Goal: Task Accomplishment & Management: Use online tool/utility

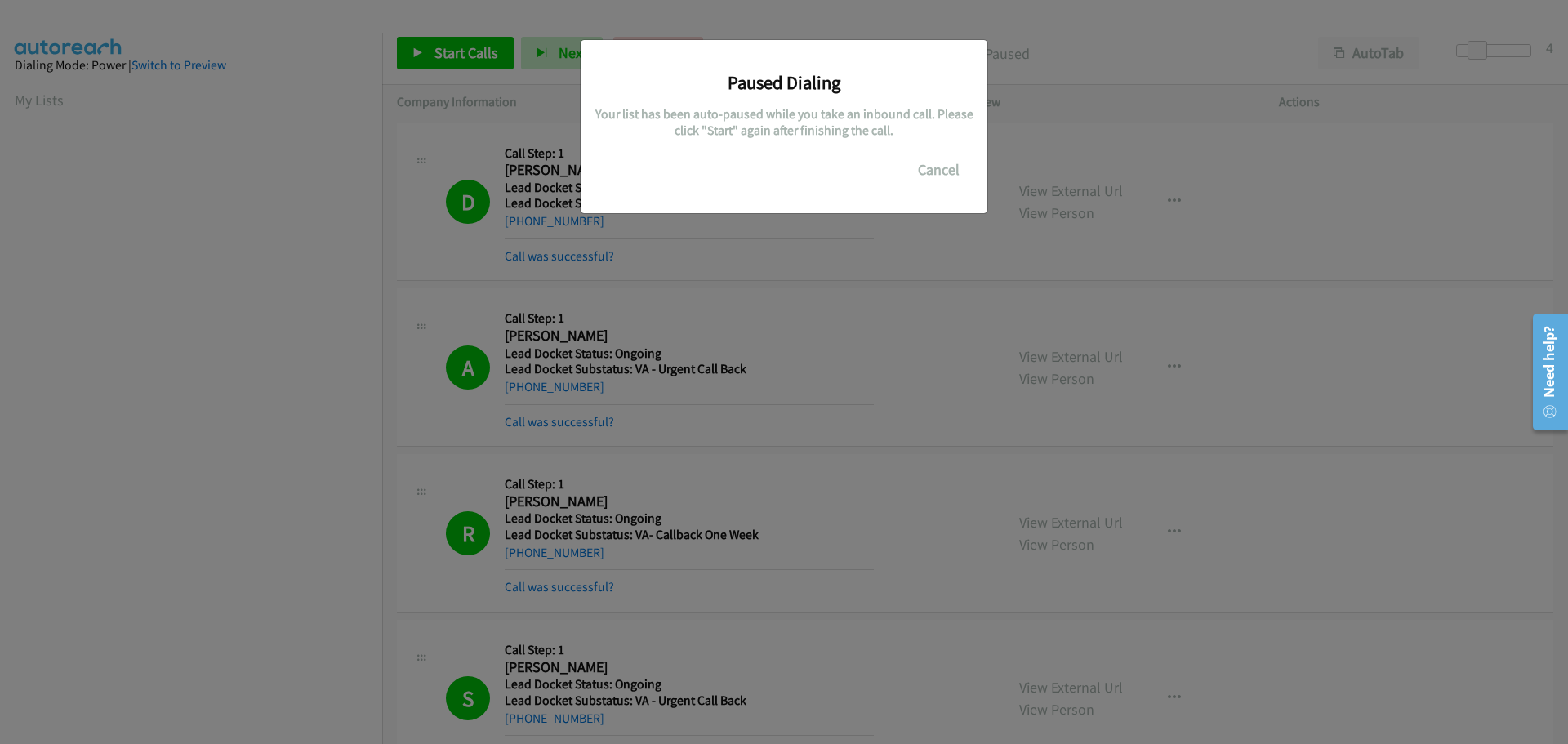
scroll to position [173, 0]
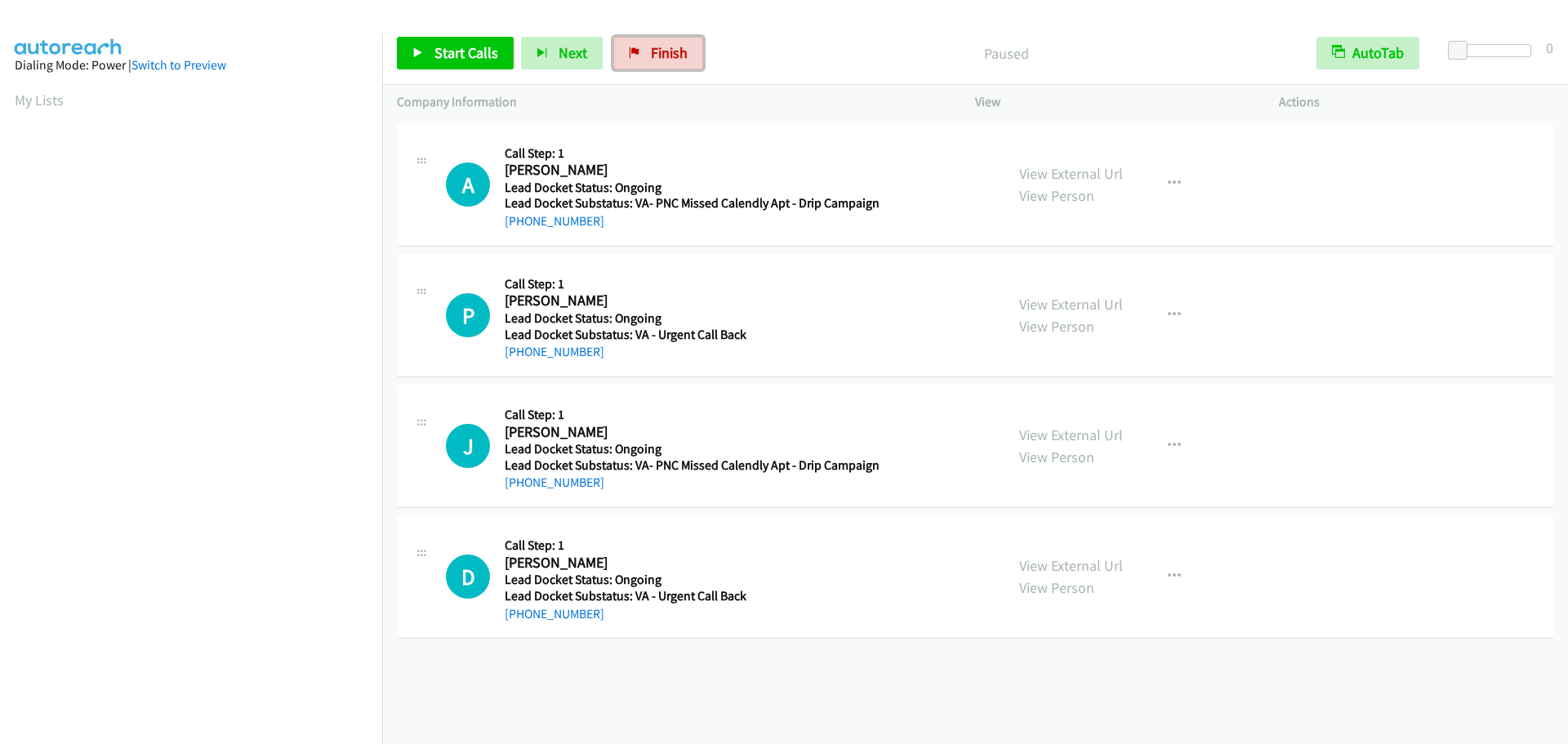
drag, startPoint x: 657, startPoint y: 60, endPoint x: 856, endPoint y: 57, distance: 199.0
click at [657, 60] on span "Finish" at bounding box center [669, 53] width 37 height 19
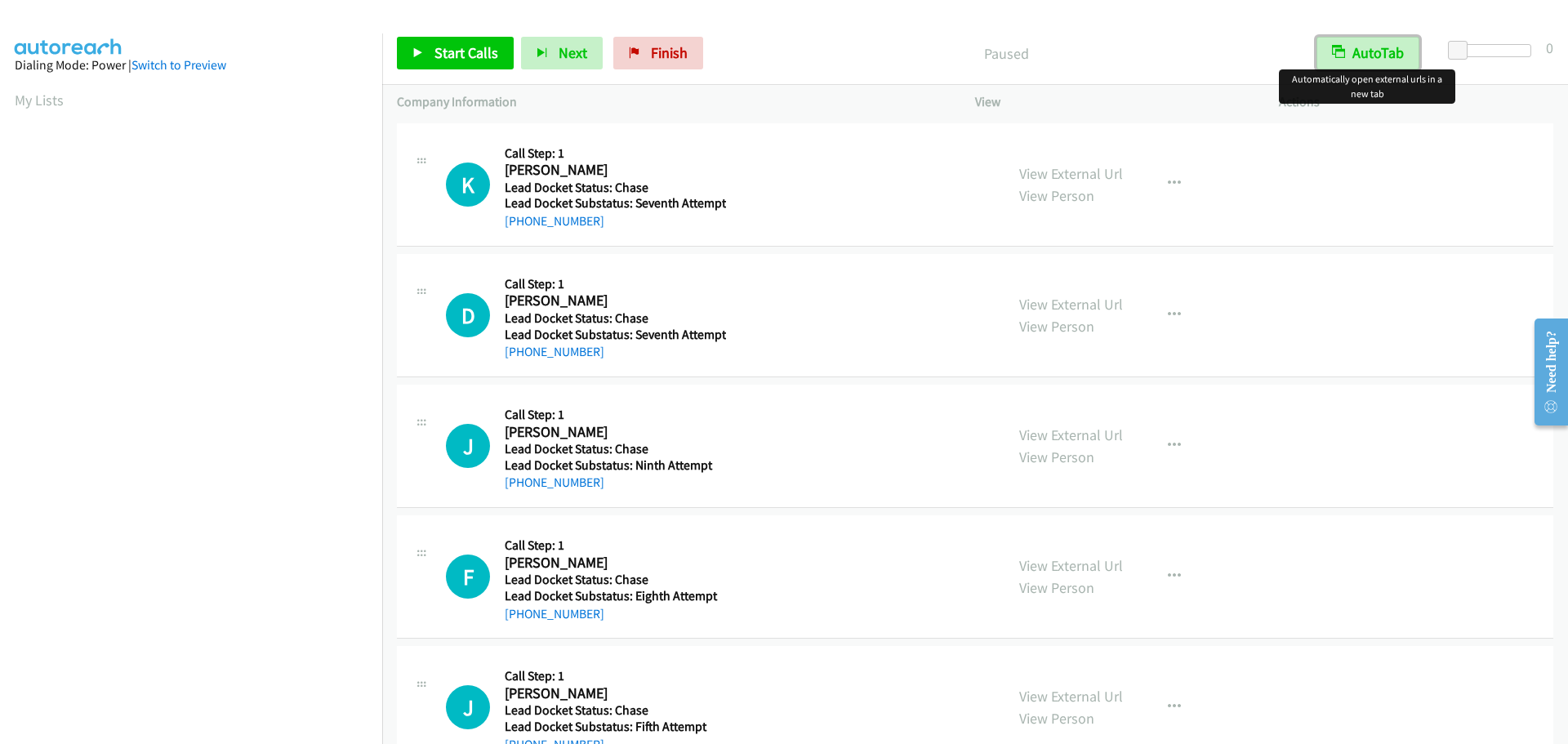
drag, startPoint x: 1359, startPoint y: 44, endPoint x: 1410, endPoint y: 49, distance: 51.2
click at [1360, 45] on button "AutoTab" at bounding box center [1368, 53] width 103 height 33
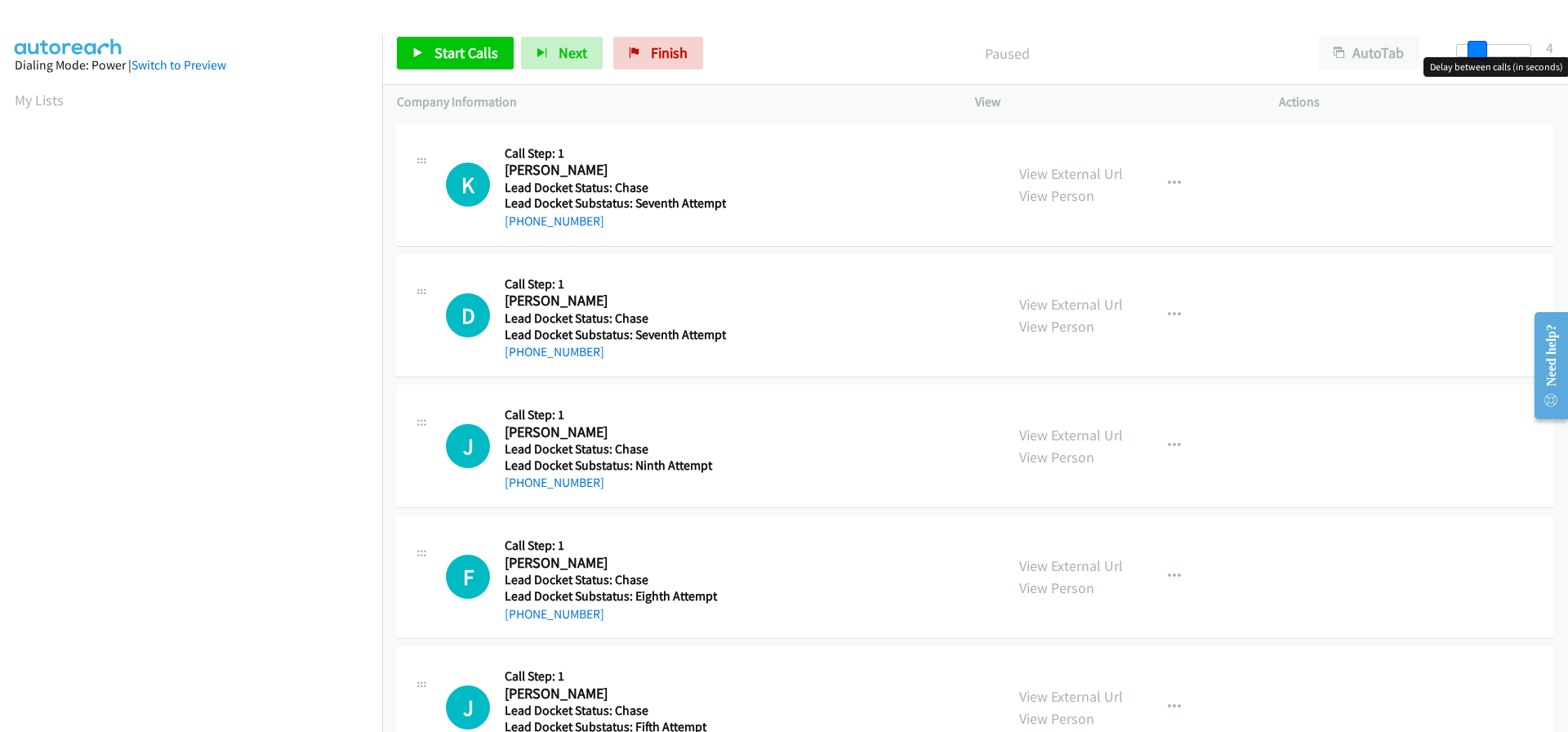
drag, startPoint x: 1460, startPoint y: 53, endPoint x: 1480, endPoint y: 56, distance: 20.2
click at [1480, 56] on span at bounding box center [1477, 50] width 19 height 19
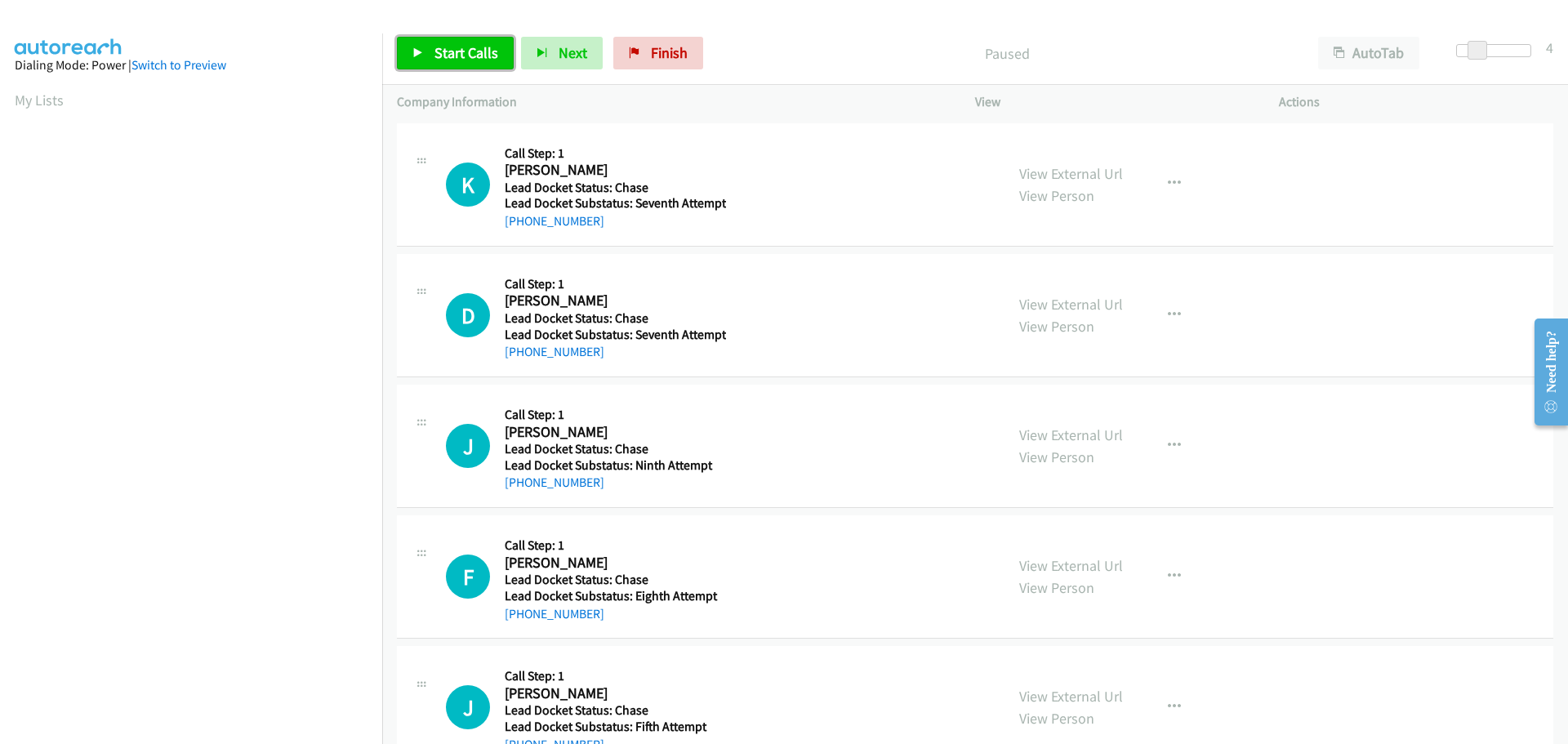
click at [475, 58] on span "Start Calls" at bounding box center [466, 53] width 63 height 19
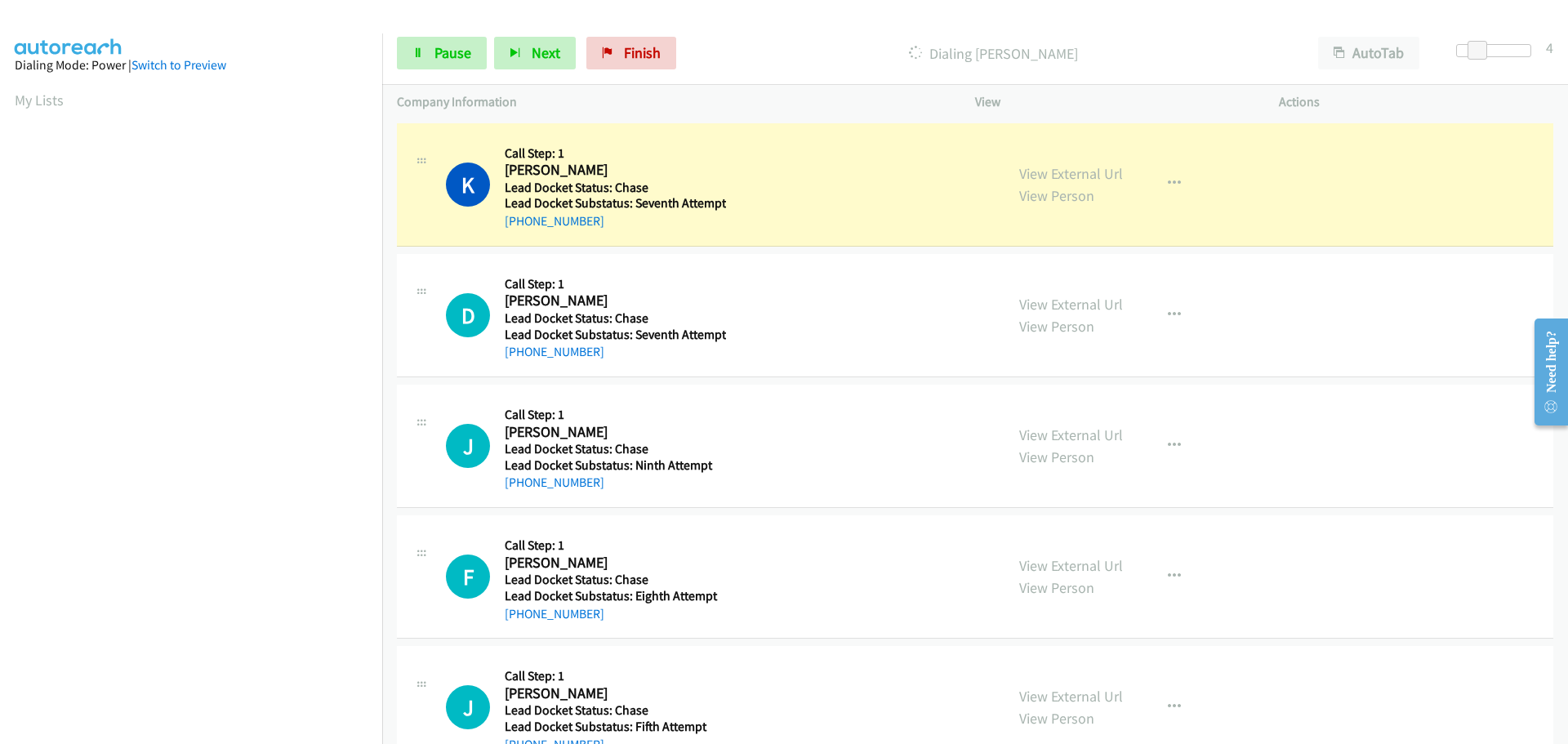
drag, startPoint x: 605, startPoint y: 220, endPoint x: 522, endPoint y: 229, distance: 83.5
click at [522, 229] on div "+1 701-580-4348" at bounding box center [615, 221] width 221 height 19
copy link "701-580-4348"
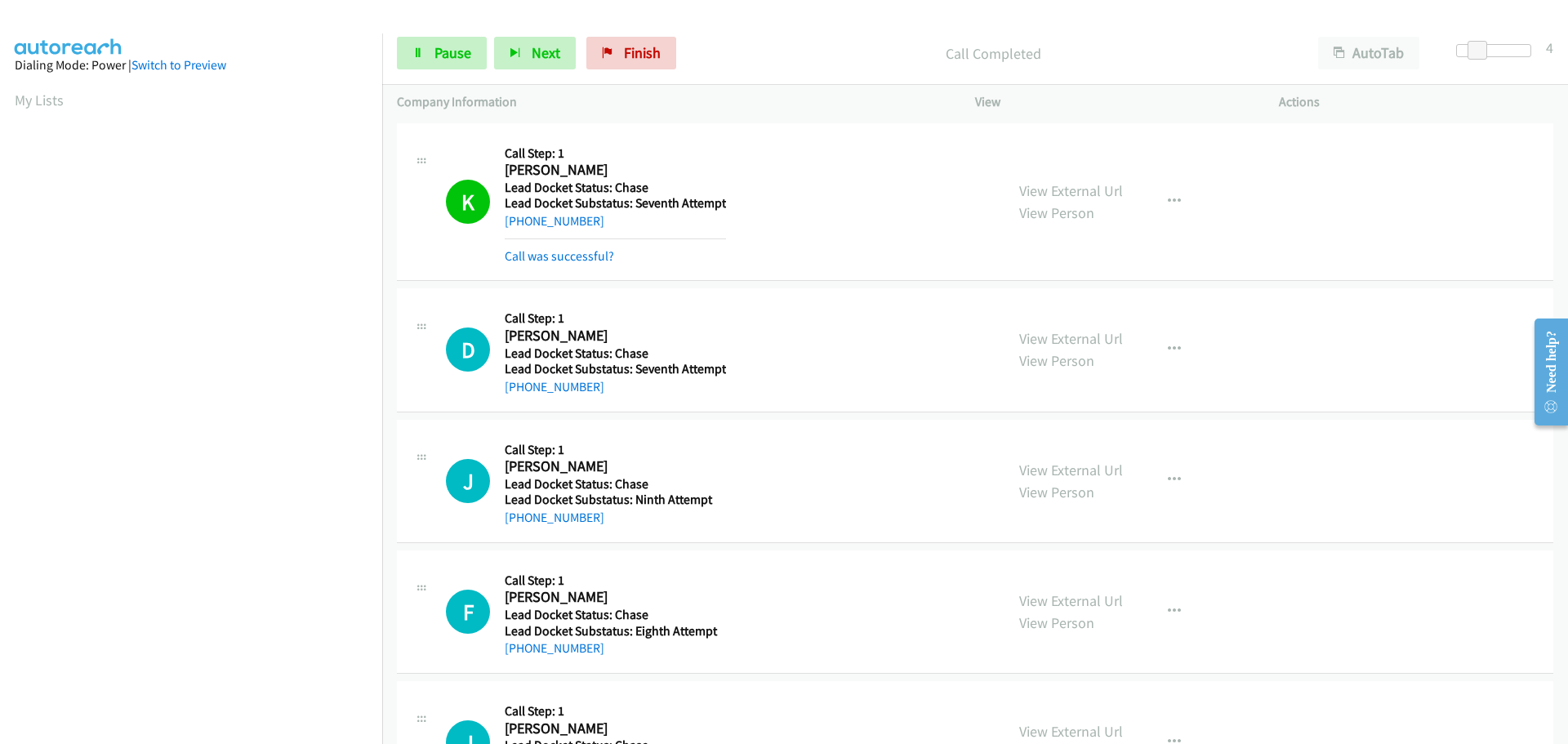
scroll to position [173, 0]
drag, startPoint x: 593, startPoint y: 395, endPoint x: 521, endPoint y: 395, distance: 72.0
click at [521, 395] on div "+1 916-807-1855" at bounding box center [615, 386] width 221 height 19
copy link "916-807-1855"
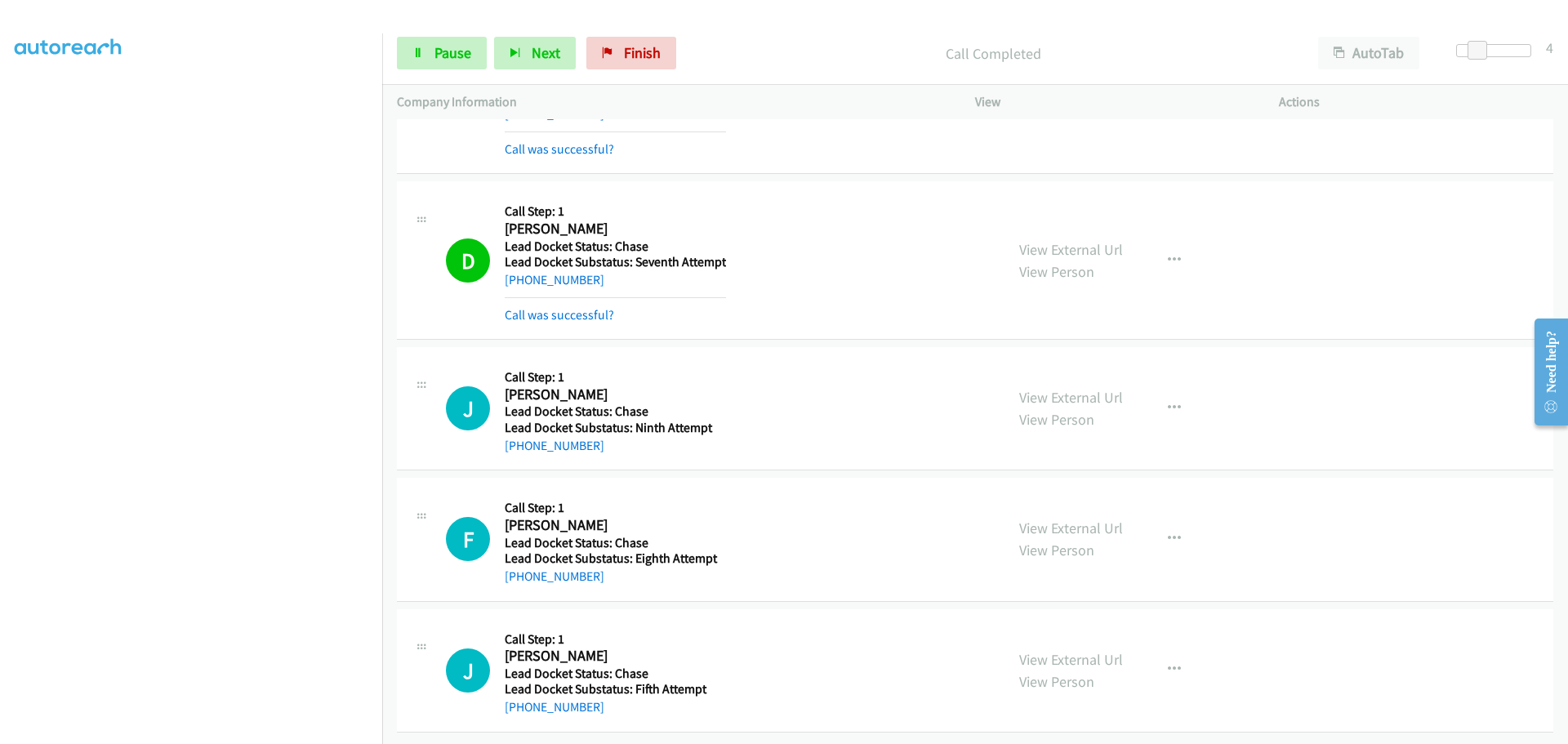
scroll to position [119, 0]
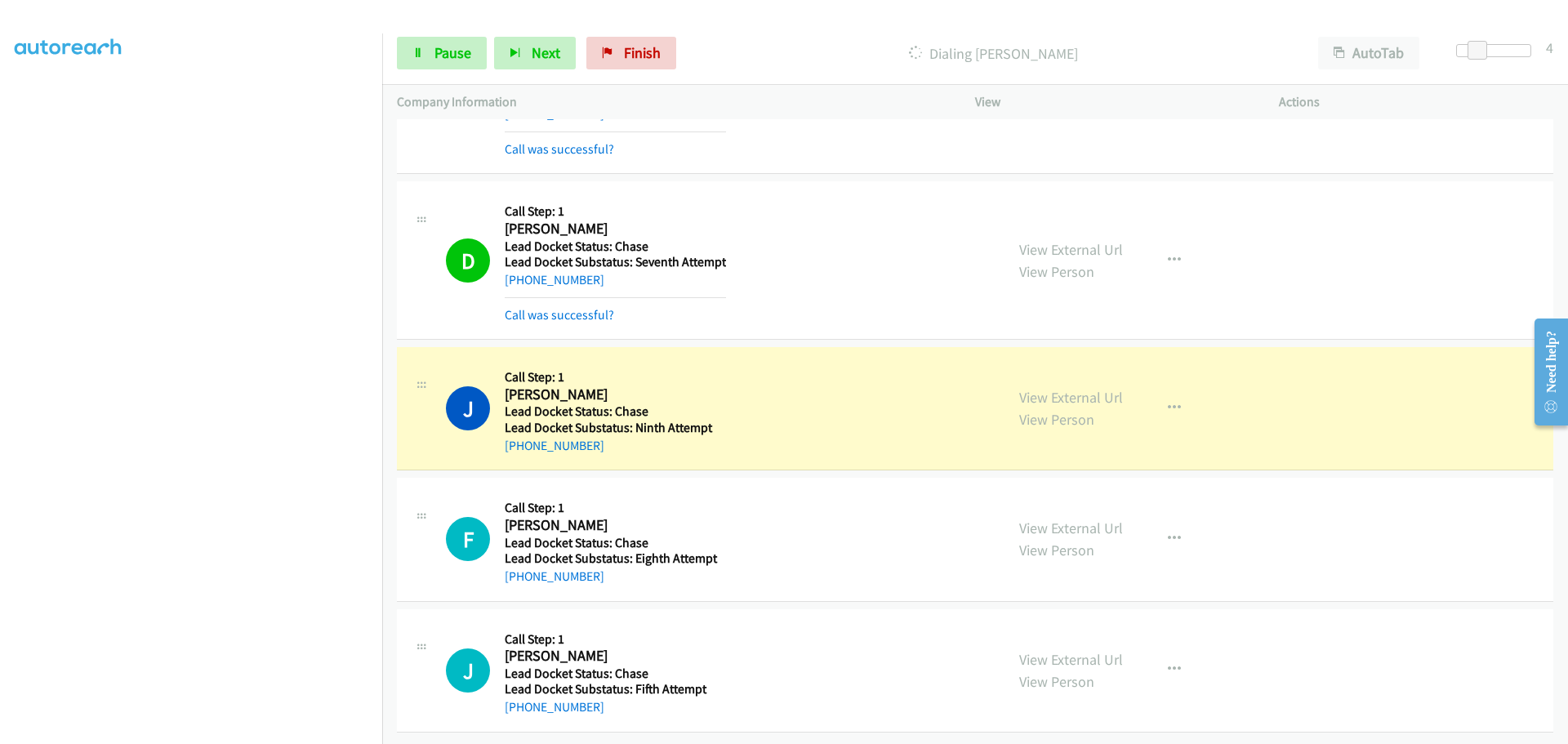
drag, startPoint x: 598, startPoint y: 439, endPoint x: 522, endPoint y: 444, distance: 76.2
click at [522, 444] on div "J Callback Scheduled Call Step: 1 Janet Paige America/Los_Angeles Lead Docket S…" at bounding box center [976, 409] width 1157 height 123
copy link "253-451-3524"
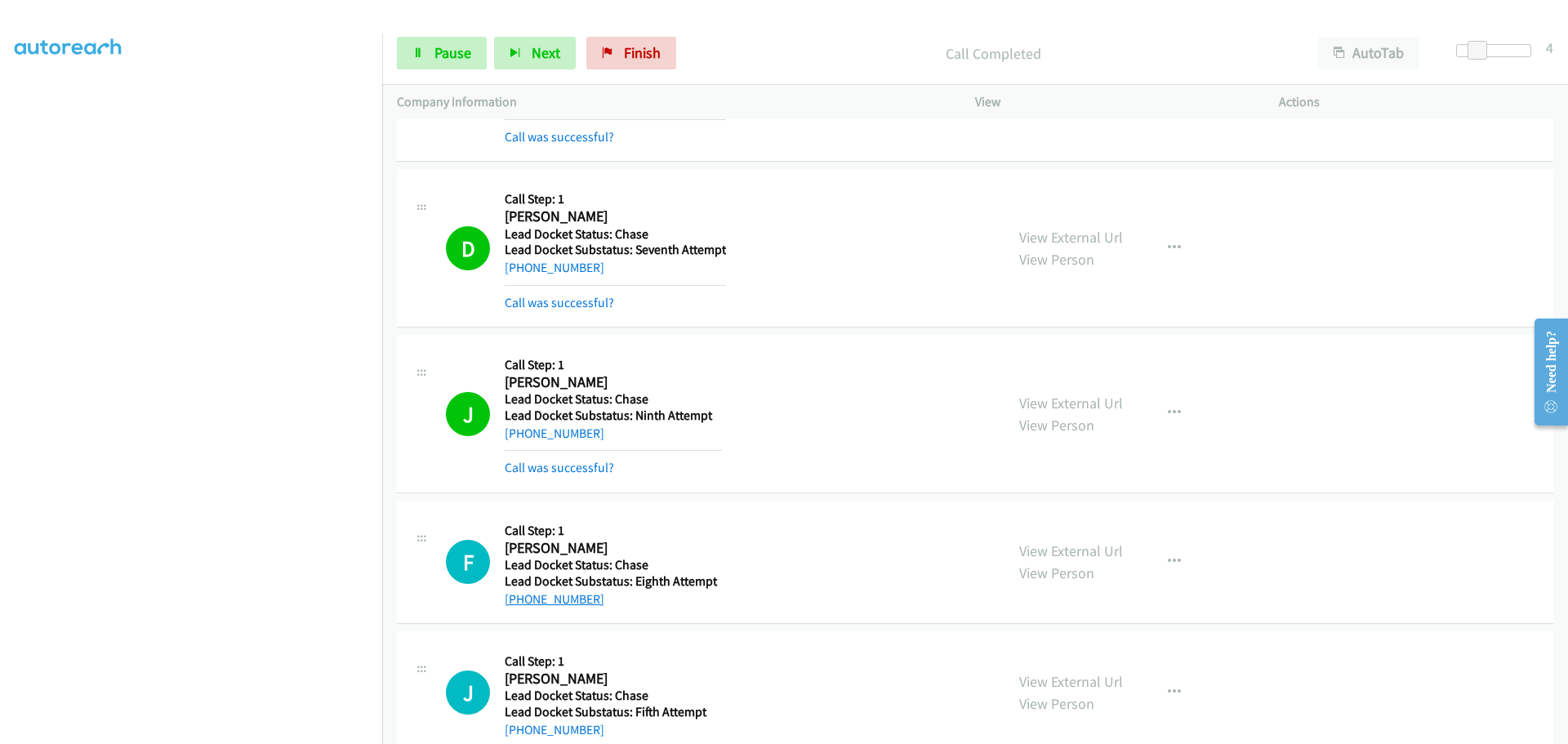
drag, startPoint x: 590, startPoint y: 565, endPoint x: 522, endPoint y: 600, distance: 76.5
click at [521, 596] on div "+1 586-741-9952" at bounding box center [613, 599] width 217 height 19
copy link "586-741-9952"
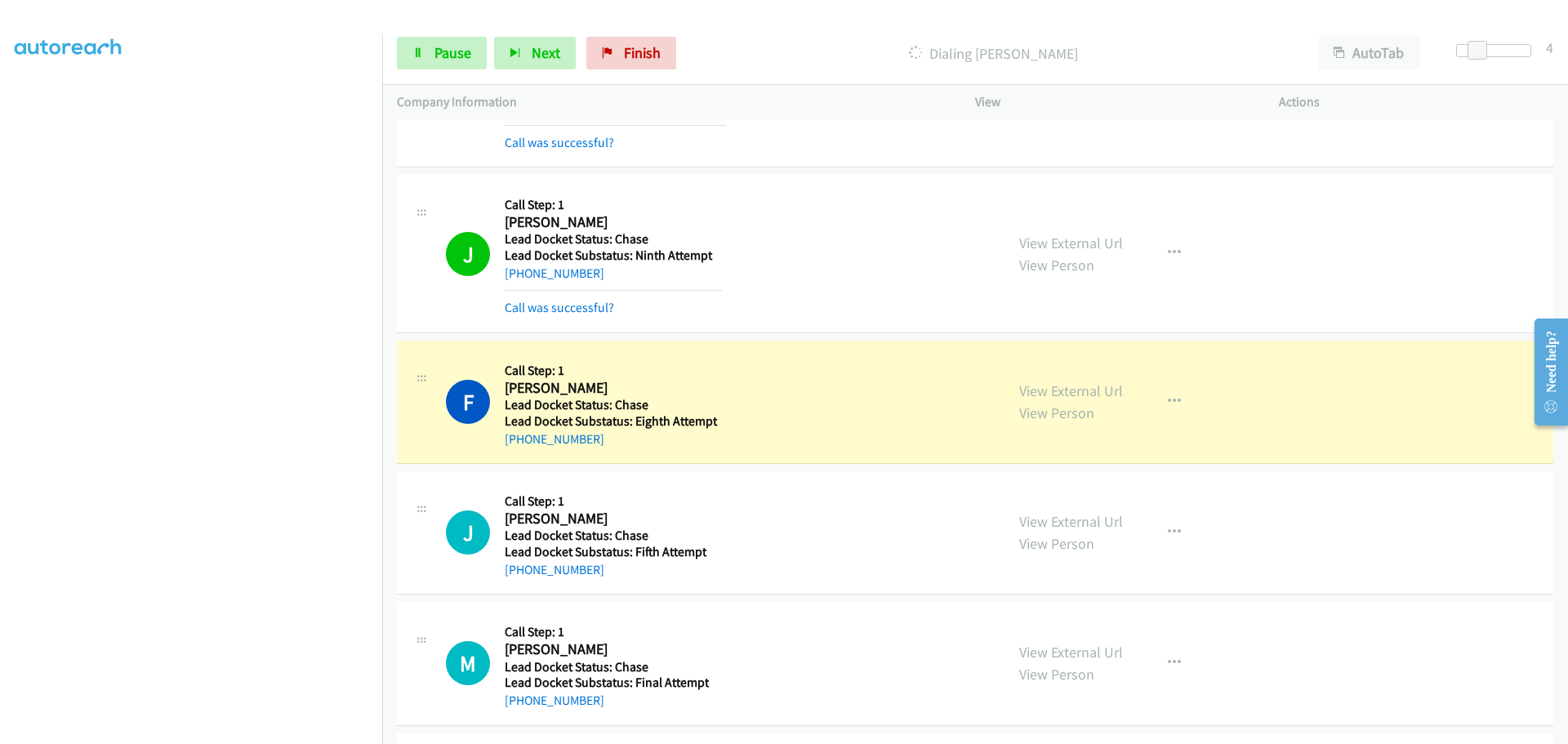
scroll to position [445, 0]
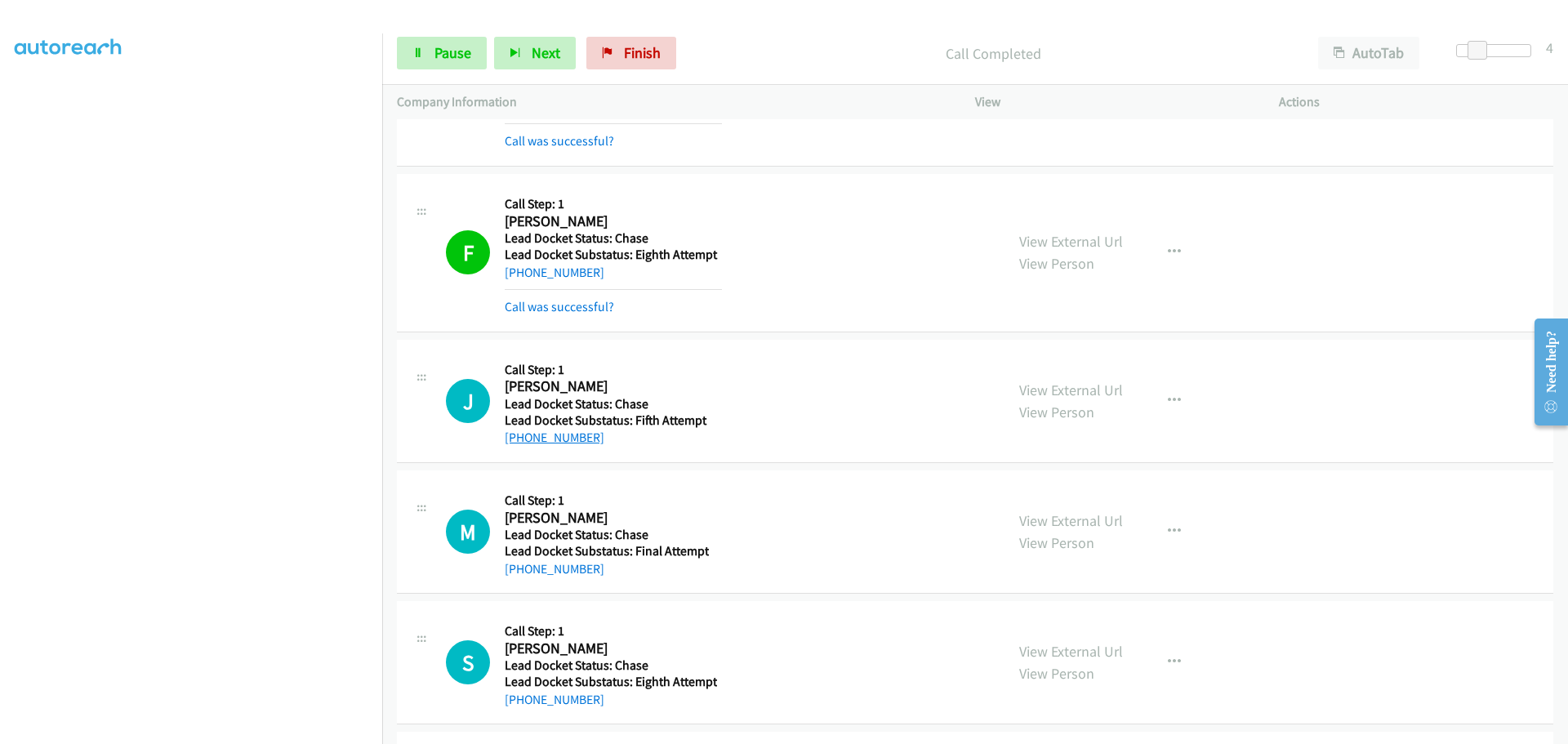
drag, startPoint x: 598, startPoint y: 408, endPoint x: 519, endPoint y: 442, distance: 86.0
click at [519, 442] on div "+1 256-486-4909" at bounding box center [613, 437] width 217 height 19
copy link "256-486-4909"
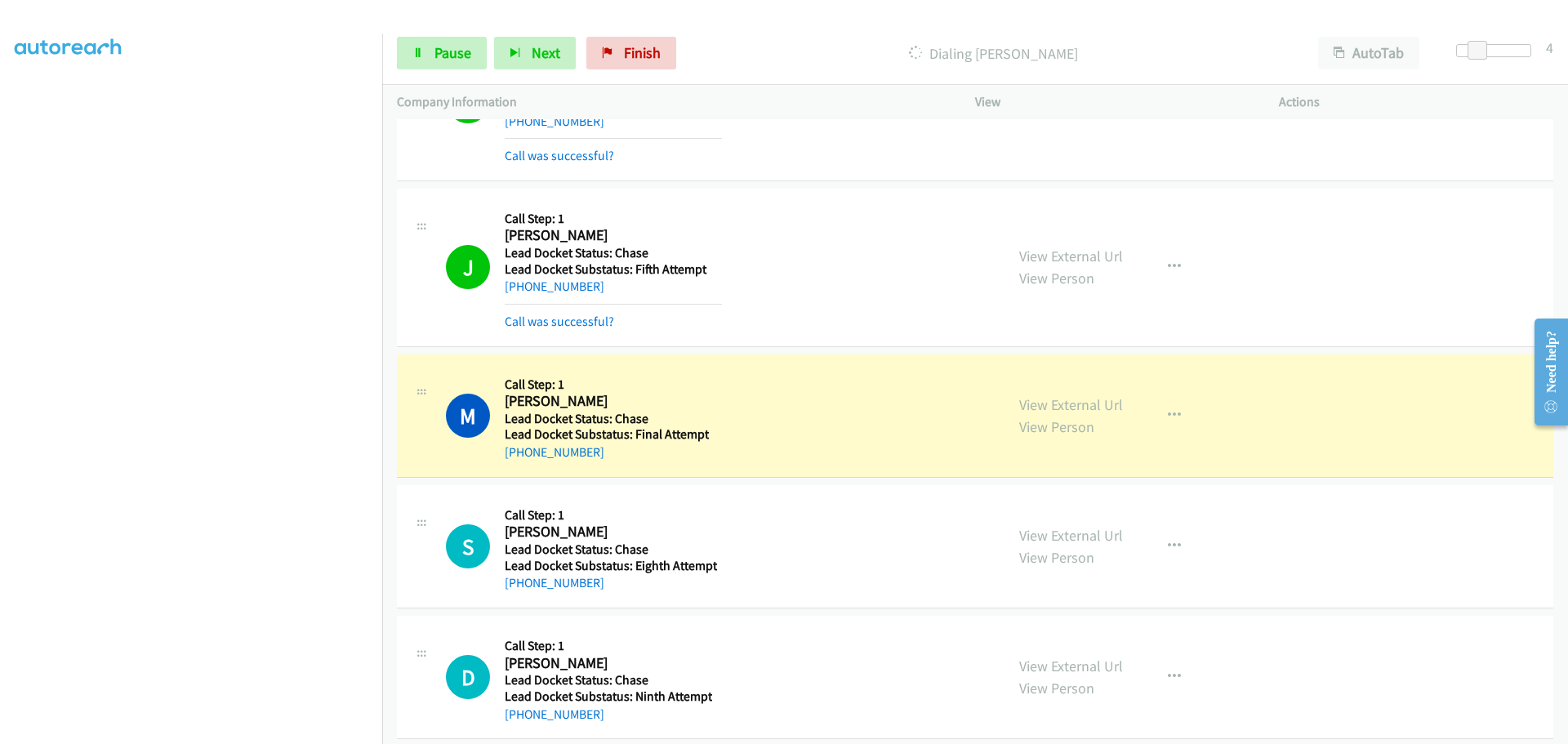
scroll to position [616, 0]
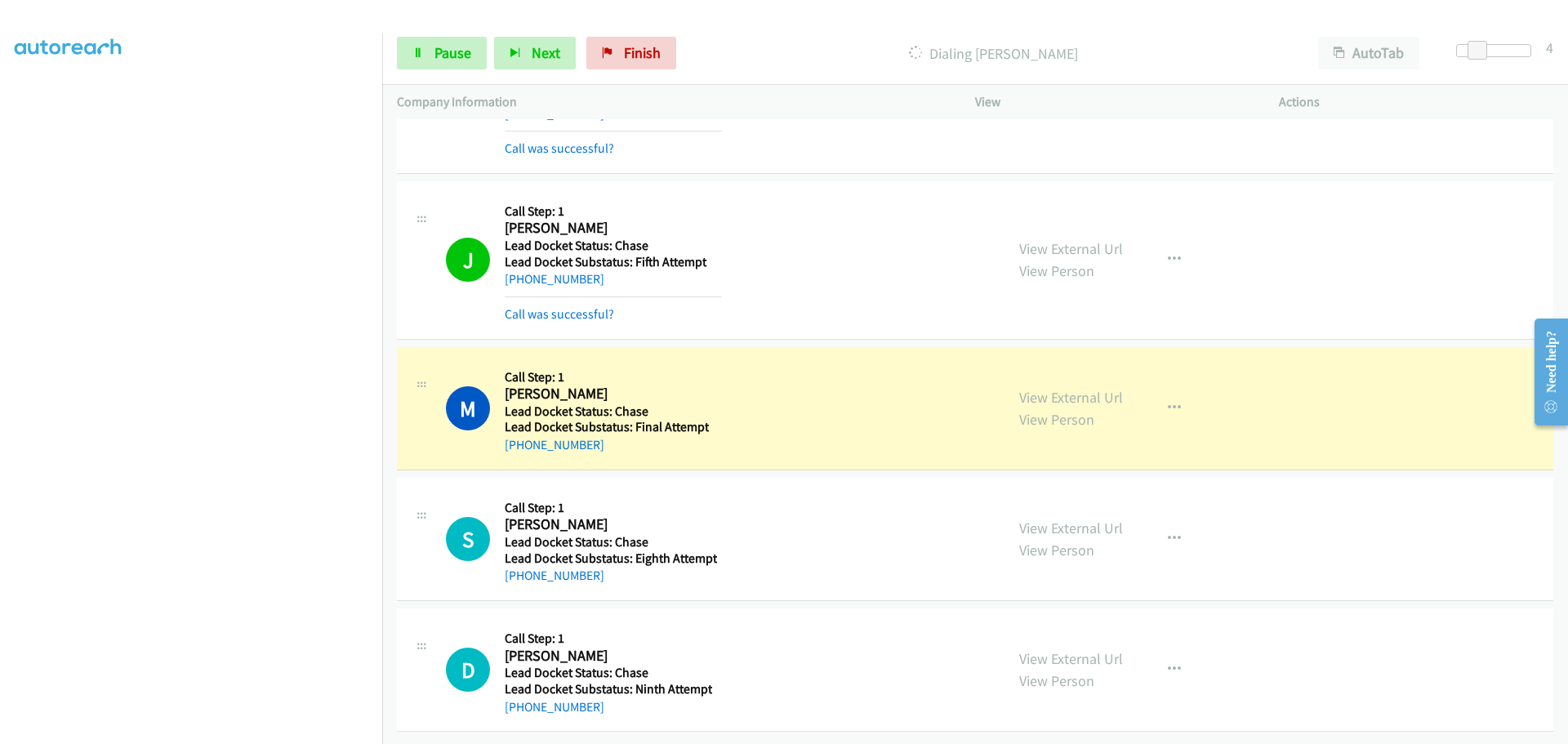
drag, startPoint x: 604, startPoint y: 441, endPoint x: 520, endPoint y: 441, distance: 84.0
click at [520, 441] on div "+1 847-970-8405" at bounding box center [607, 445] width 204 height 19
copy link "847-970-8405"
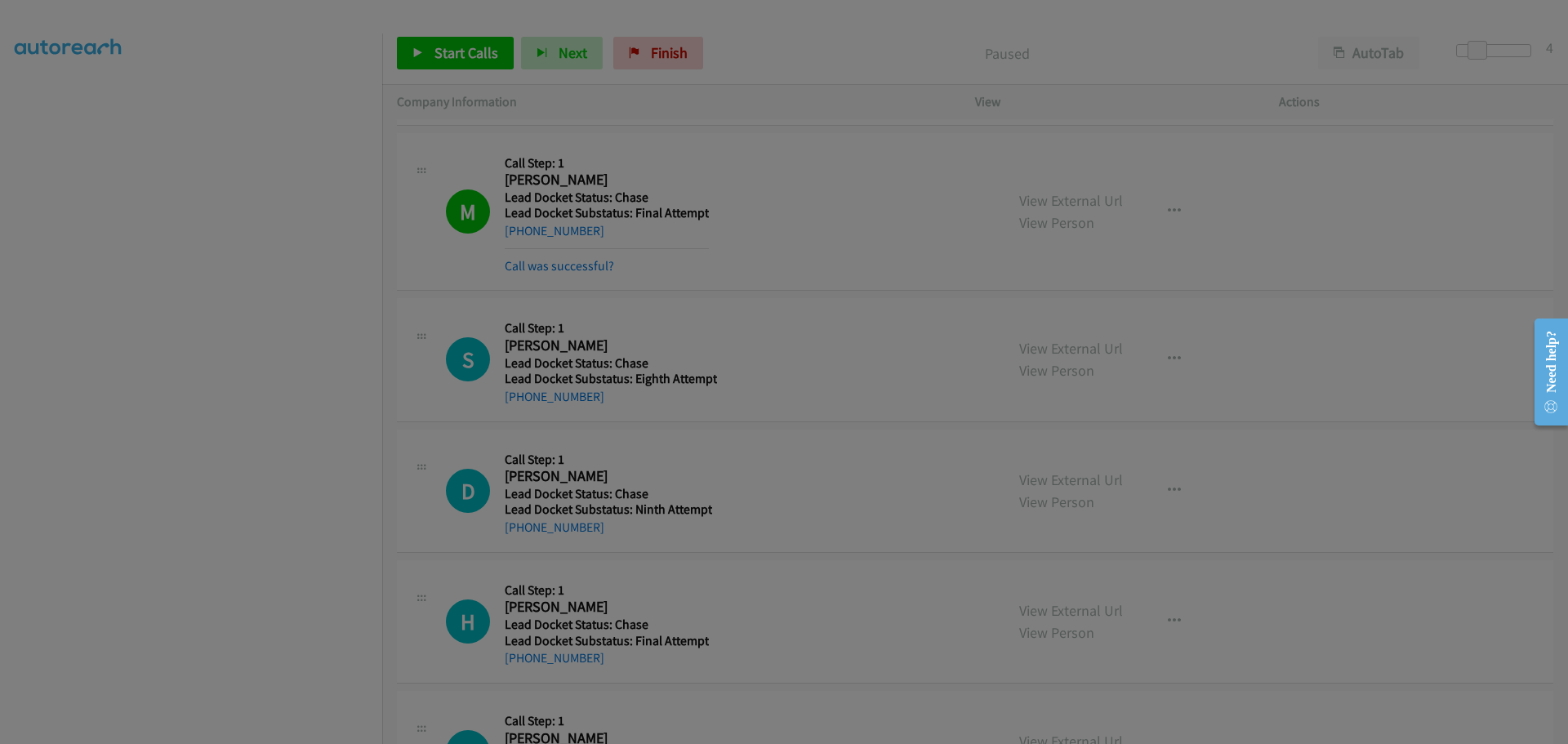
scroll to position [862, 0]
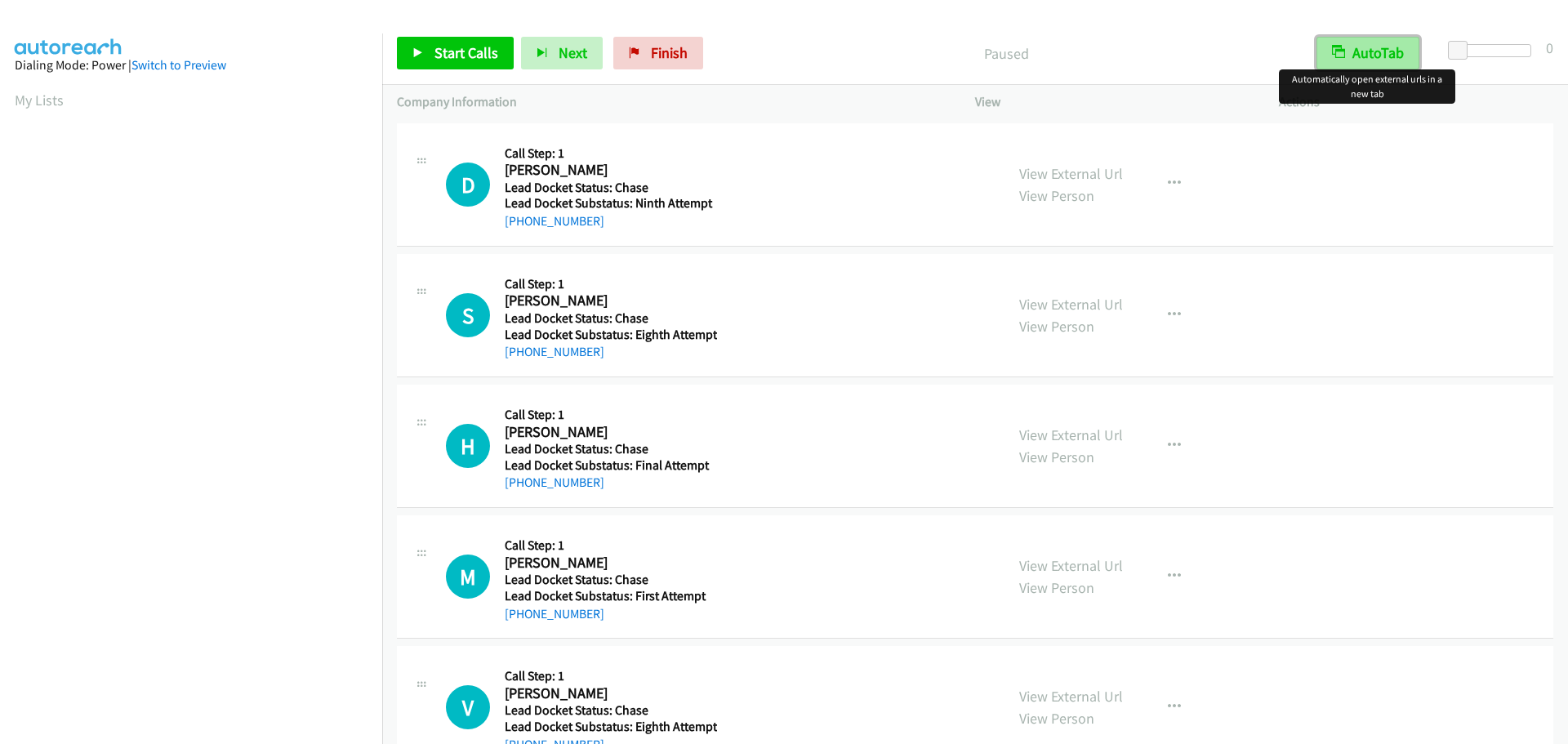
click at [1345, 56] on button "AutoTab" at bounding box center [1368, 53] width 103 height 33
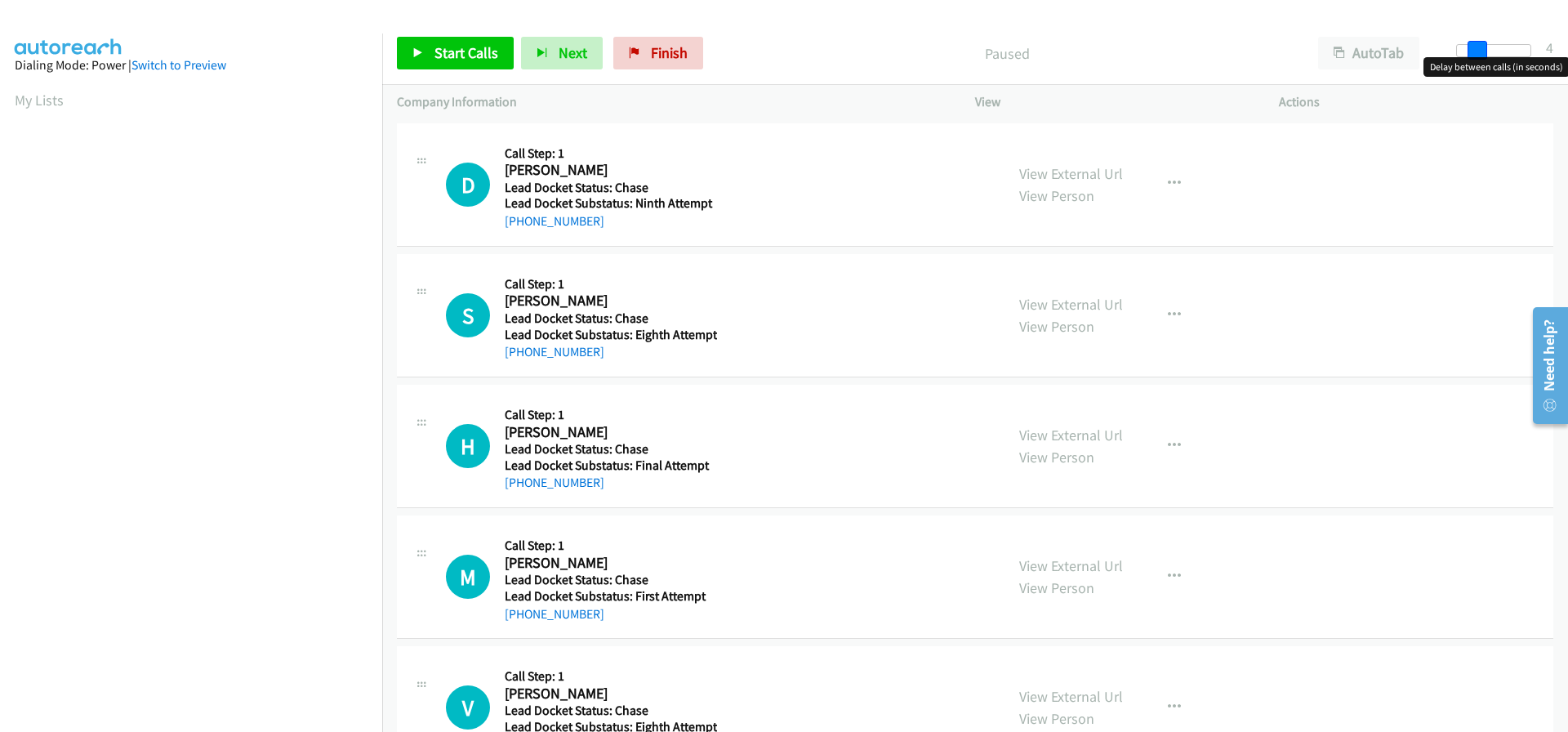
drag, startPoint x: 1464, startPoint y: 48, endPoint x: 1483, endPoint y: 48, distance: 19.0
click at [1483, 48] on span at bounding box center [1477, 50] width 19 height 19
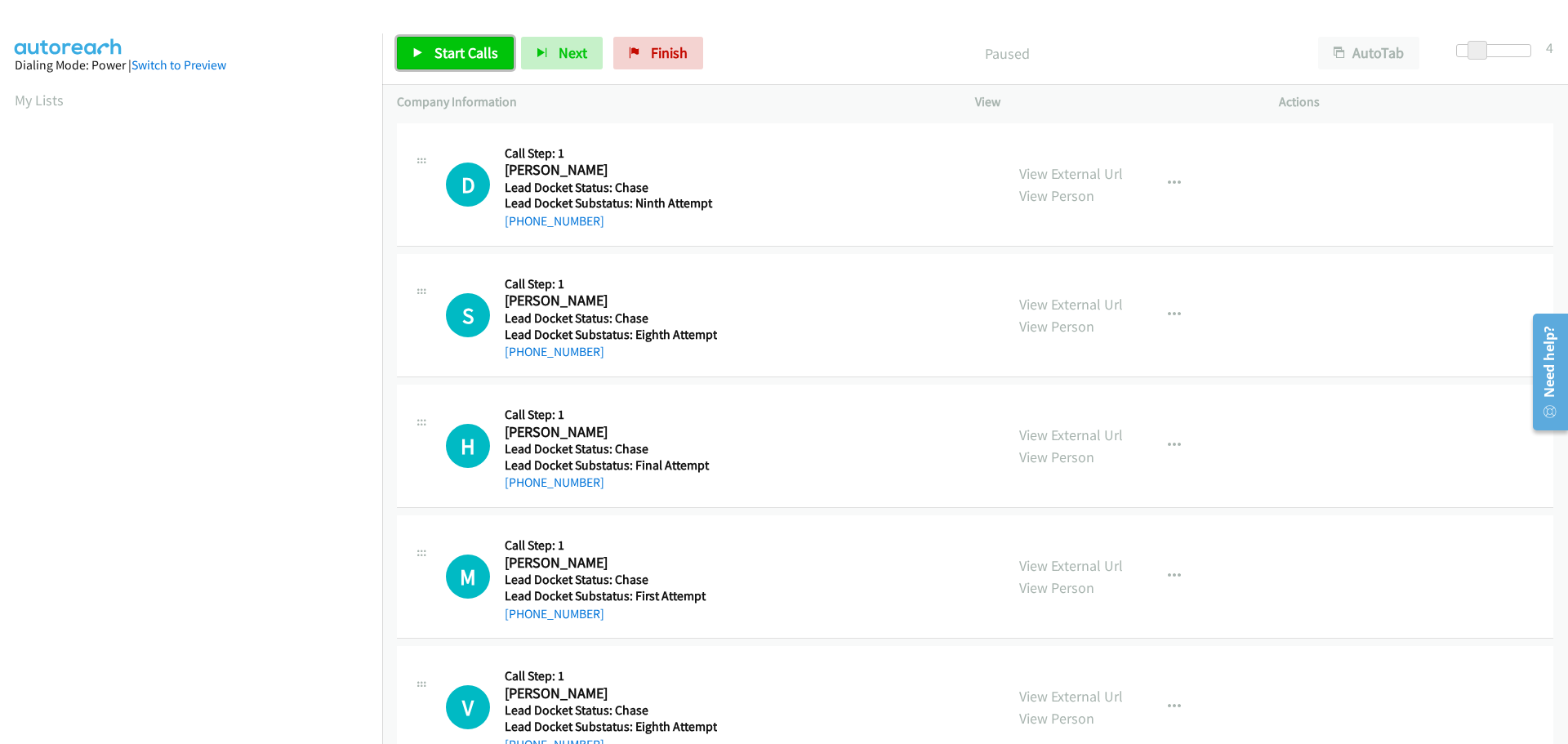
click at [469, 57] on span "Start Calls" at bounding box center [466, 53] width 63 height 19
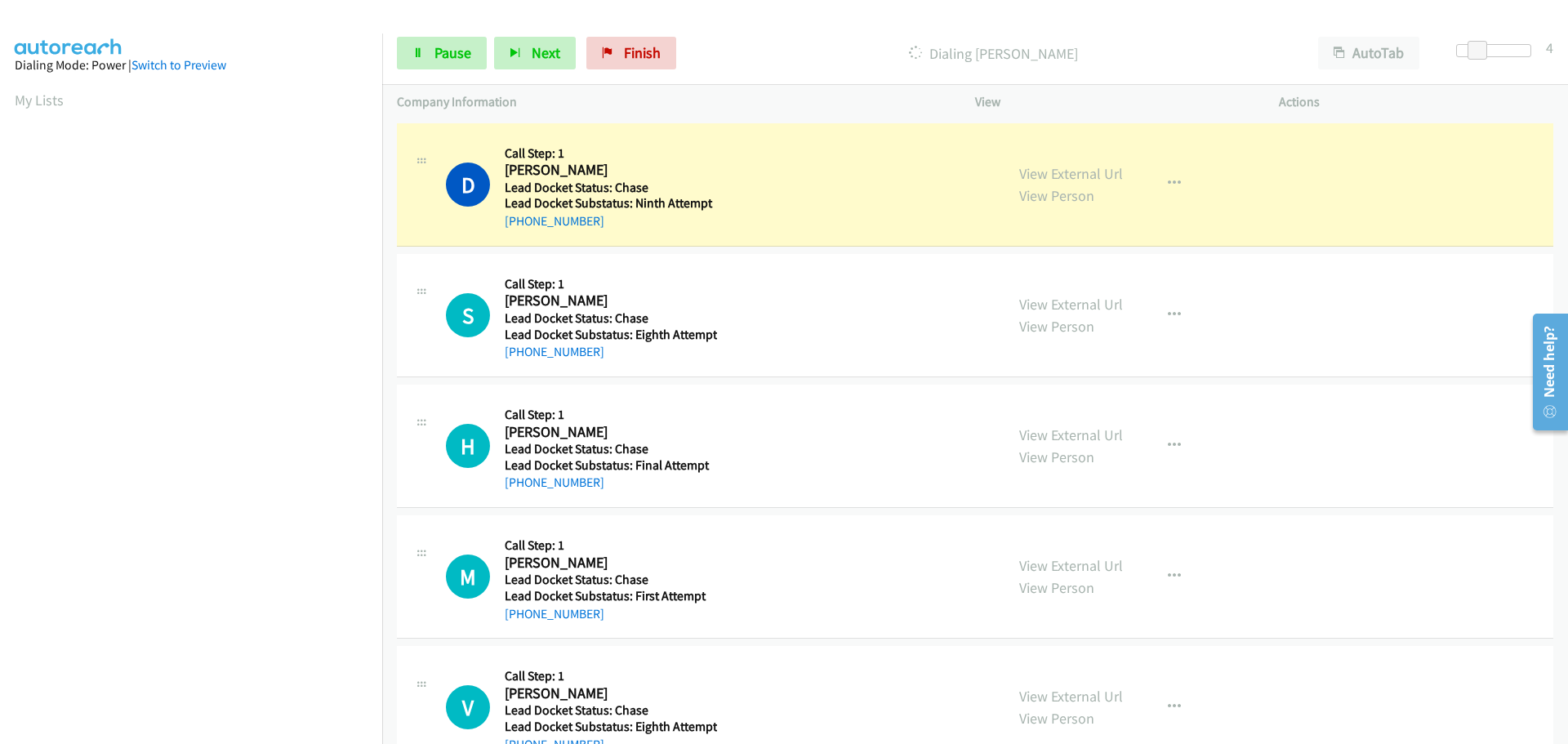
drag, startPoint x: 597, startPoint y: 223, endPoint x: 521, endPoint y: 236, distance: 77.1
click at [521, 236] on div "D Callback Scheduled Call Step: 1 Donald Wesp America/New_York Lead Docket Stat…" at bounding box center [976, 185] width 1157 height 123
copy link "585-414-6172"
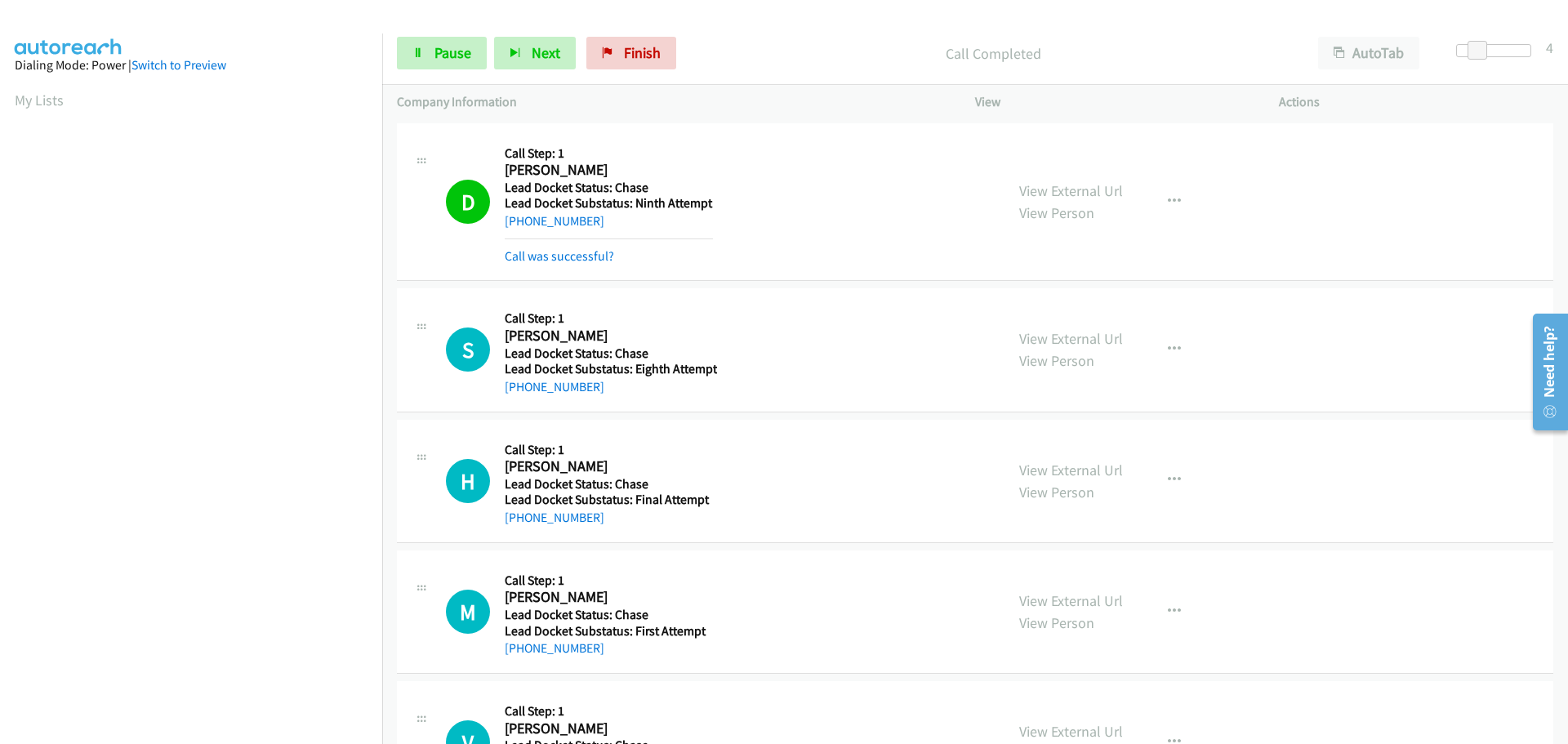
scroll to position [173, 0]
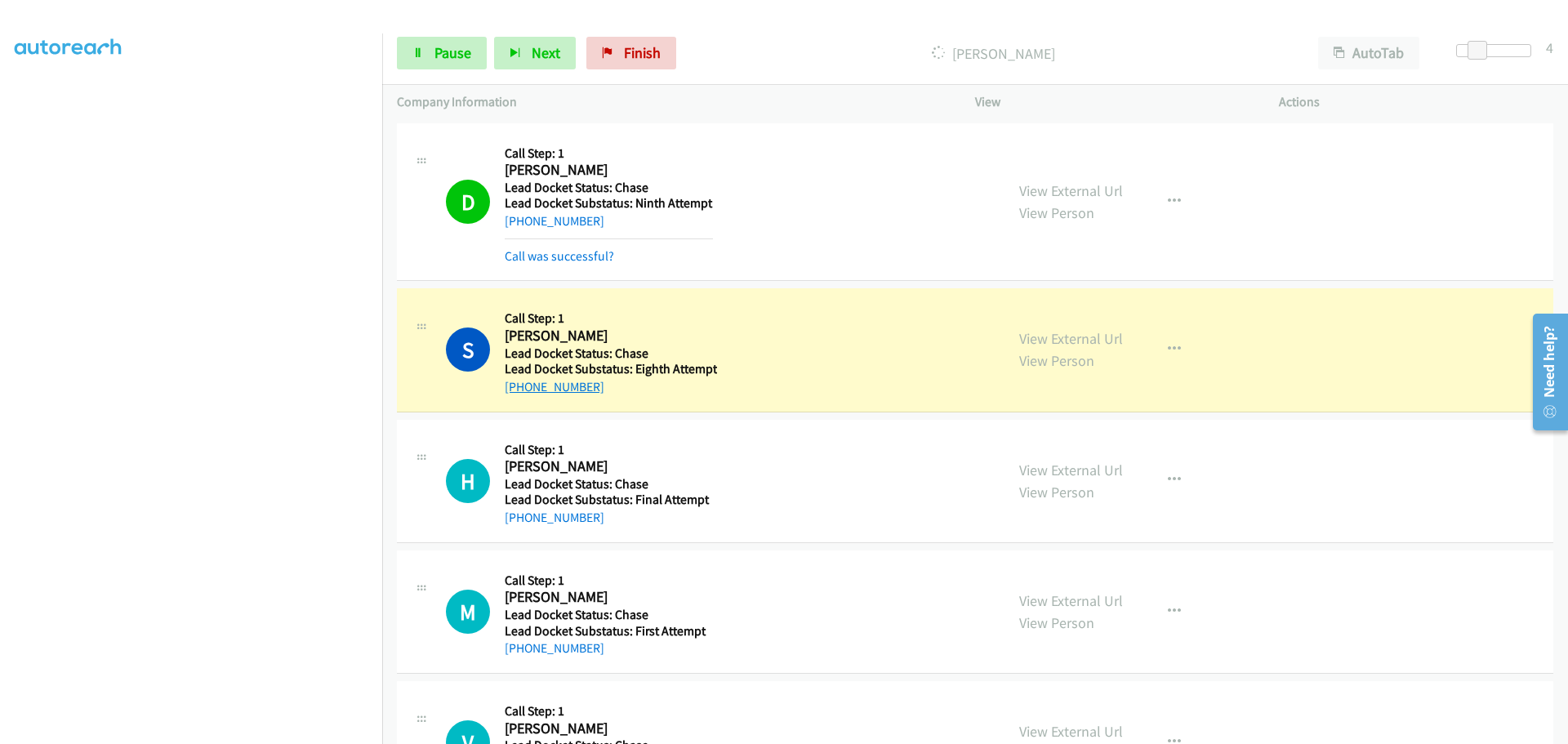
drag, startPoint x: 600, startPoint y: 389, endPoint x: 521, endPoint y: 394, distance: 79.2
click at [521, 394] on div "+1 930-230-1891" at bounding box center [611, 386] width 213 height 19
copy link "930-230-1891"
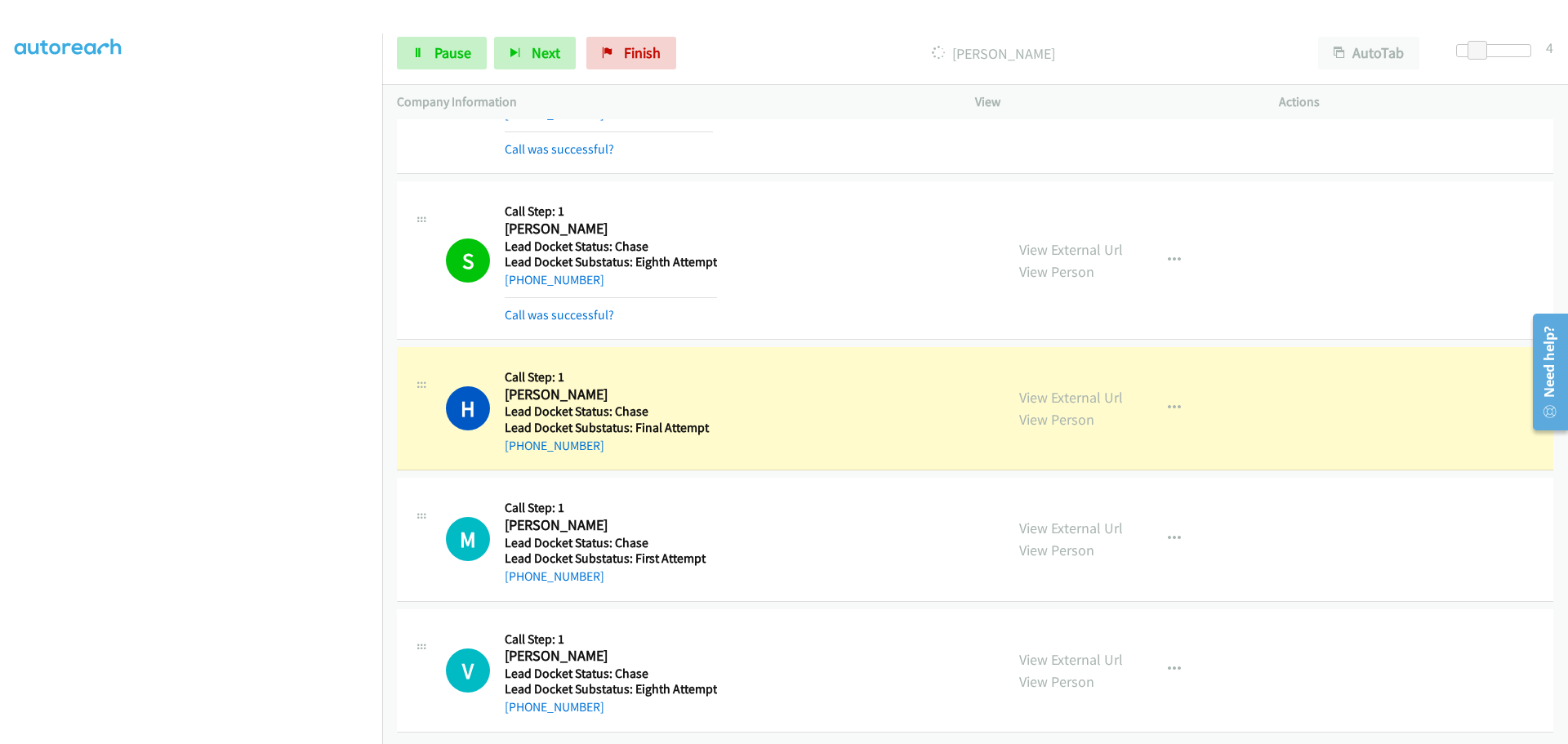
scroll to position [119, 0]
drag, startPoint x: 604, startPoint y: 438, endPoint x: 520, endPoint y: 442, distance: 84.1
click at [517, 441] on div "+1 502-780-8338" at bounding box center [609, 445] width 209 height 19
copy link "502-780-8338"
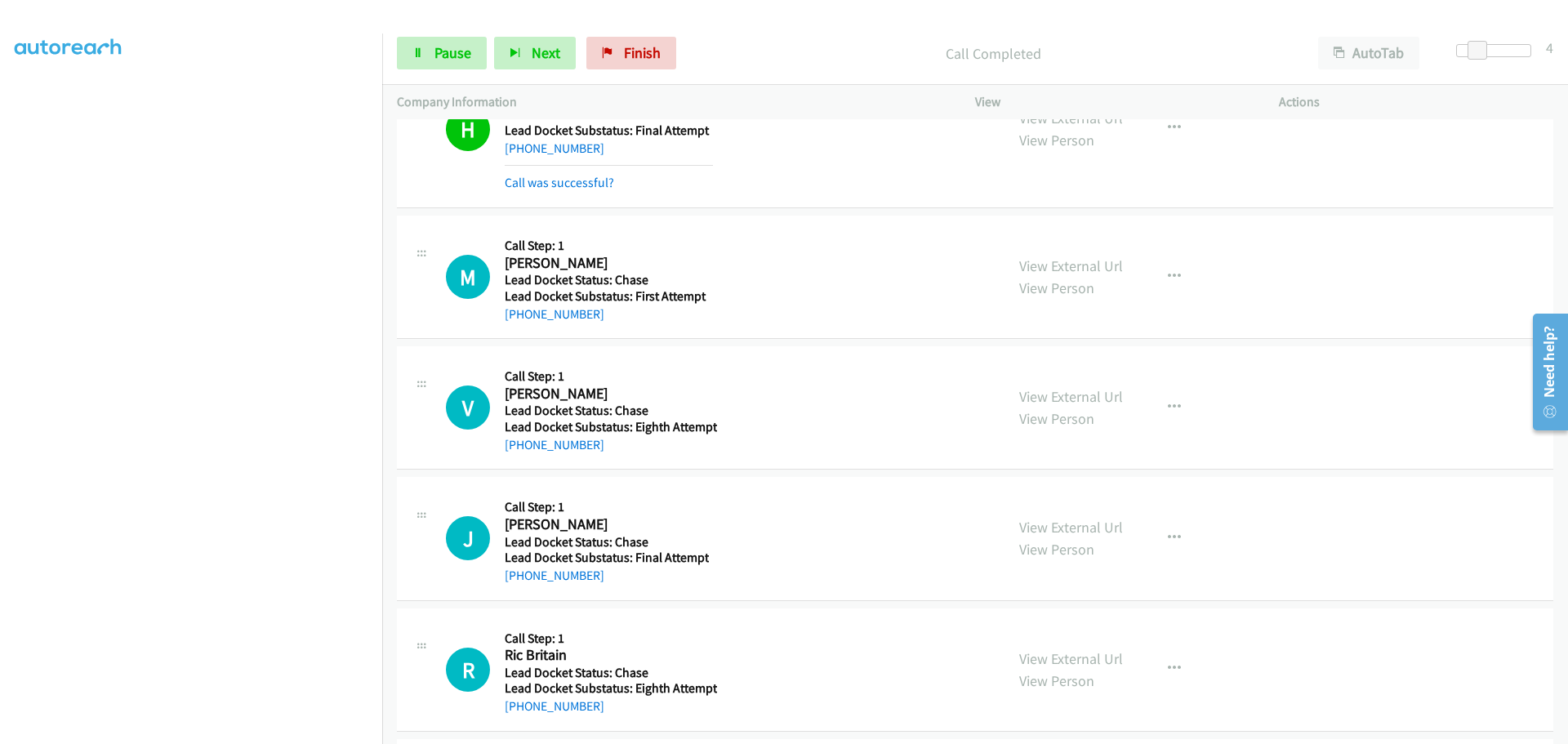
scroll to position [364, 0]
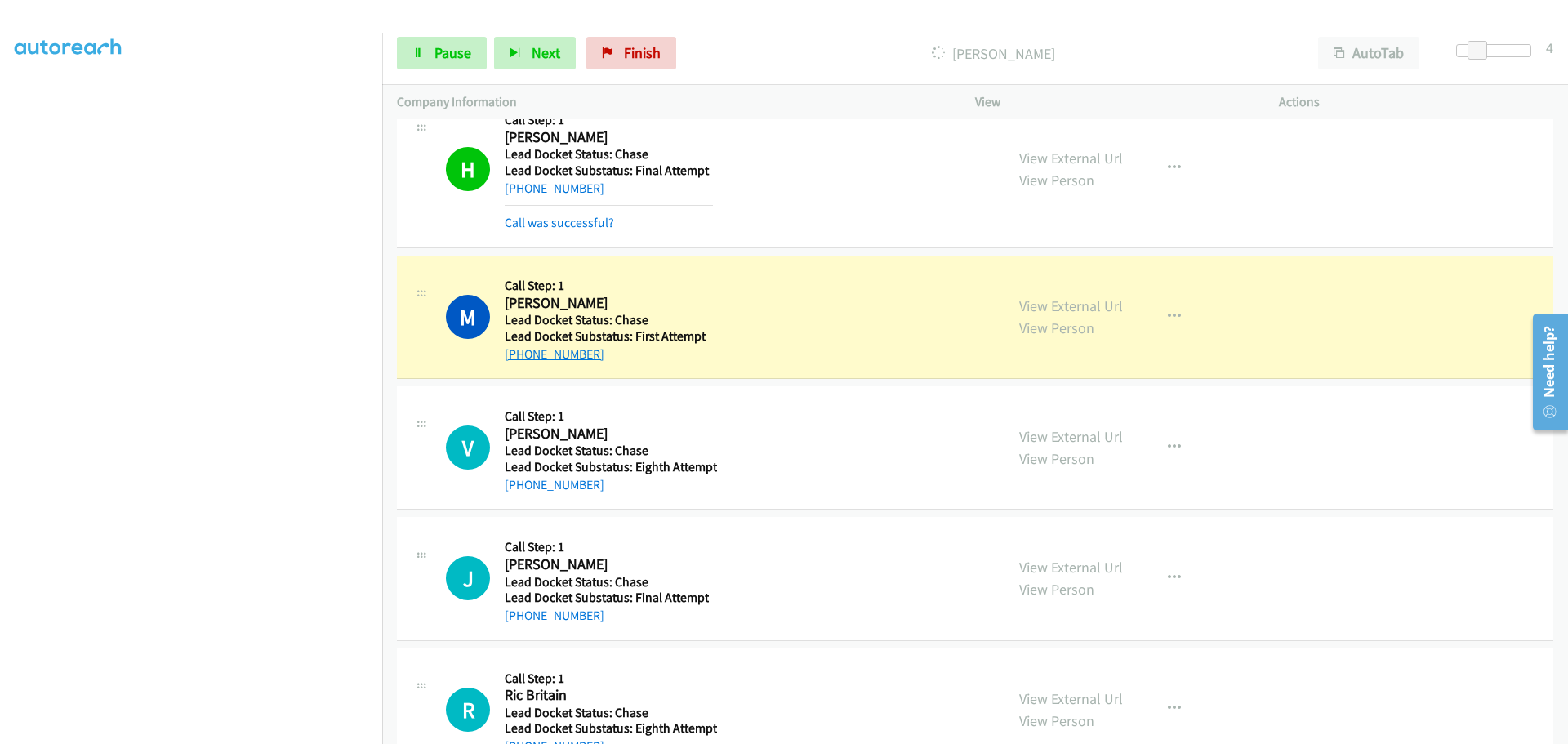
drag, startPoint x: 587, startPoint y: 354, endPoint x: 521, endPoint y: 353, distance: 66.0
click at [521, 353] on div "+1 949-200-0790" at bounding box center [609, 354] width 209 height 19
copy link "949-200-0790"
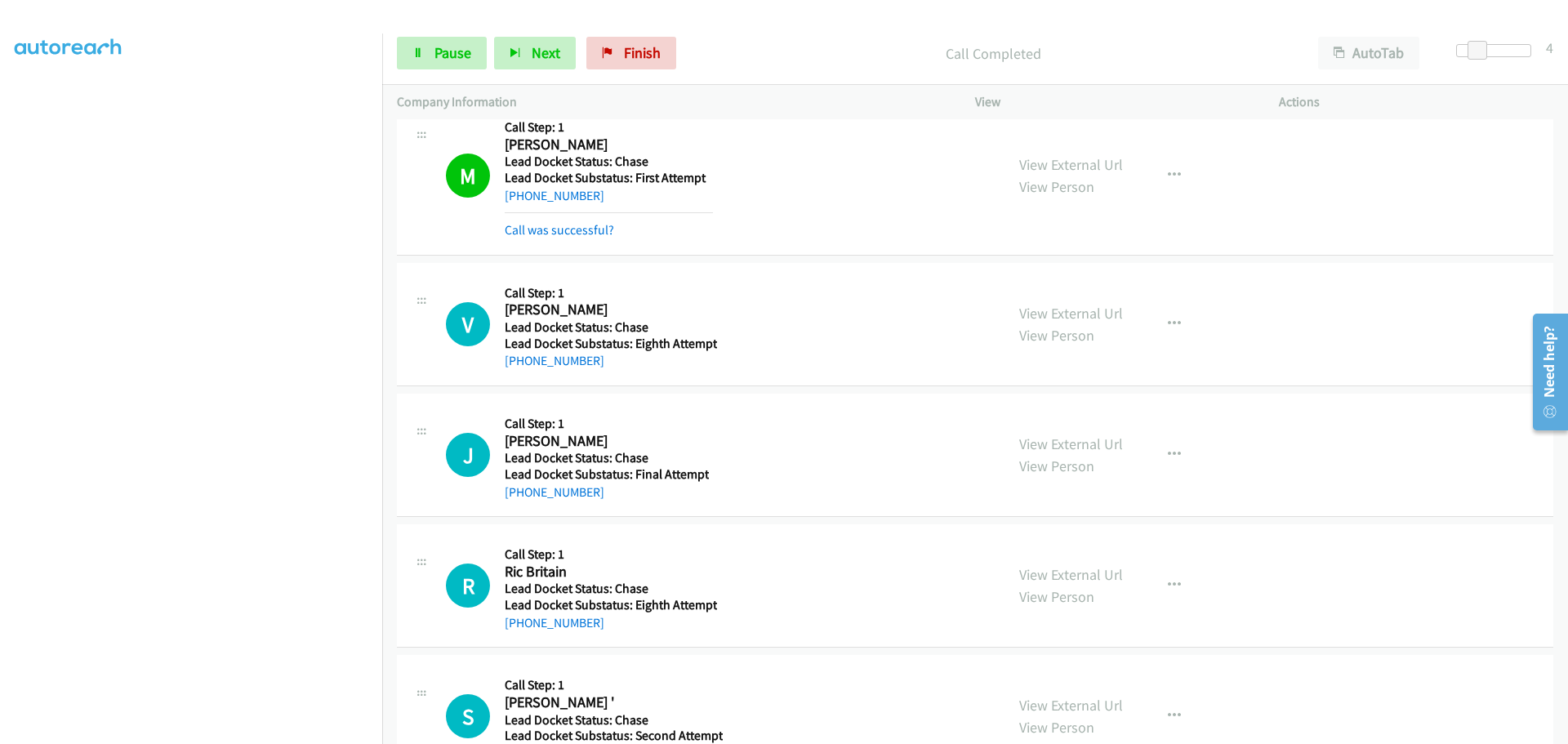
scroll to position [581, 0]
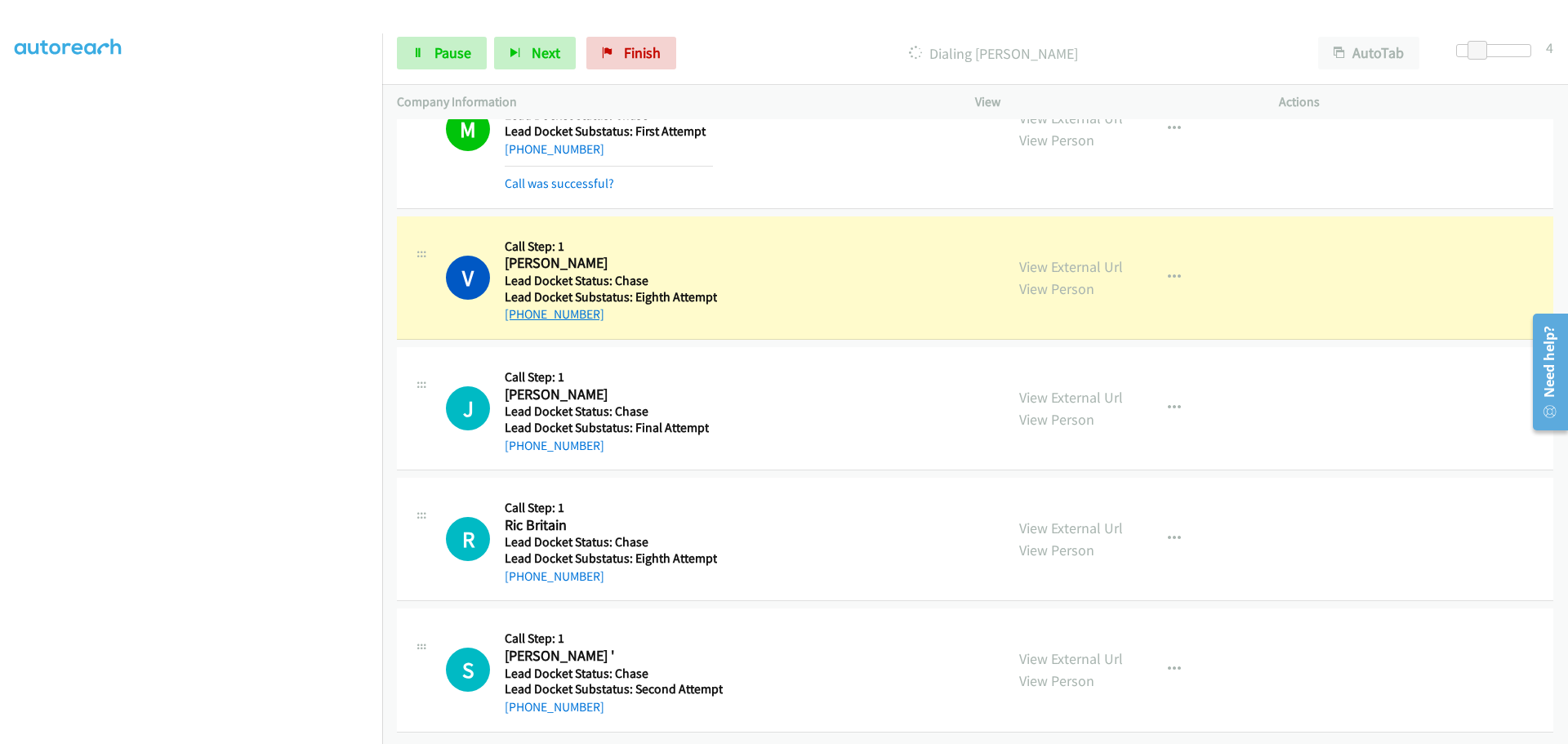
drag, startPoint x: 601, startPoint y: 309, endPoint x: 522, endPoint y: 309, distance: 79.0
click at [522, 309] on div "+1 484-632-1337" at bounding box center [611, 314] width 213 height 19
copy link "484-632-1337"
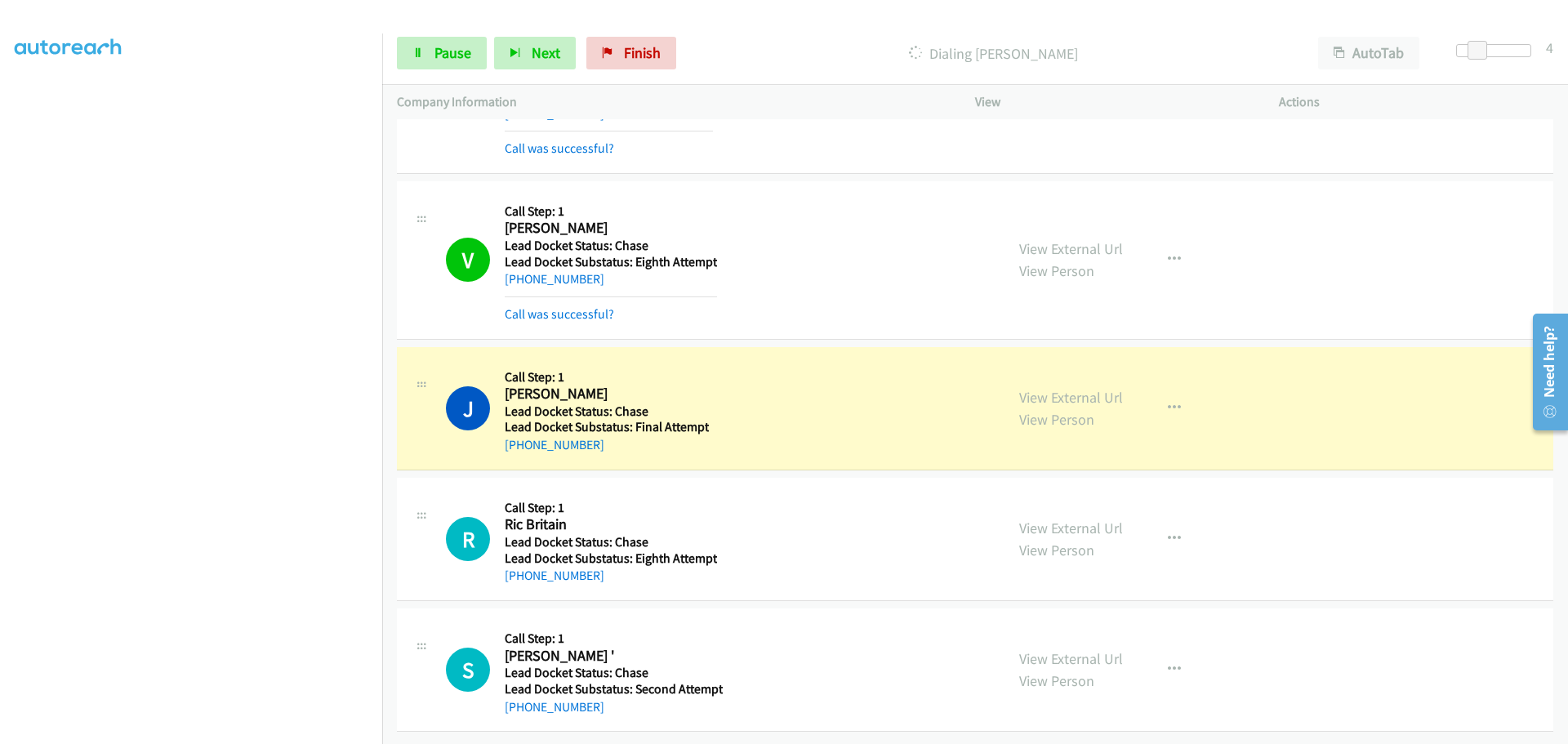
scroll to position [616, 0]
drag, startPoint x: 599, startPoint y: 427, endPoint x: 521, endPoint y: 430, distance: 78.1
click at [521, 435] on div "+1 512-809-7007" at bounding box center [607, 445] width 204 height 19
copy link "512-809-7007"
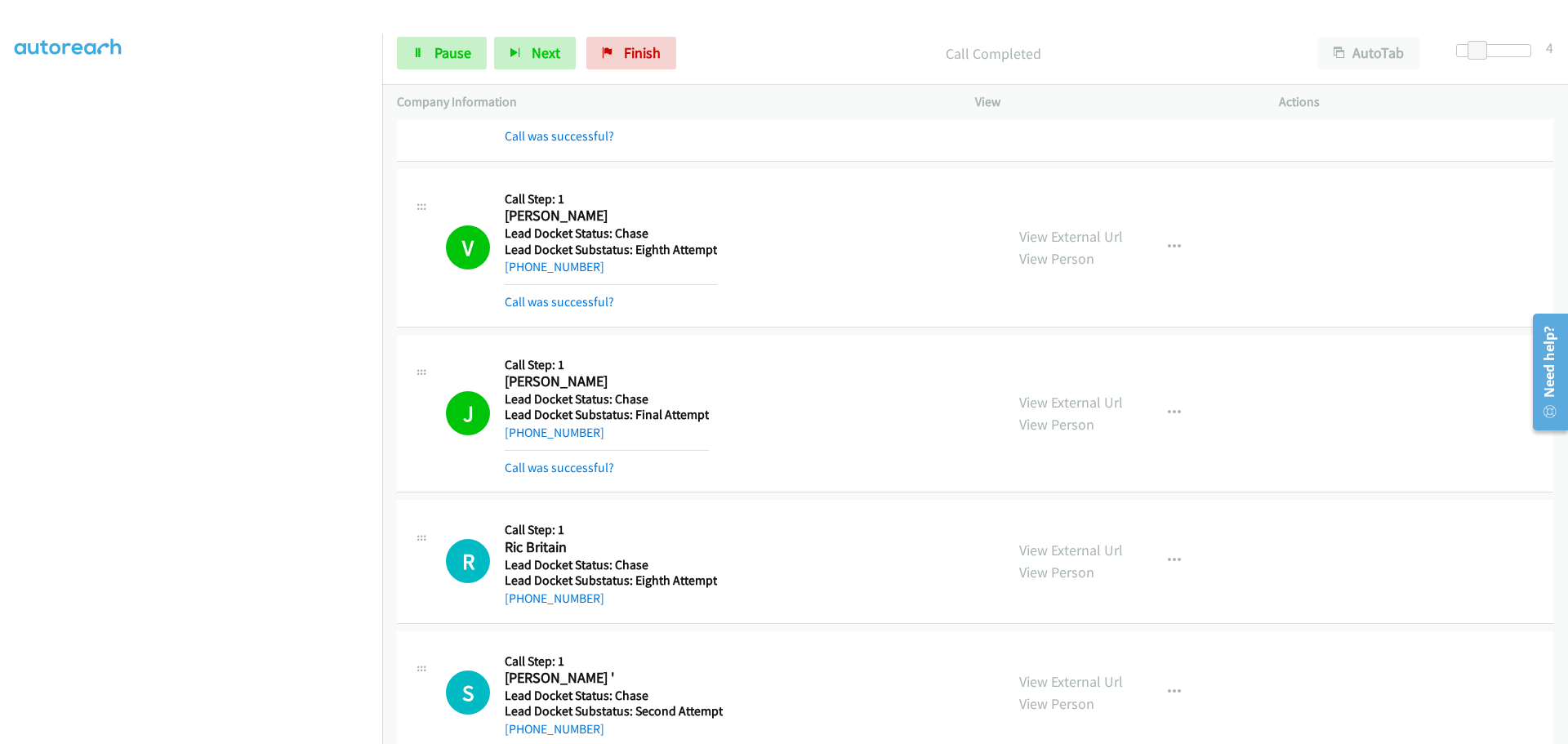
scroll to position [780, 0]
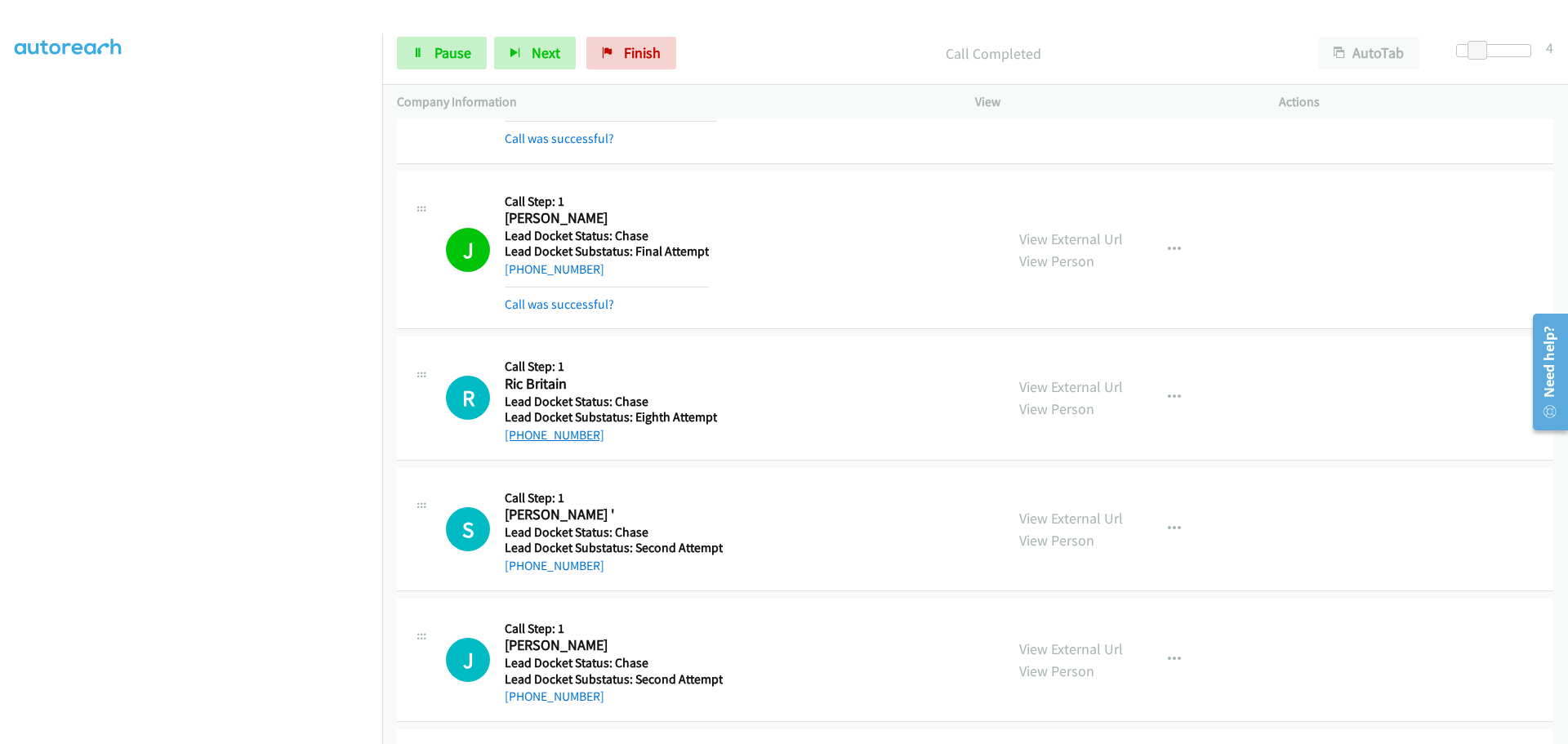
drag, startPoint x: 594, startPoint y: 434, endPoint x: 519, endPoint y: 440, distance: 75.2
click at [519, 440] on div "+1 719-424-6651" at bounding box center [611, 435] width 213 height 19
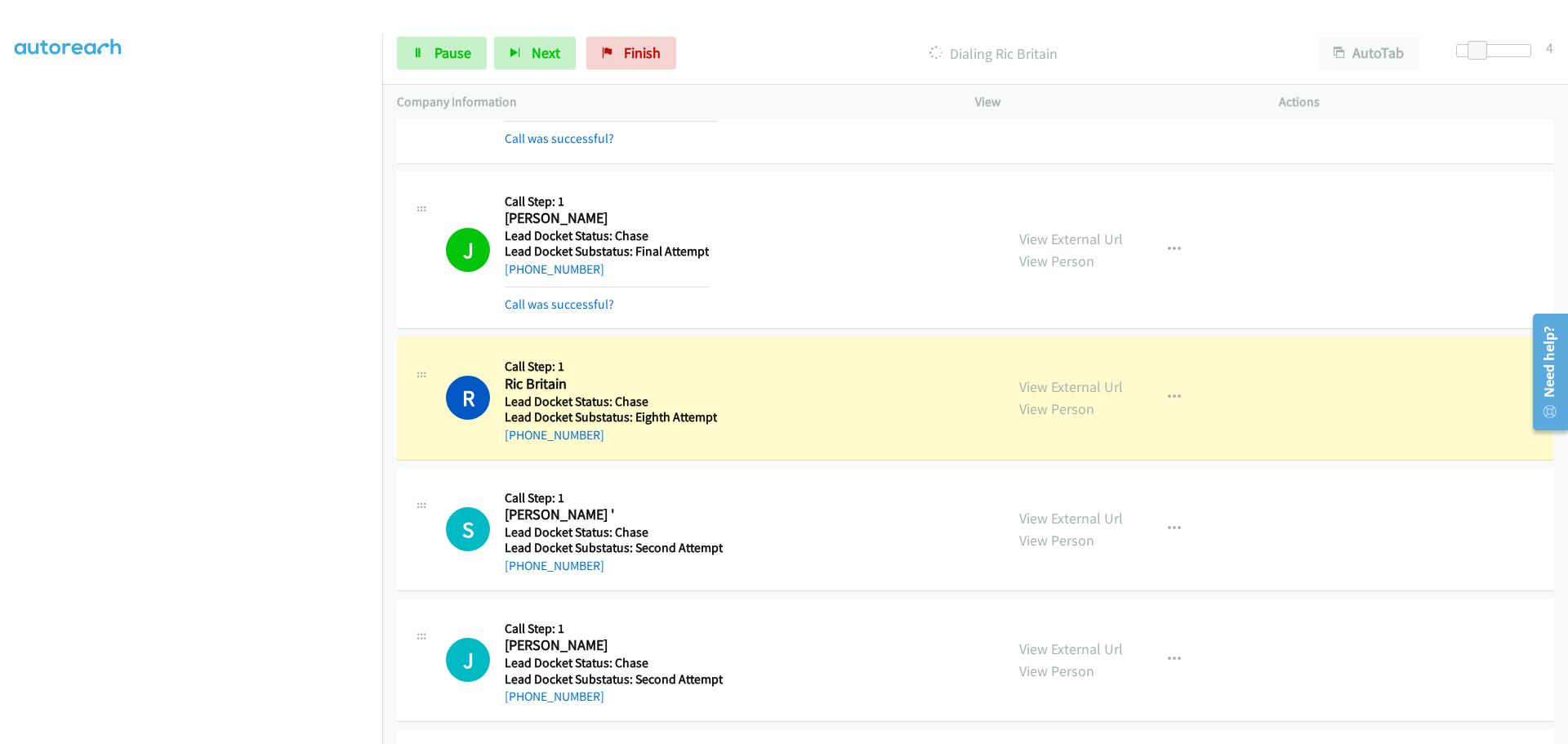
copy link "719-424-6651"
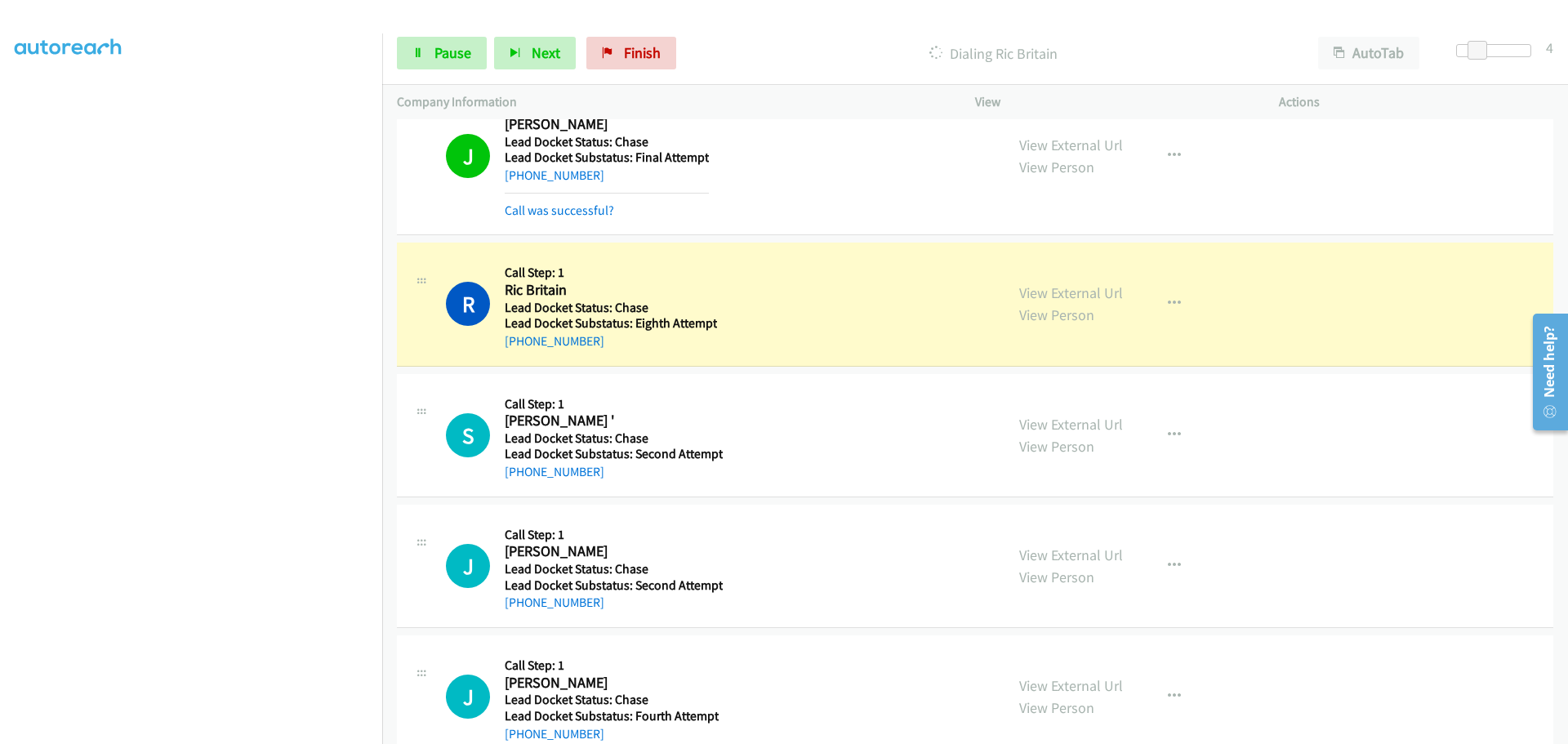
scroll to position [1025, 0]
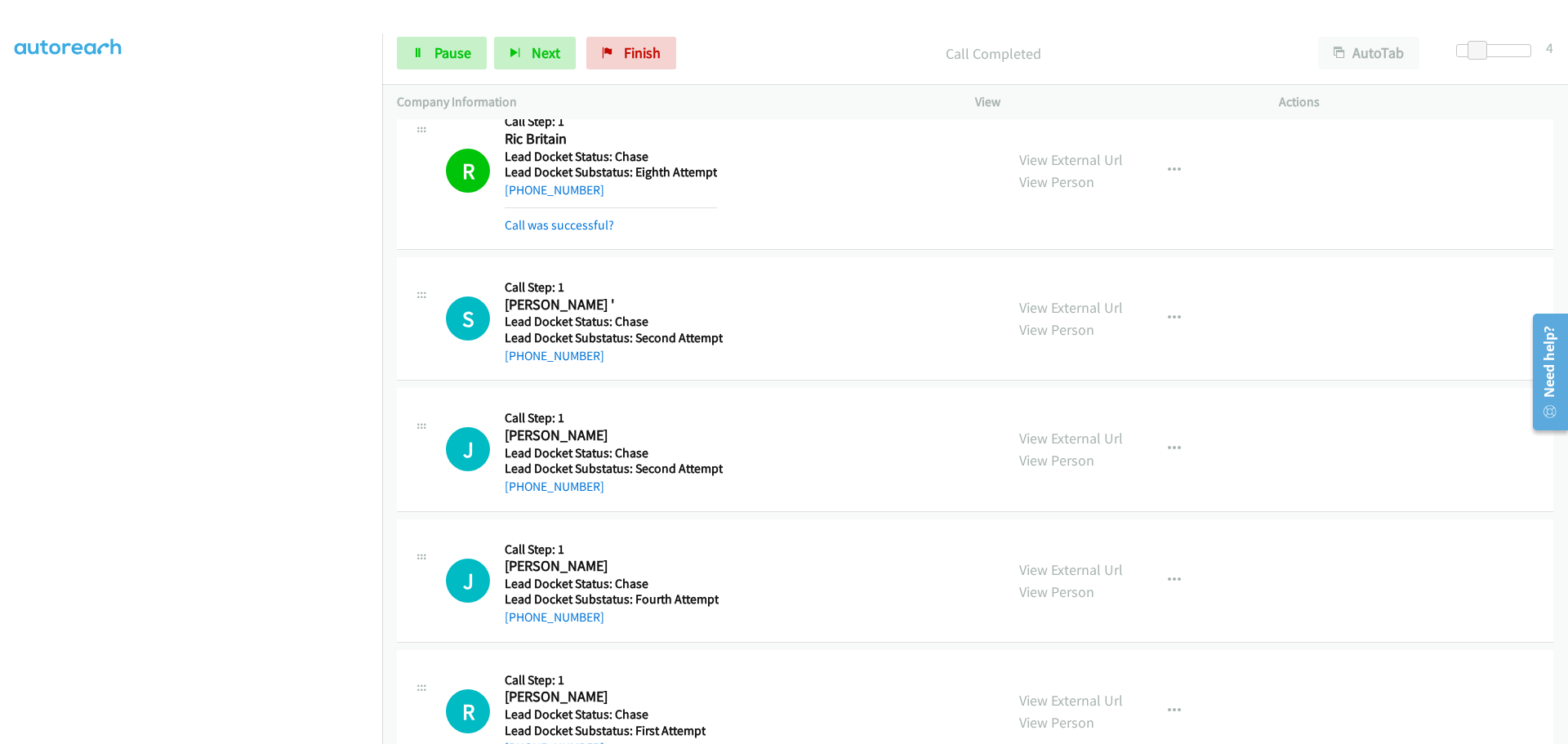
drag, startPoint x: 594, startPoint y: 365, endPoint x: 518, endPoint y: 373, distance: 76.4
click at [518, 373] on div "S Callback Scheduled Call Step: 1 Sir Or Maam ' America/Chicago Lead Docket Sta…" at bounding box center [976, 319] width 1157 height 123
copy link "940-631-1046"
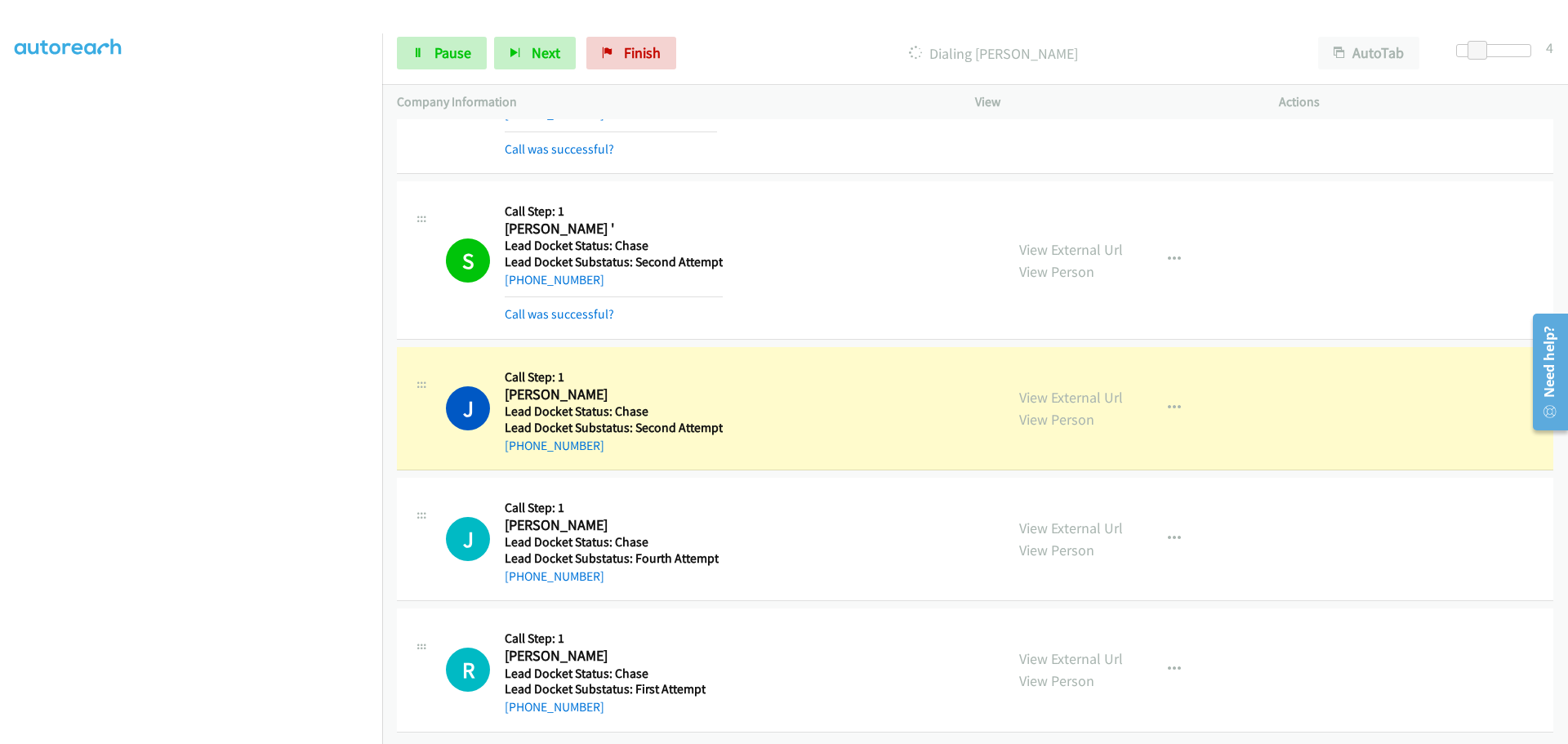
scroll to position [1113, 0]
drag, startPoint x: 595, startPoint y: 442, endPoint x: 520, endPoint y: 439, distance: 75.1
click at [520, 439] on div "+1 772-285-8990" at bounding box center [613, 445] width 218 height 19
copy link "772-285-8990"
drag, startPoint x: 607, startPoint y: 569, endPoint x: 519, endPoint y: 567, distance: 88.0
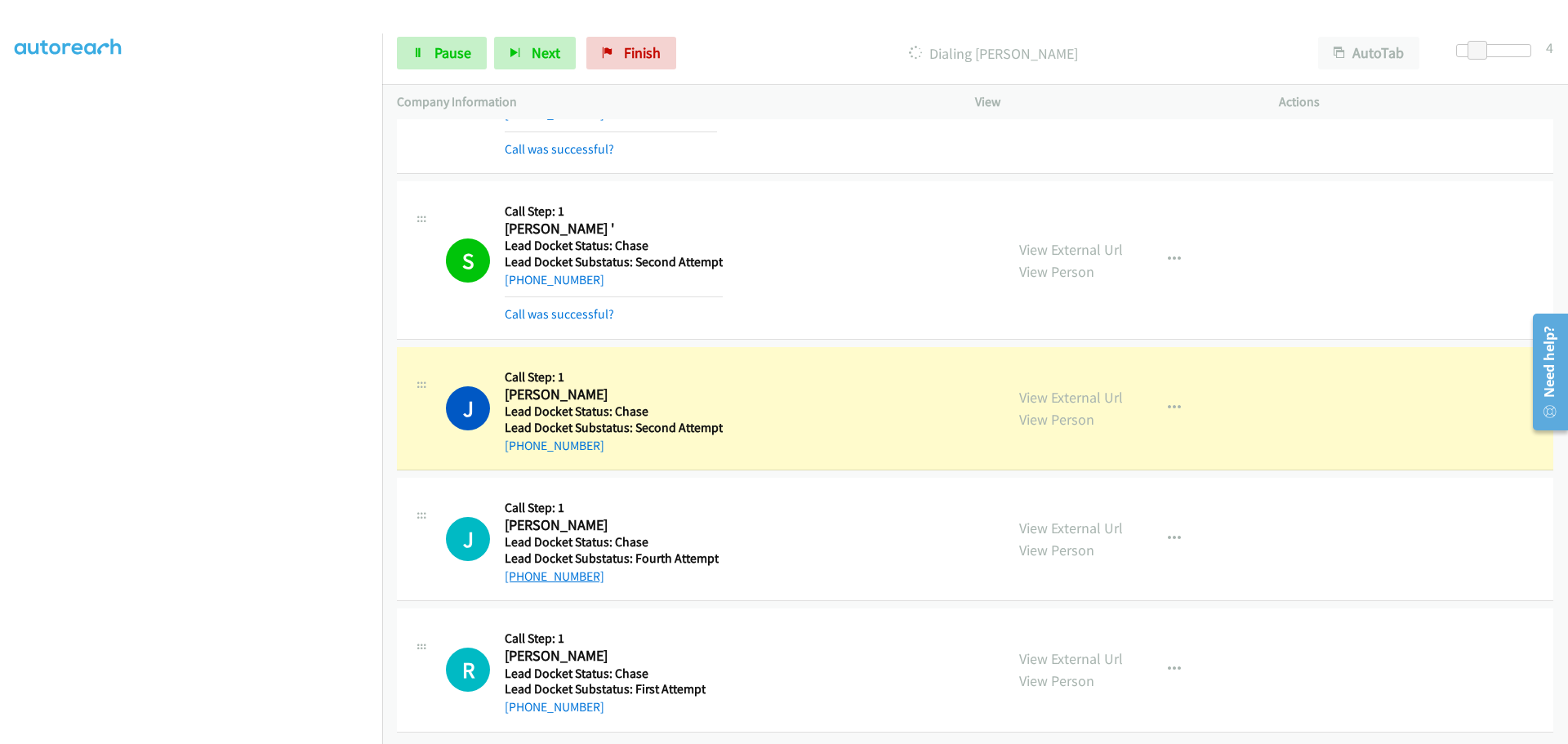
click at [519, 567] on div "+1 256-672-0671" at bounding box center [612, 576] width 214 height 19
copy link "256-672-0671"
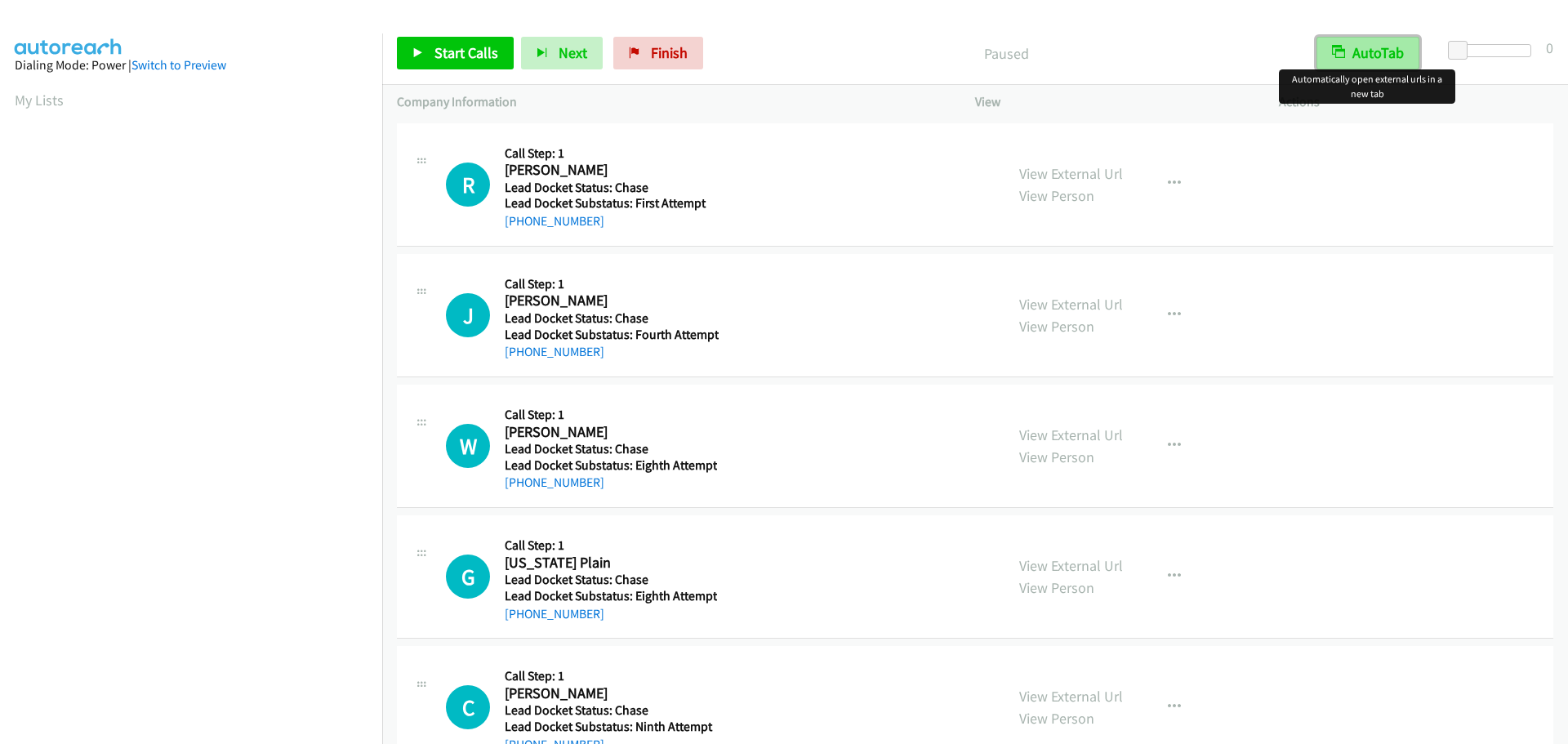
click at [1369, 55] on button "AutoTab" at bounding box center [1368, 53] width 103 height 33
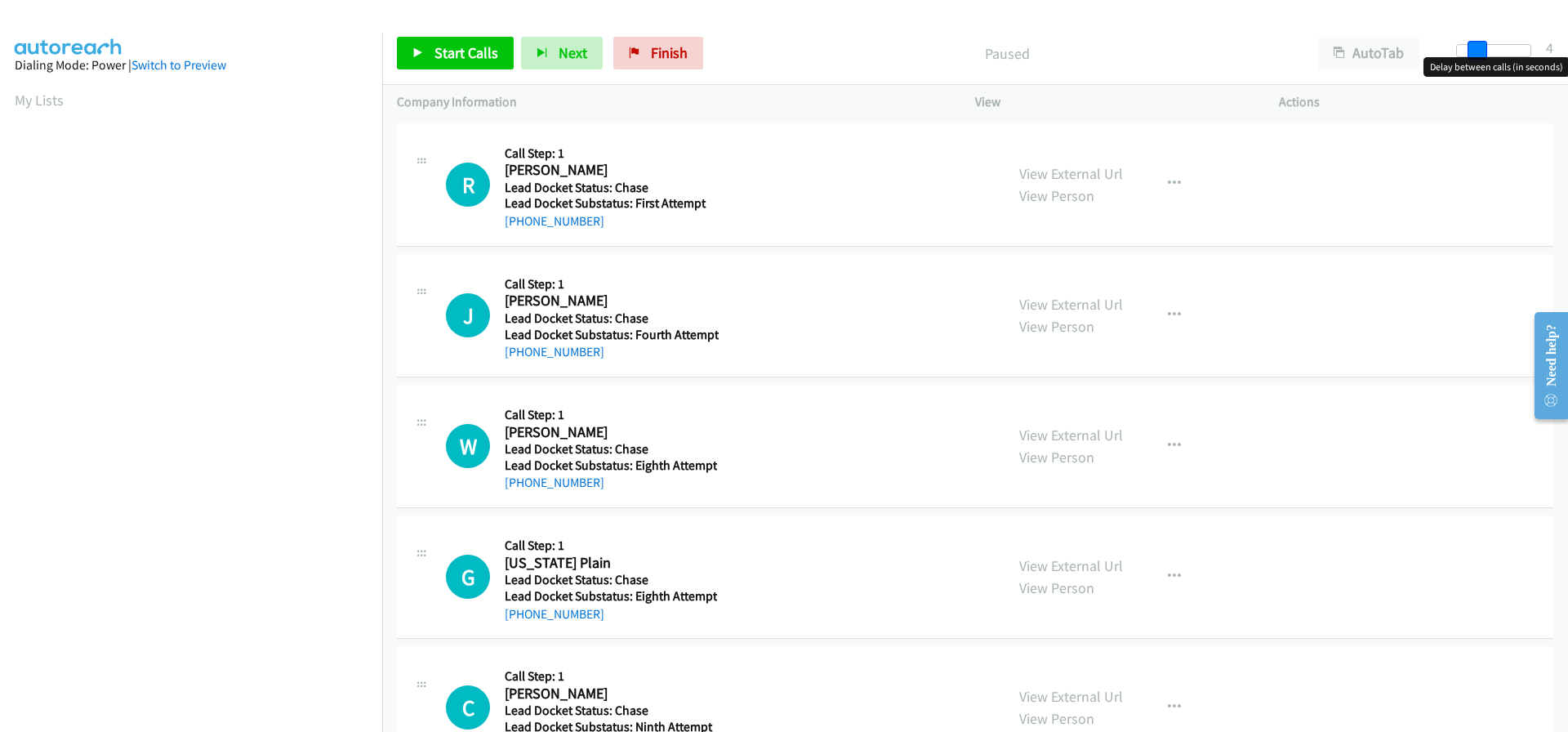
drag, startPoint x: 1450, startPoint y: 54, endPoint x: 1470, endPoint y: 53, distance: 20.0
click at [1470, 53] on span at bounding box center [1477, 50] width 19 height 19
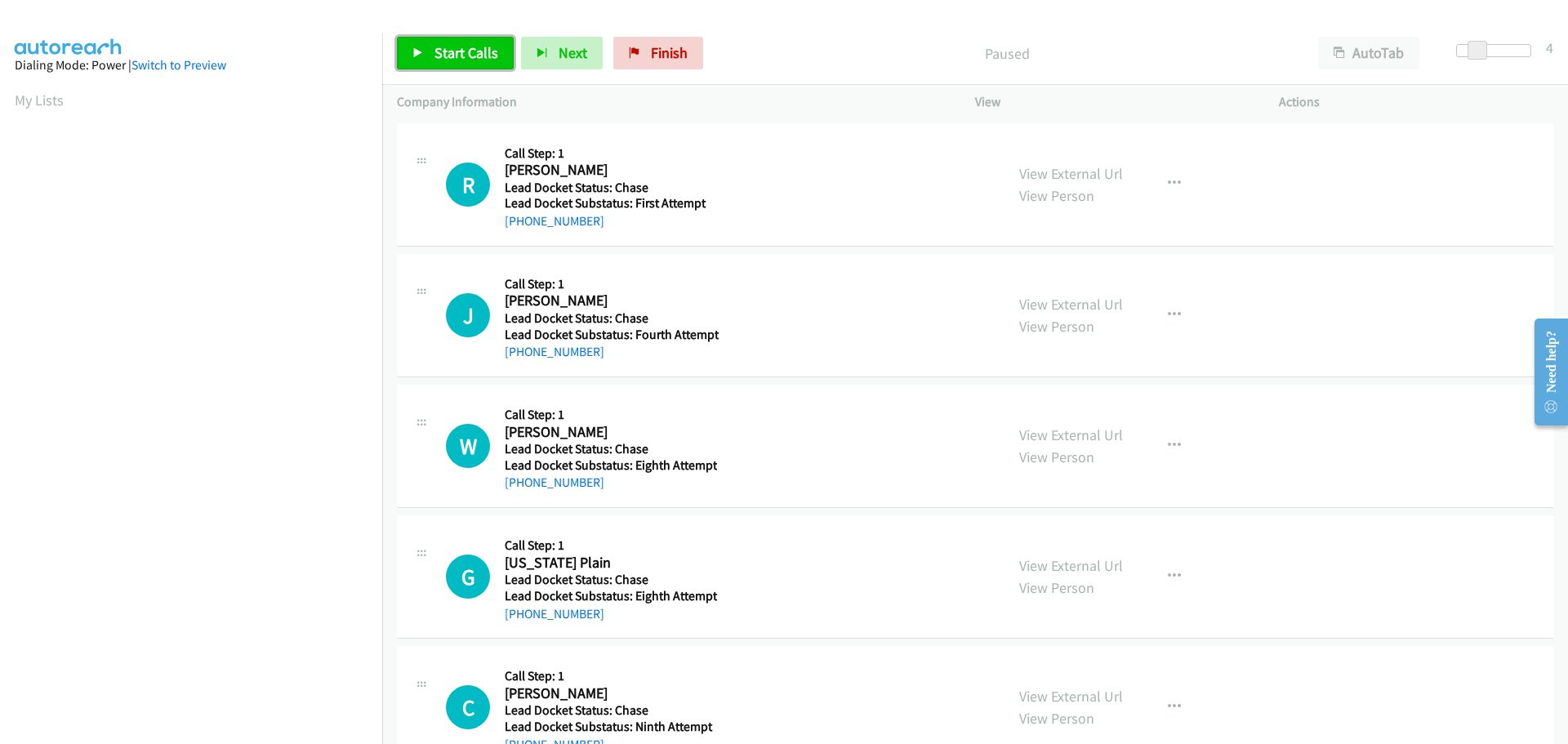
click at [451, 49] on span "Start Calls" at bounding box center [466, 53] width 63 height 19
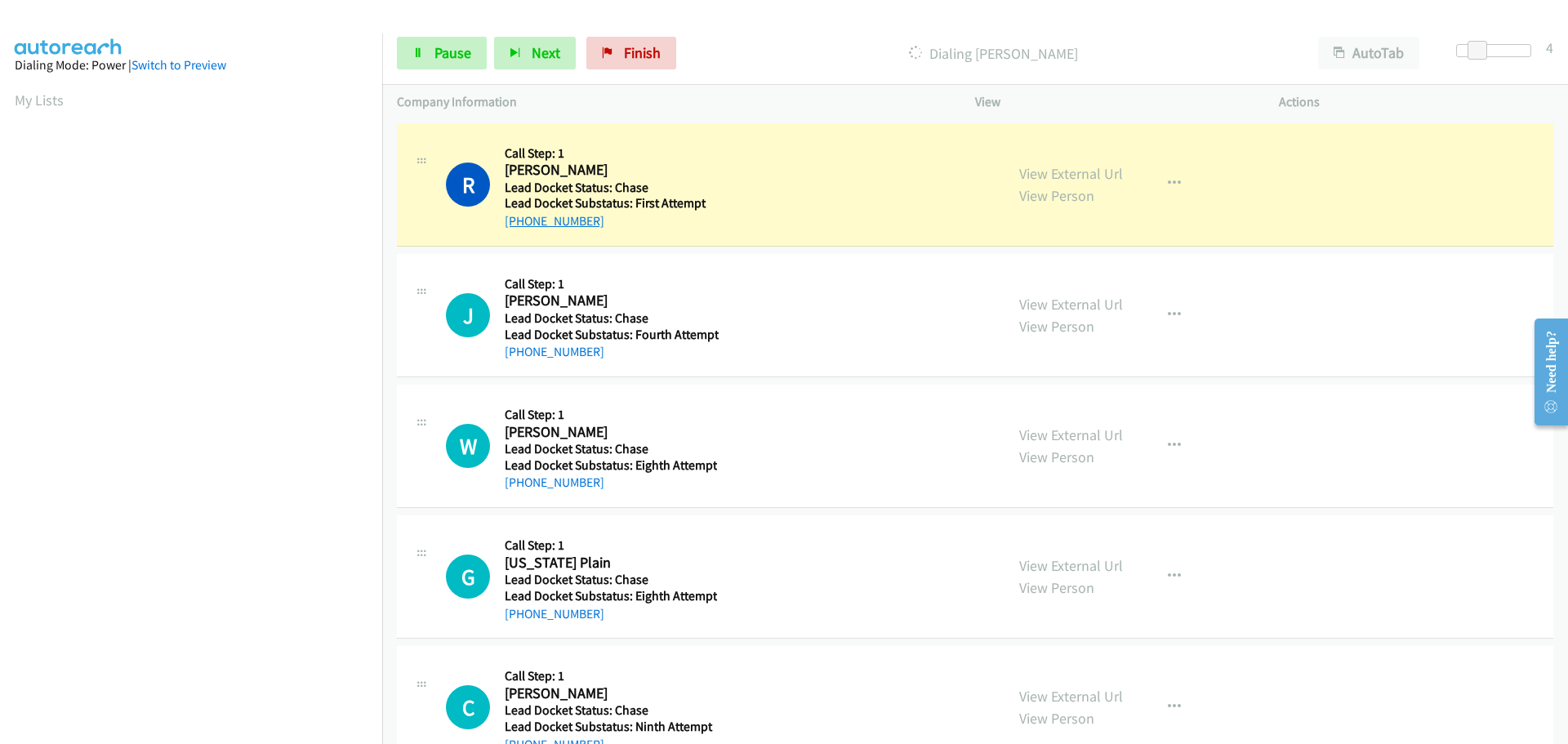
drag, startPoint x: 602, startPoint y: 221, endPoint x: 522, endPoint y: 217, distance: 80.1
click at [522, 217] on div "+1 650-799-0468" at bounding box center [609, 221] width 209 height 19
copy link "650-799-0468"
click at [444, 50] on span "Pause" at bounding box center [453, 53] width 37 height 19
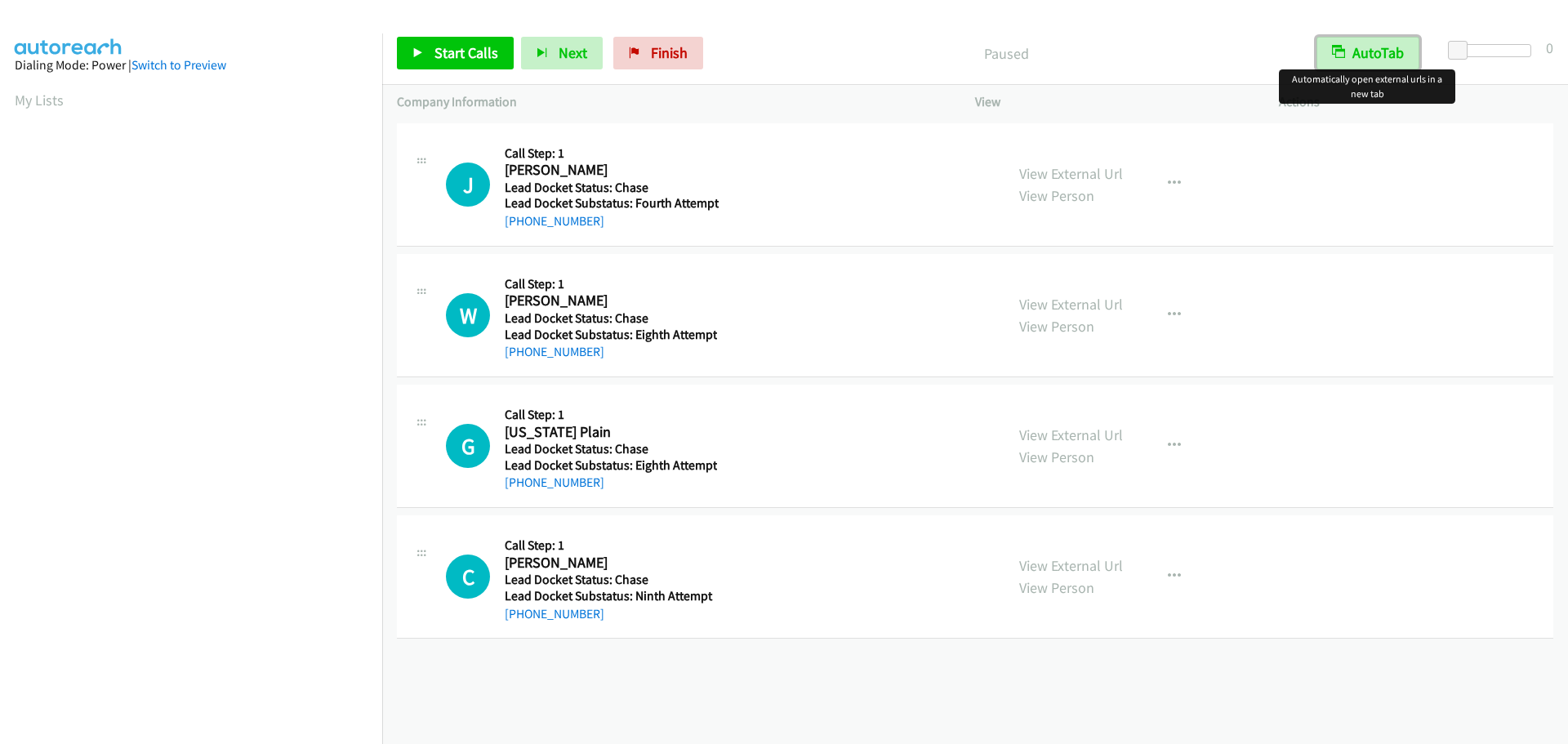
drag, startPoint x: 1376, startPoint y: 59, endPoint x: 1436, endPoint y: 48, distance: 61.0
click at [1377, 58] on button "AutoTab" at bounding box center [1368, 53] width 103 height 33
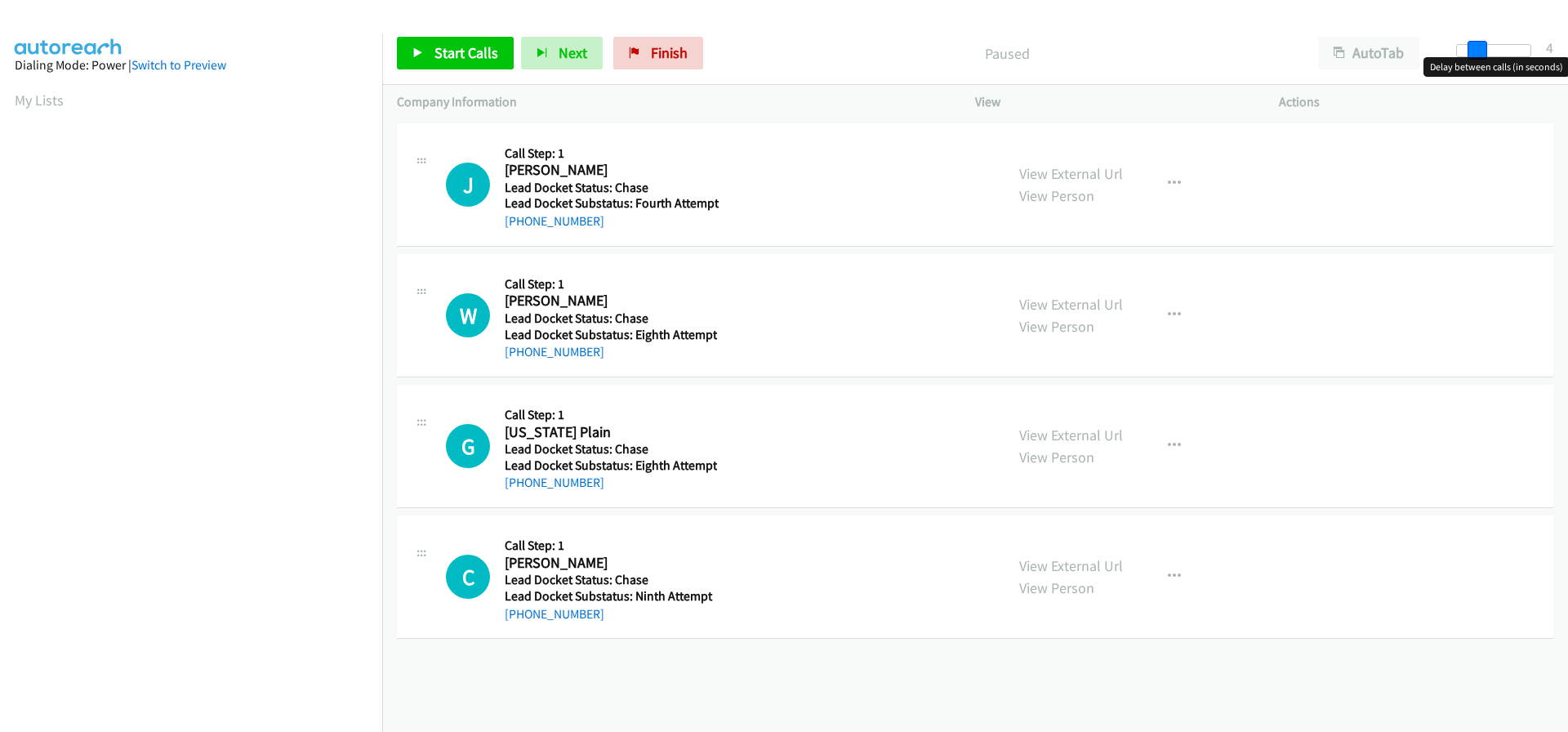
drag, startPoint x: 1452, startPoint y: 48, endPoint x: 1470, endPoint y: 49, distance: 18.0
click at [1470, 49] on span at bounding box center [1477, 50] width 19 height 19
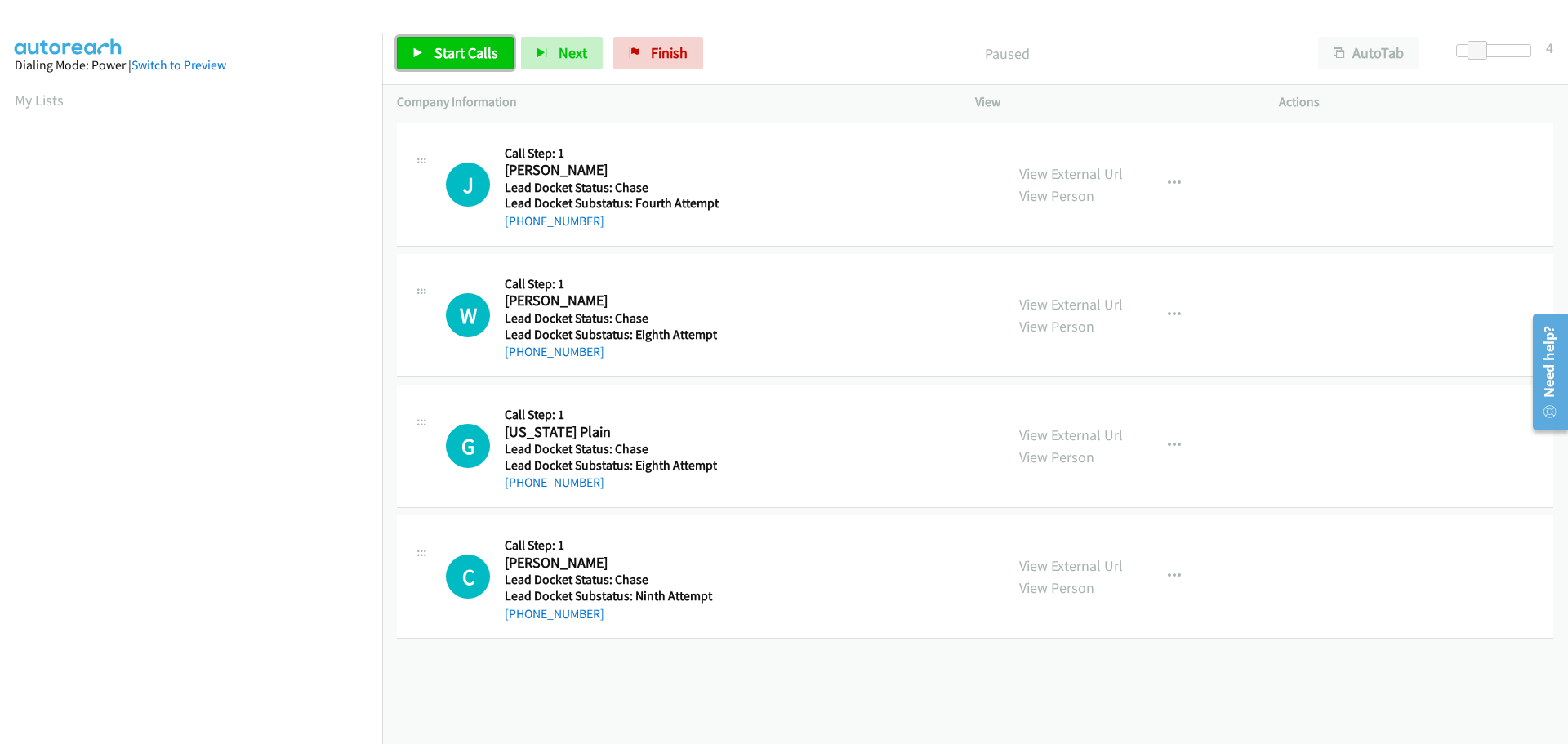
click at [450, 61] on span "Start Calls" at bounding box center [466, 53] width 63 height 19
drag, startPoint x: 593, startPoint y: 225, endPoint x: 522, endPoint y: 227, distance: 71.0
click at [522, 227] on div "+1 256-672-0671" at bounding box center [612, 221] width 214 height 19
copy link "256-672-0671"
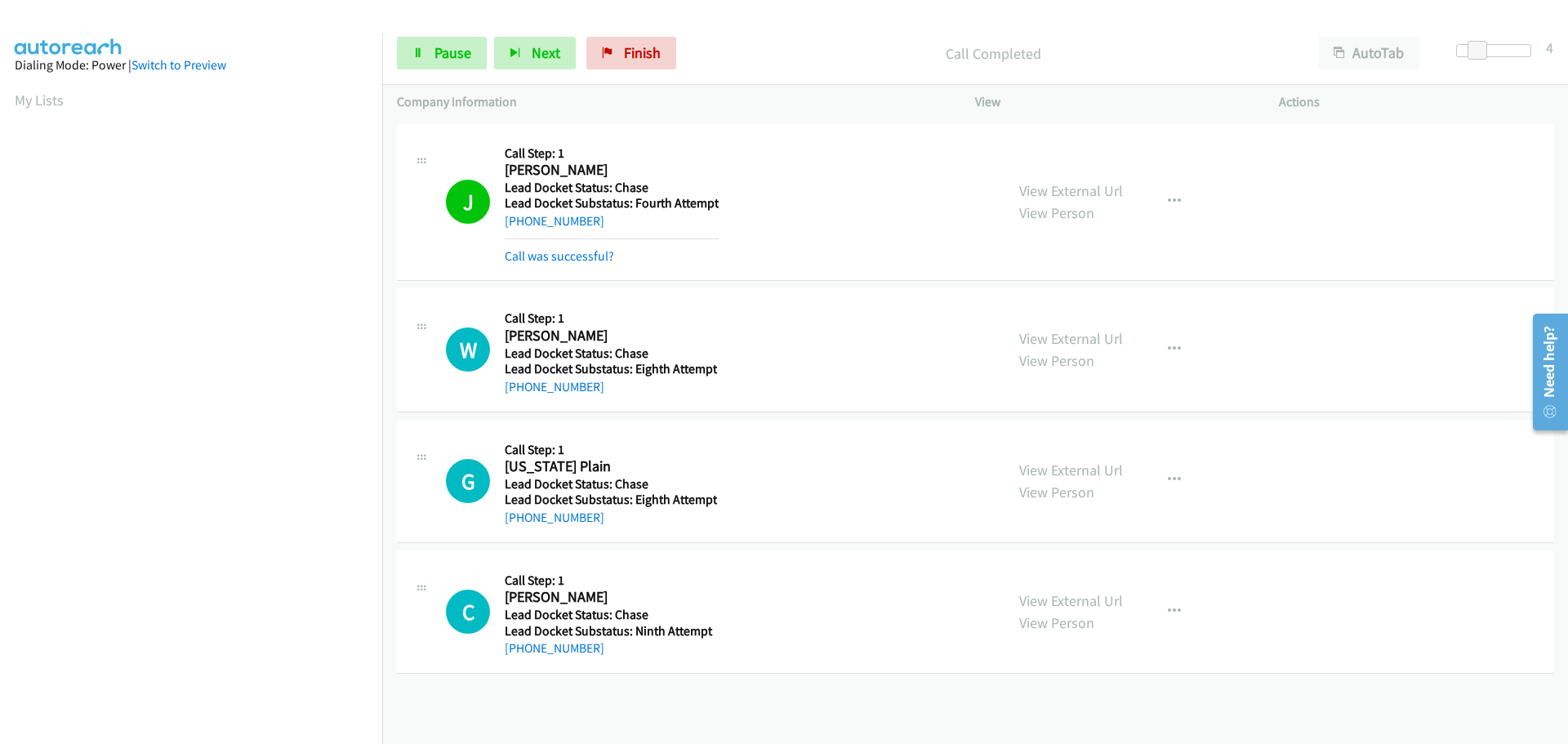
scroll to position [173, 0]
drag, startPoint x: 608, startPoint y: 397, endPoint x: 522, endPoint y: 395, distance: 86.0
click at [522, 395] on div "W Callback Scheduled Call Step: 1 William R Burch America/New_York Lead Docket …" at bounding box center [976, 350] width 1157 height 123
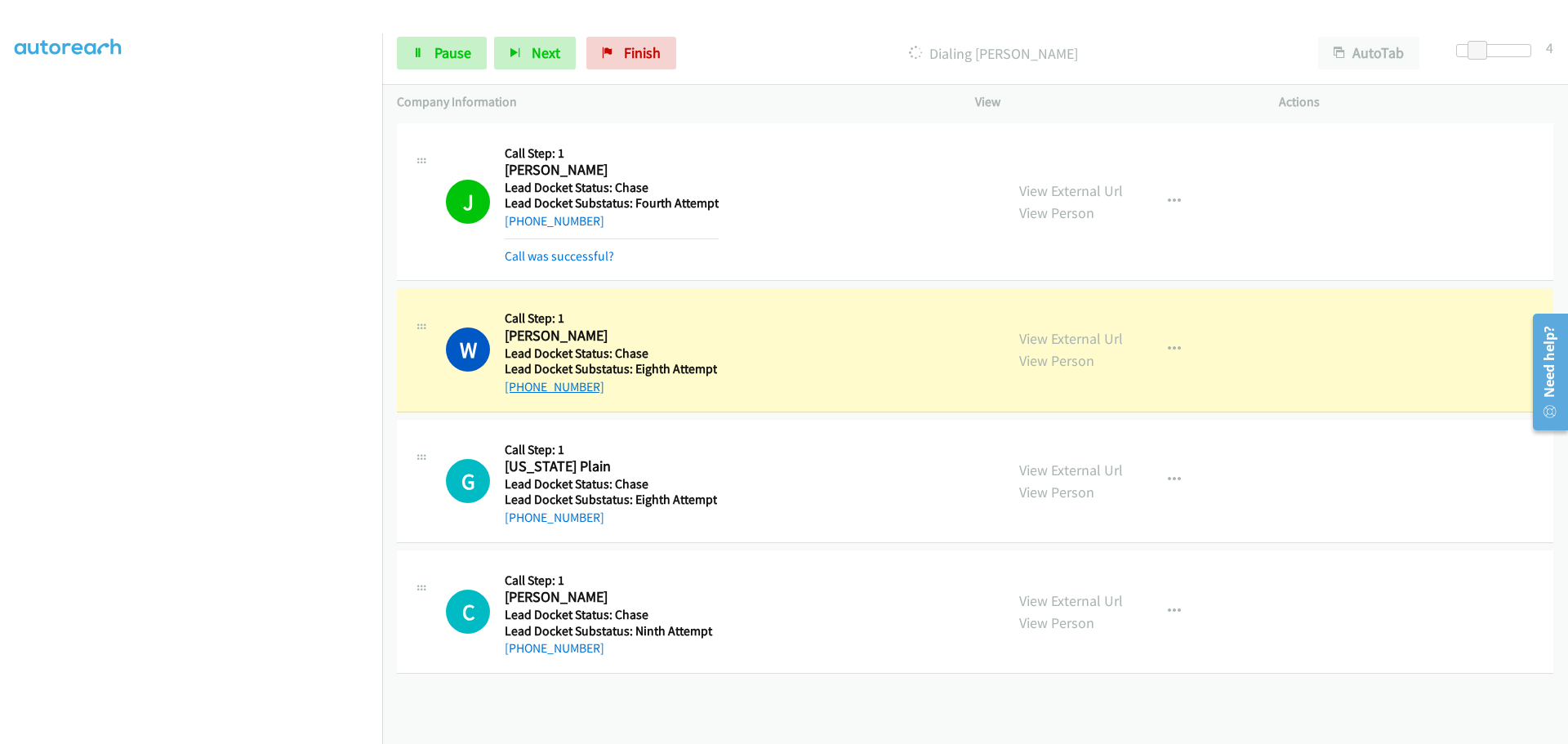
copy link "770-547-9444"
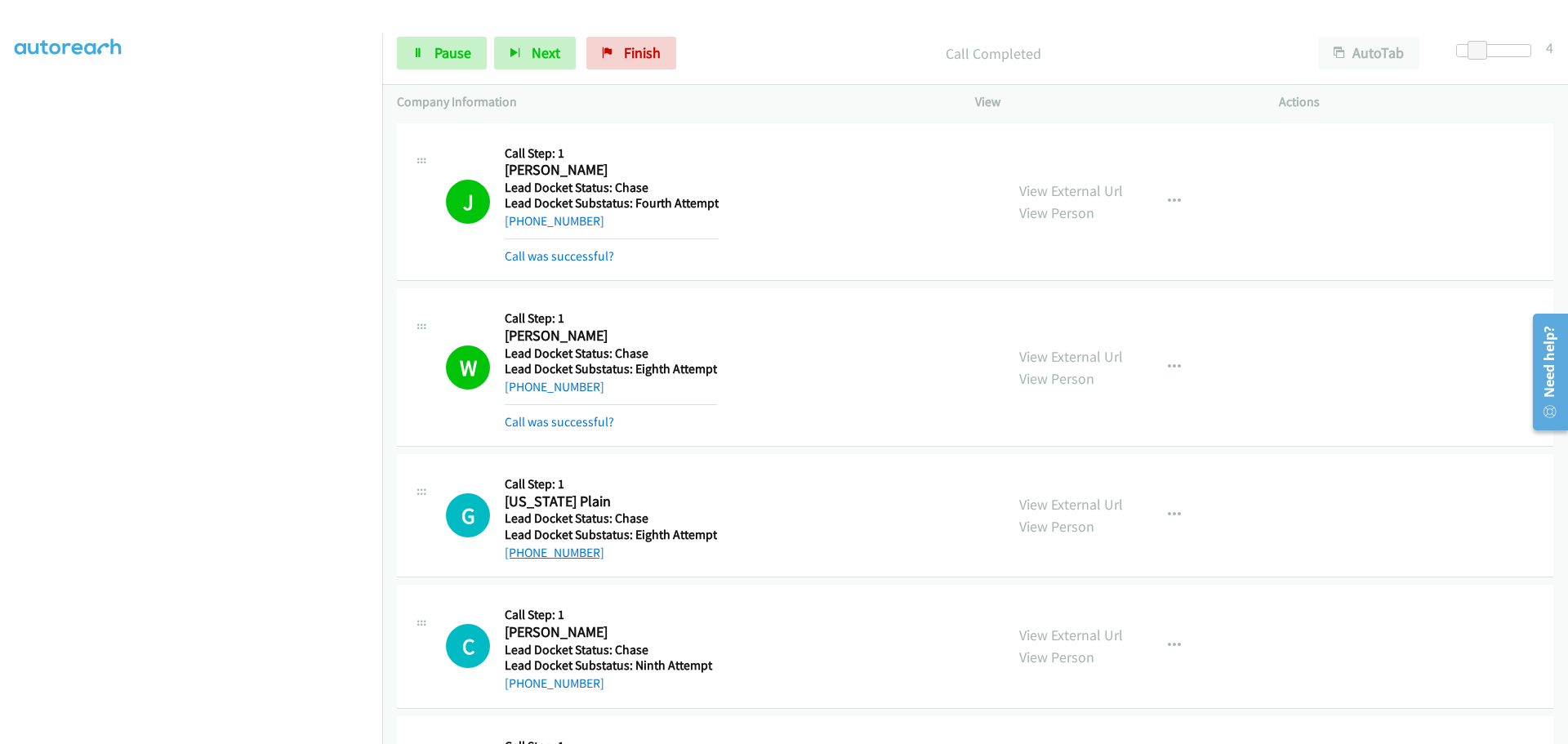
drag, startPoint x: 595, startPoint y: 547, endPoint x: 525, endPoint y: 547, distance: 70.0
click at [522, 549] on div "+1 409-443-7722" at bounding box center [611, 552] width 213 height 19
copy link "409-443-7722"
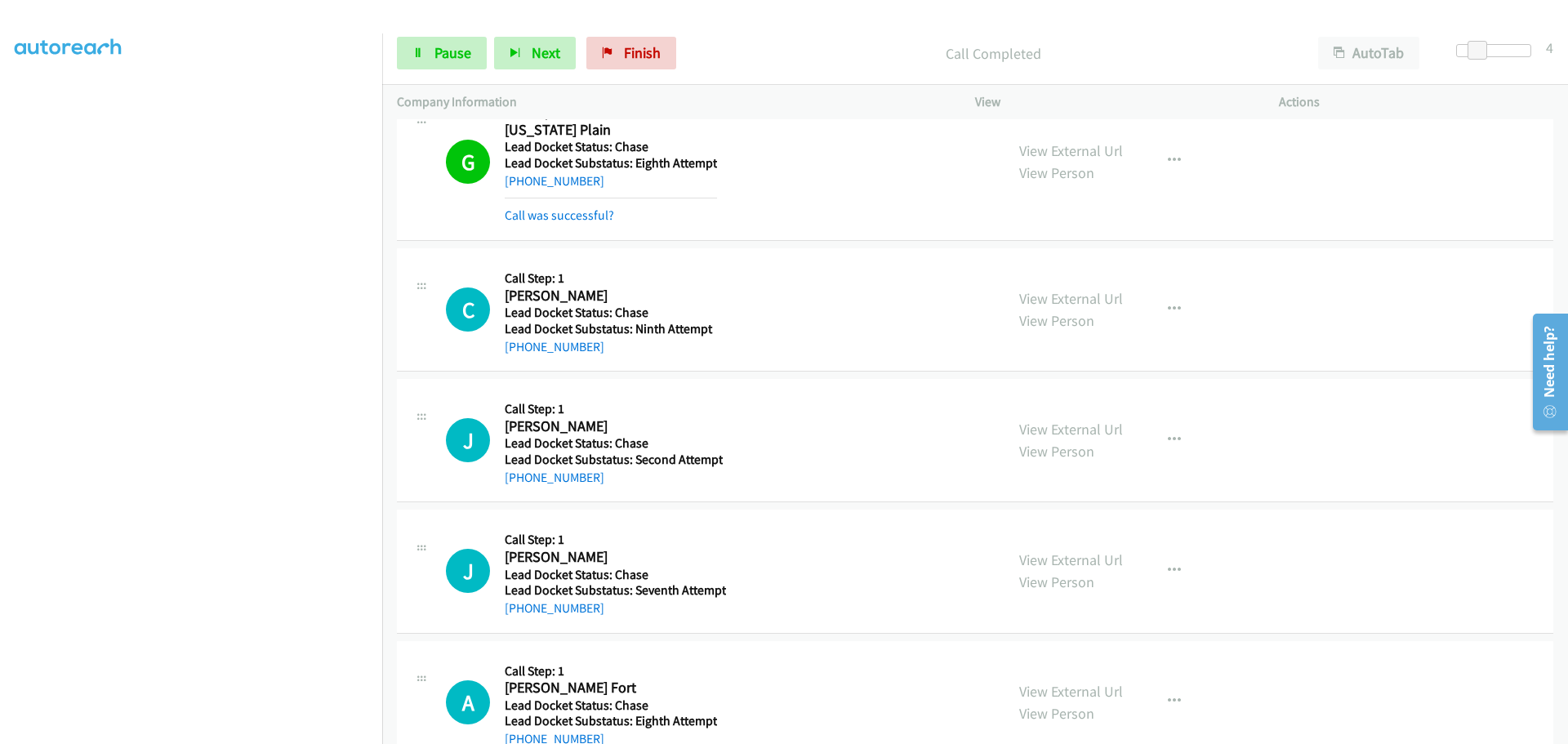
scroll to position [408, 0]
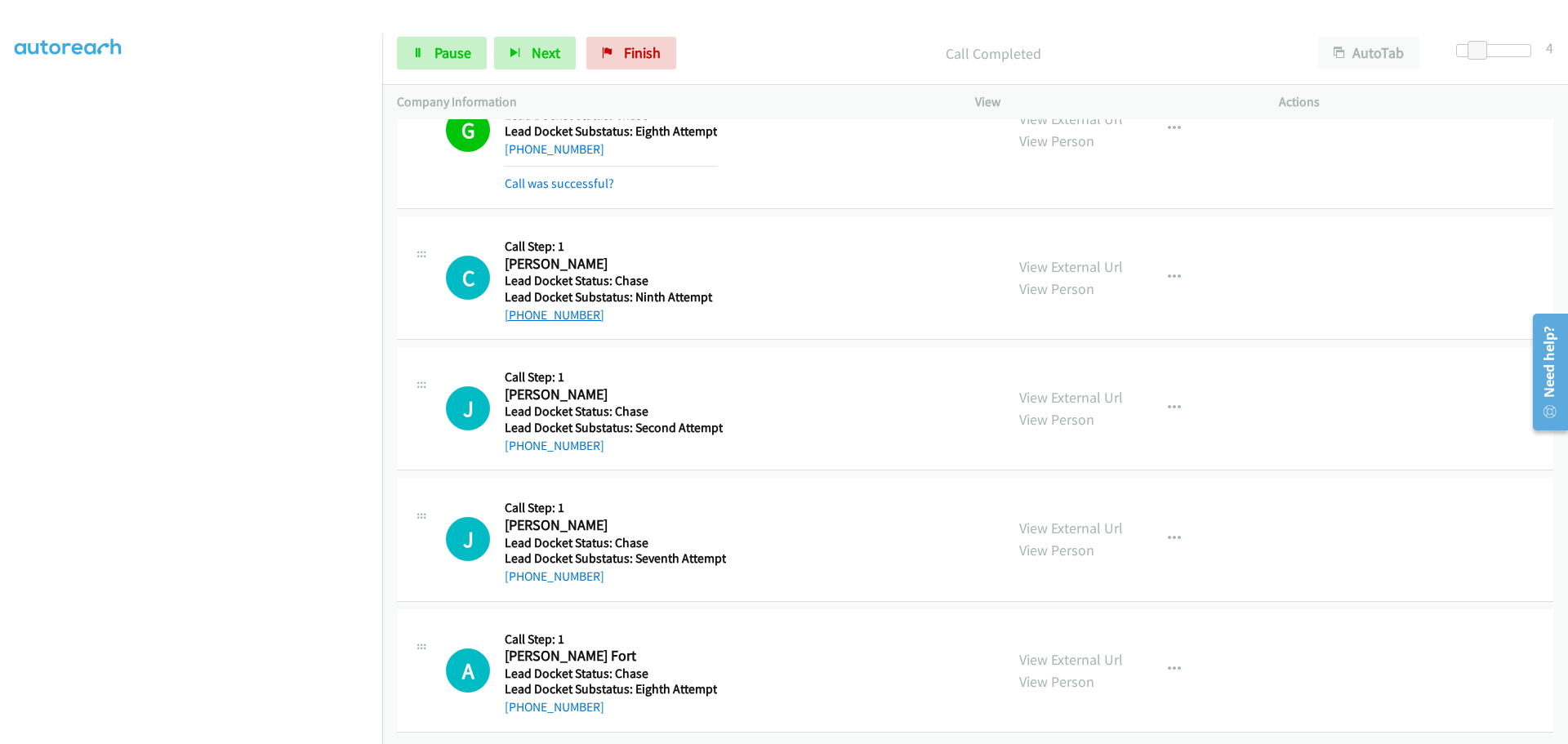
drag, startPoint x: 604, startPoint y: 309, endPoint x: 522, endPoint y: 314, distance: 82.2
click at [522, 314] on div "+1 915-312-5953" at bounding box center [609, 314] width 209 height 19
copy link "915-312-5953"
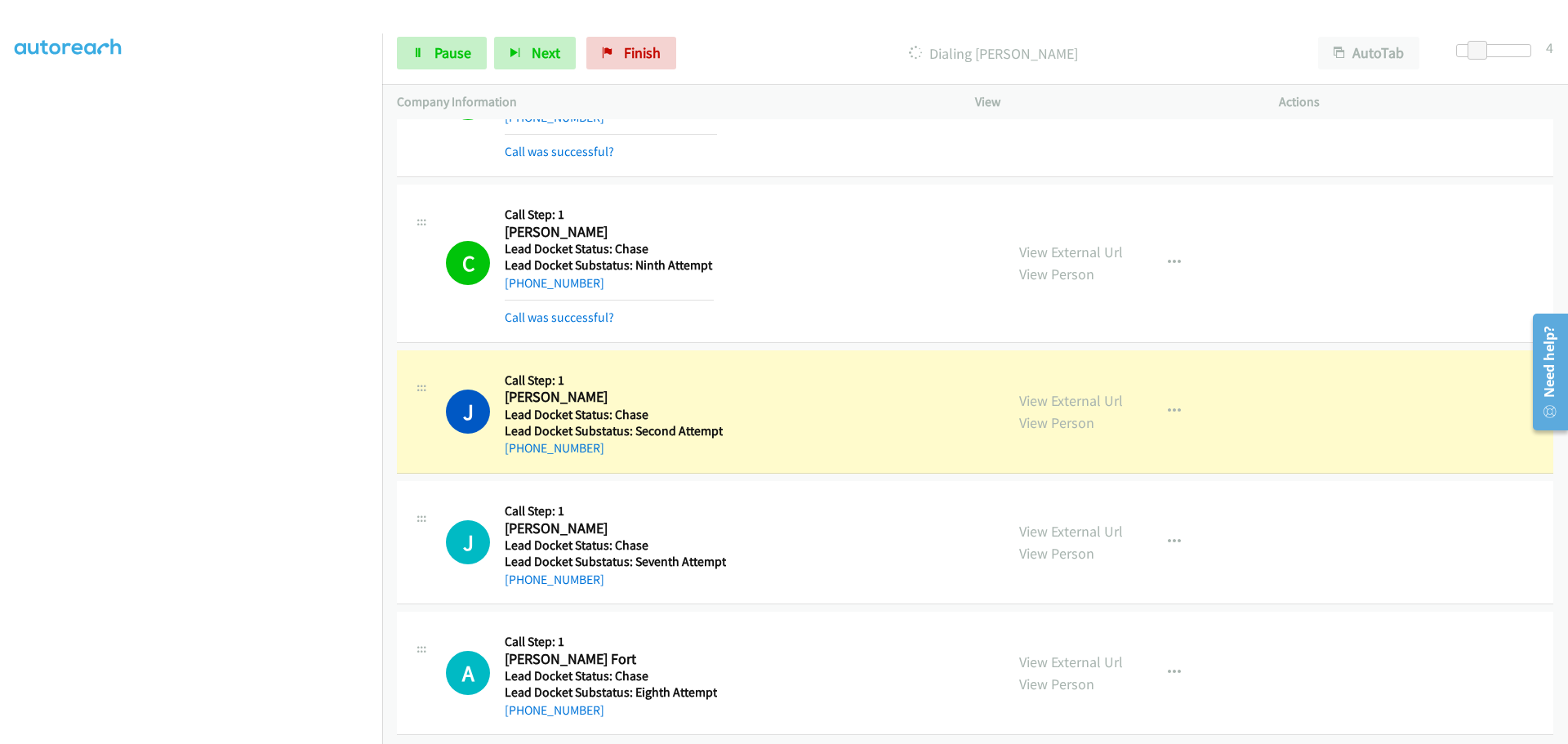
scroll to position [450, 0]
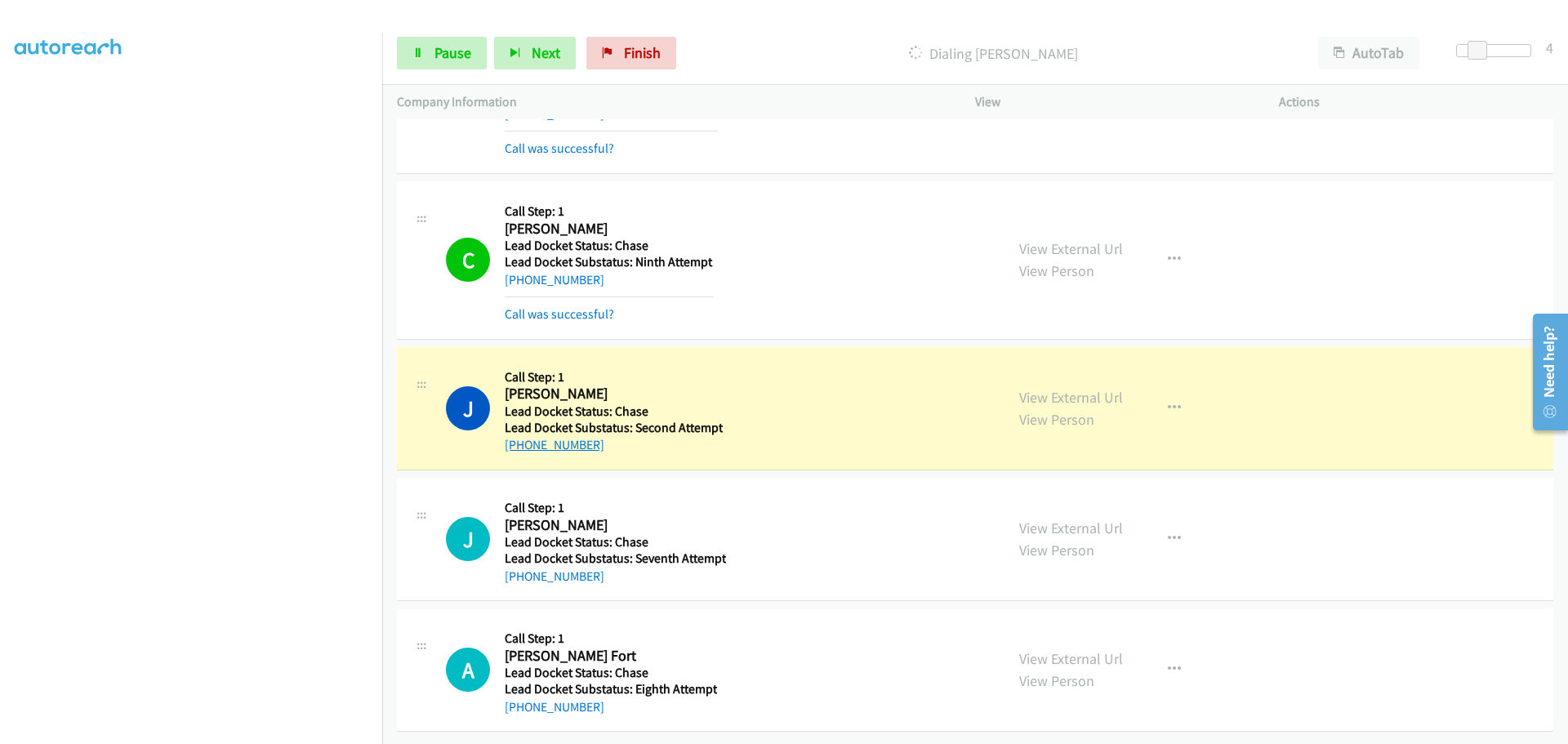
drag, startPoint x: 609, startPoint y: 439, endPoint x: 545, endPoint y: 435, distance: 64.1
click at [519, 435] on div "+1 774-245-0240" at bounding box center [613, 445] width 218 height 19
copy link "774-245-0240"
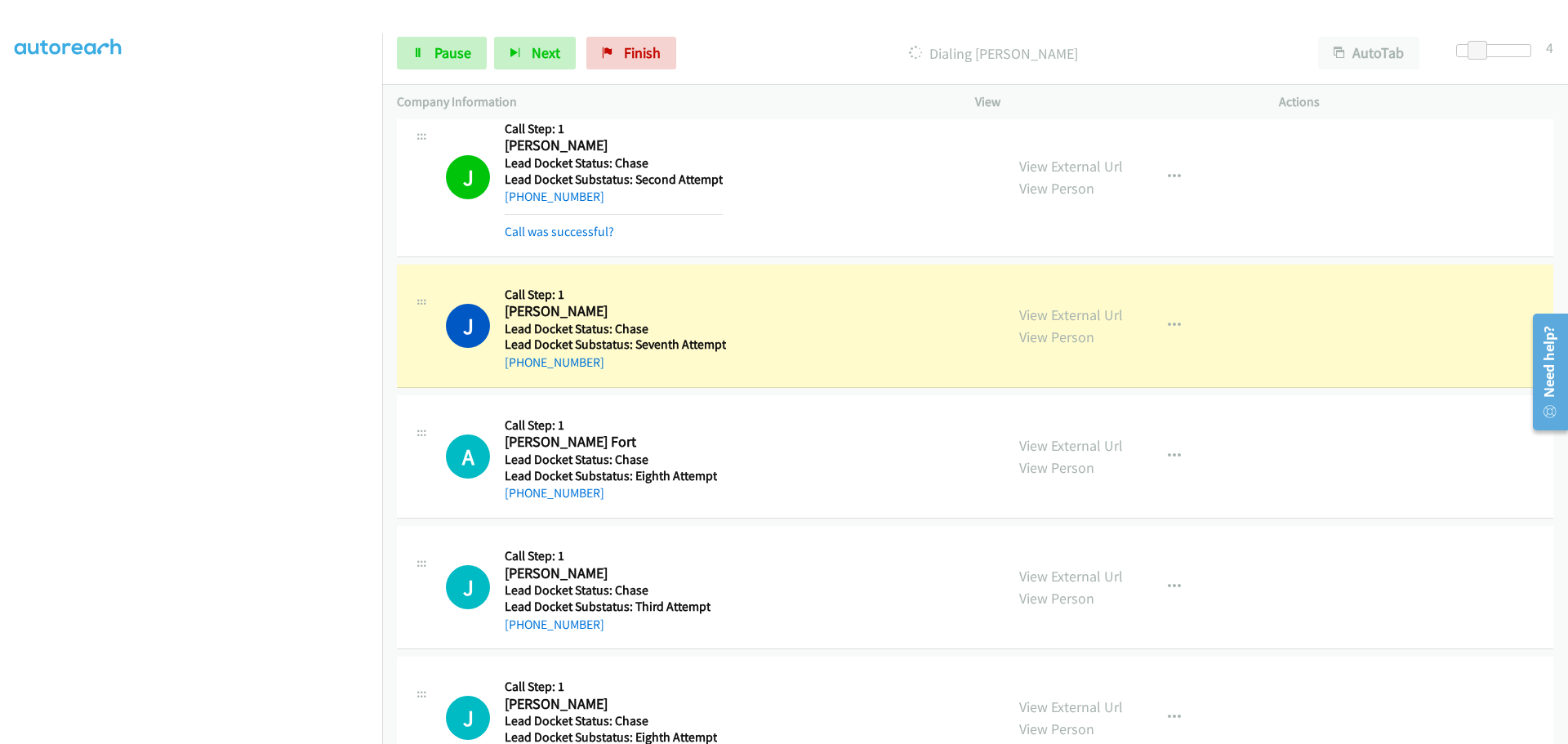
scroll to position [696, 0]
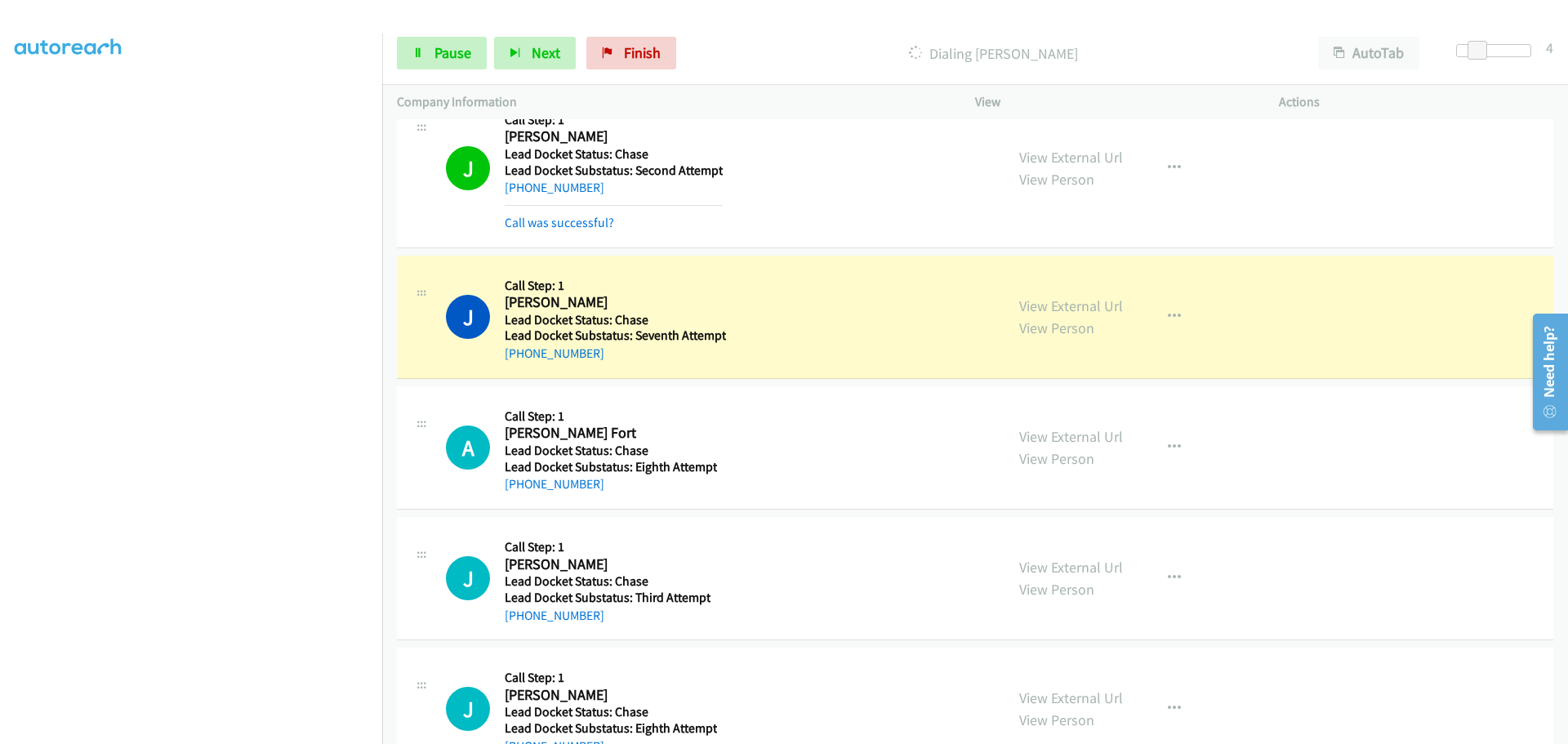
drag, startPoint x: 592, startPoint y: 355, endPoint x: 522, endPoint y: 363, distance: 70.5
click at [522, 363] on div "+1 901-496-8355" at bounding box center [615, 353] width 221 height 19
copy link "901-496-8355"
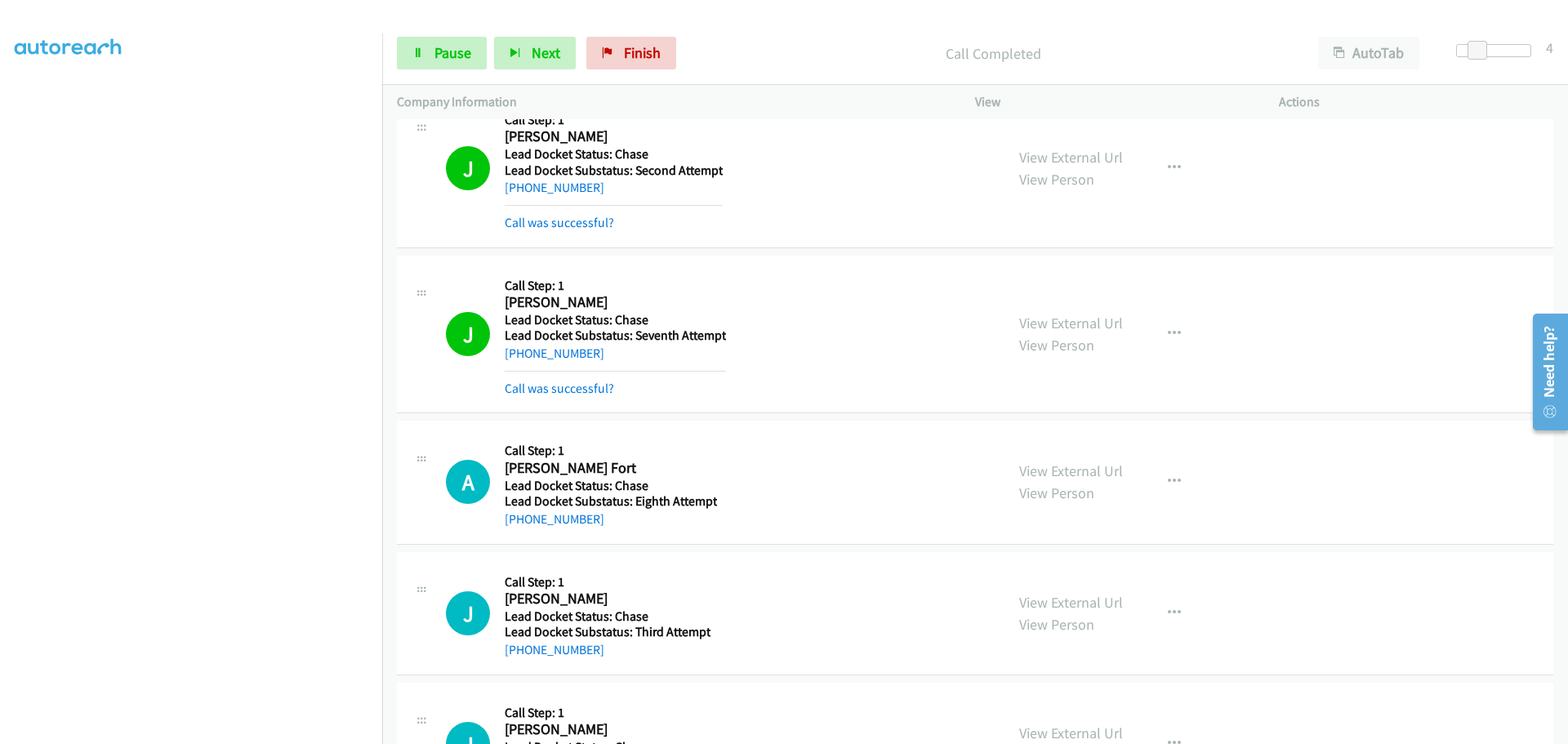
scroll to position [859, 0]
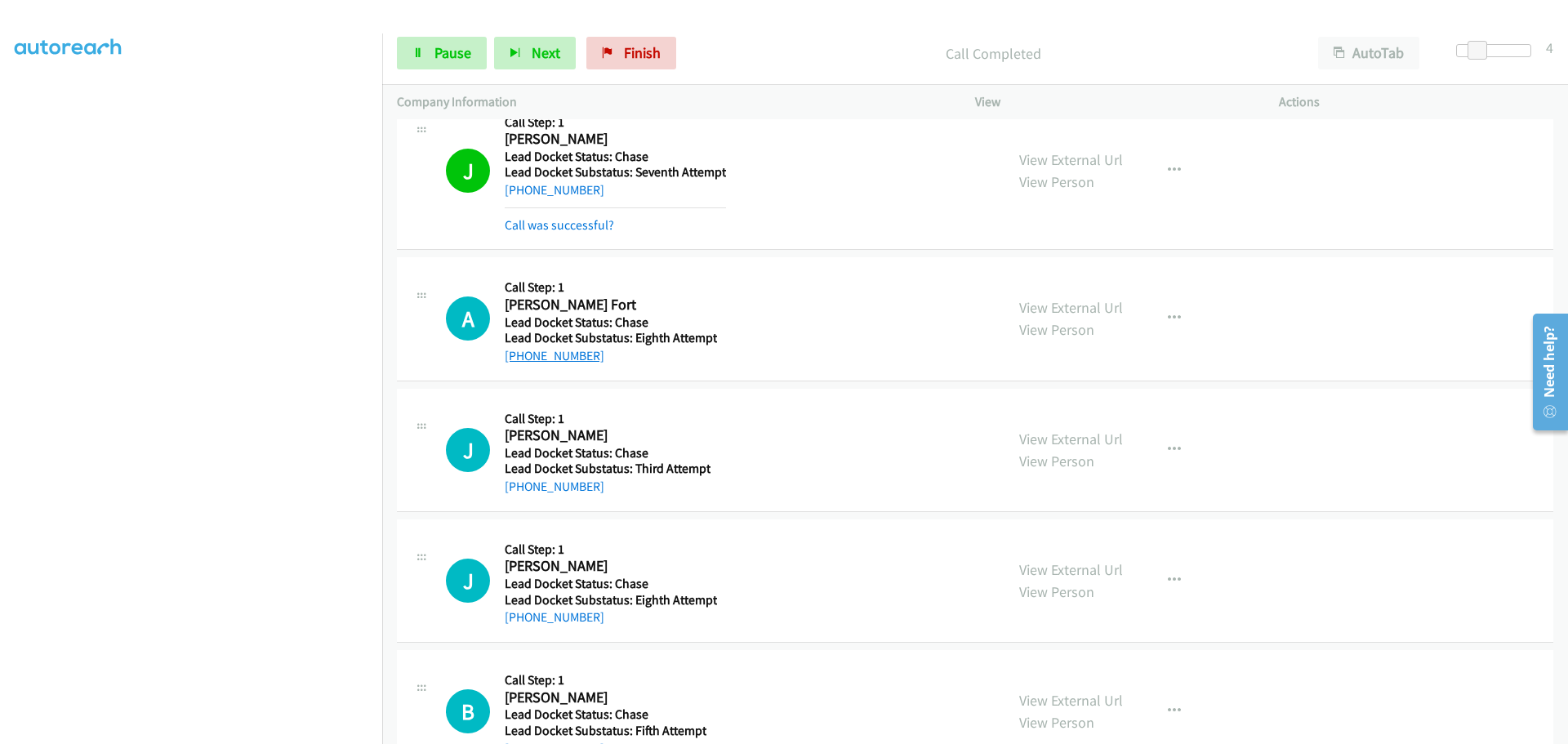
drag, startPoint x: 583, startPoint y: 364, endPoint x: 518, endPoint y: 360, distance: 65.1
click at [518, 360] on div "+1 816-730-7144" at bounding box center [611, 355] width 213 height 19
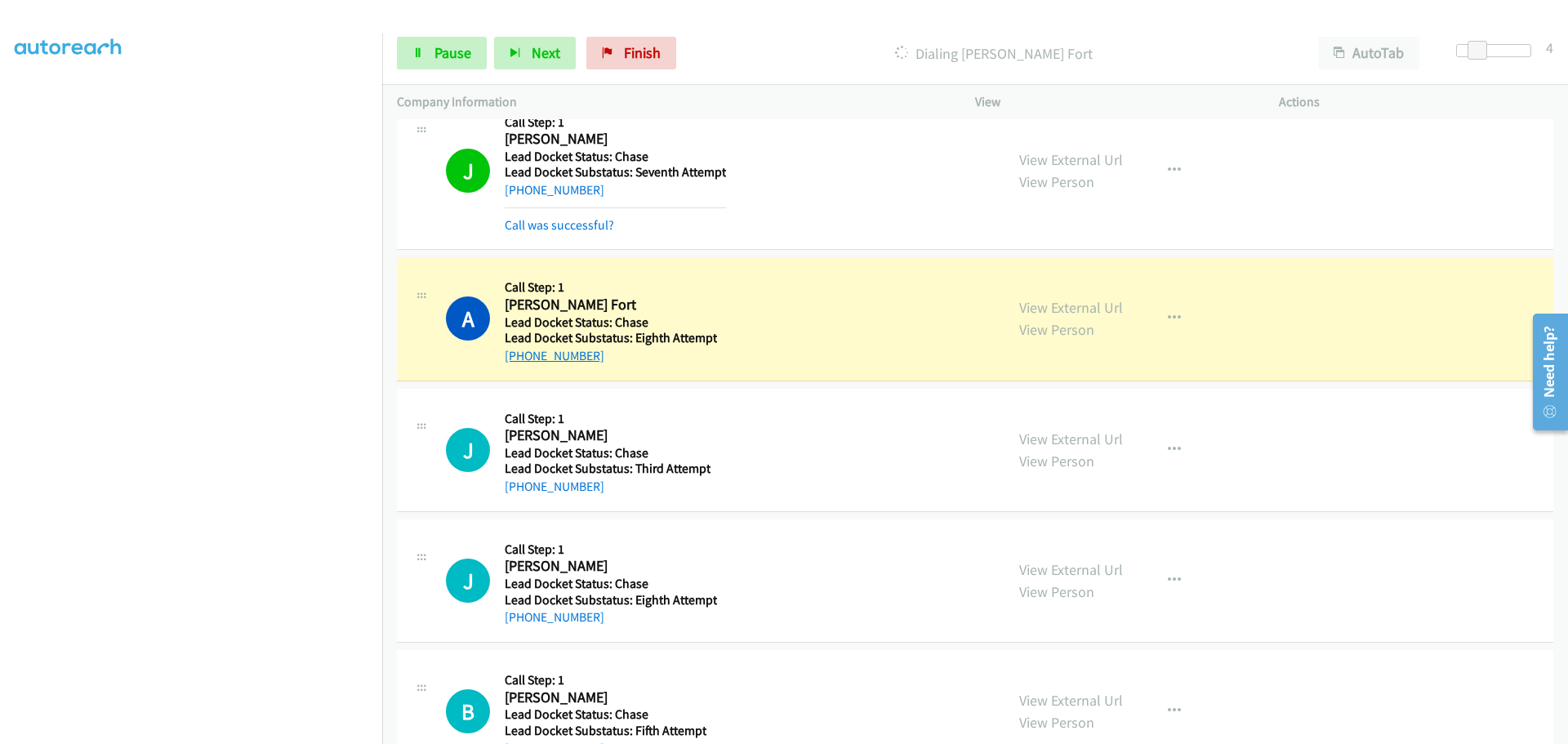
copy link "816-730-7144"
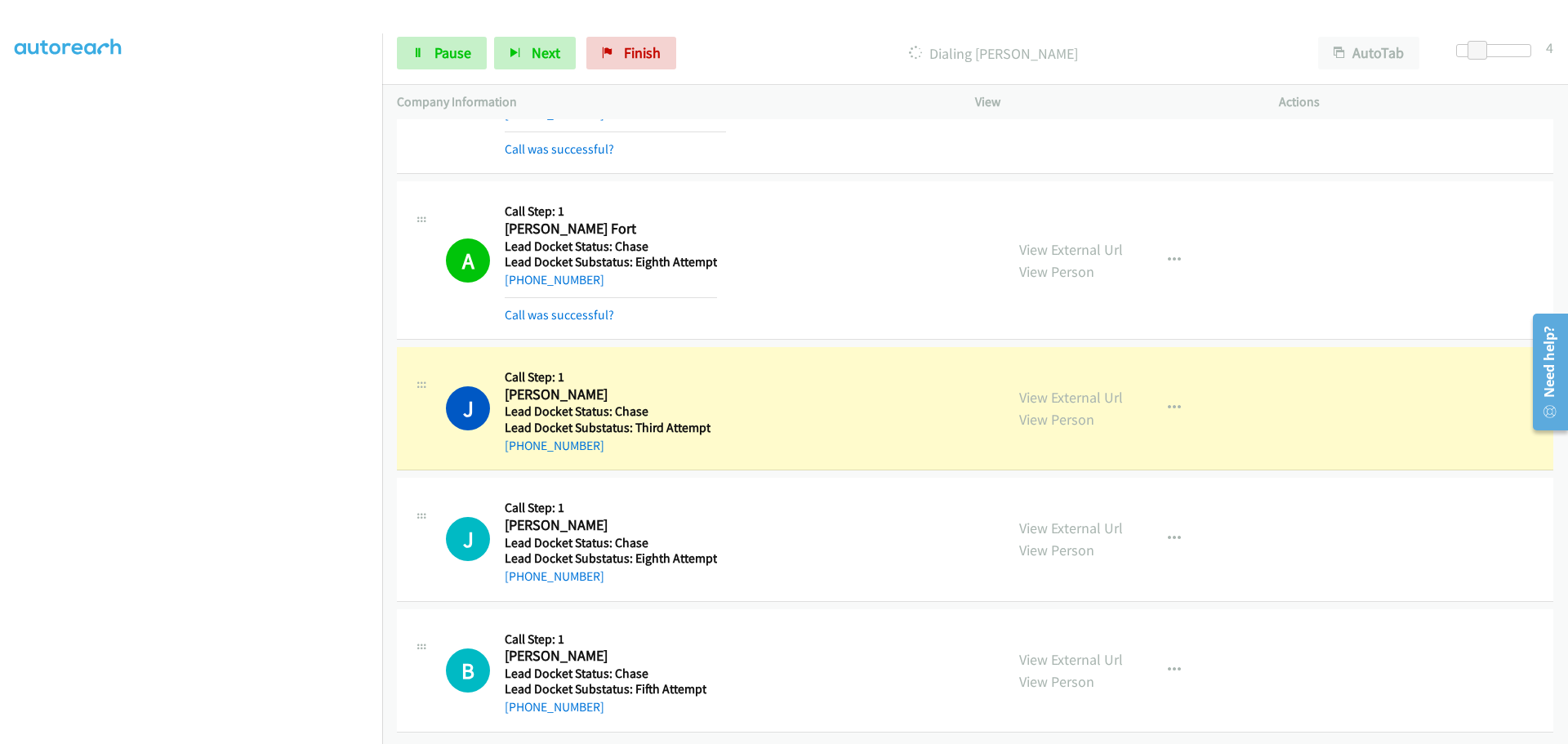
scroll to position [948, 0]
drag, startPoint x: 599, startPoint y: 431, endPoint x: 520, endPoint y: 439, distance: 79.4
click at [520, 439] on div "+1 469-490-9004" at bounding box center [608, 445] width 206 height 19
copy link "469-490-9004"
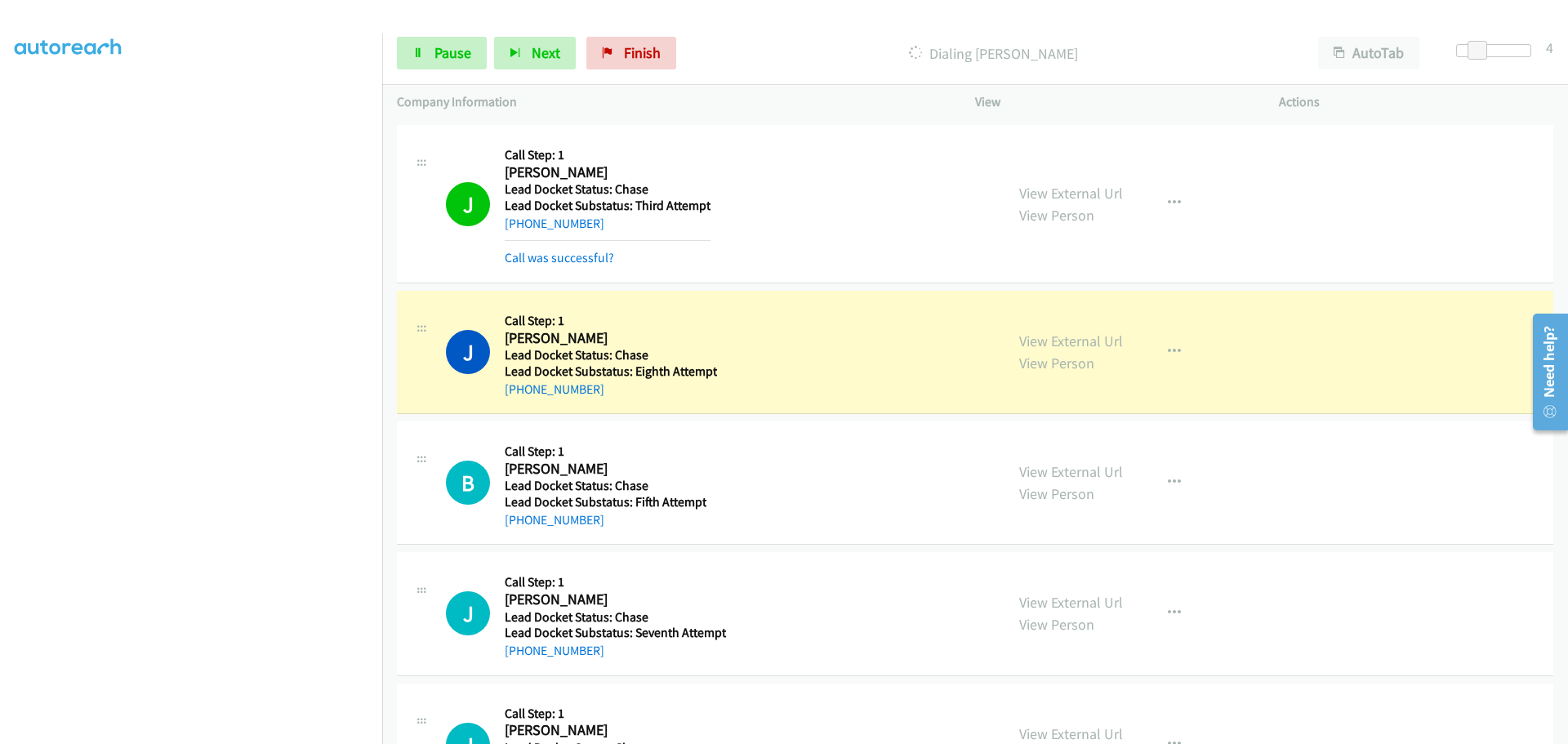
scroll to position [1192, 0]
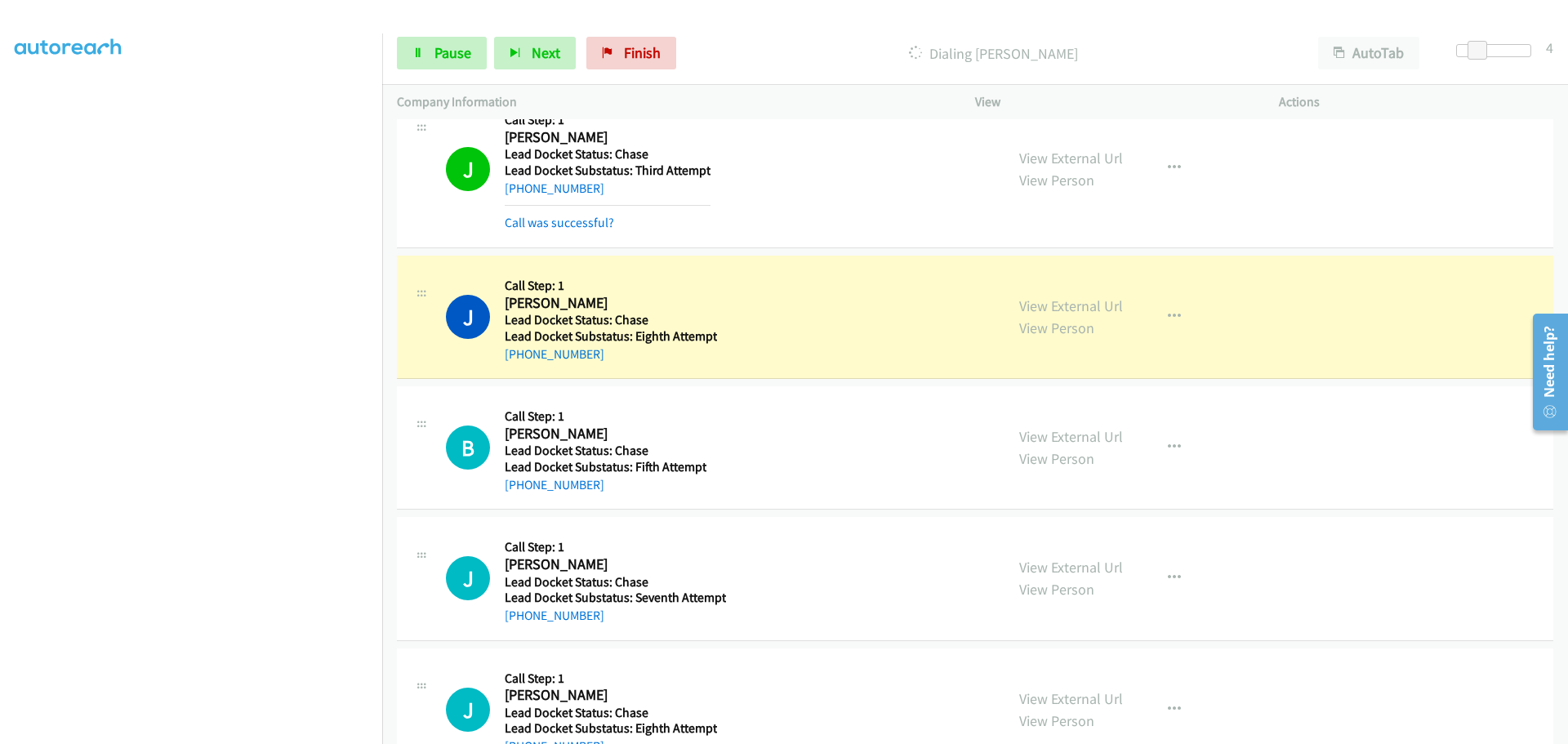
drag, startPoint x: 585, startPoint y: 359, endPoint x: 528, endPoint y: 365, distance: 57.3
click at [522, 367] on div "J Callback Scheduled Call Step: 1 John Bradbury America/New_York Lead Docket St…" at bounding box center [976, 317] width 1157 height 123
copy link "502-655-4122"
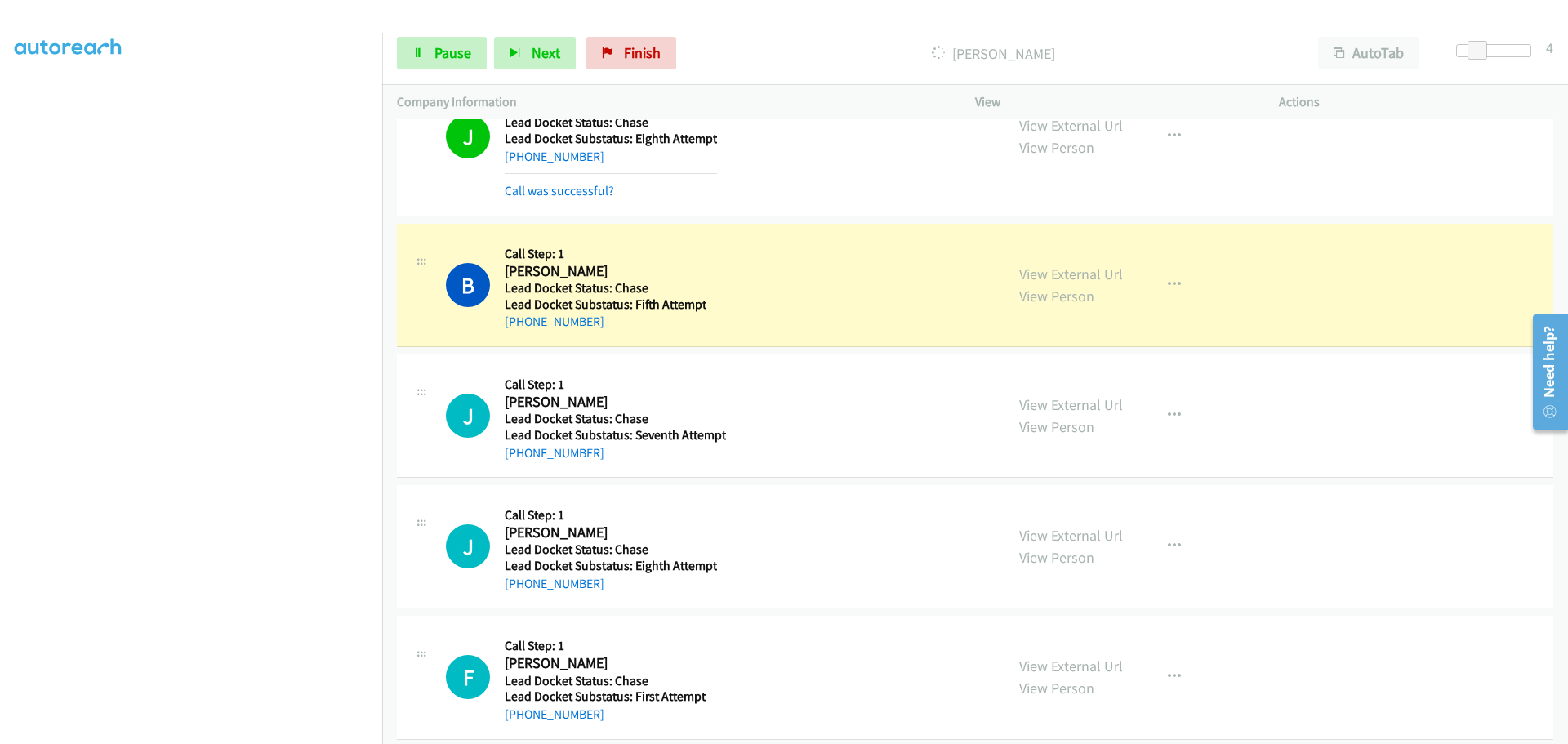
scroll to position [1410, 0]
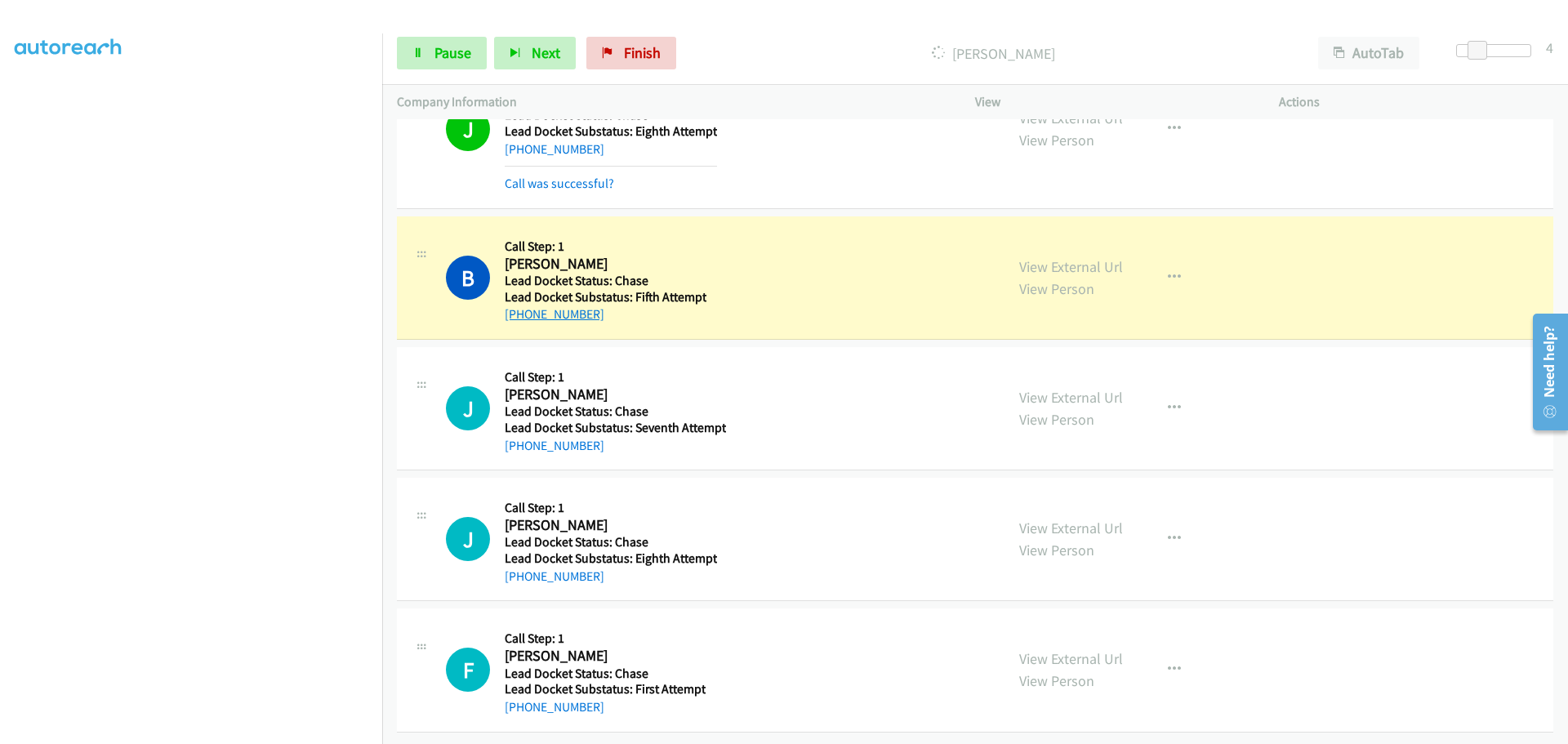
drag, startPoint x: 582, startPoint y: 304, endPoint x: 522, endPoint y: 309, distance: 60.2
click at [522, 309] on div "+1 832-262-5164" at bounding box center [606, 314] width 202 height 19
copy link "832-262-5164"
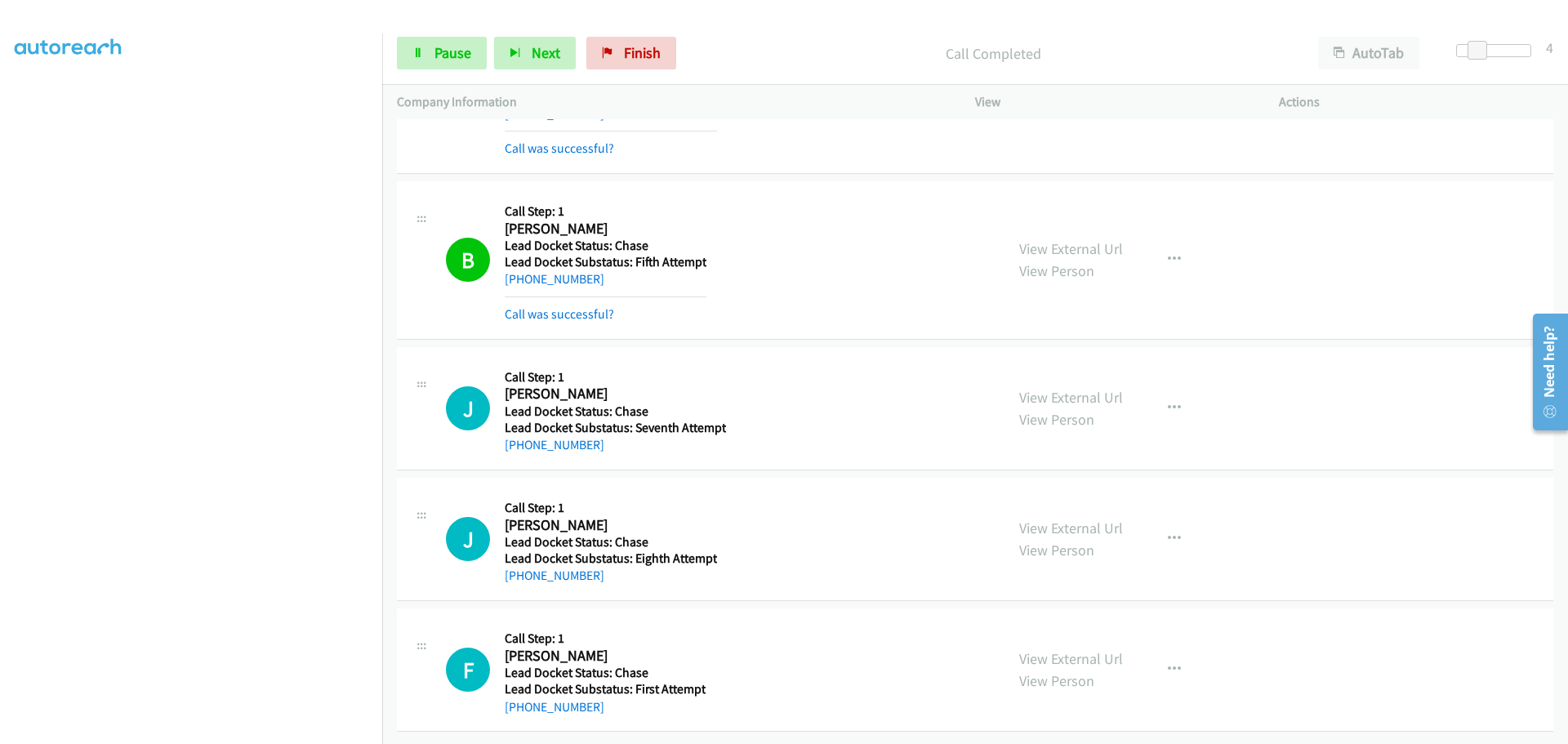
scroll to position [1445, 0]
drag, startPoint x: 585, startPoint y: 438, endPoint x: 521, endPoint y: 438, distance: 64.0
click at [521, 438] on div "+1 417-533-9239" at bounding box center [615, 445] width 221 height 19
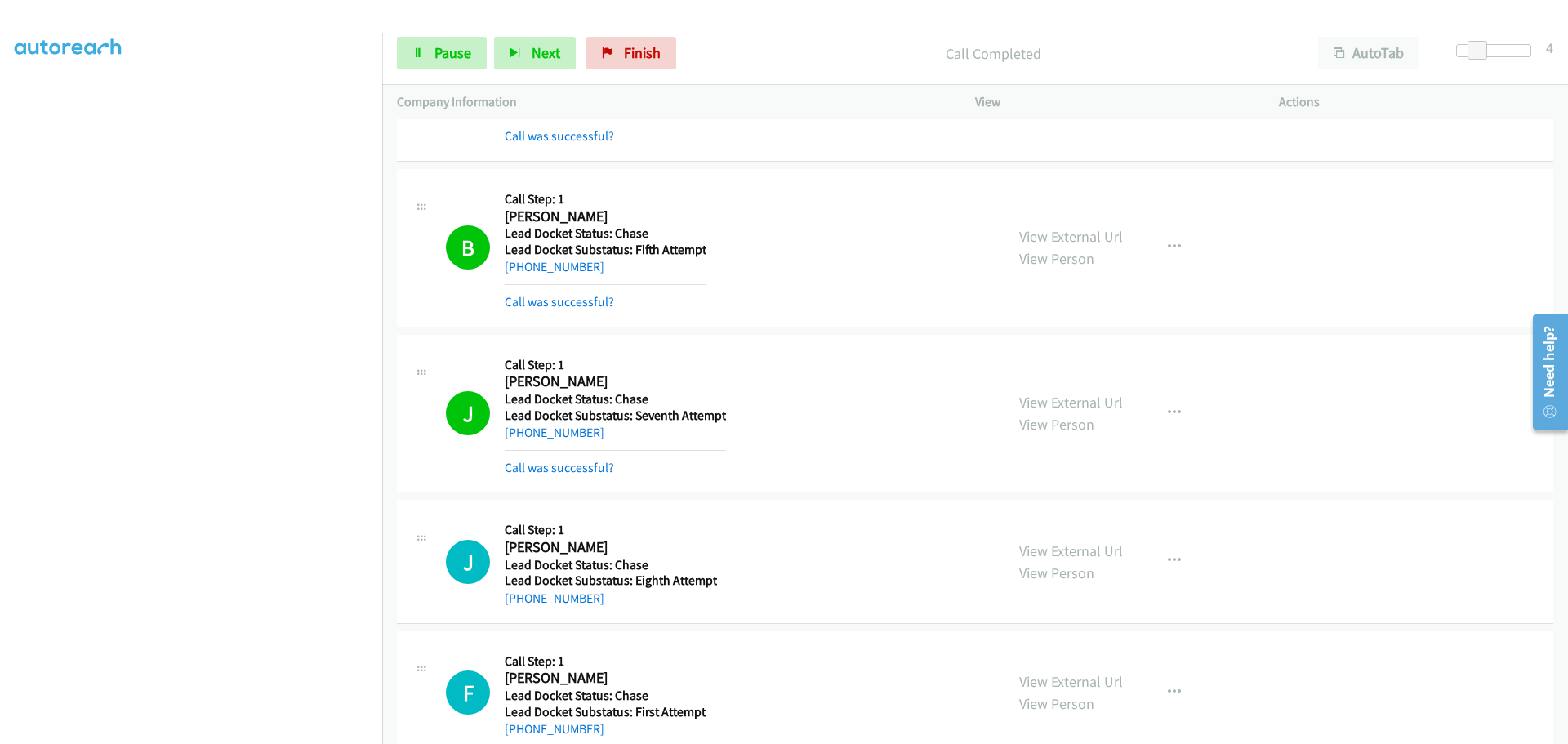
drag, startPoint x: 589, startPoint y: 598, endPoint x: 518, endPoint y: 599, distance: 71.0
click at [518, 599] on div "+1 530-209-0397" at bounding box center [611, 598] width 213 height 19
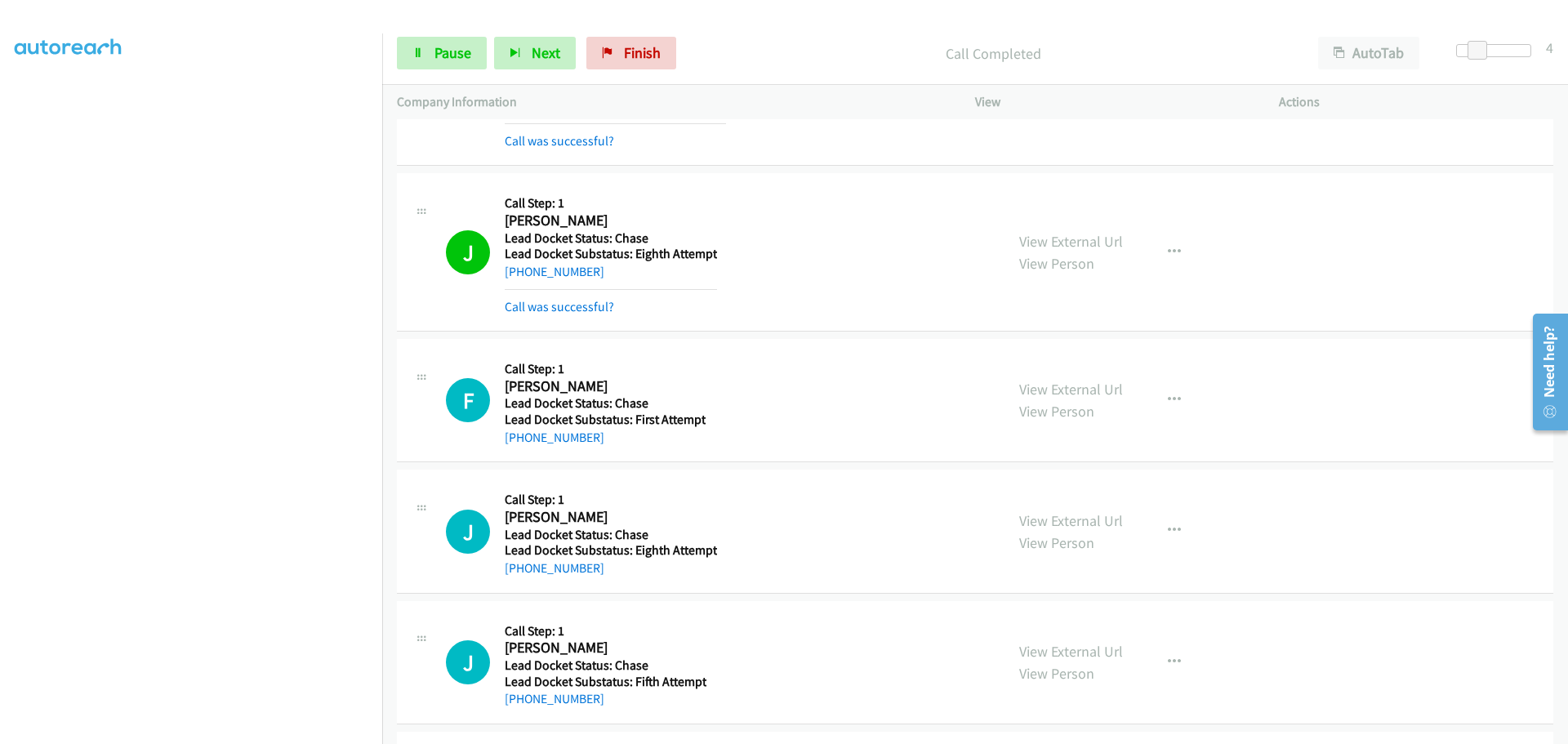
drag, startPoint x: 588, startPoint y: 444, endPoint x: 522, endPoint y: 445, distance: 66.0
click at [522, 445] on div "+1 671-988-7911" at bounding box center [605, 437] width 201 height 19
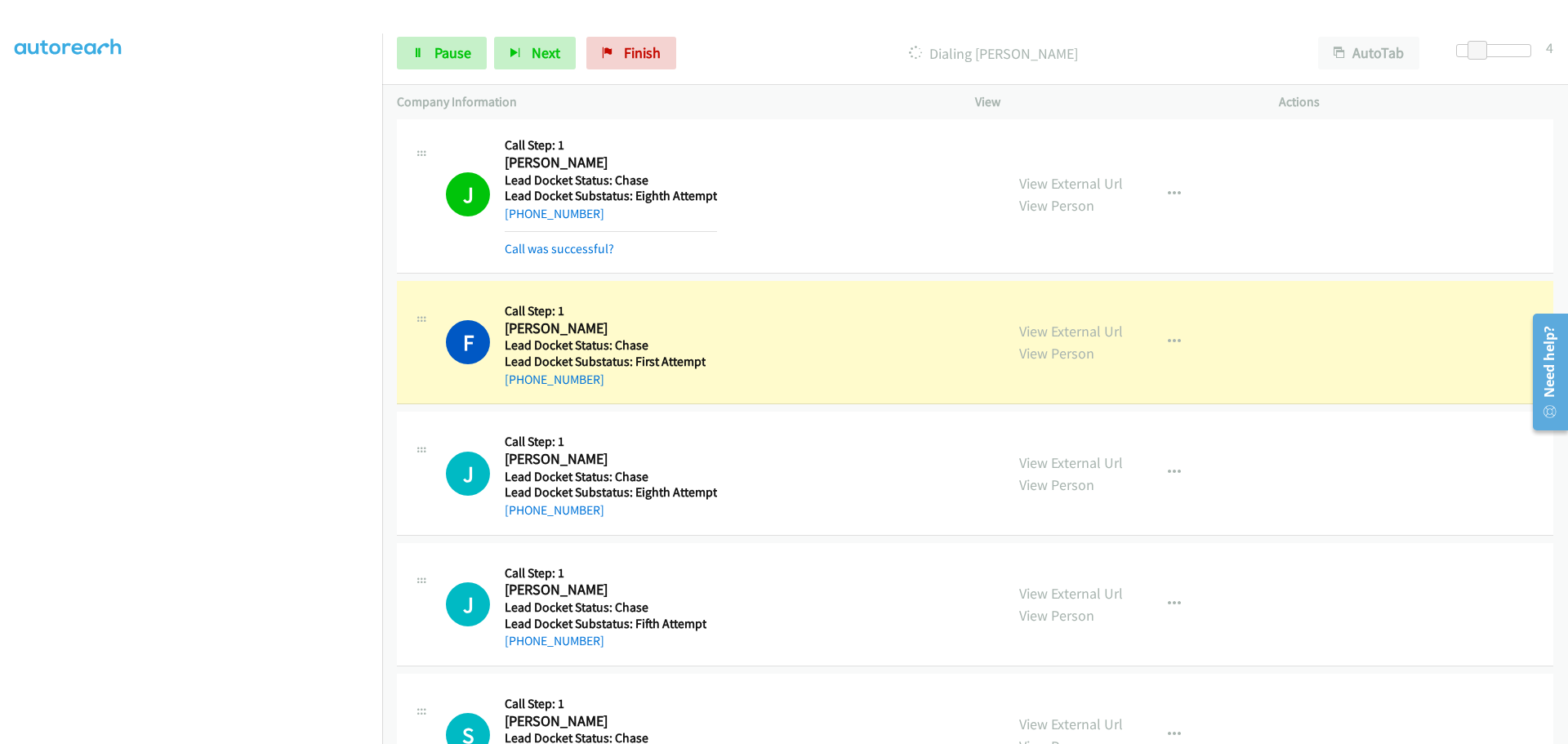
scroll to position [1907, 0]
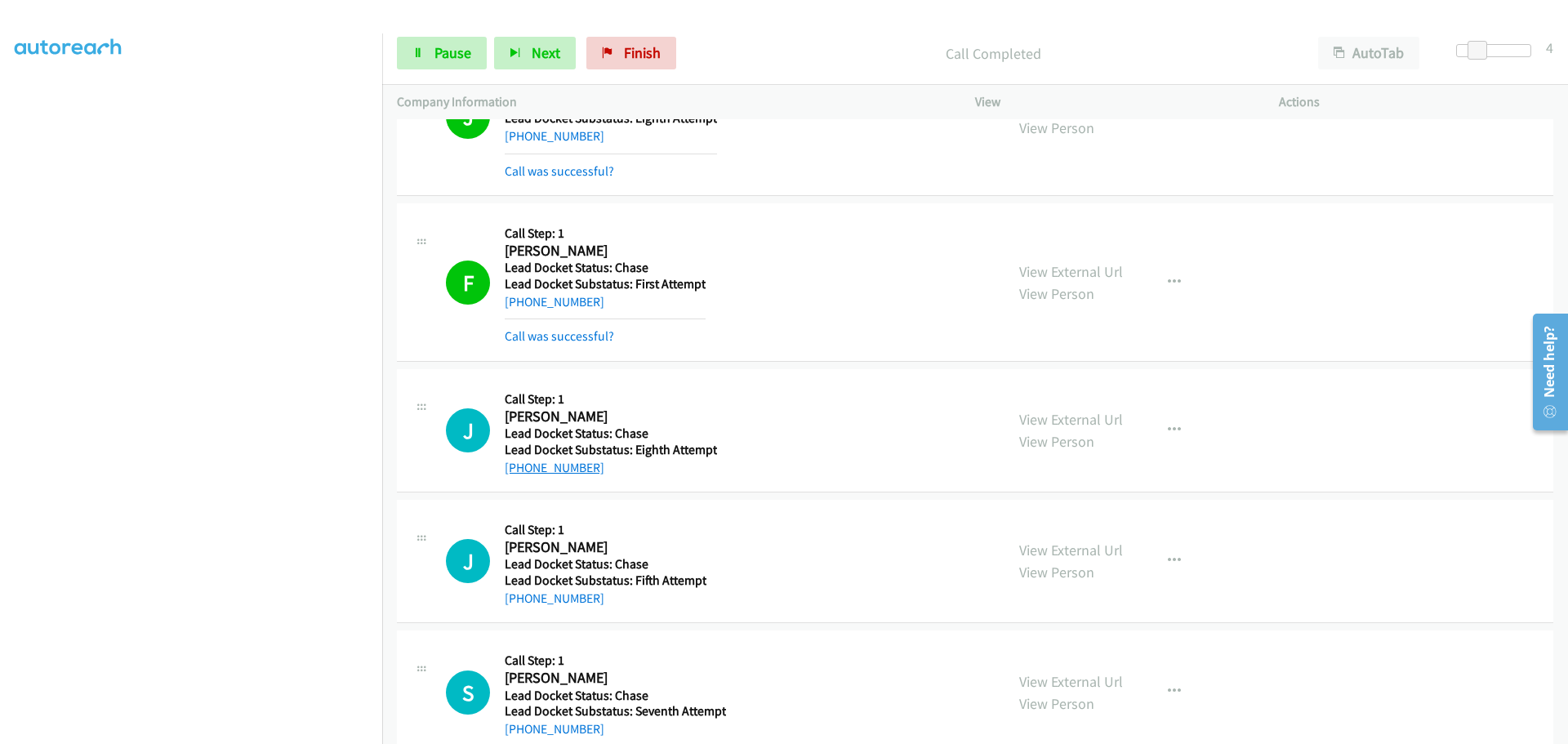
drag, startPoint x: 608, startPoint y: 477, endPoint x: 522, endPoint y: 468, distance: 86.5
click at [522, 468] on div "+1 210-241-6715" at bounding box center [611, 467] width 213 height 19
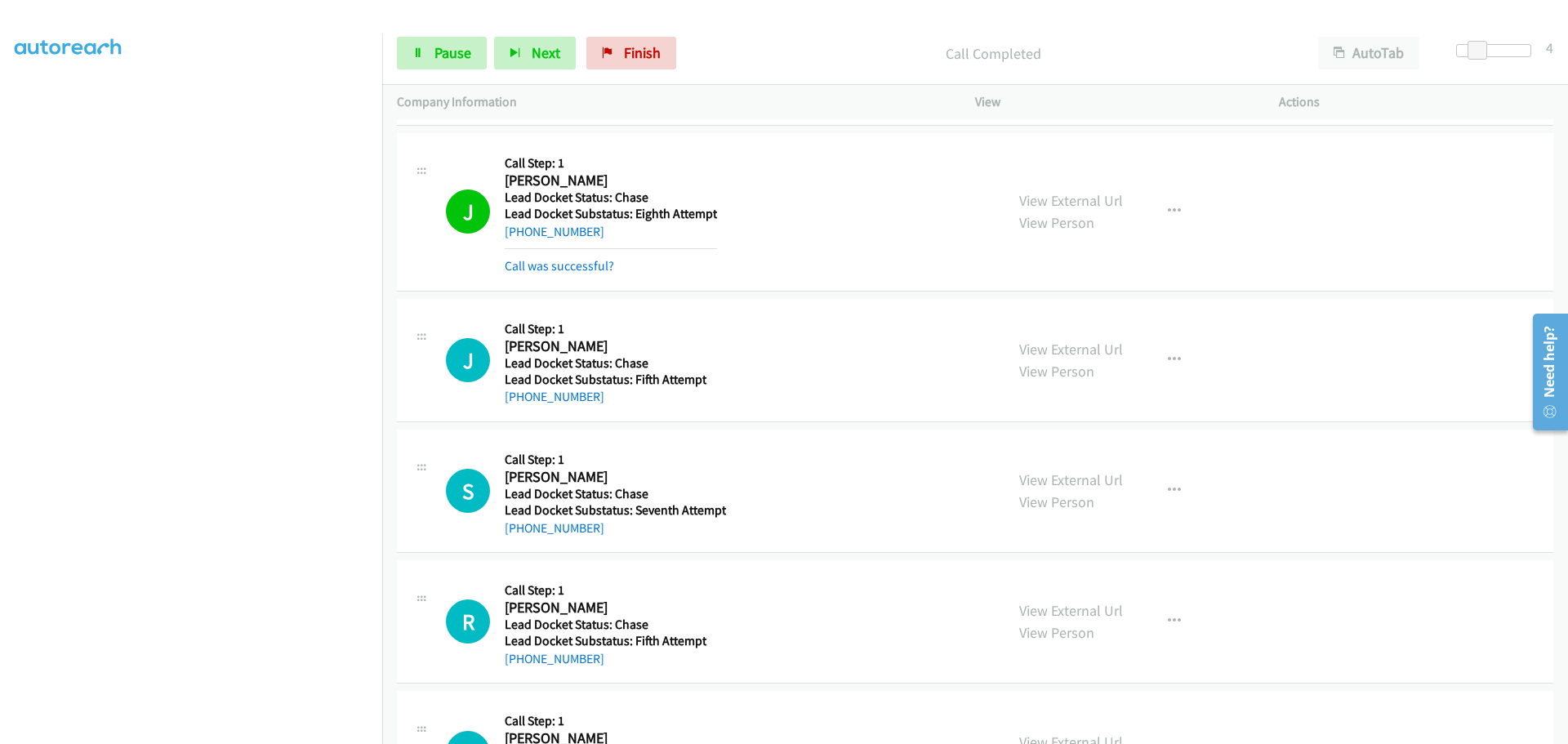
scroll to position [2151, 0]
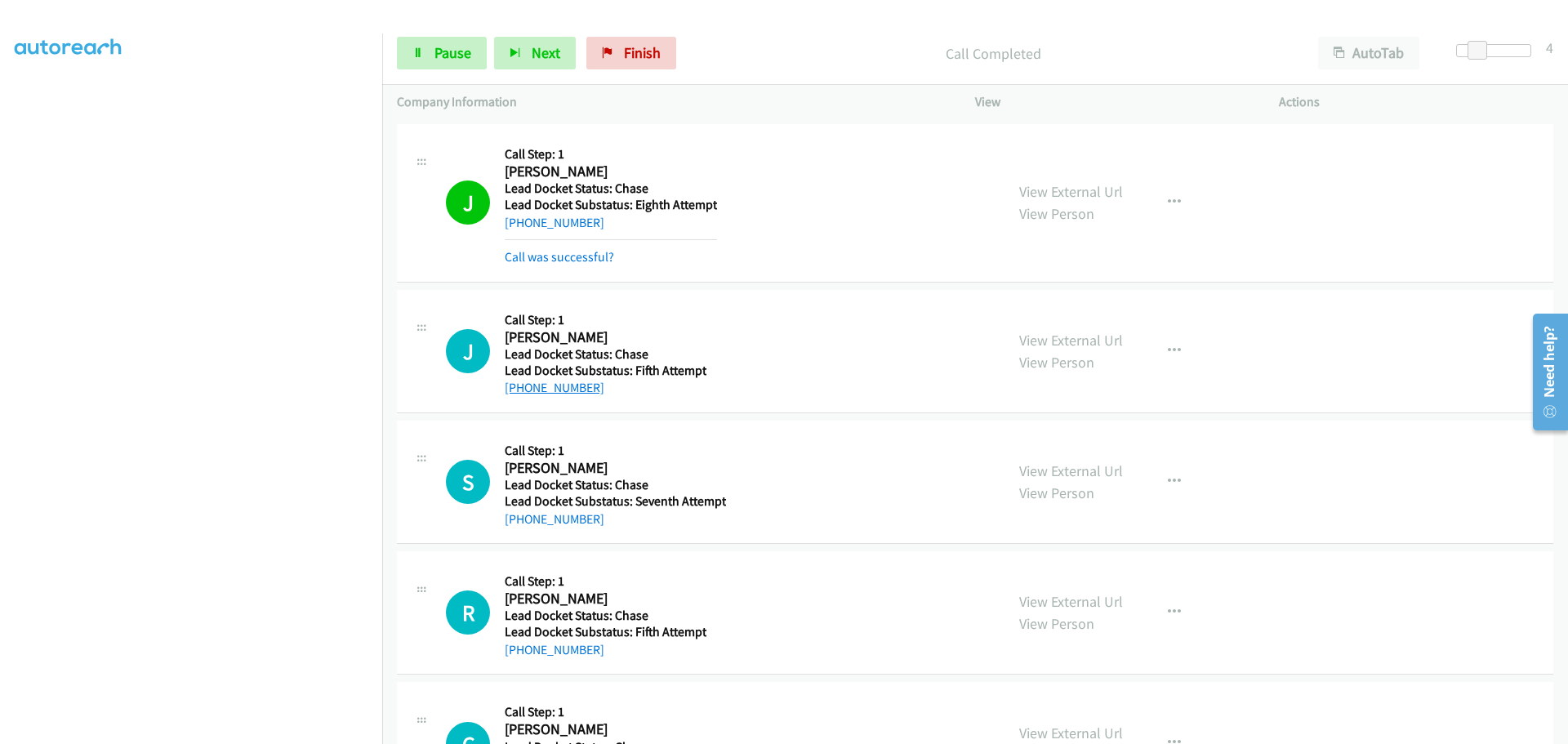
drag, startPoint x: 600, startPoint y: 385, endPoint x: 522, endPoint y: 388, distance: 78.1
click at [520, 388] on div "+1 254-226-8988" at bounding box center [606, 387] width 202 height 19
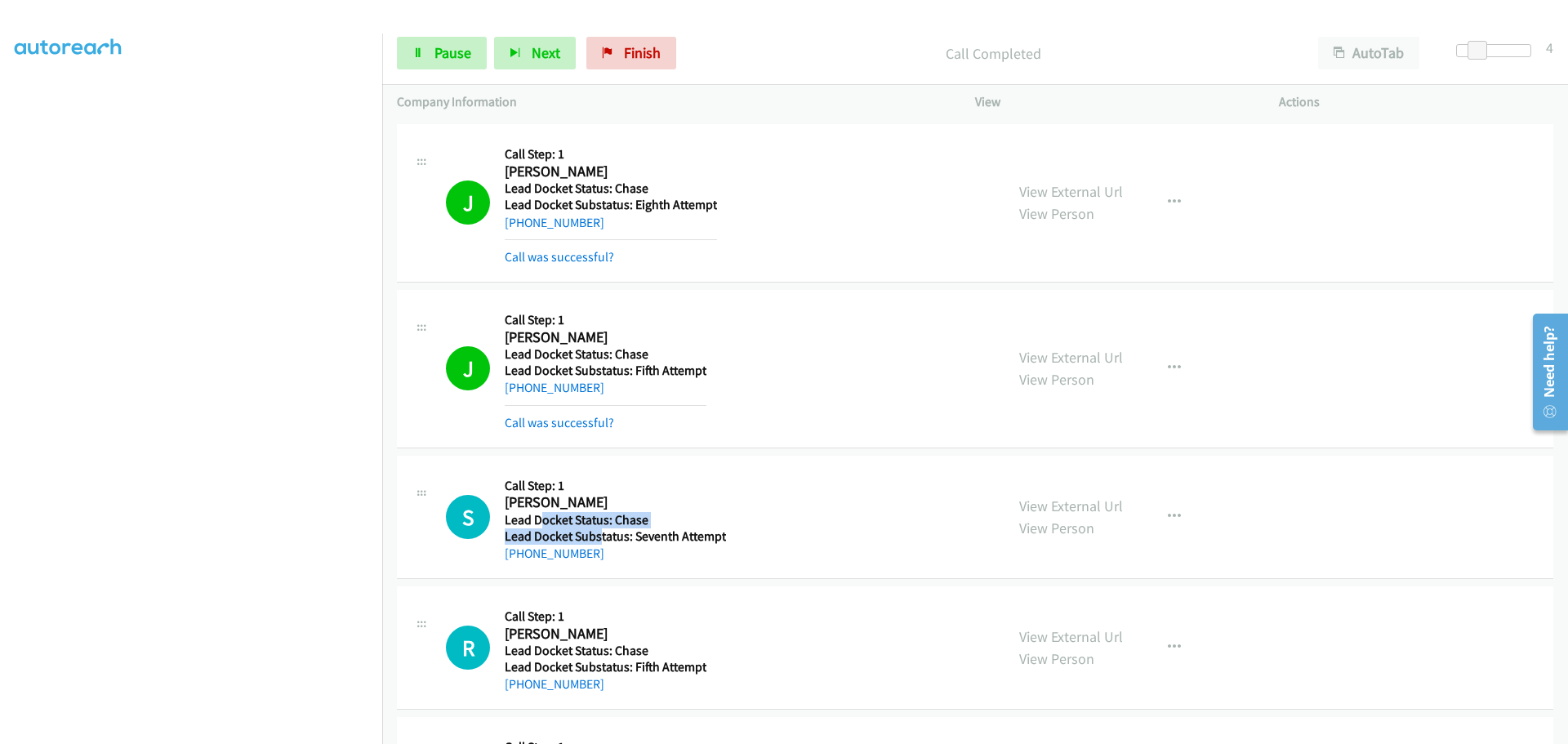
drag, startPoint x: 600, startPoint y: 530, endPoint x: 544, endPoint y: 525, distance: 56.2
click at [543, 525] on div "Callback Scheduled Call Step: 1 Suzan Kirinda America/Los_Angeles Lead Docket S…" at bounding box center [615, 517] width 221 height 93
click at [598, 561] on div "+1 702-561-8015" at bounding box center [615, 553] width 221 height 19
click at [638, 581] on td "S Callback Scheduled Call Step: 1 Suzan Kirinda America/Los_Angeles Lead Docket…" at bounding box center [975, 516] width 1186 height 131
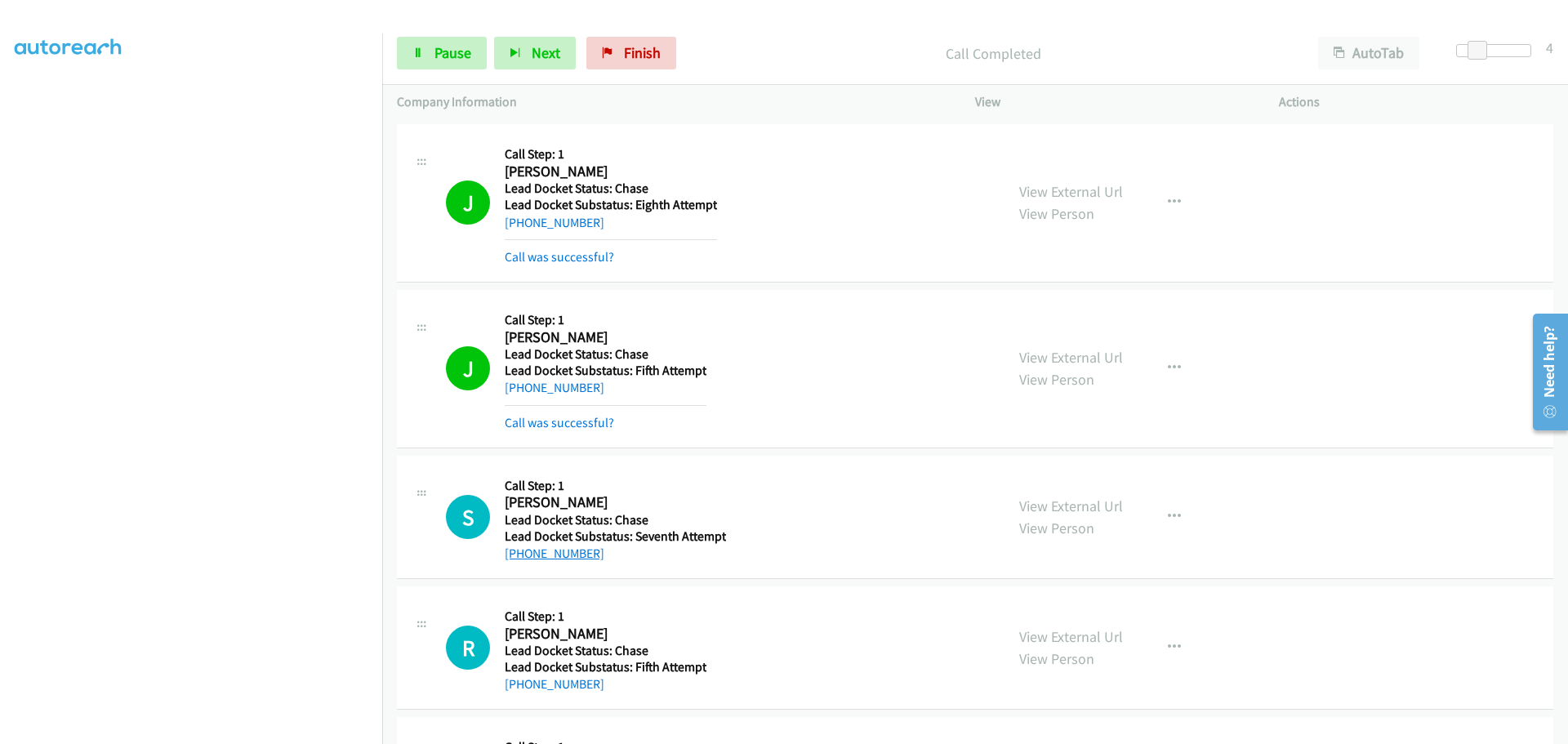
drag, startPoint x: 597, startPoint y: 551, endPoint x: 522, endPoint y: 551, distance: 75.0
click at [522, 551] on div "+1 702-561-8015" at bounding box center [615, 553] width 221 height 19
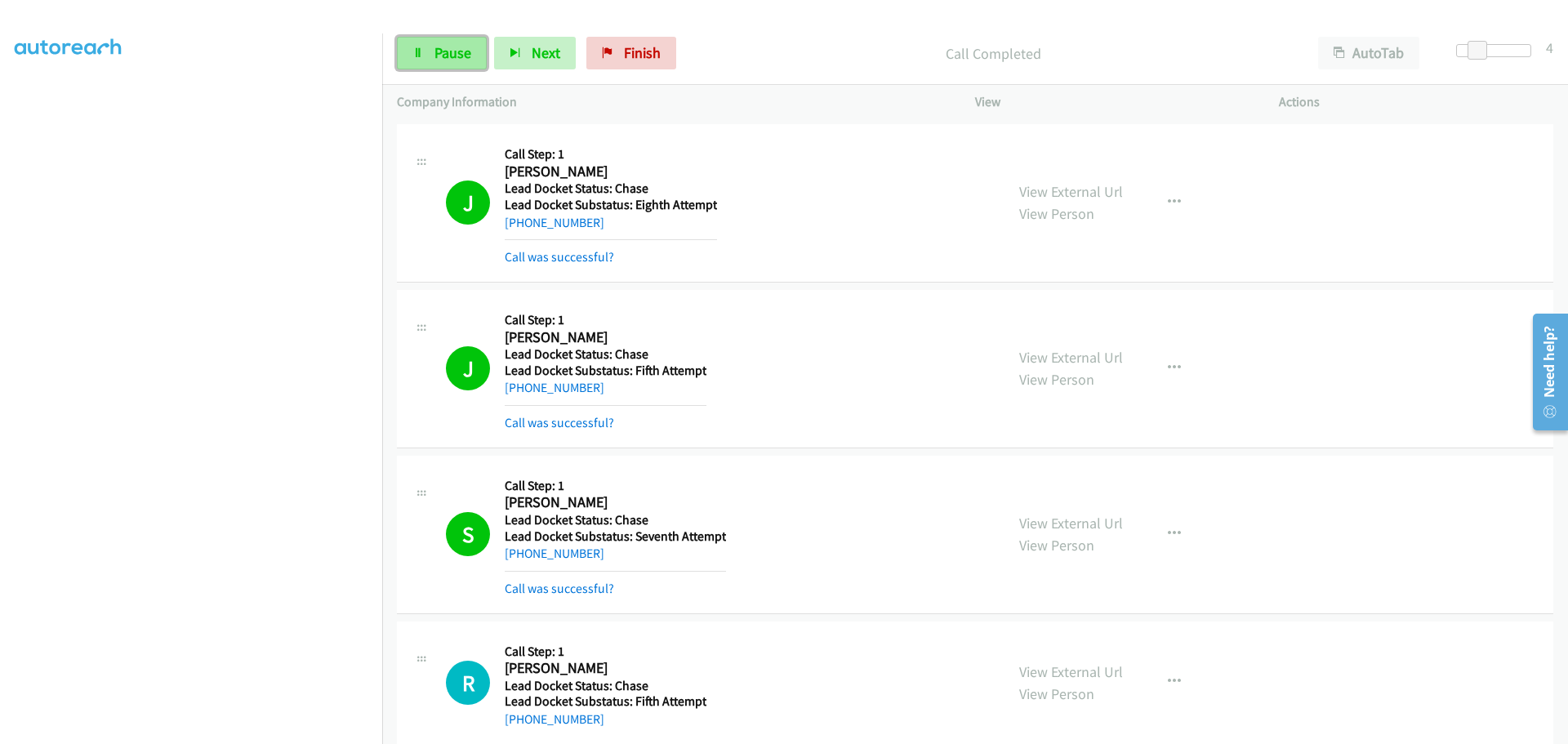
click at [451, 54] on span "Pause" at bounding box center [453, 53] width 37 height 19
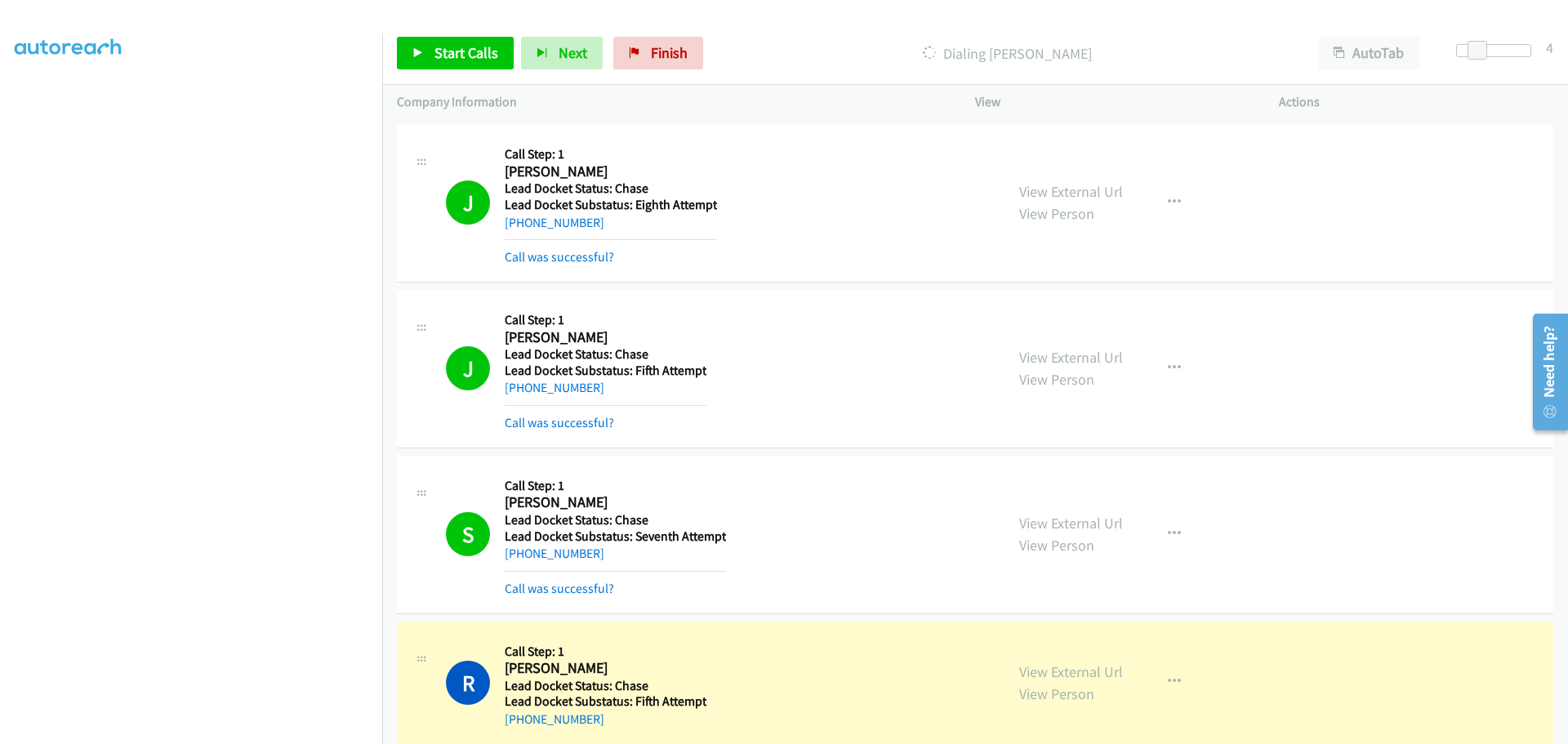
scroll to position [2438, 0]
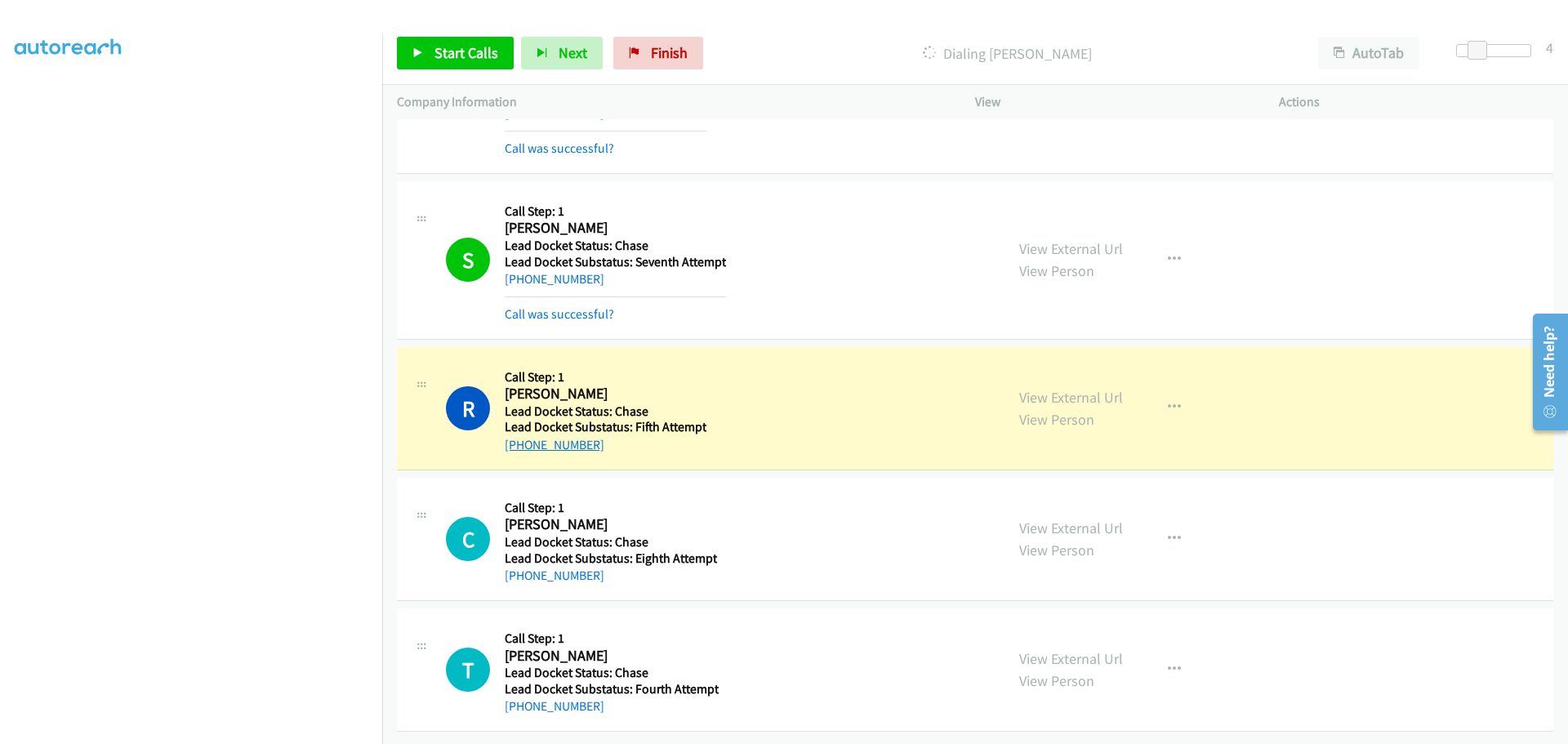
drag, startPoint x: 607, startPoint y: 433, endPoint x: 521, endPoint y: 435, distance: 86.0
click at [521, 435] on div "+1 567-938-9402" at bounding box center [606, 445] width 202 height 19
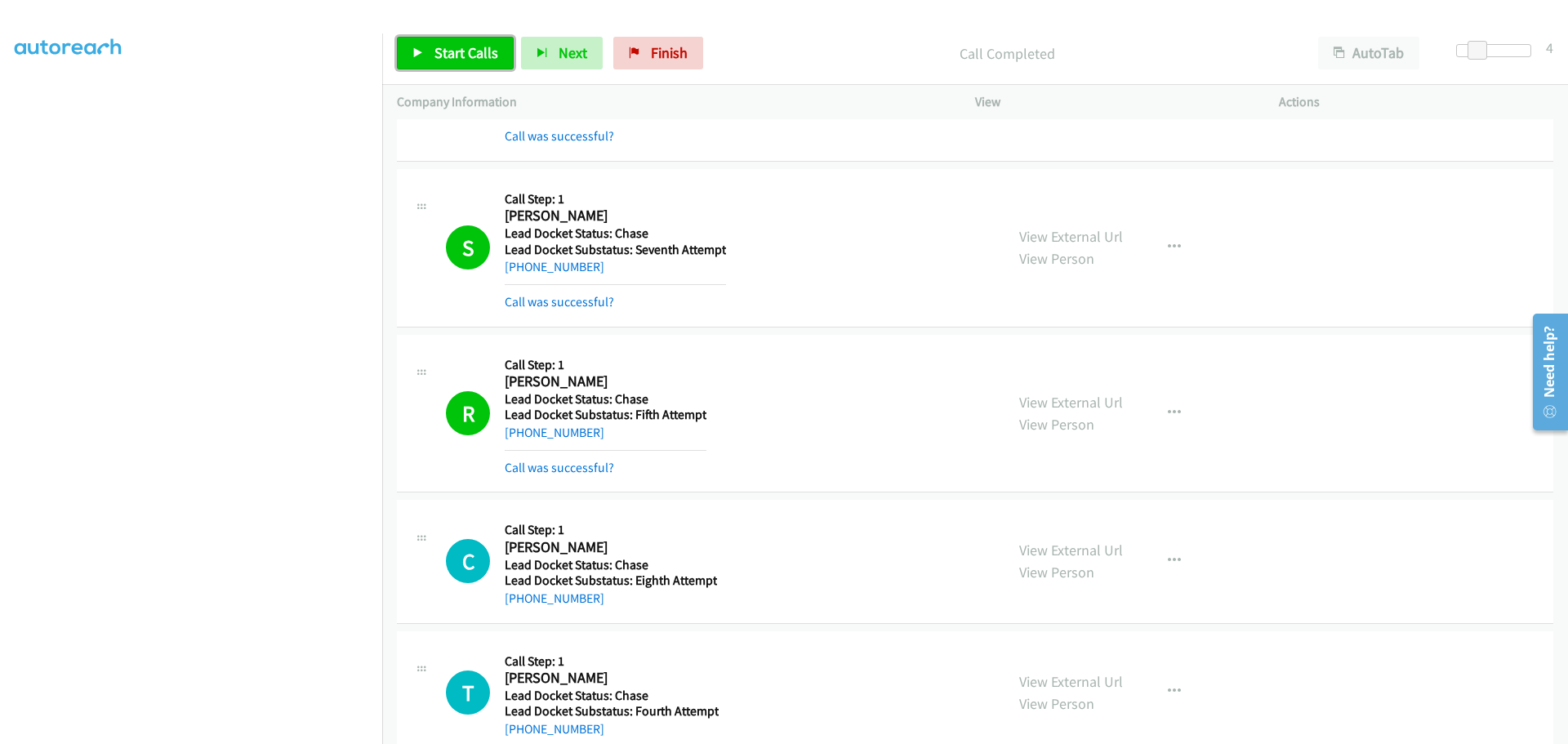
click at [477, 48] on span "Start Calls" at bounding box center [466, 53] width 63 height 19
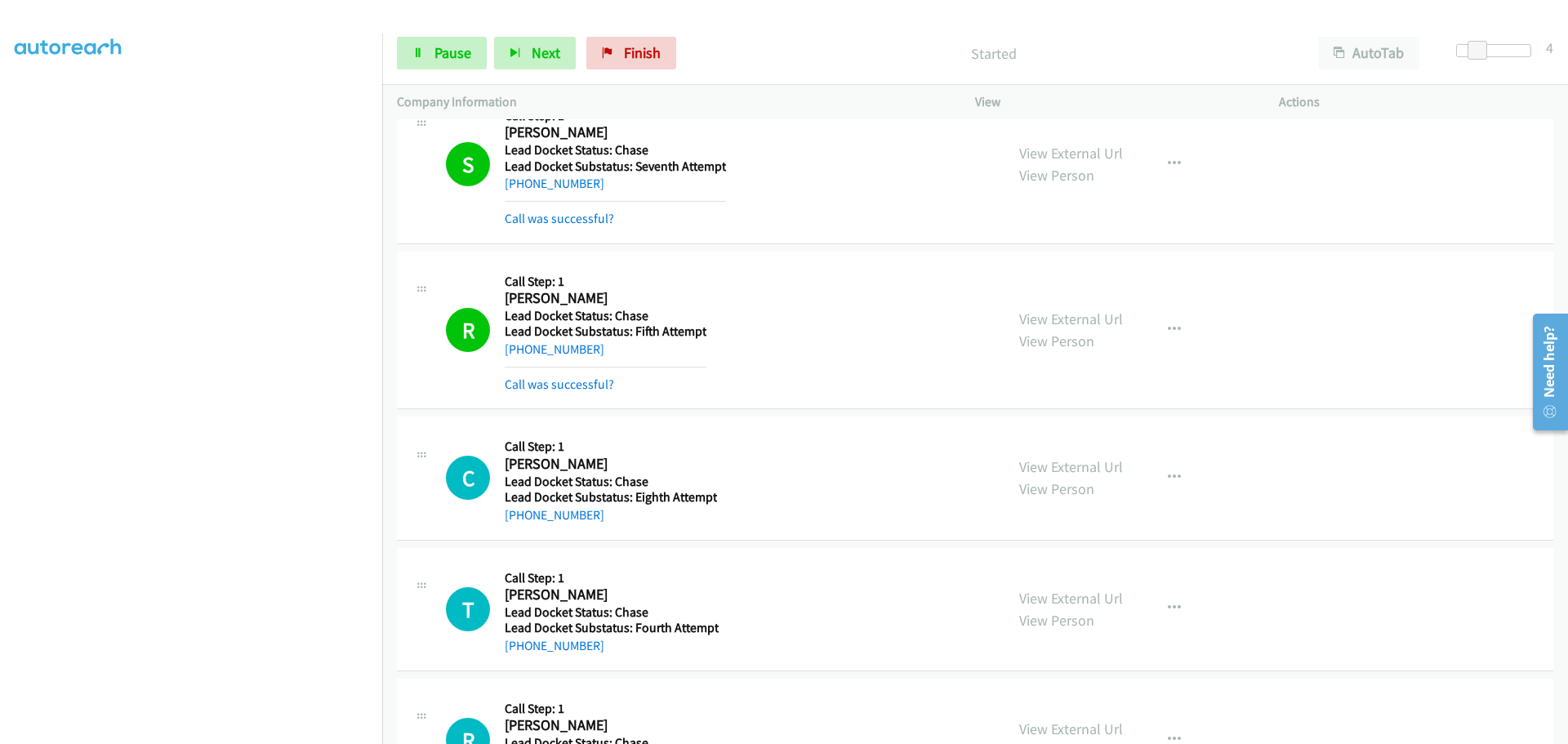
scroll to position [2601, 0]
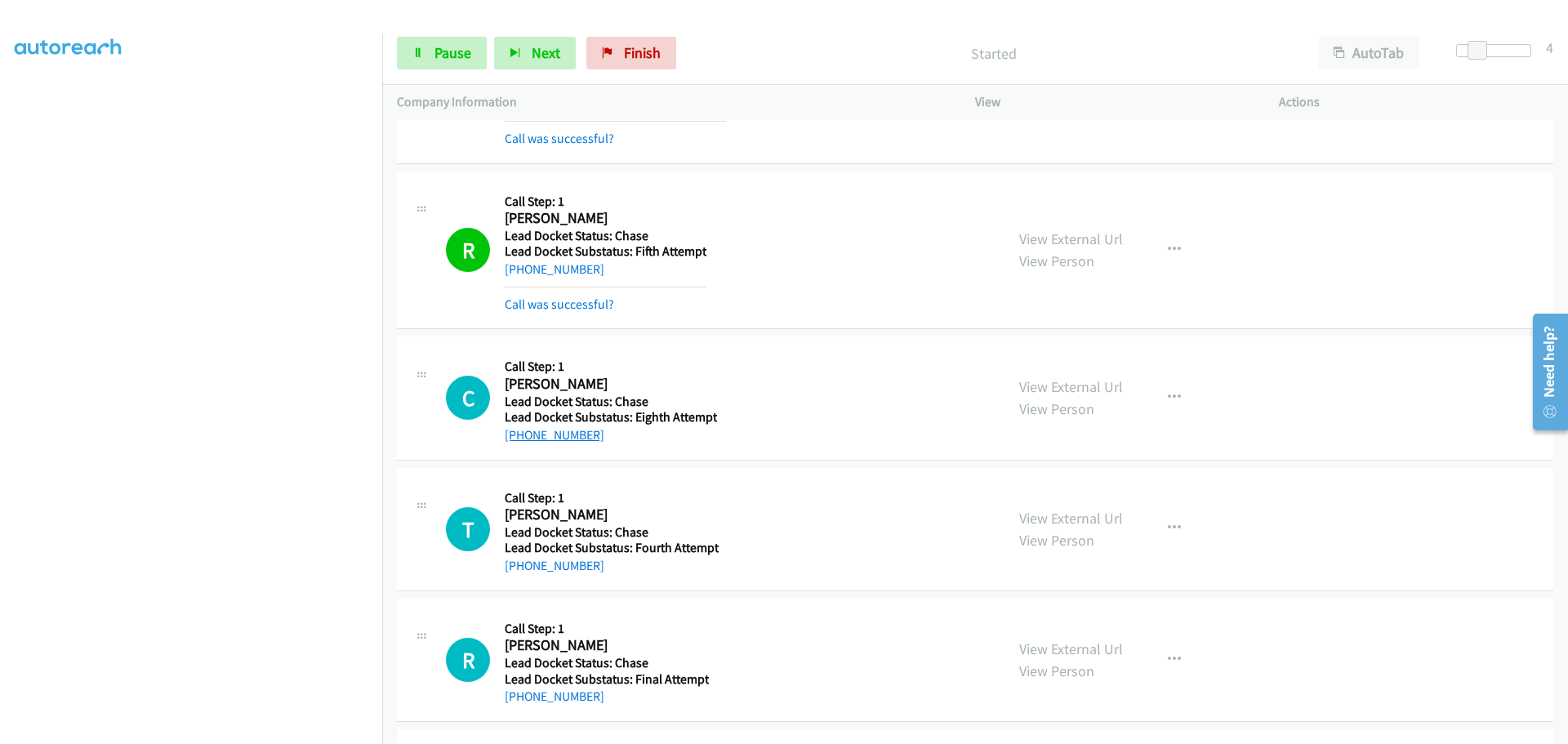
drag, startPoint x: 600, startPoint y: 439, endPoint x: 522, endPoint y: 441, distance: 78.0
click at [522, 441] on div "+1 253-733-9422" at bounding box center [611, 435] width 213 height 19
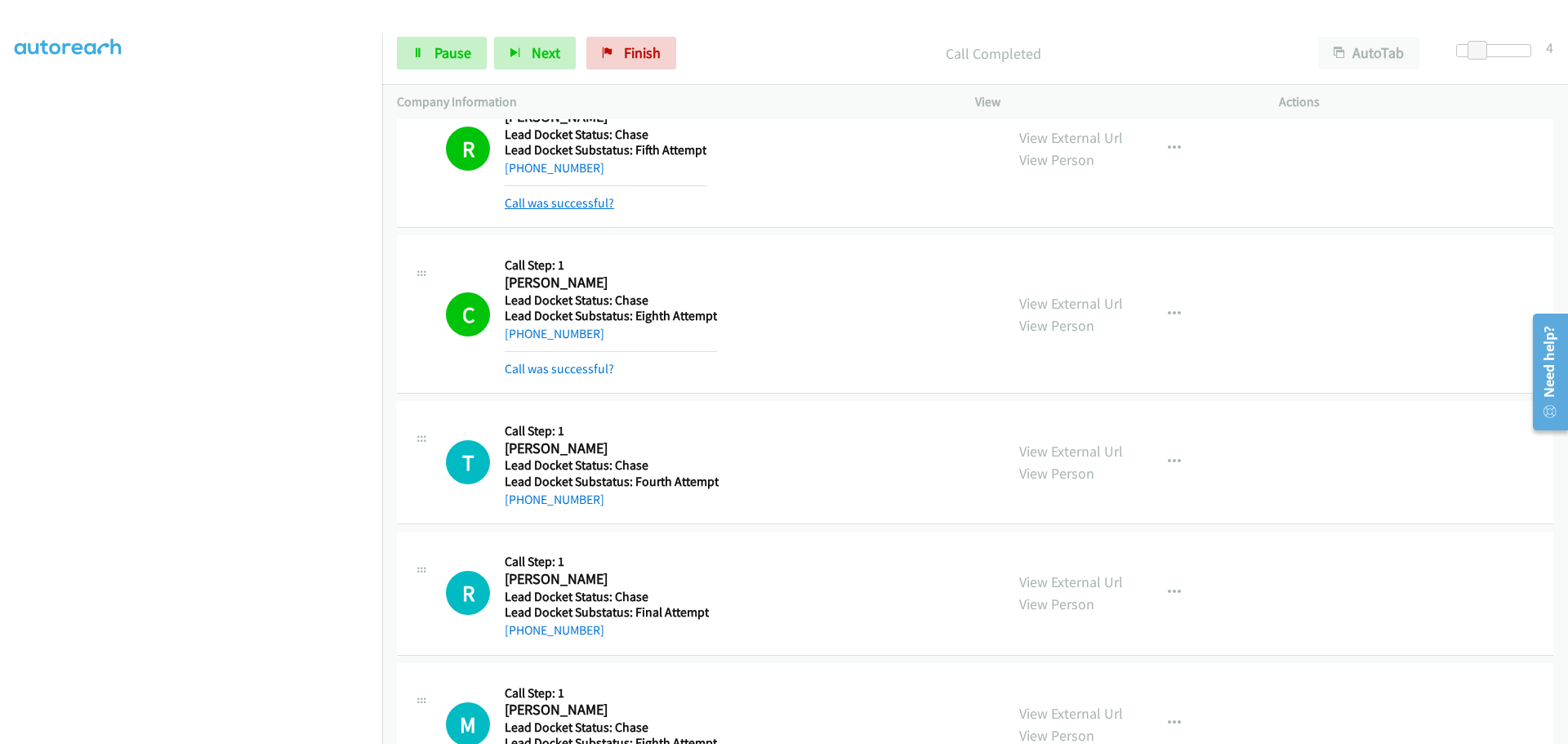
scroll to position [2846, 0]
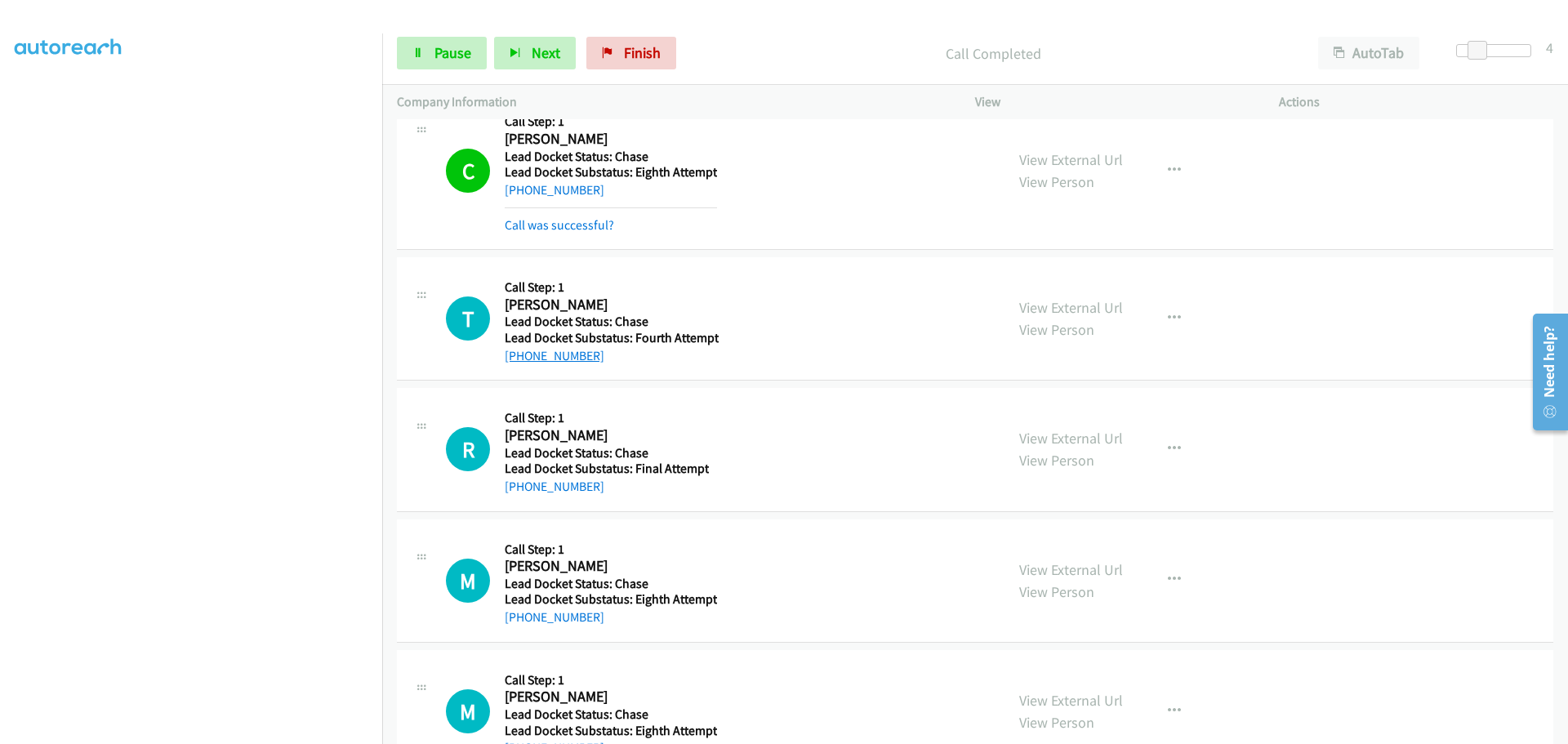
drag, startPoint x: 596, startPoint y: 357, endPoint x: 517, endPoint y: 362, distance: 79.2
click at [517, 362] on div "+1 301-606-2362" at bounding box center [612, 355] width 214 height 19
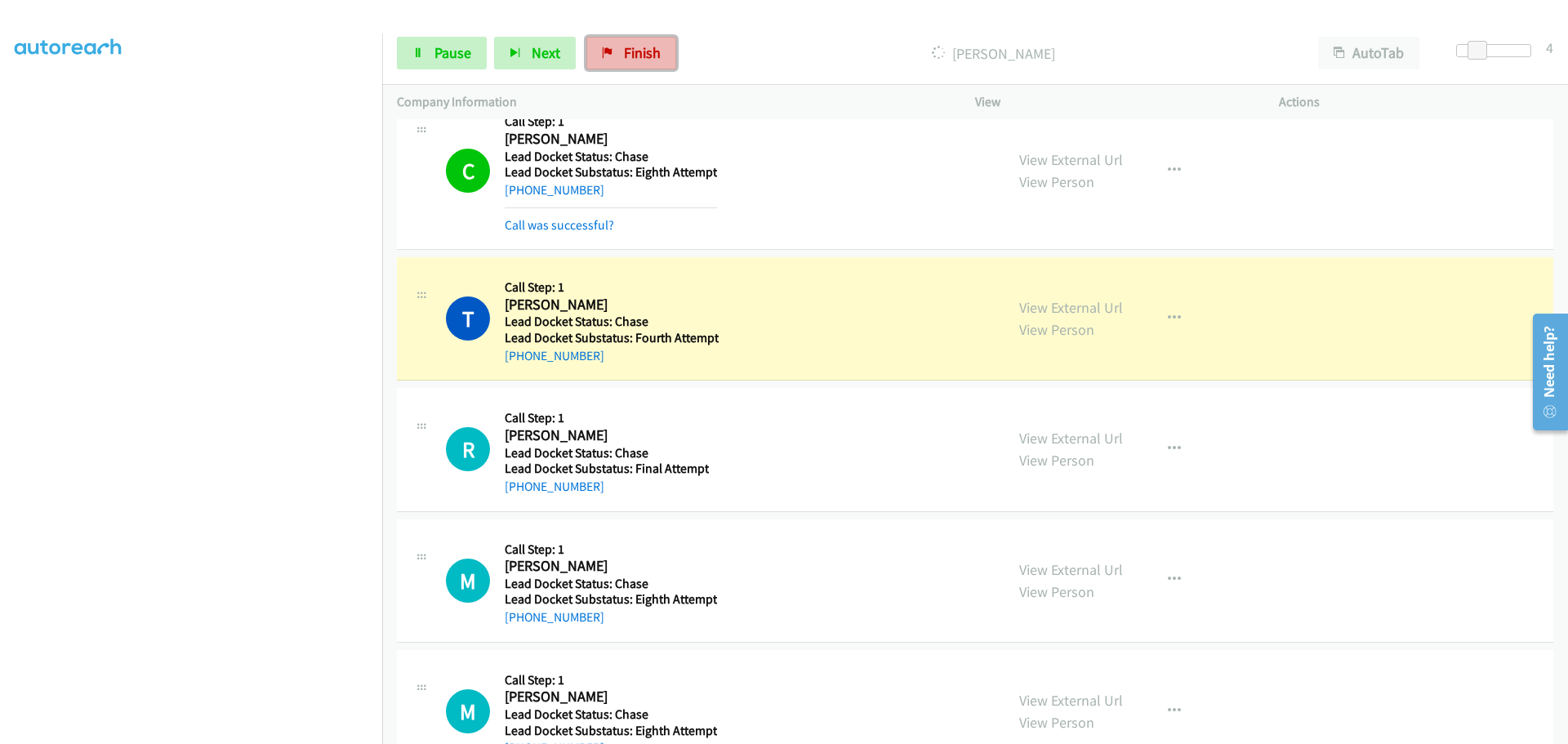
click at [643, 58] on span "Finish" at bounding box center [643, 53] width 37 height 19
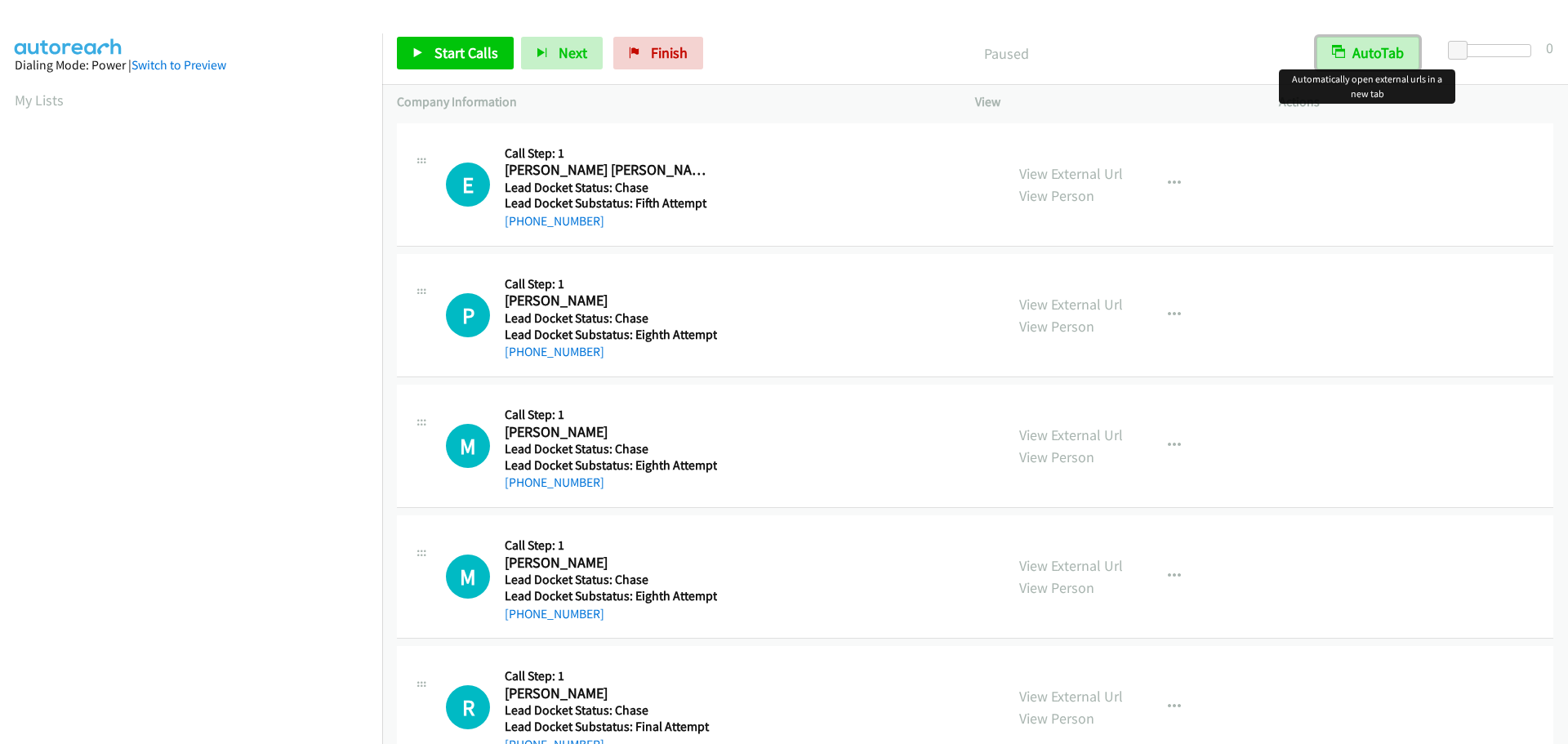
drag, startPoint x: 1373, startPoint y: 43, endPoint x: 1385, endPoint y: 46, distance: 12.4
click at [1373, 46] on button "AutoTab" at bounding box center [1368, 53] width 103 height 33
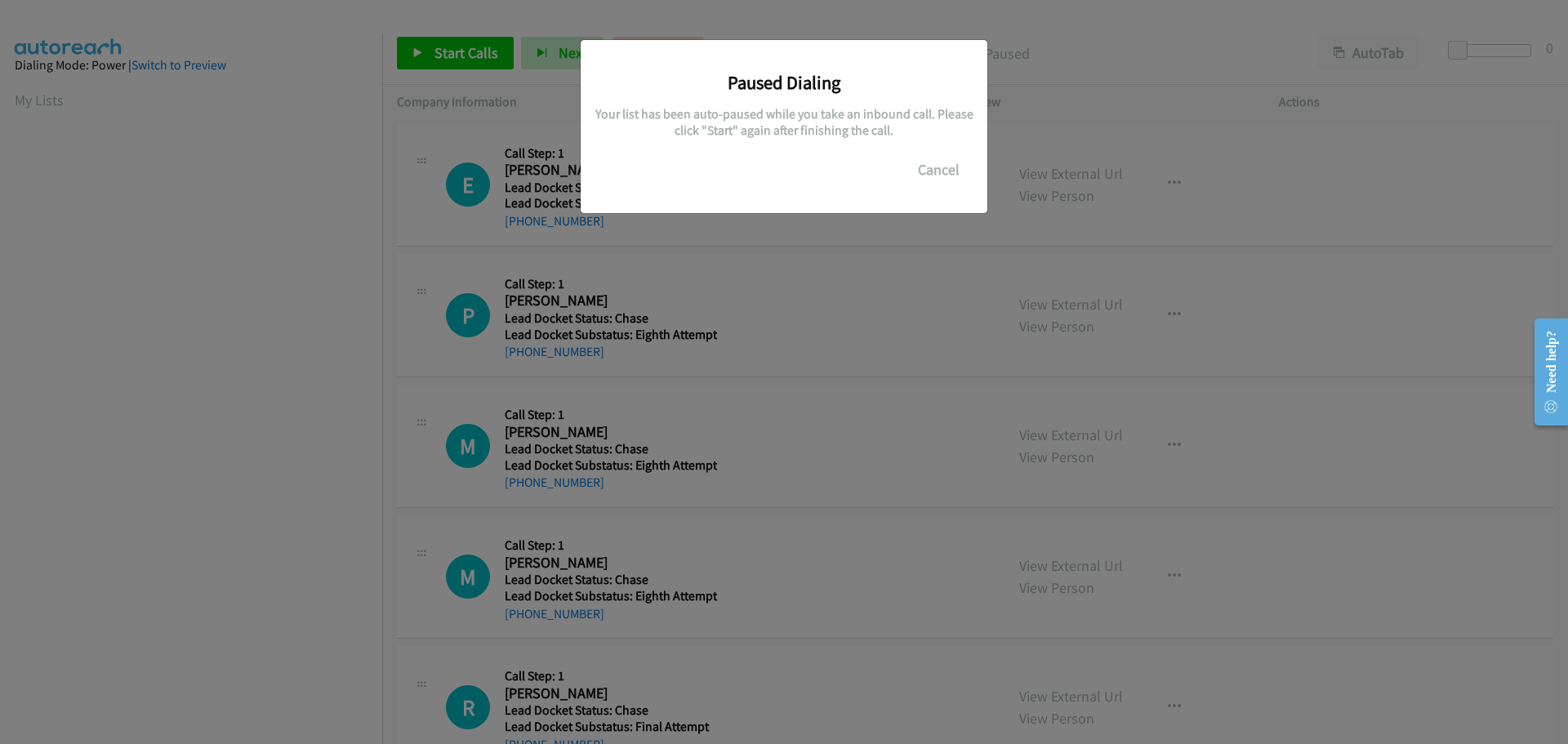
scroll to position [173, 0]
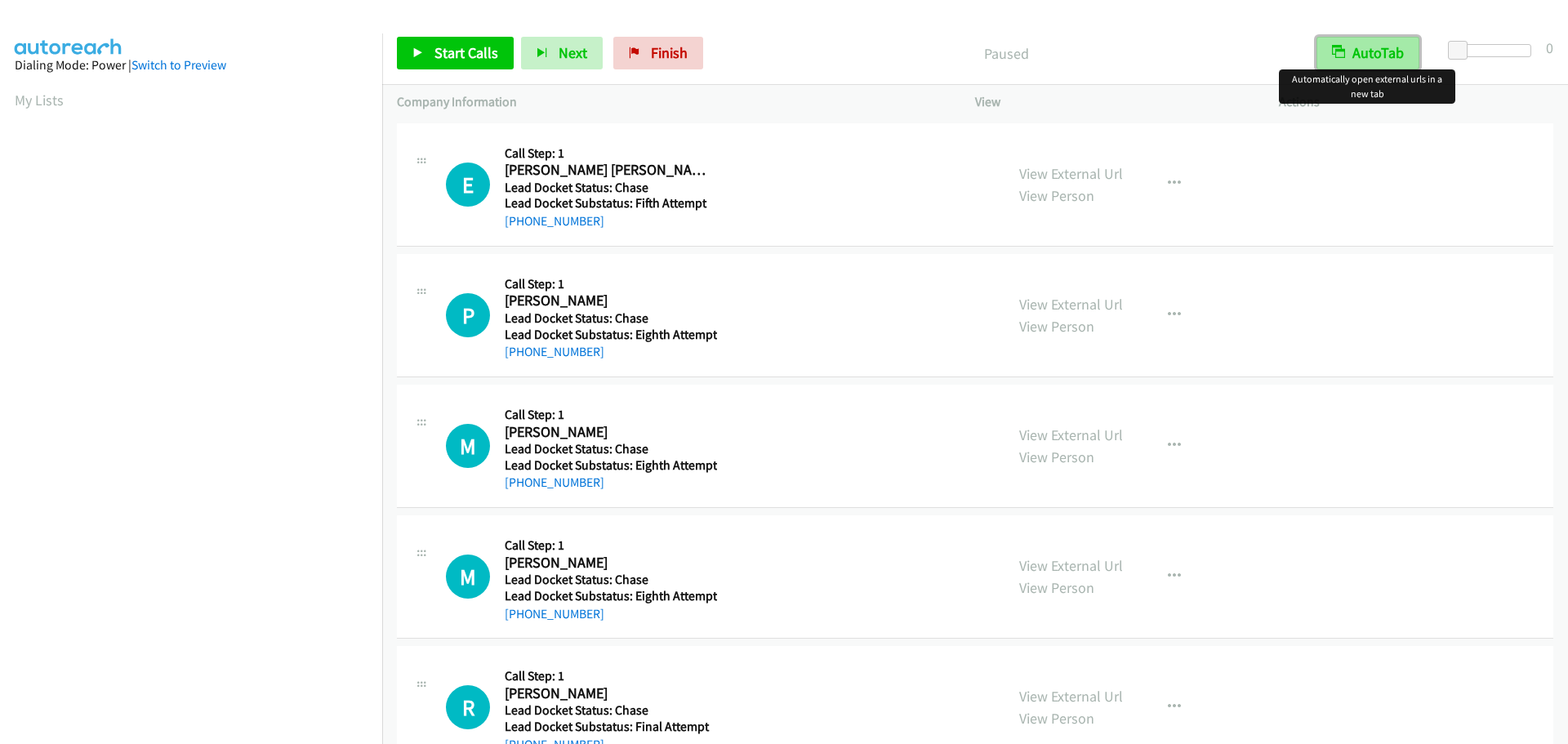
click at [1405, 52] on button "AutoTab" at bounding box center [1368, 53] width 103 height 33
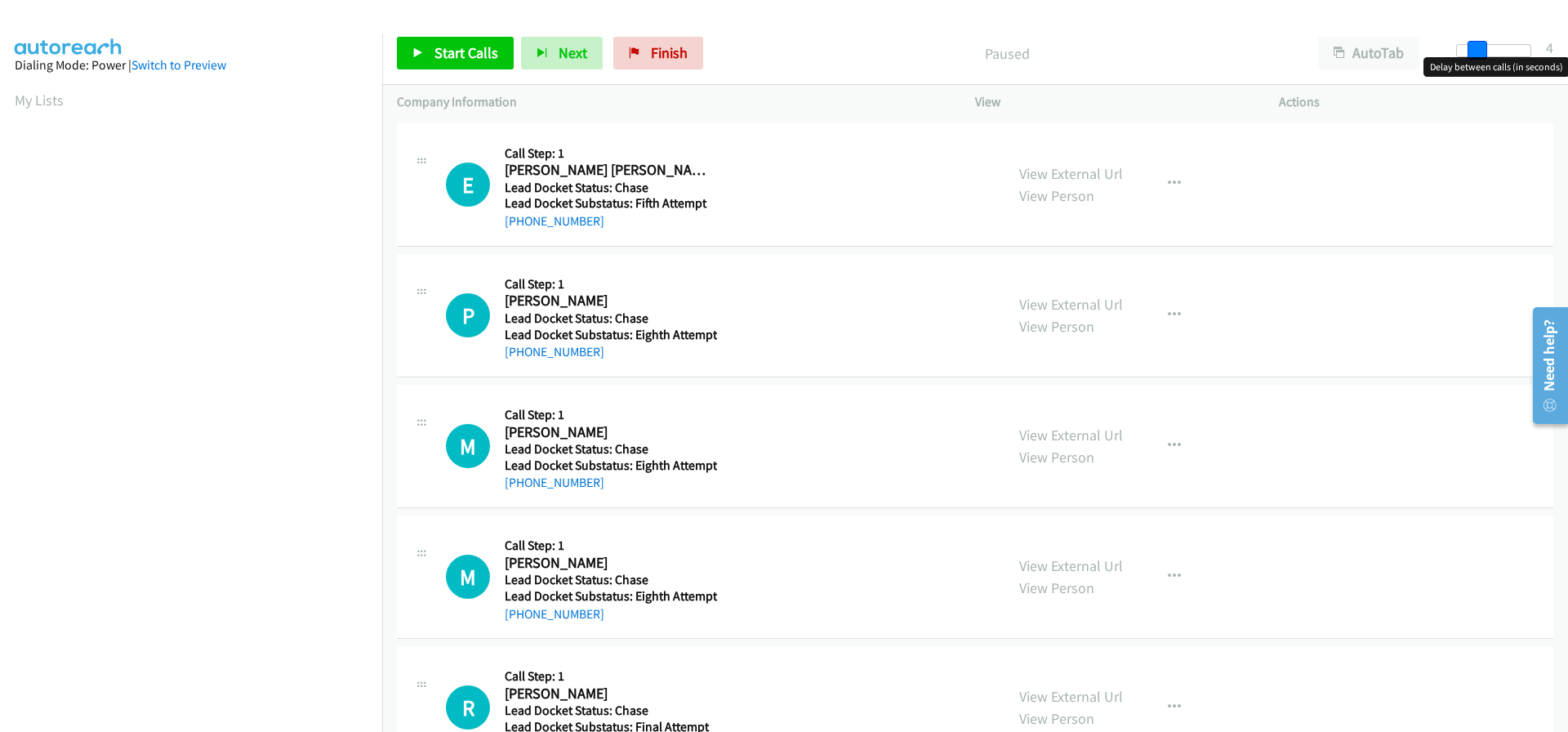
drag, startPoint x: 1465, startPoint y: 45, endPoint x: 1486, endPoint y: 47, distance: 21.1
click at [1486, 47] on span at bounding box center [1477, 50] width 19 height 19
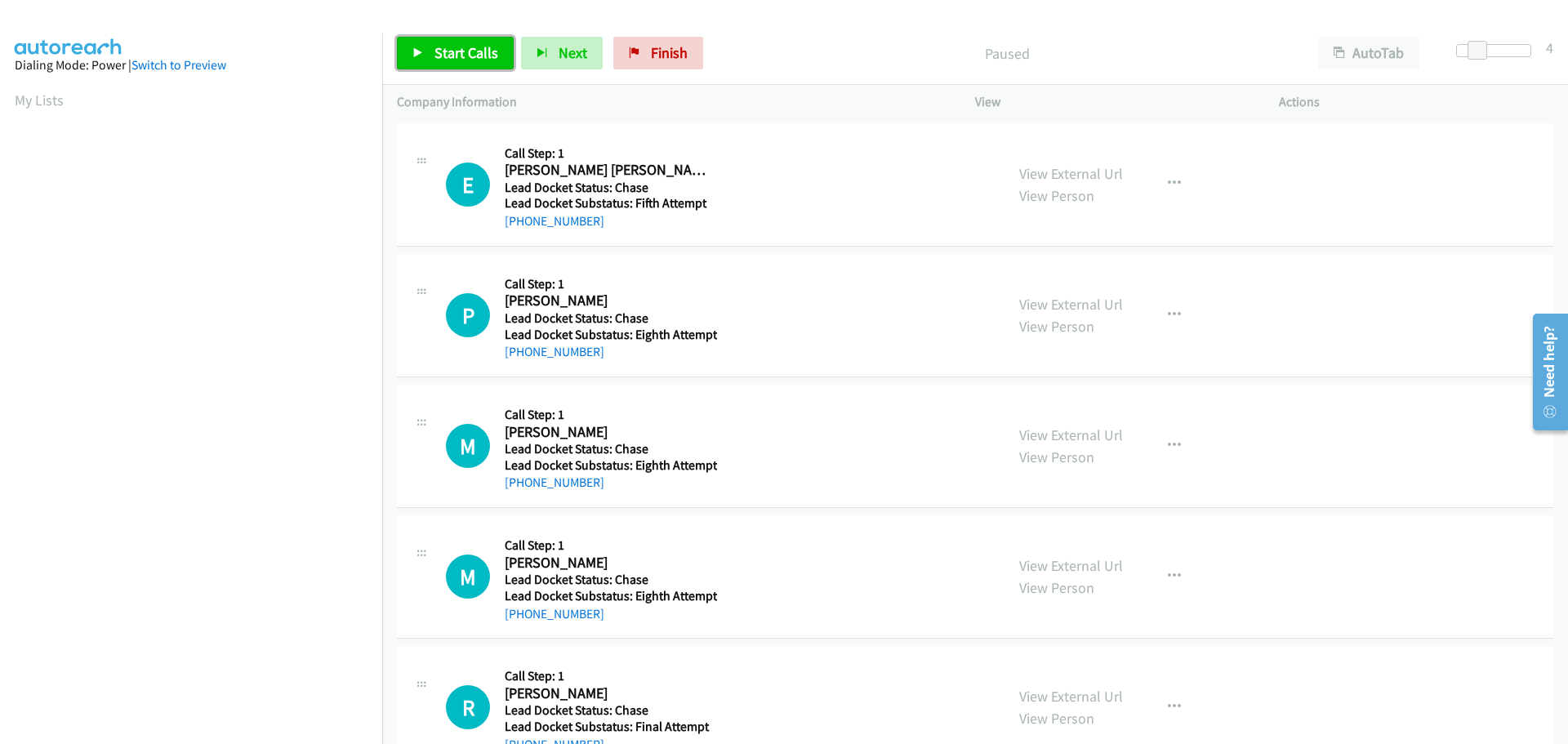
click at [458, 49] on span "Start Calls" at bounding box center [466, 53] width 63 height 19
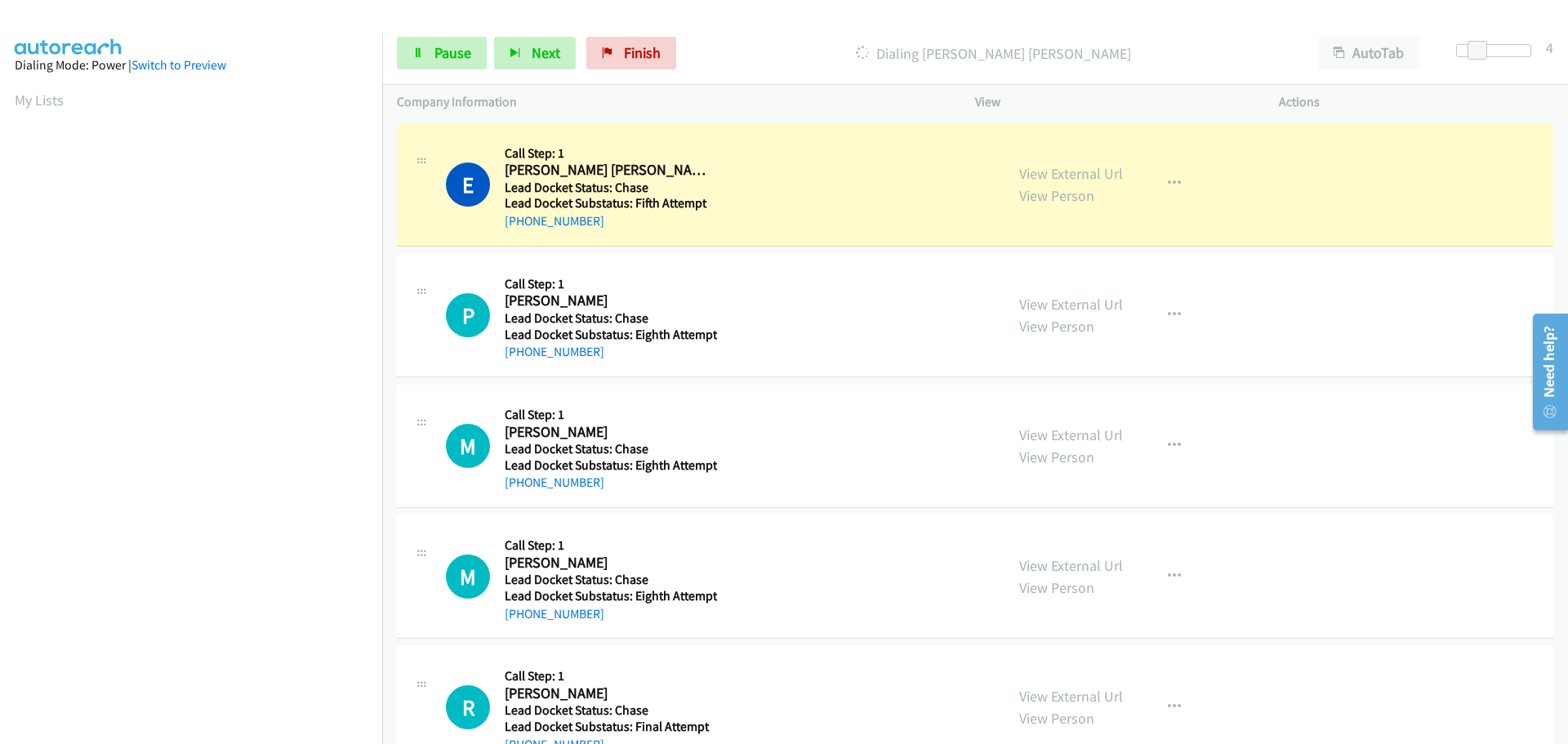
drag, startPoint x: 598, startPoint y: 226, endPoint x: 522, endPoint y: 230, distance: 76.1
click at [522, 230] on div "+1 661-972-0024" at bounding box center [609, 221] width 209 height 19
copy link "661-972-0024"
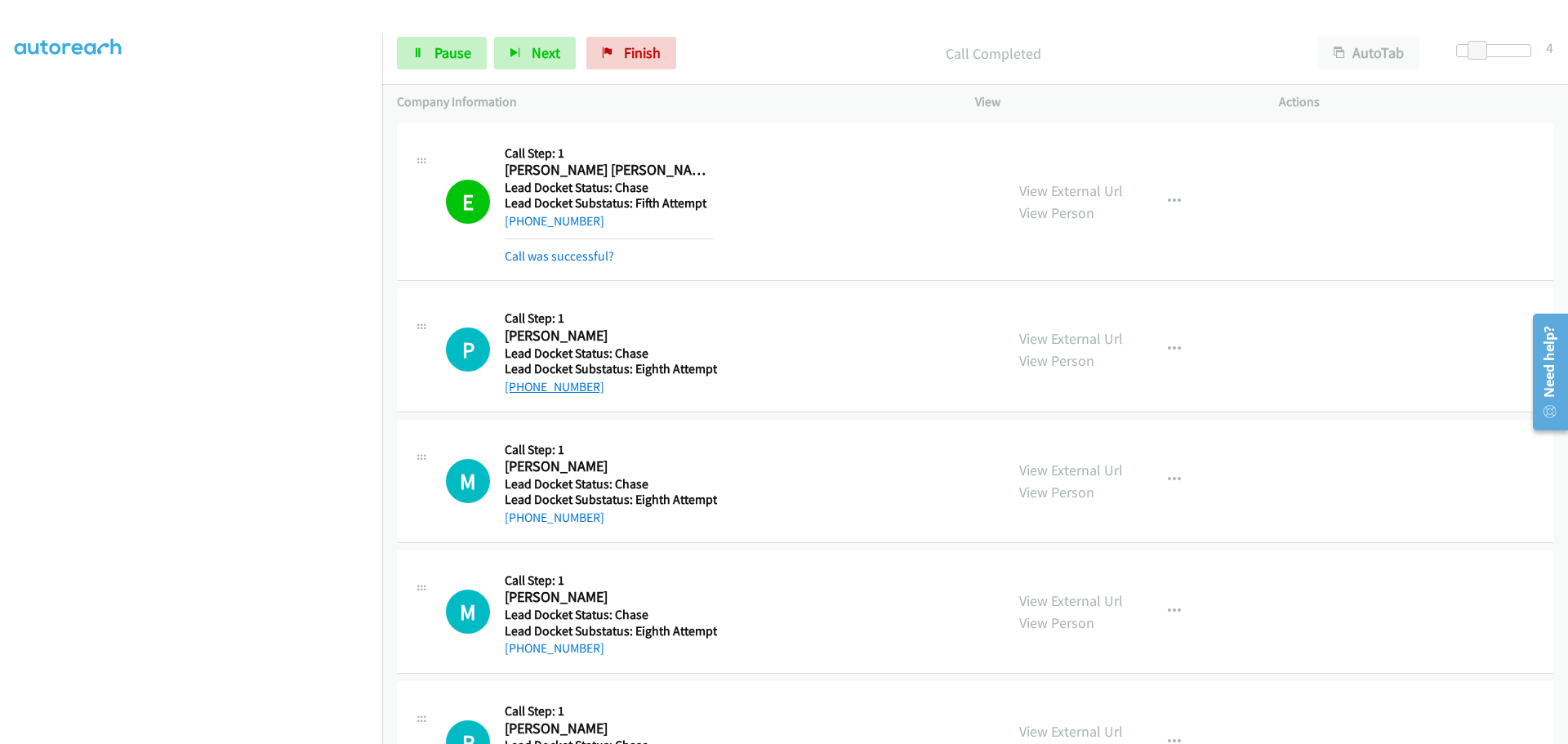
drag, startPoint x: 603, startPoint y: 354, endPoint x: 522, endPoint y: 386, distance: 87.1
click at [522, 386] on div "+1 352-890-0129" at bounding box center [611, 386] width 213 height 19
copy link "352-890-0129"
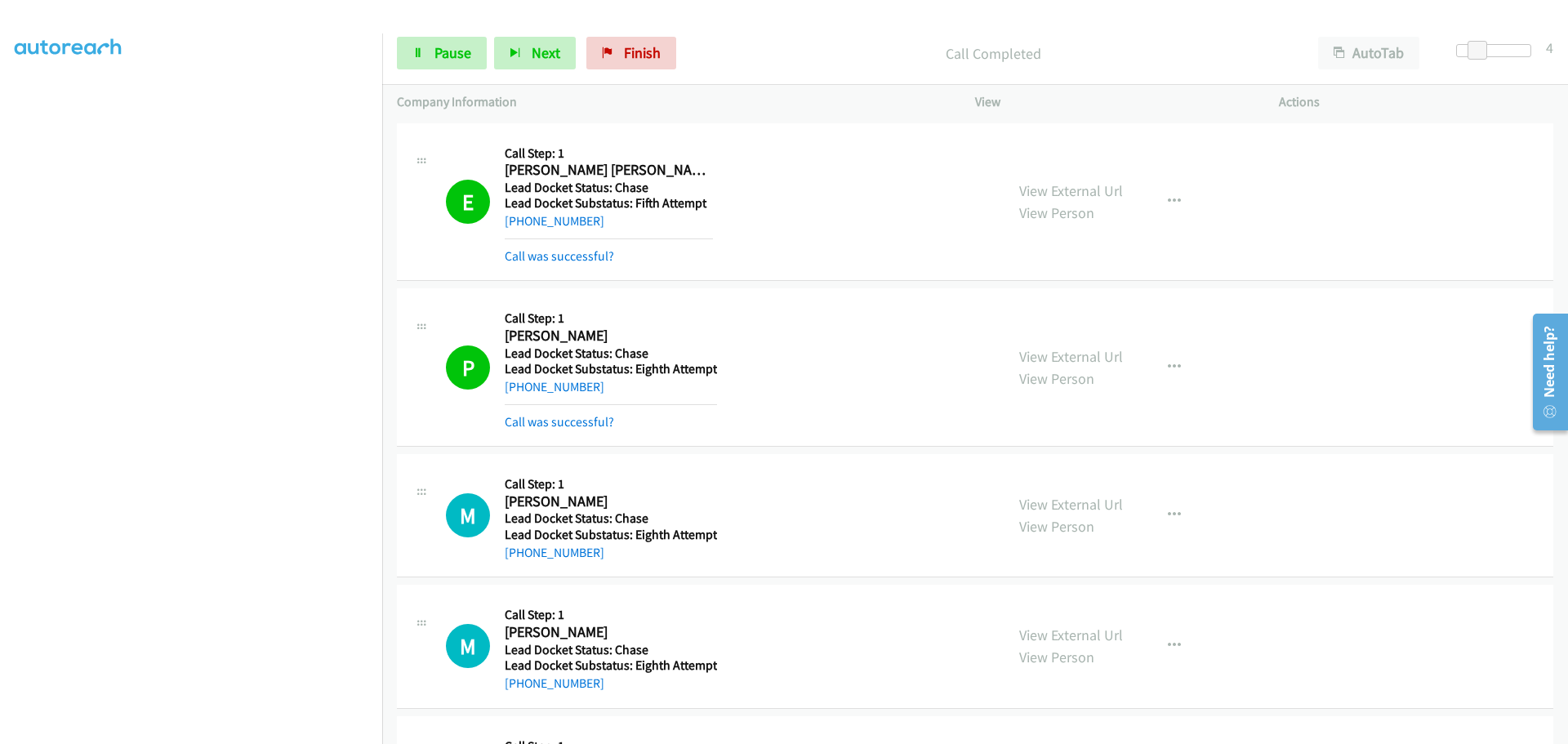
scroll to position [119, 0]
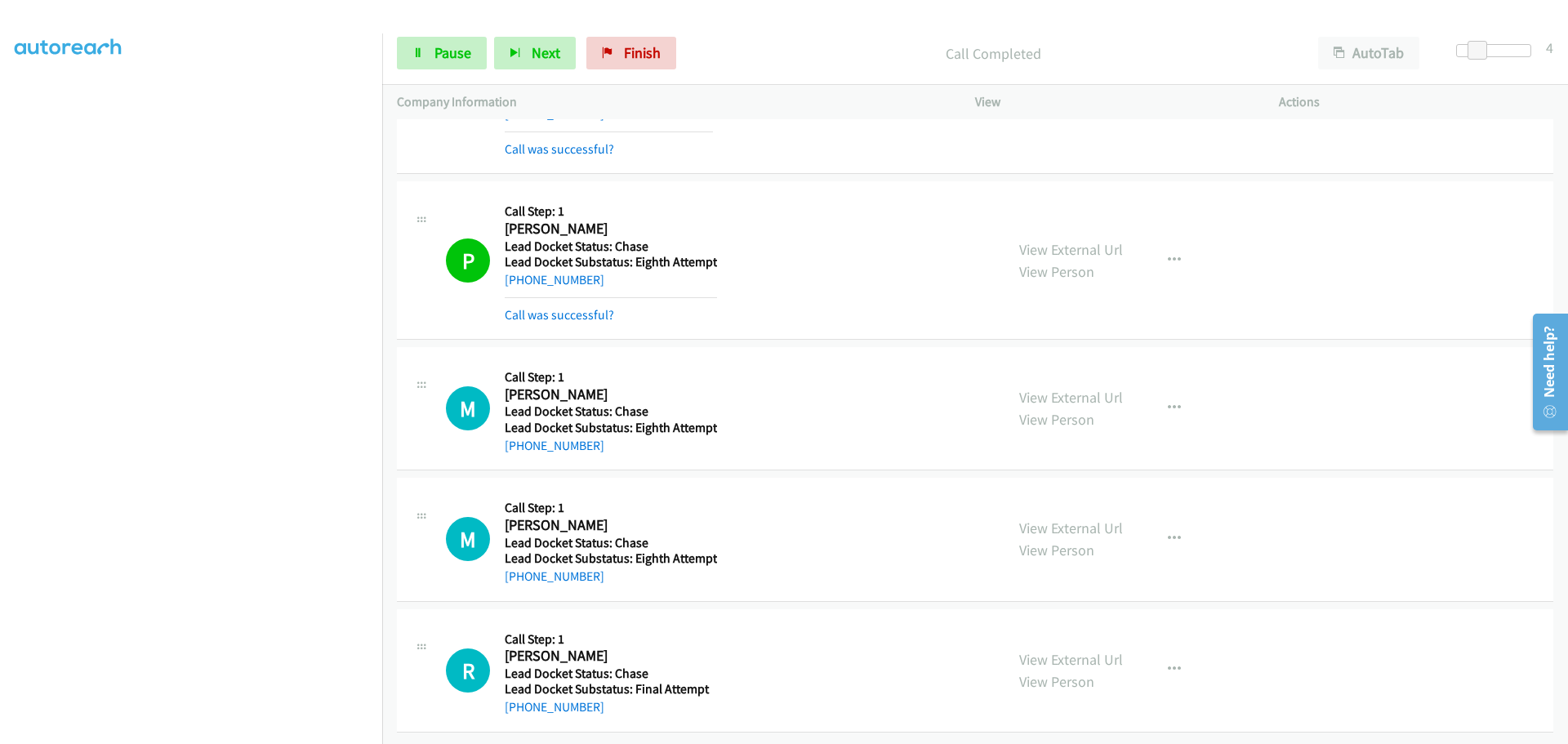
drag, startPoint x: 592, startPoint y: 437, endPoint x: 522, endPoint y: 446, distance: 70.6
click at [522, 446] on div "M Callback Scheduled Call Step: 1 Miranda Hendrix America/Chicago Lead Docket S…" at bounding box center [976, 409] width 1157 height 123
copy link "409-791-8517"
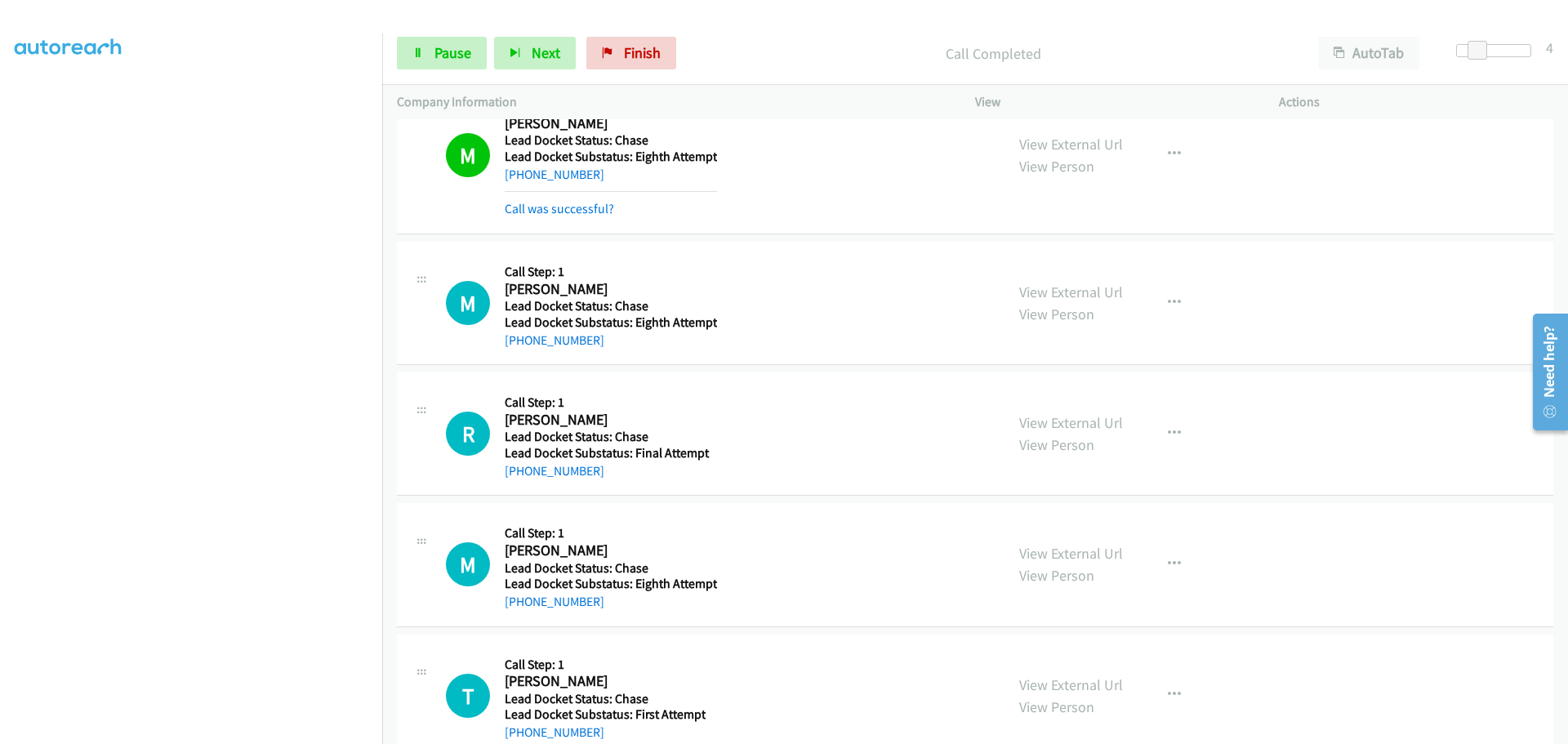
scroll to position [527, 0]
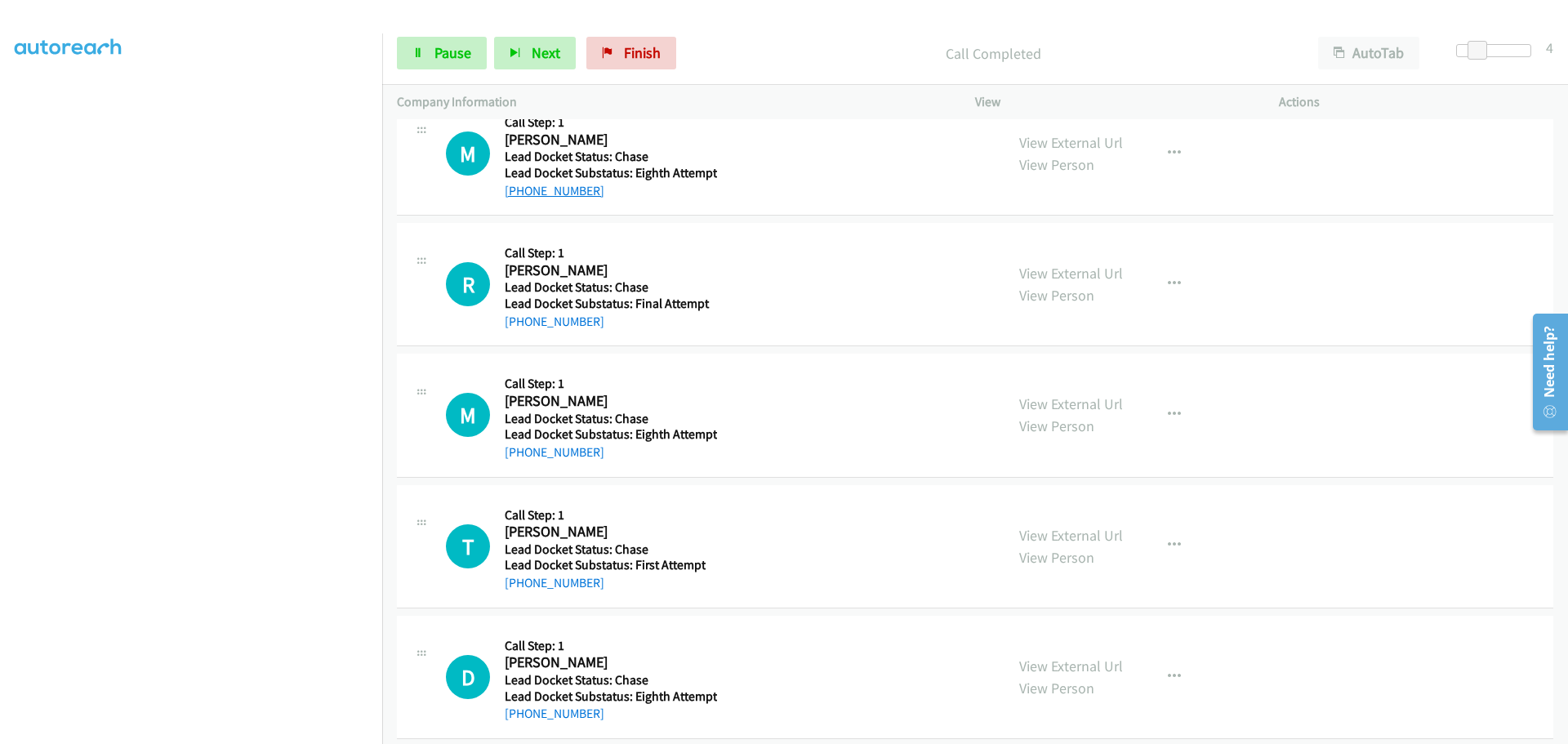
drag, startPoint x: 602, startPoint y: 190, endPoint x: 522, endPoint y: 190, distance: 80.0
click at [522, 190] on div "+1 214-356-7215" at bounding box center [611, 190] width 213 height 19
copy link "214-356-7215"
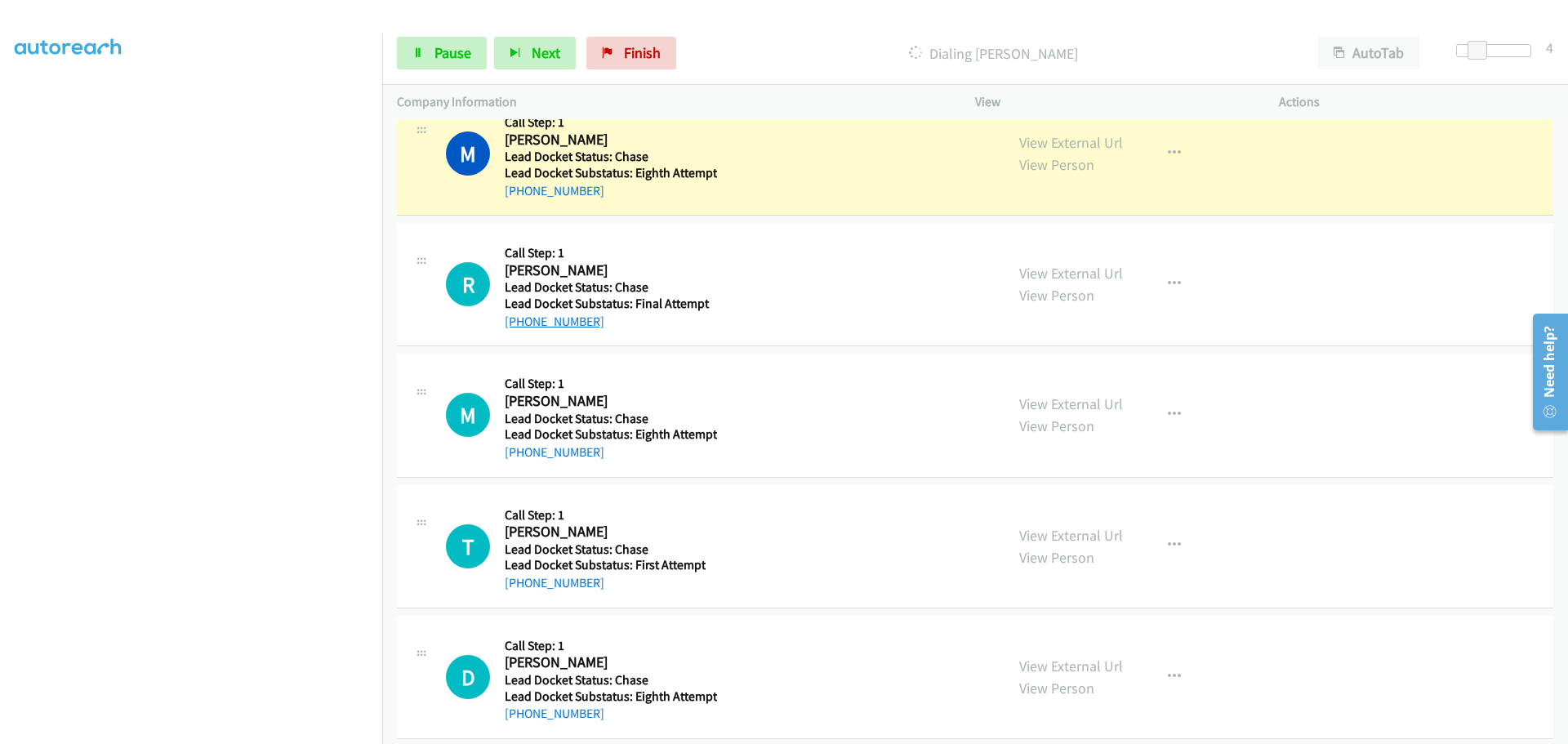
drag, startPoint x: 601, startPoint y: 331, endPoint x: 521, endPoint y: 320, distance: 80.8
click at [521, 320] on div "R Callback Scheduled Call Step: 1 Richard Burrows America/New_York Lead Docket …" at bounding box center [976, 284] width 1157 height 123
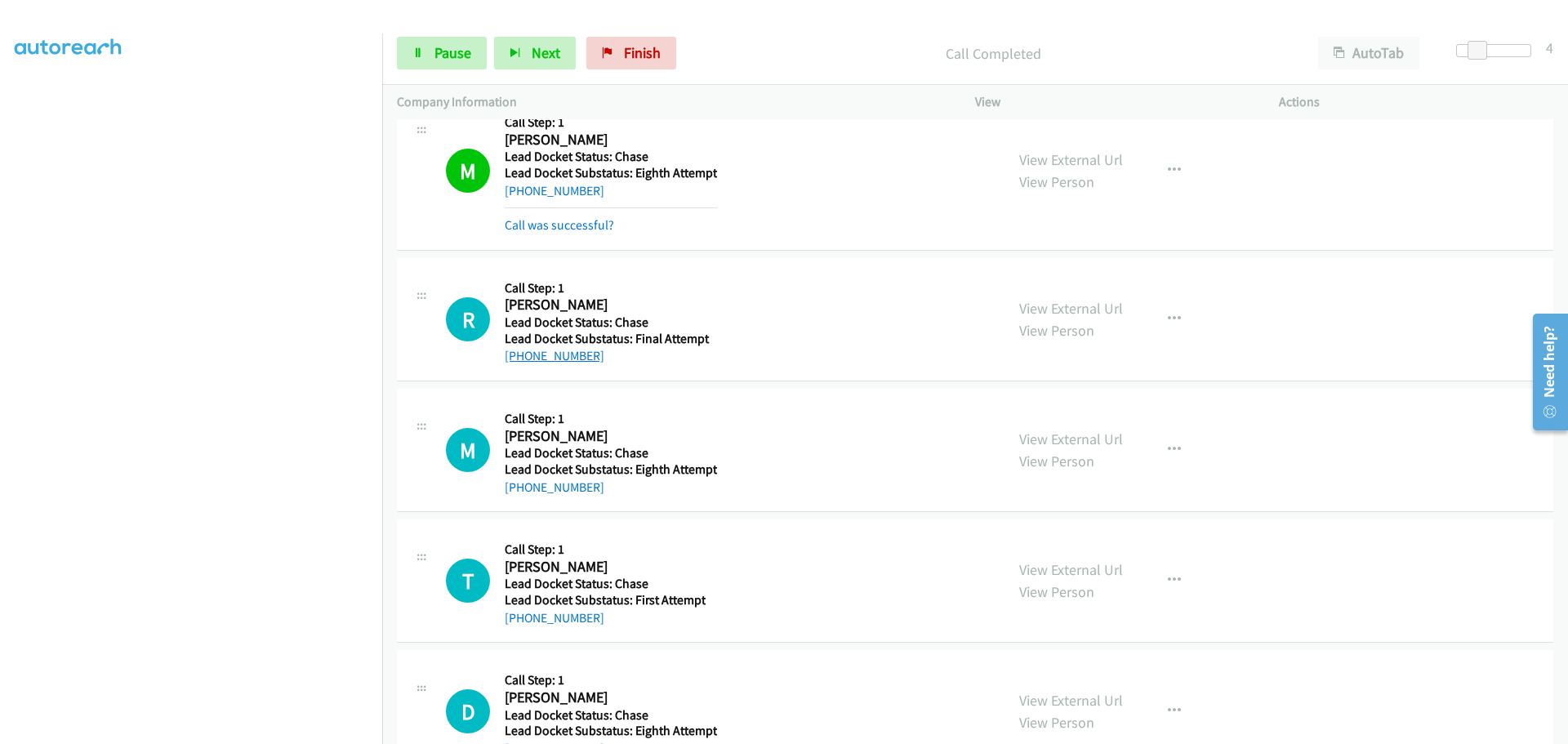
copy link "862-409-4305"
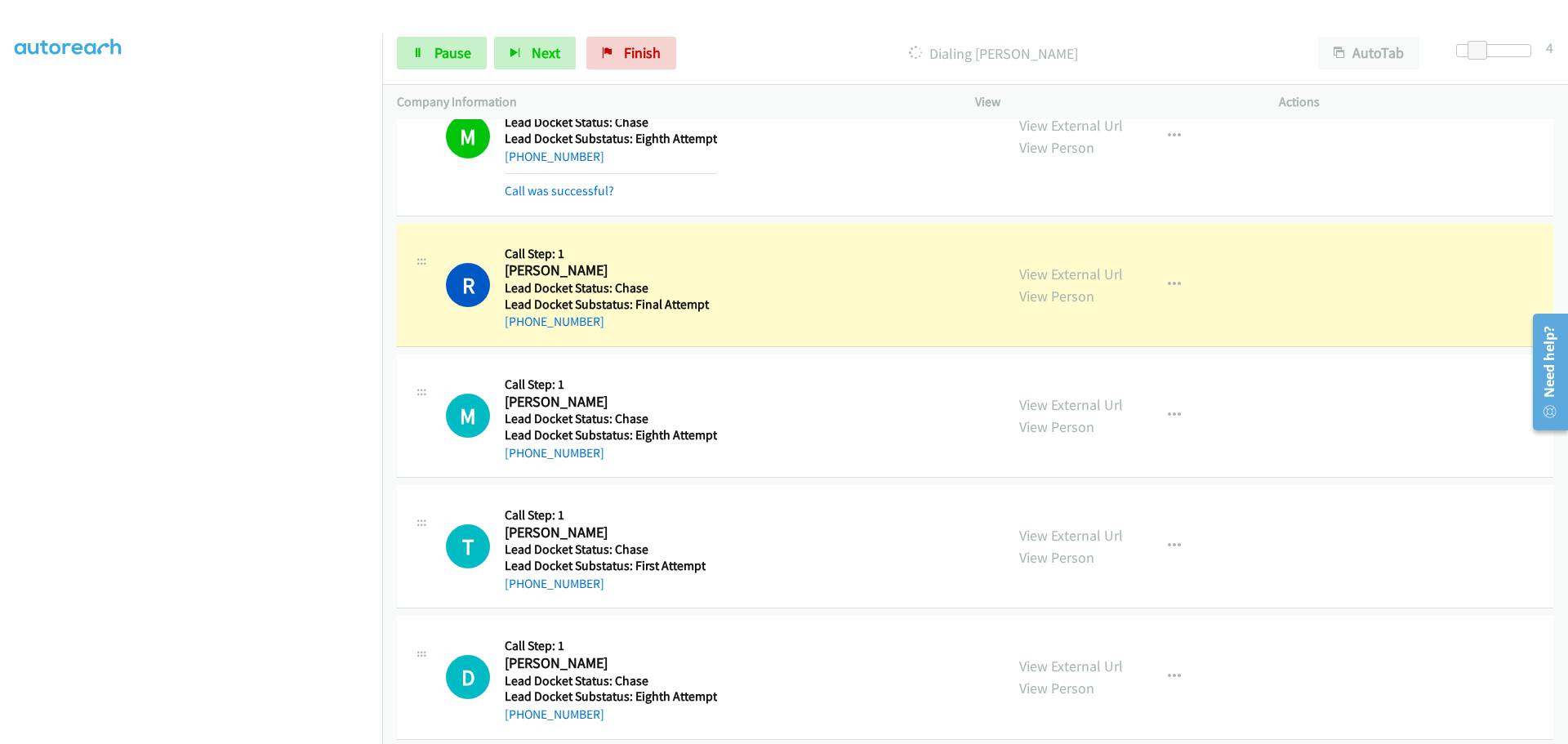
scroll to position [581, 0]
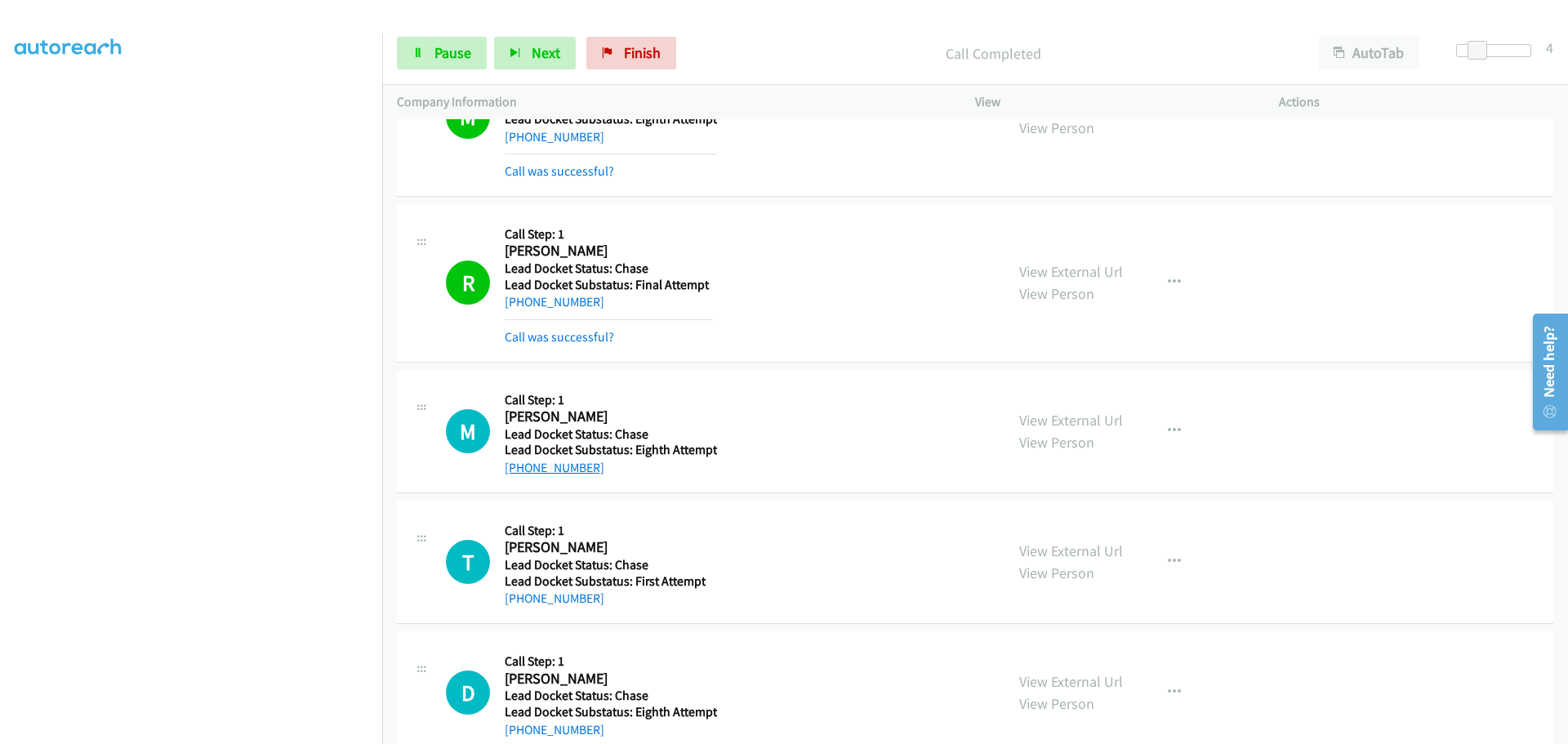
drag, startPoint x: 598, startPoint y: 439, endPoint x: 520, endPoint y: 465, distance: 82.2
click at [520, 465] on div "+1 252-314-7779" at bounding box center [611, 467] width 213 height 19
copy link "252-314-7779"
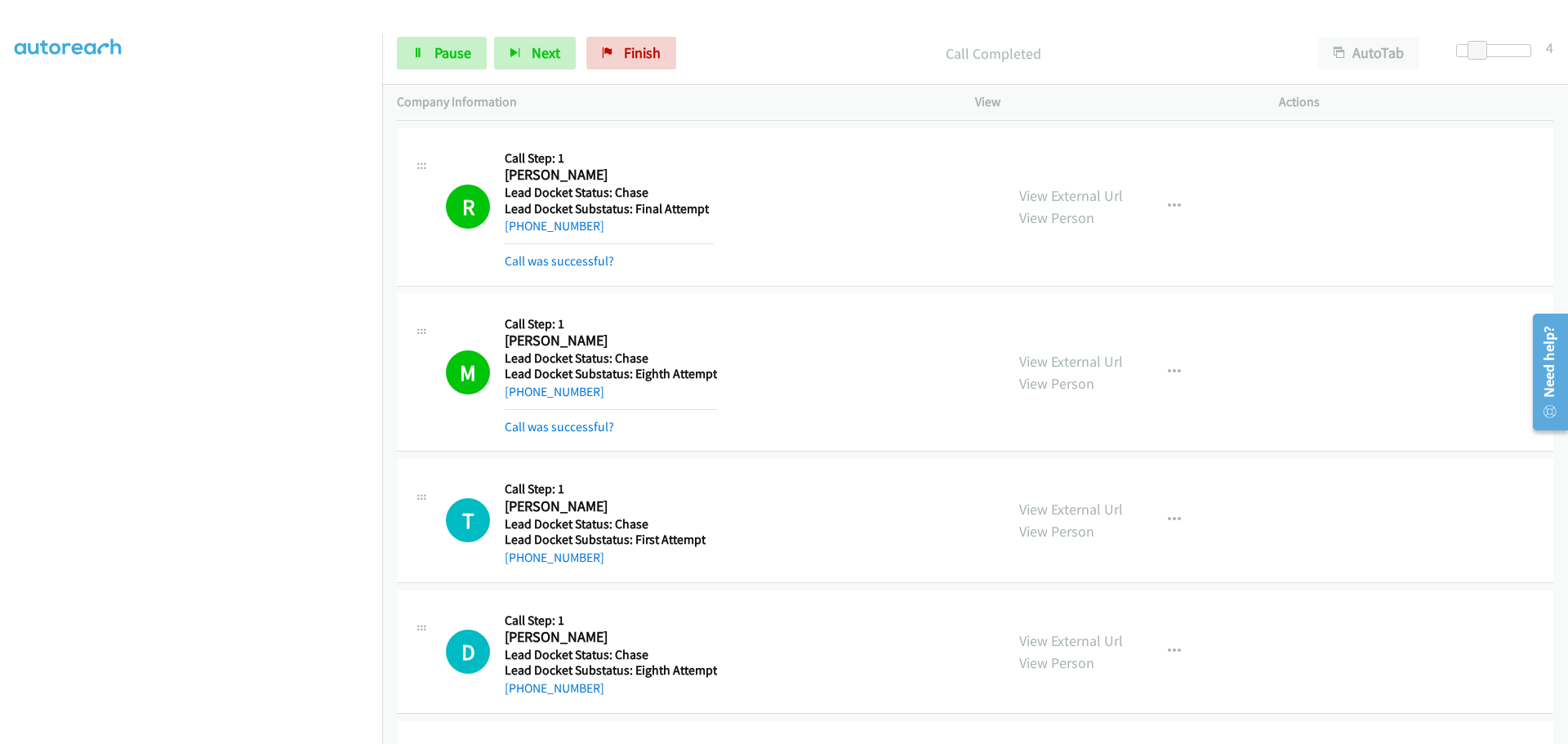
scroll to position [827, 0]
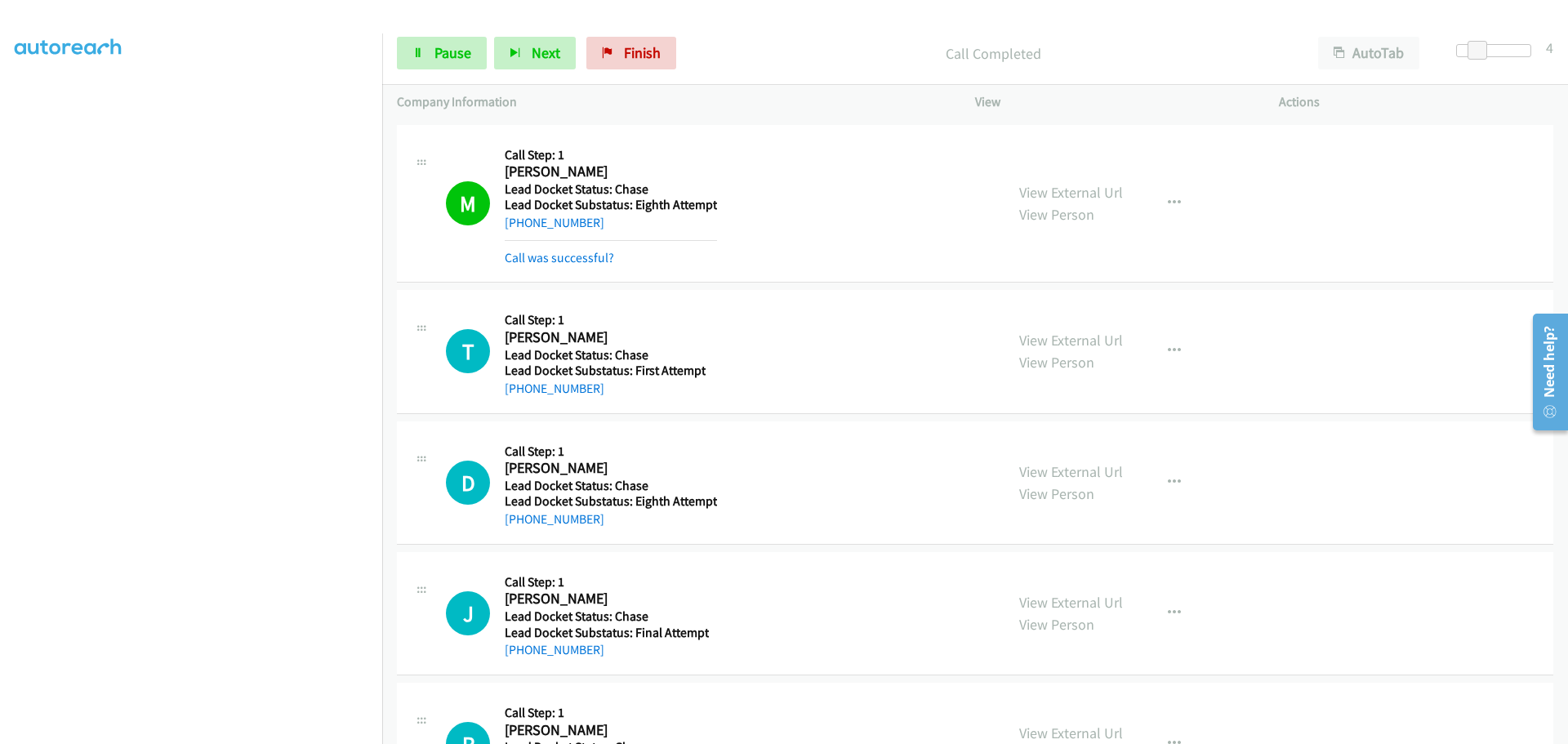
drag, startPoint x: 599, startPoint y: 391, endPoint x: 522, endPoint y: 399, distance: 77.4
click at [522, 399] on div "T Callback Scheduled Call Step: 1 Titus Alexander America/Chicago Lead Docket S…" at bounding box center [976, 352] width 1157 height 123
copy link "314-484-9148"
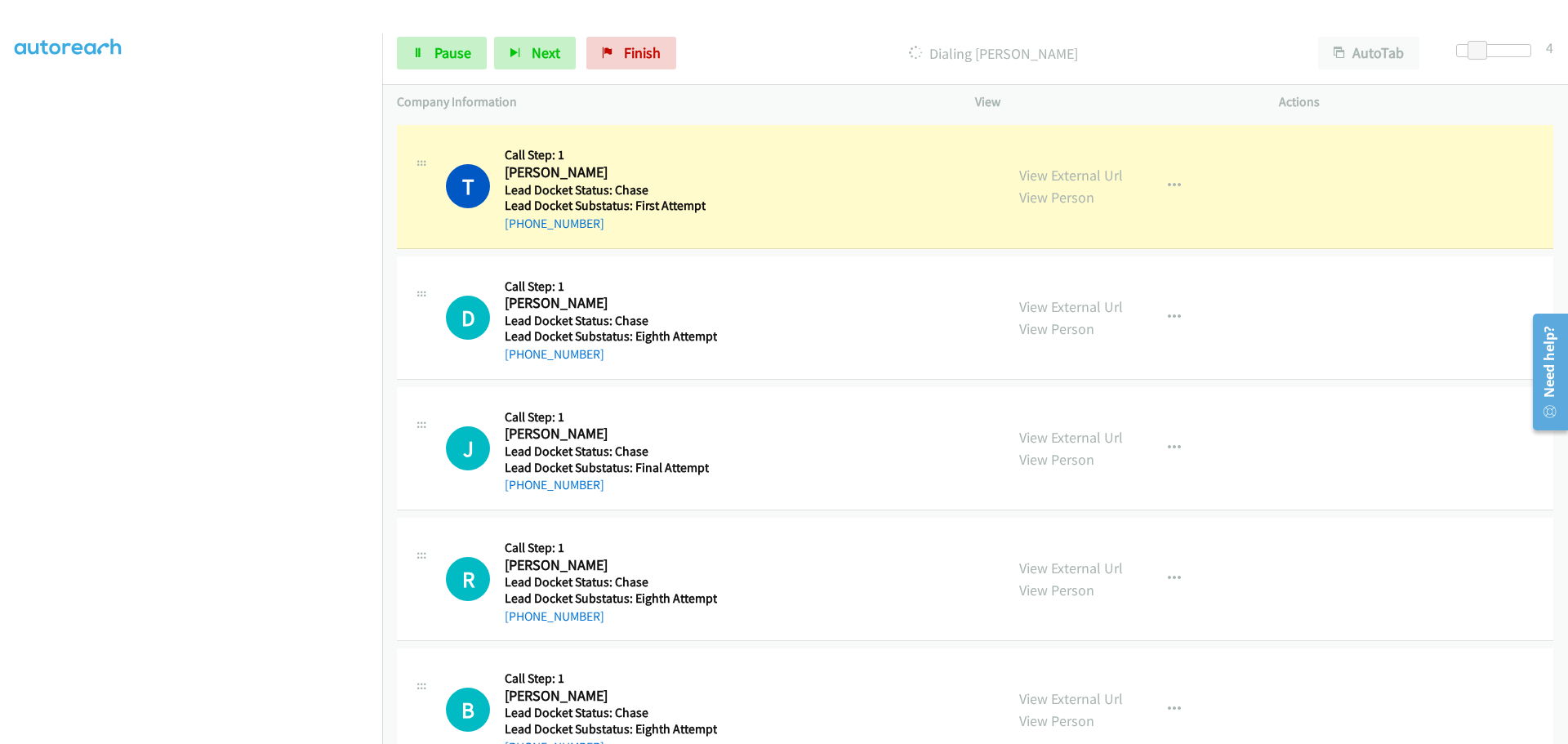
scroll to position [1043, 0]
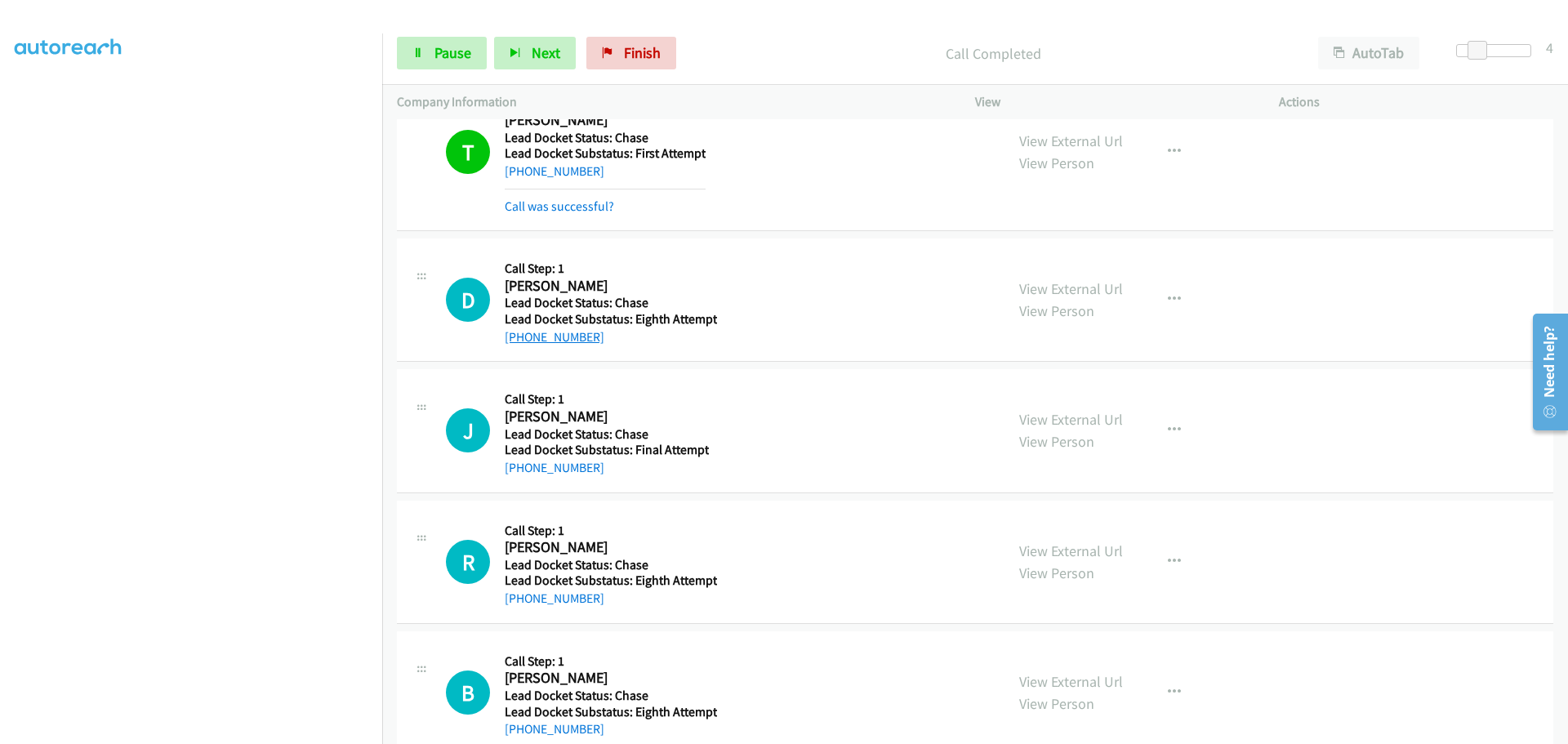
drag, startPoint x: 599, startPoint y: 311, endPoint x: 522, endPoint y: 330, distance: 79.3
click at [522, 330] on div "+1 770-710-5245" at bounding box center [611, 337] width 213 height 19
copy link "770-710-5245"
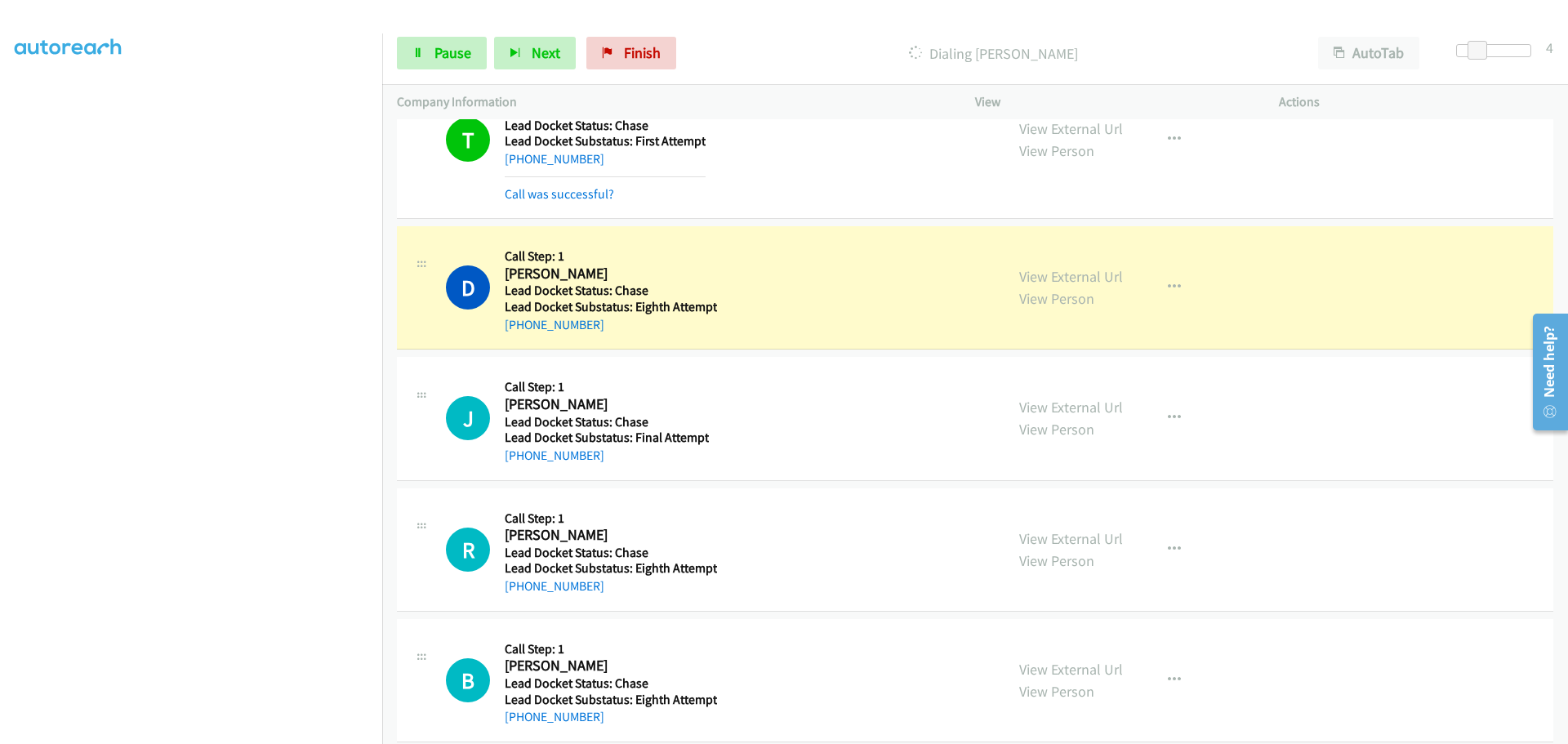
scroll to position [1078, 0]
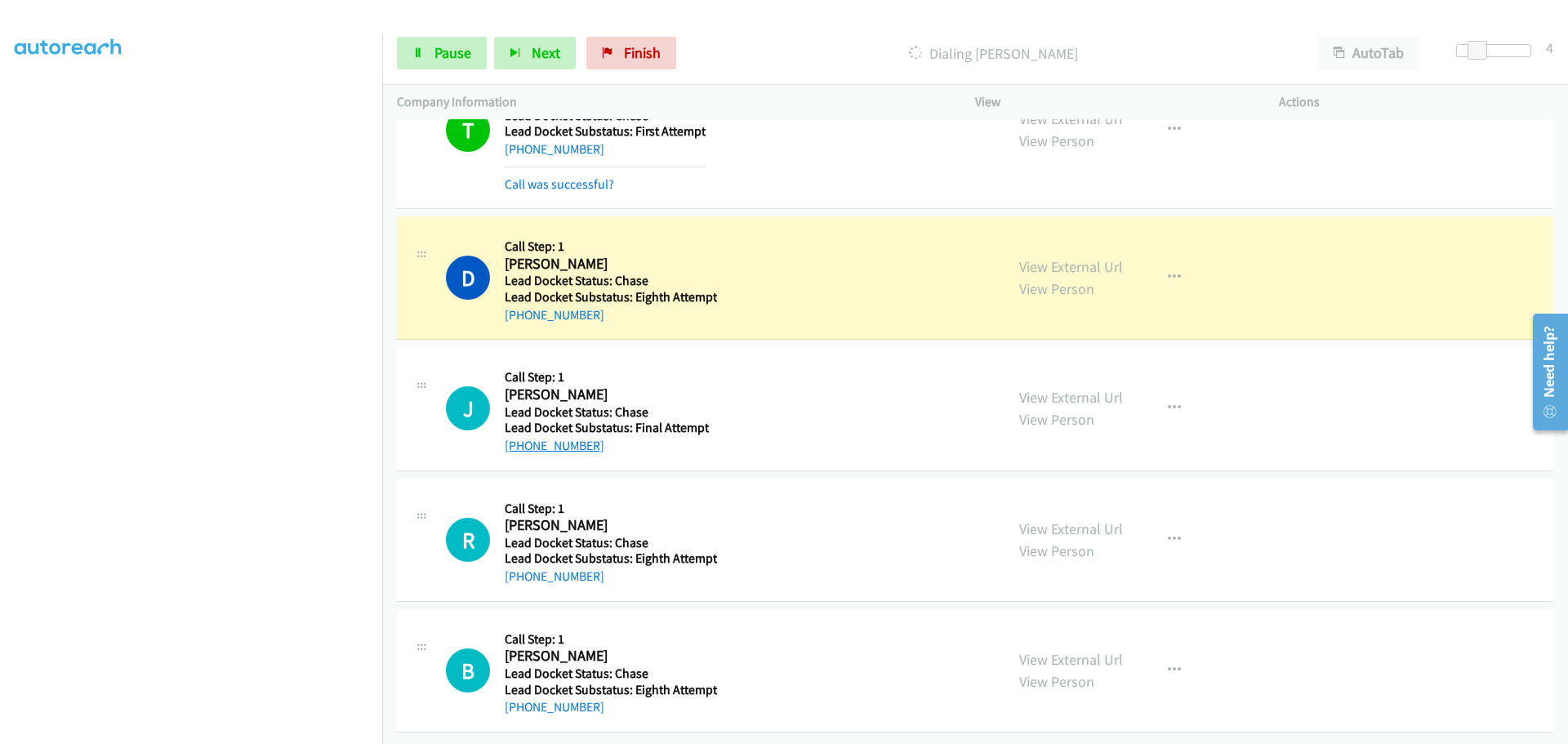
drag, startPoint x: 597, startPoint y: 439, endPoint x: 521, endPoint y: 432, distance: 76.3
click at [521, 436] on div "+1 479-769-1144" at bounding box center [607, 445] width 204 height 19
copy link "479-769-1144"
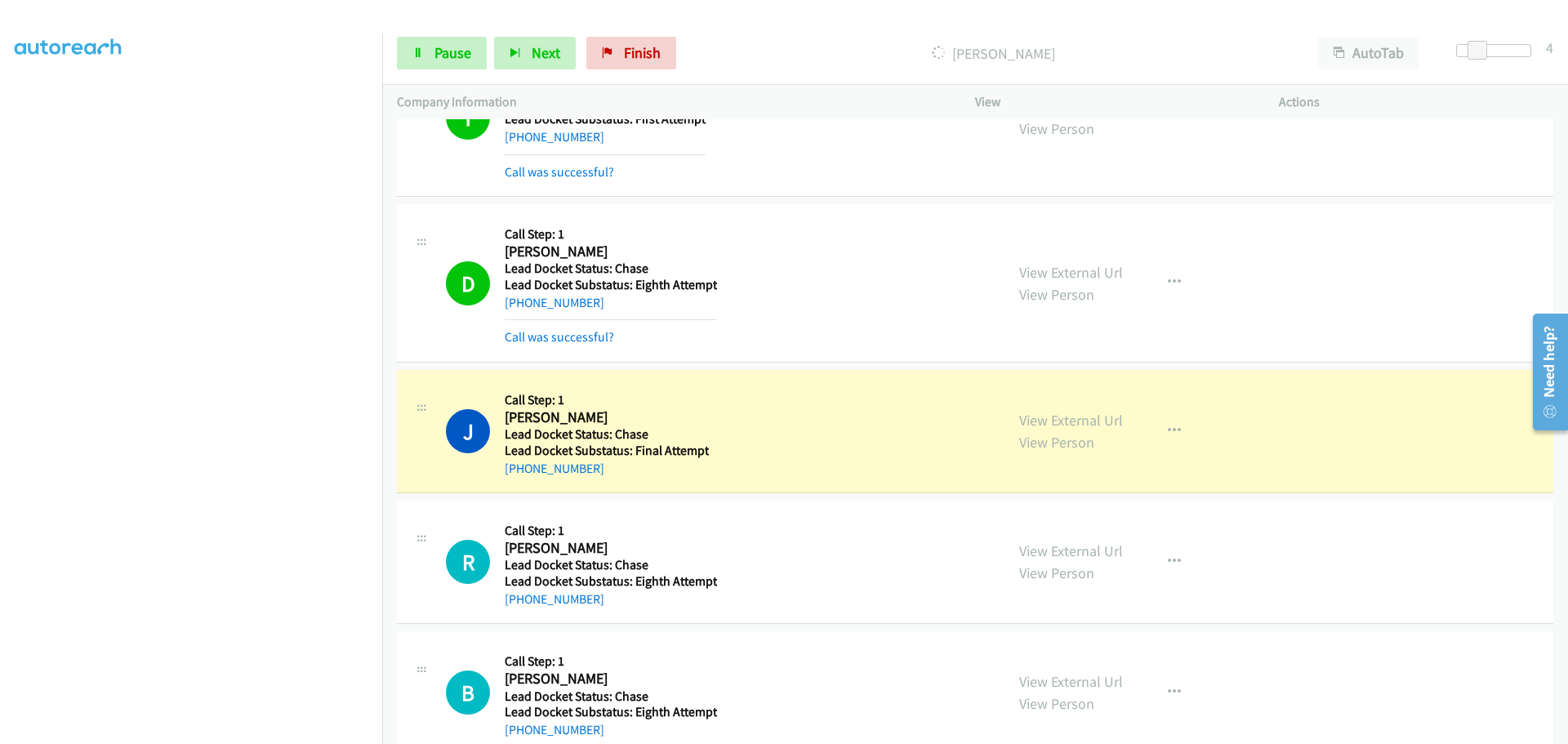
scroll to position [1113, 0]
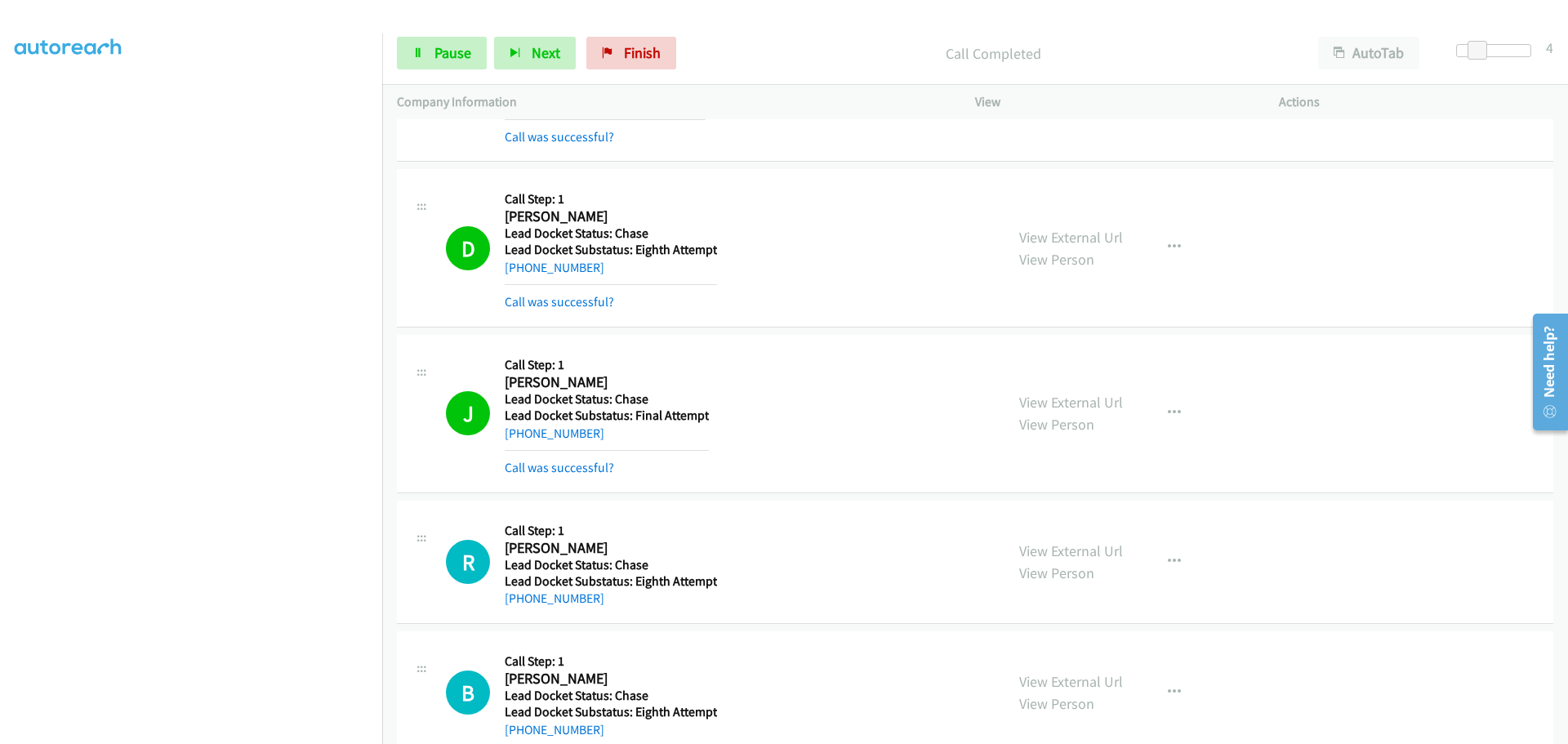
click at [601, 554] on h2 "Robert Rambojr" at bounding box center [611, 548] width 213 height 19
drag, startPoint x: 602, startPoint y: 602, endPoint x: 521, endPoint y: 608, distance: 81.2
click at [521, 608] on div "R Callback Scheduled Call Step: 1 Robert Rambojr America/New_York Lead Docket S…" at bounding box center [976, 562] width 1157 height 123
copy link "856-848-1420"
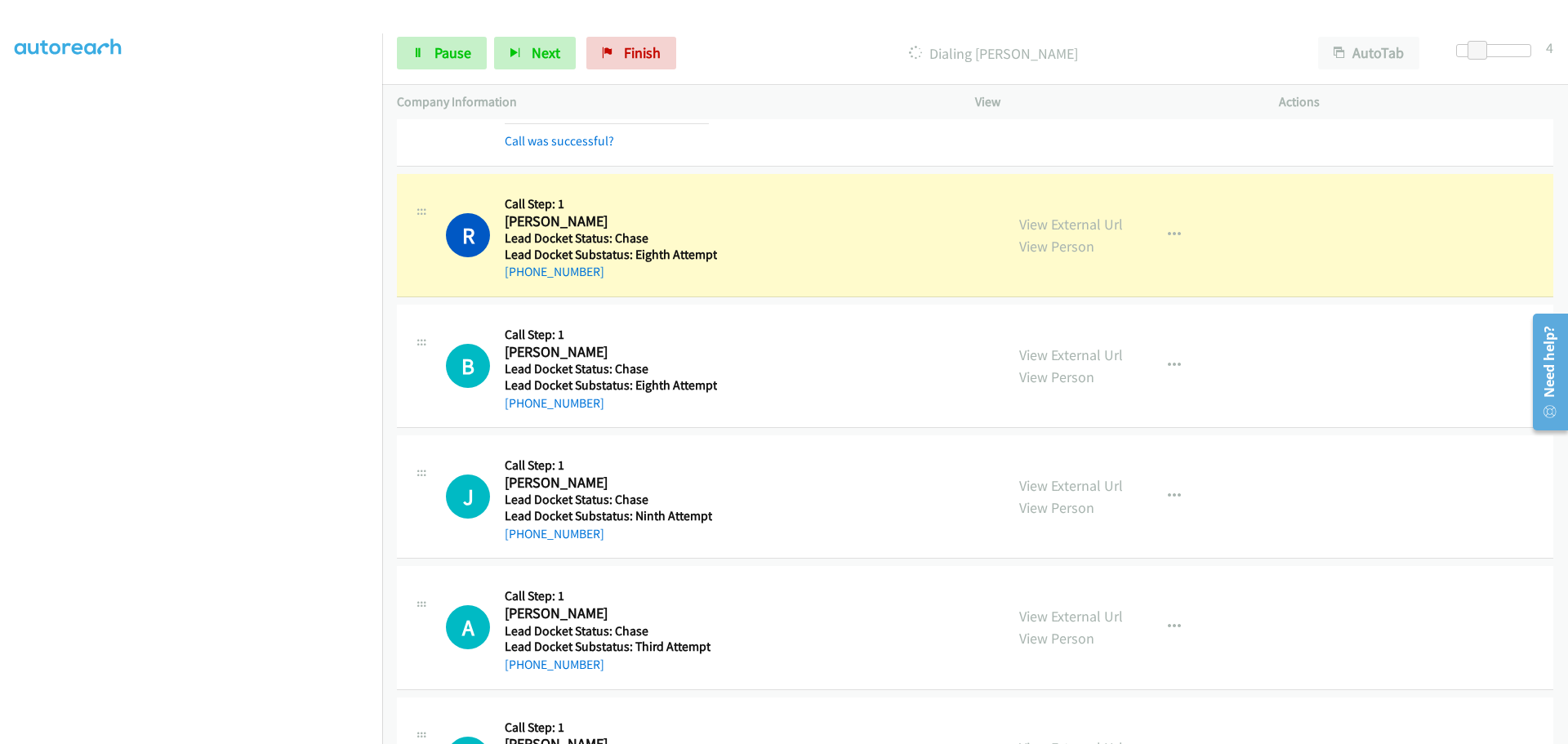
scroll to position [1540, 0]
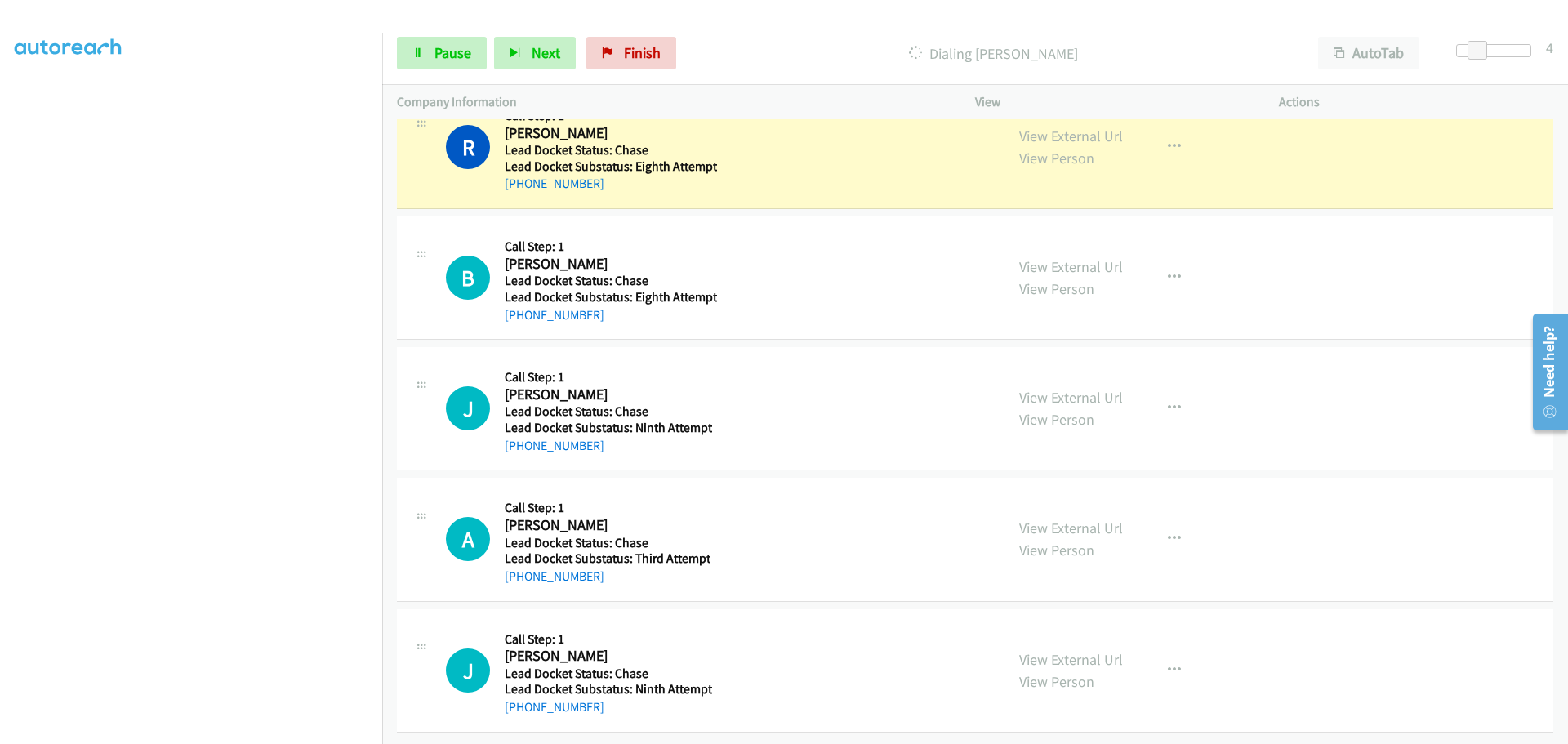
drag, startPoint x: 600, startPoint y: 304, endPoint x: 522, endPoint y: 313, distance: 78.5
click at [522, 313] on div "B Callback Scheduled Call Step: 1 Bernard Harris America/Chicago Lead Docket St…" at bounding box center [976, 278] width 1157 height 123
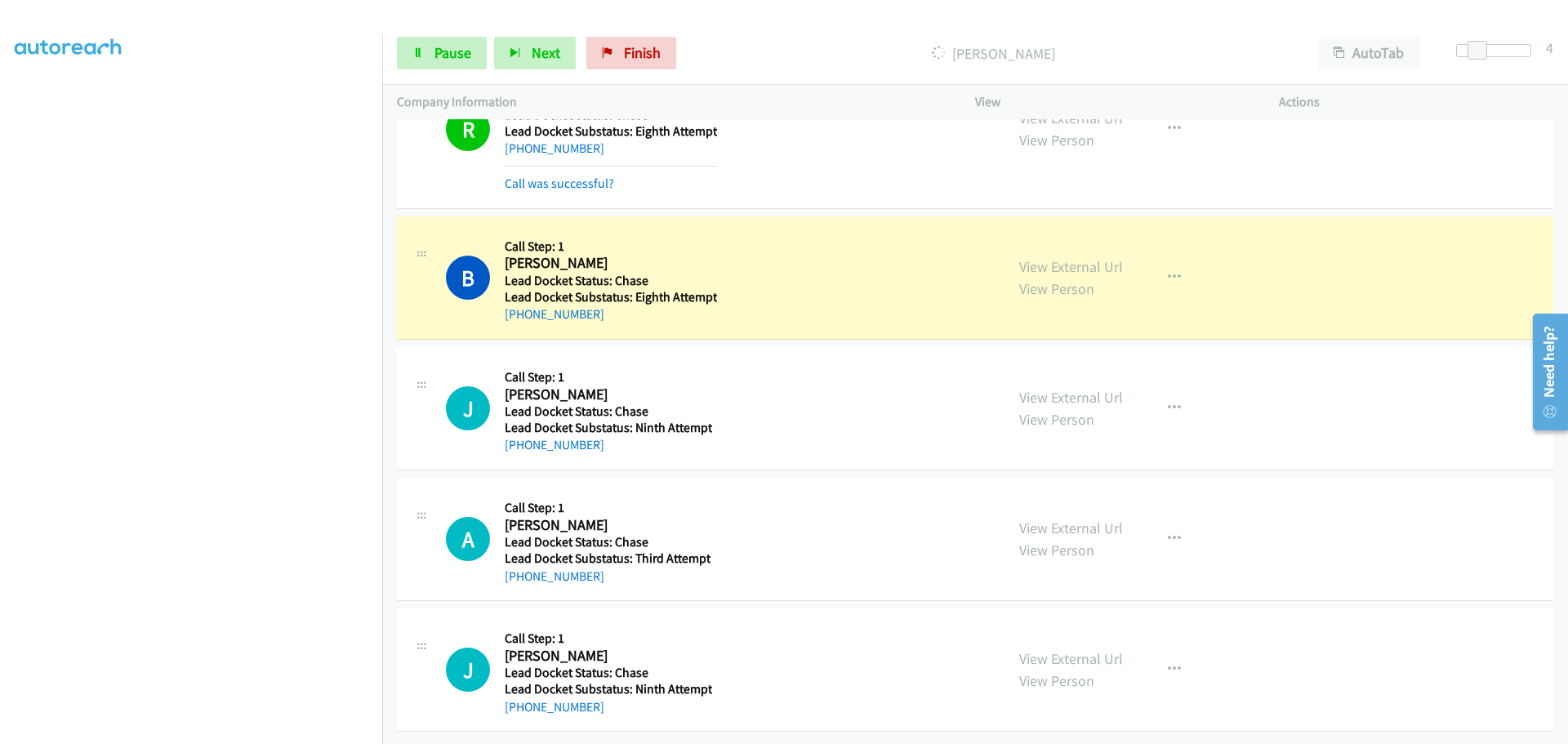
scroll to position [1575, 0]
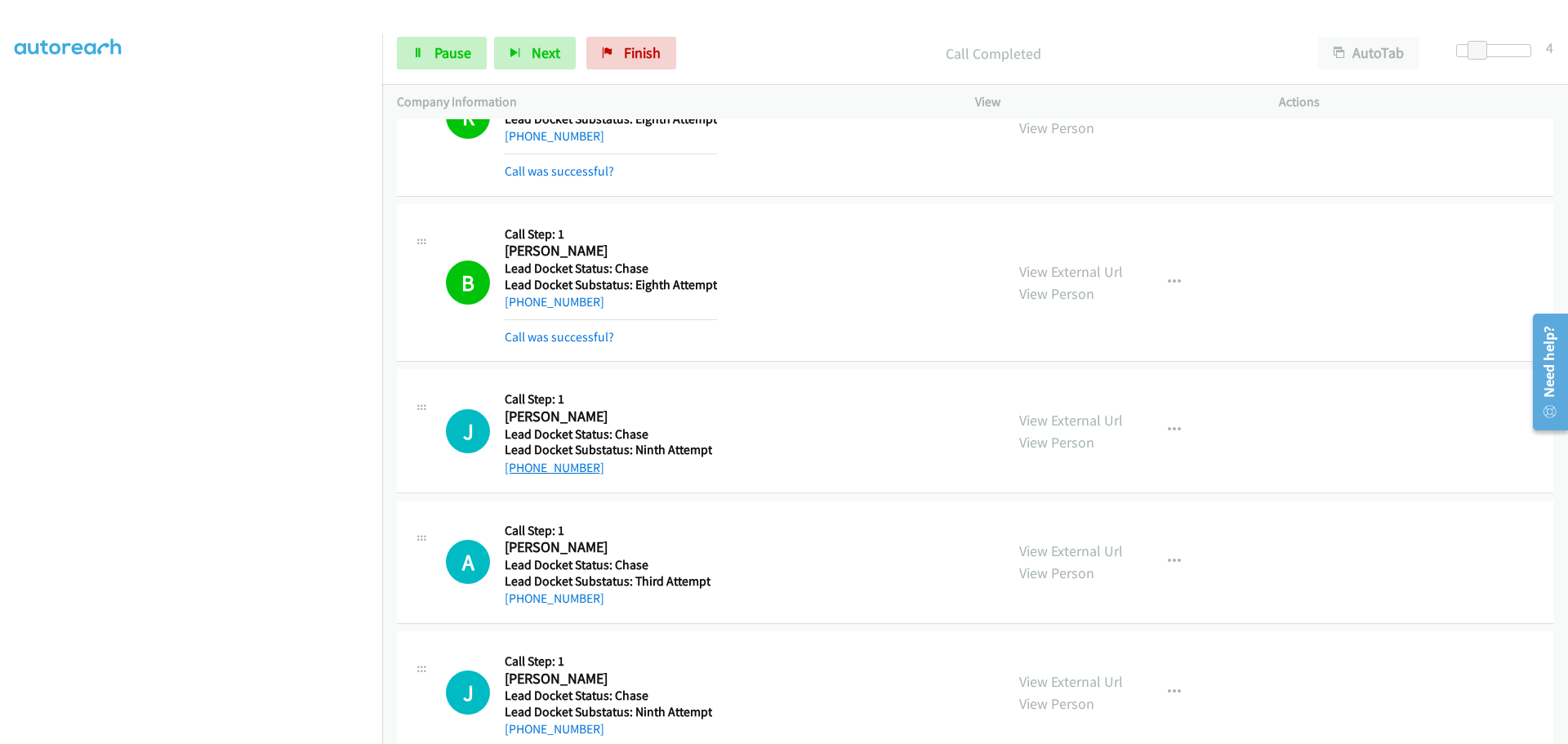
drag, startPoint x: 615, startPoint y: 435, endPoint x: 522, endPoint y: 460, distance: 96.3
click at [522, 460] on div "+1 407-910-5365" at bounding box center [608, 467] width 208 height 19
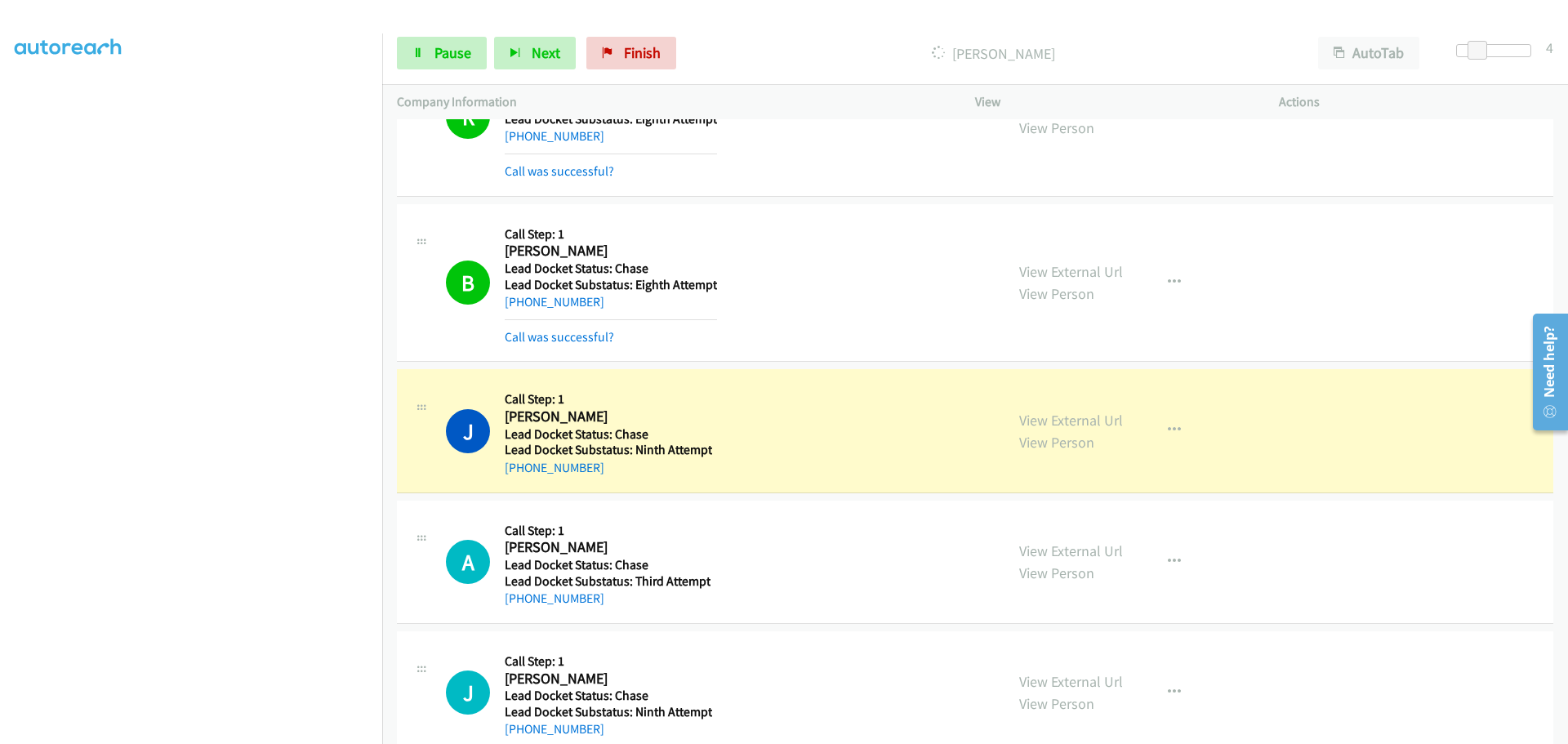
scroll to position [1610, 0]
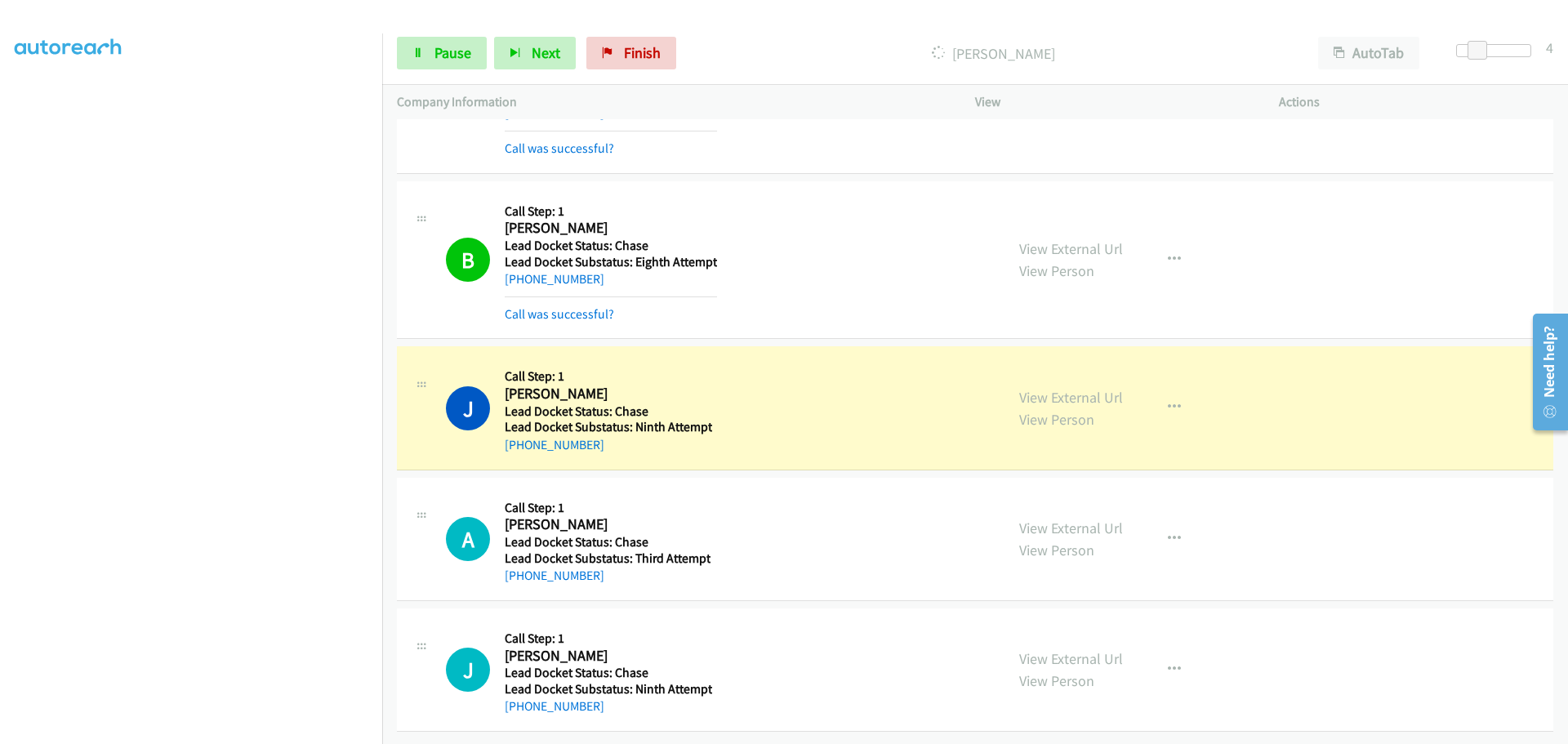
drag, startPoint x: 606, startPoint y: 567, endPoint x: 522, endPoint y: 571, distance: 84.1
click at [519, 571] on div "Callback Scheduled Call Step: 1 Andrew Miranda America/New_York Lead Docket Sta…" at bounding box center [608, 539] width 206 height 93
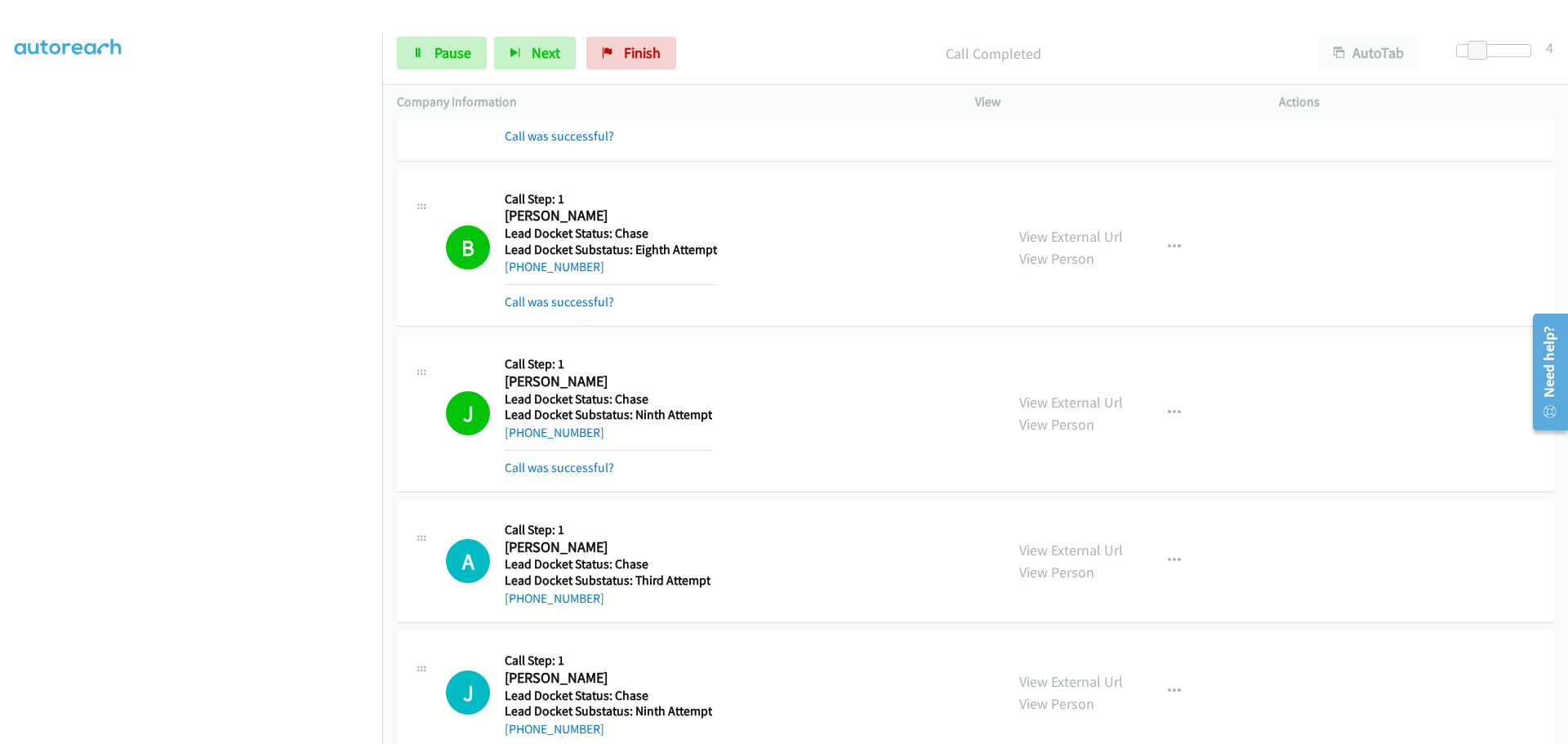
click at [623, 609] on div "A Callback Scheduled Call Step: 1 Andrew Miranda America/New_York Lead Docket S…" at bounding box center [976, 561] width 1157 height 123
click at [592, 635] on td "J Callback Scheduled Call Step: 1 Jon F Homrighausen America/New_York Lead Dock…" at bounding box center [975, 692] width 1186 height 131
drag, startPoint x: 594, startPoint y: 604, endPoint x: 522, endPoint y: 604, distance: 72.0
click at [522, 604] on div "+1 302-433-9400" at bounding box center [608, 598] width 206 height 19
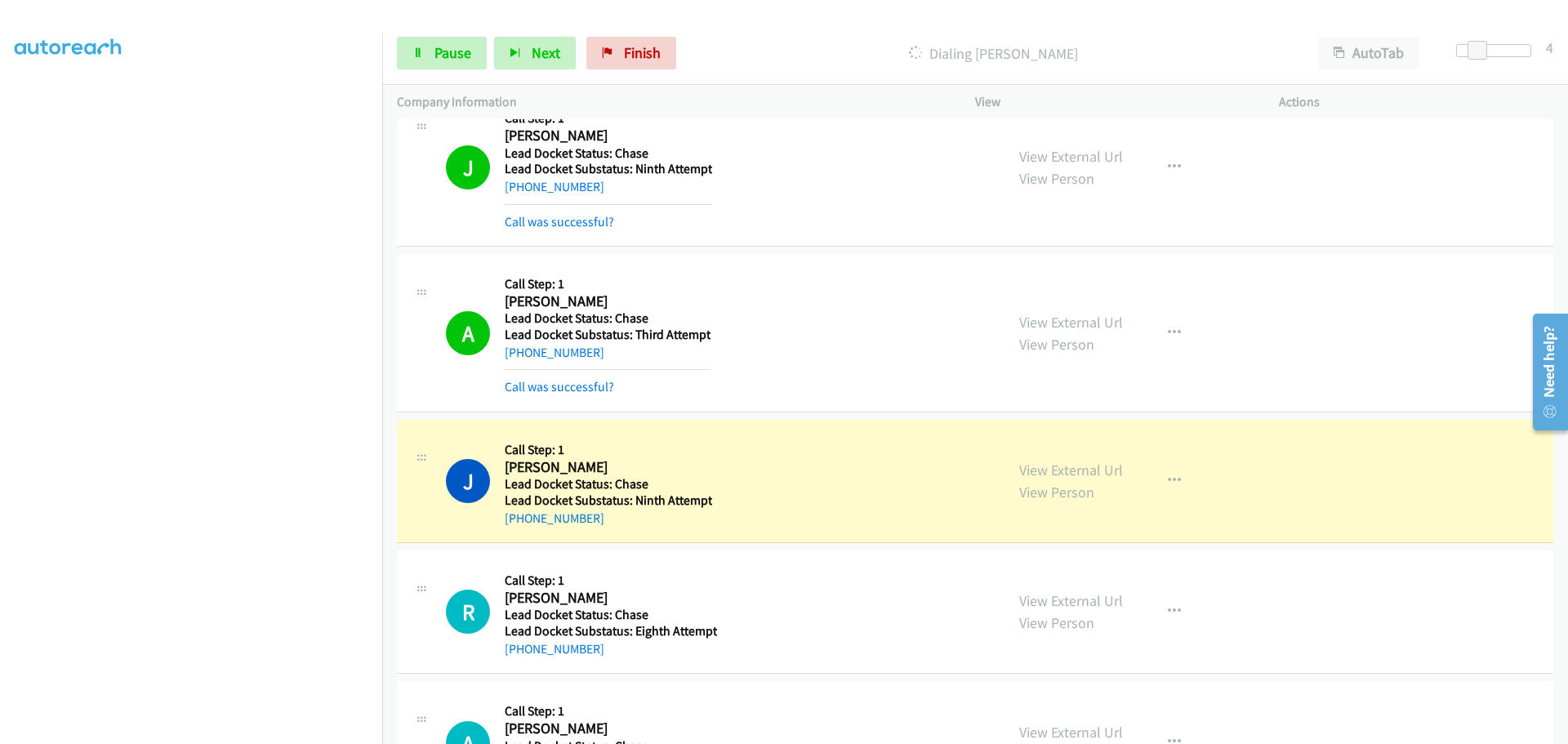
scroll to position [2071, 0]
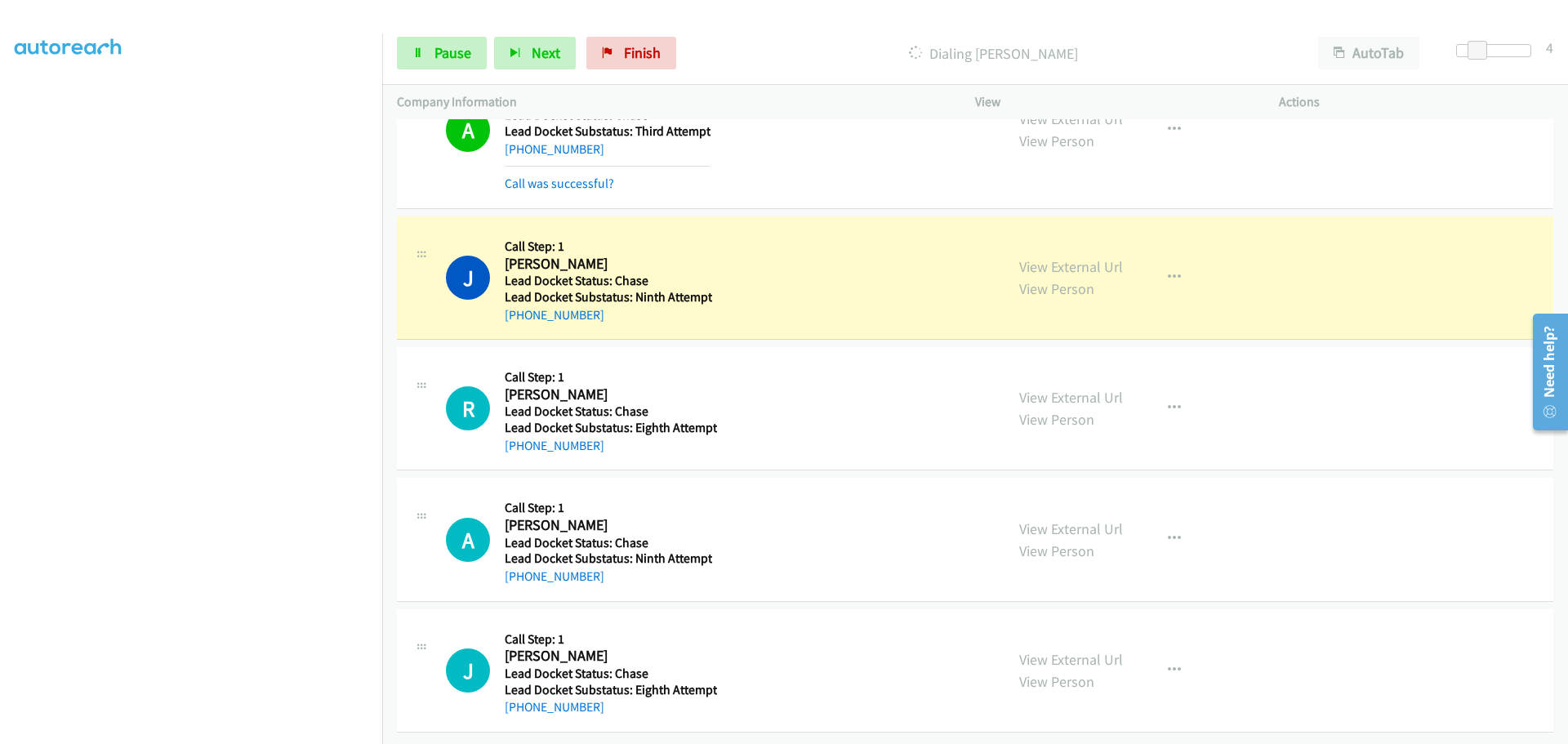
drag, startPoint x: 605, startPoint y: 313, endPoint x: 521, endPoint y: 314, distance: 84.0
click at [521, 314] on div "J Callback Scheduled Call Step: 1 Jon F Homrighausen America/New_York Lead Dock…" at bounding box center [976, 278] width 1157 height 123
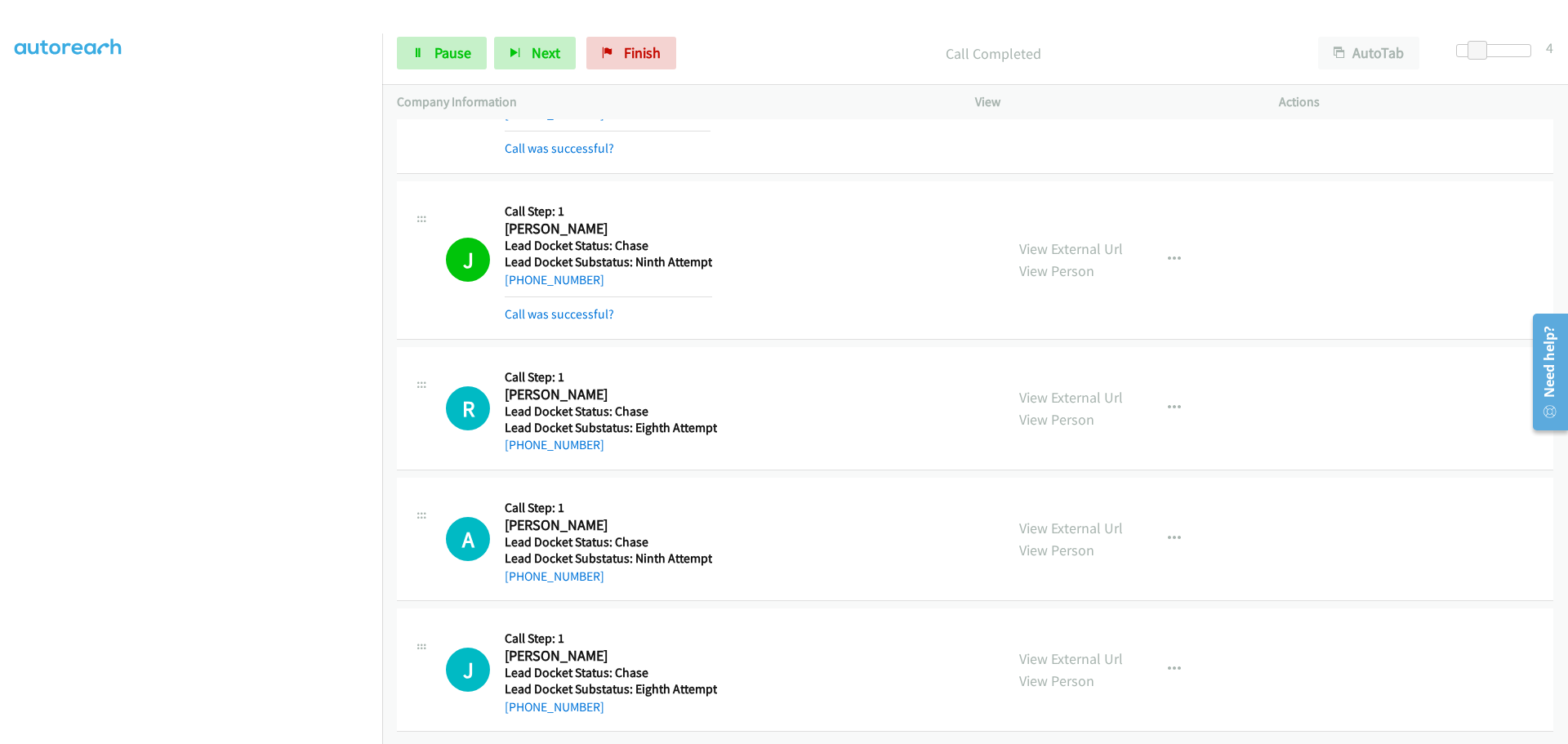
scroll to position [2107, 0]
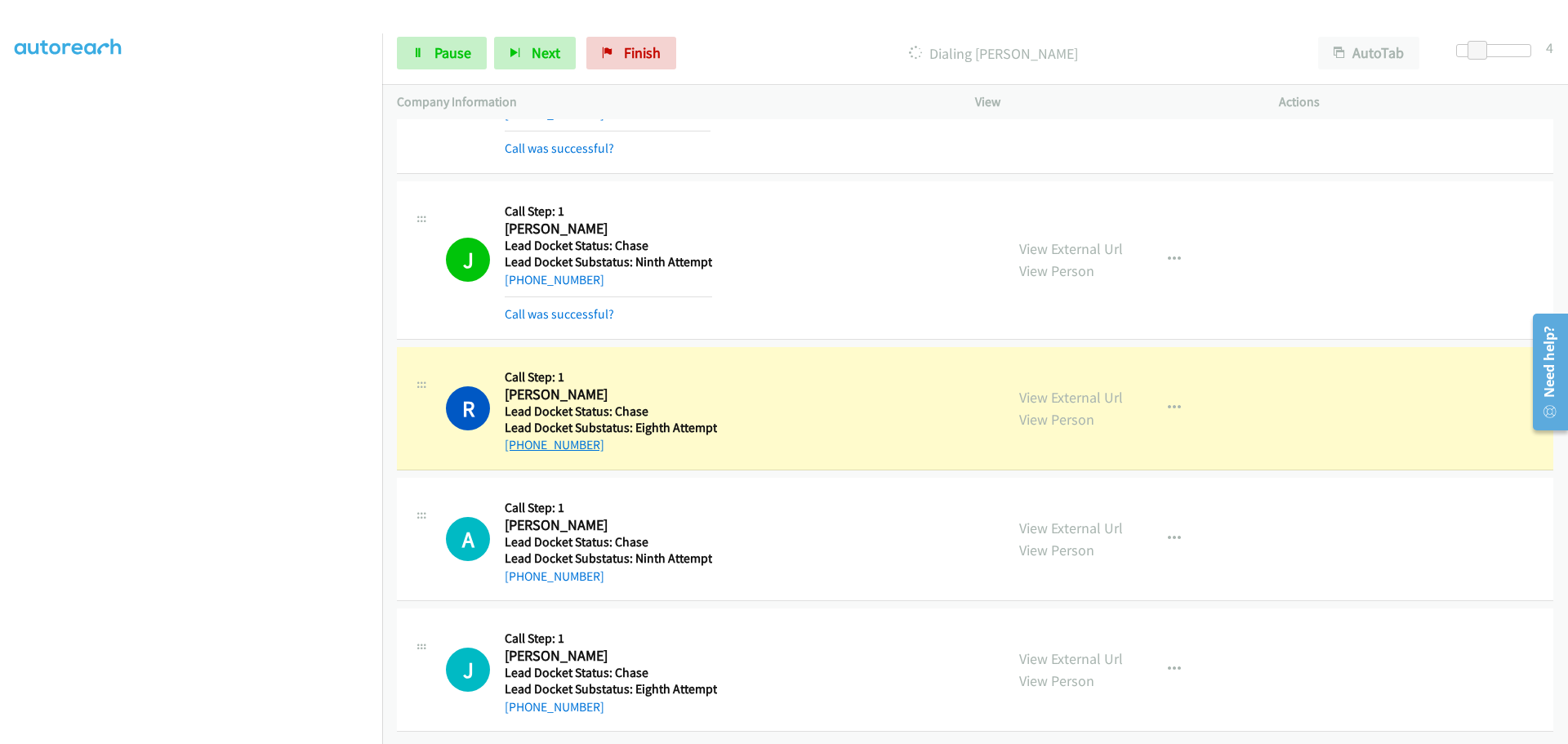
drag, startPoint x: 607, startPoint y: 435, endPoint x: 522, endPoint y: 438, distance: 85.1
click at [522, 438] on div "+1 404-914-2731" at bounding box center [611, 445] width 213 height 19
click at [450, 57] on span "Pause" at bounding box center [453, 53] width 37 height 19
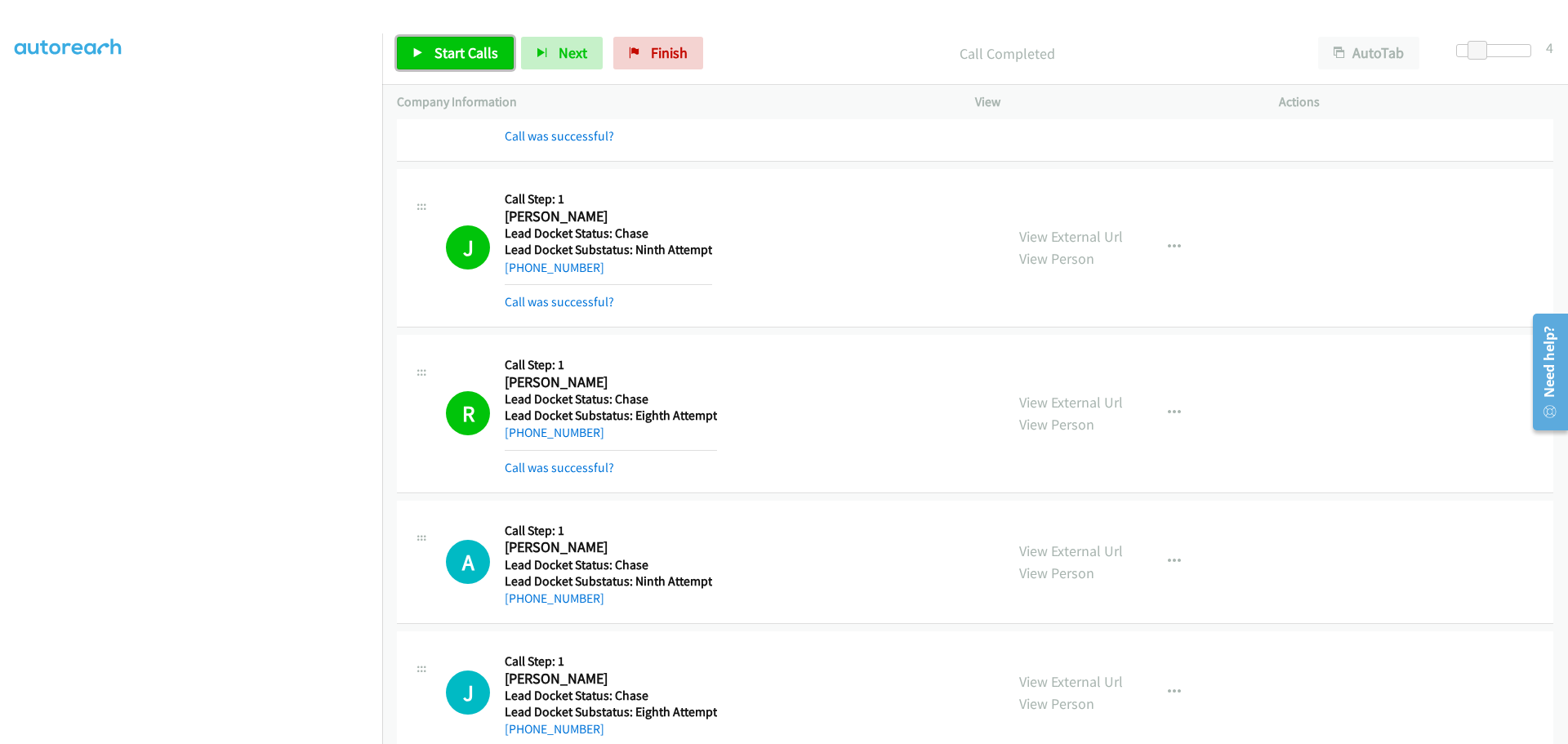
drag, startPoint x: 481, startPoint y: 53, endPoint x: 500, endPoint y: 31, distance: 29.1
click at [483, 54] on span "Start Calls" at bounding box center [466, 53] width 63 height 19
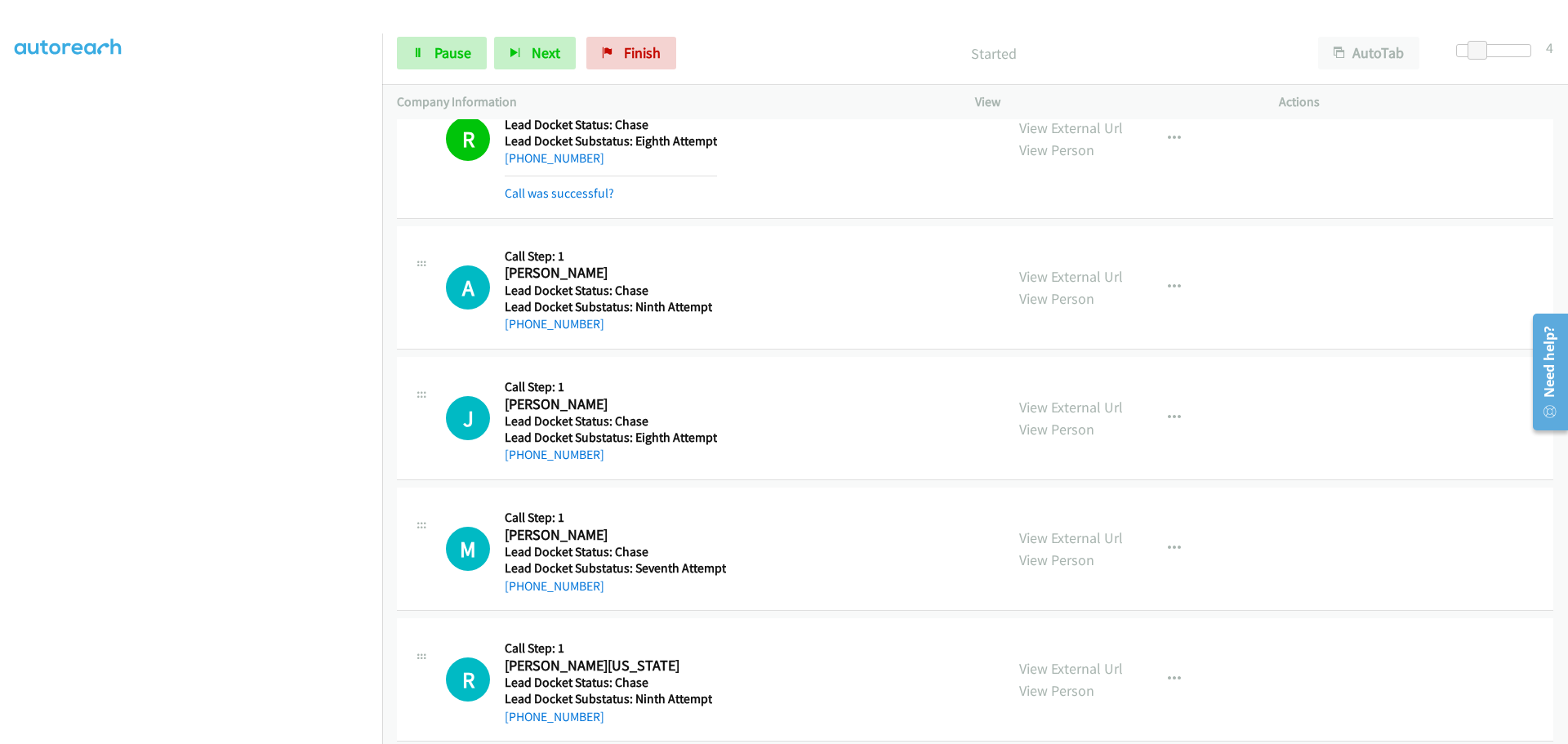
scroll to position [2351, 0]
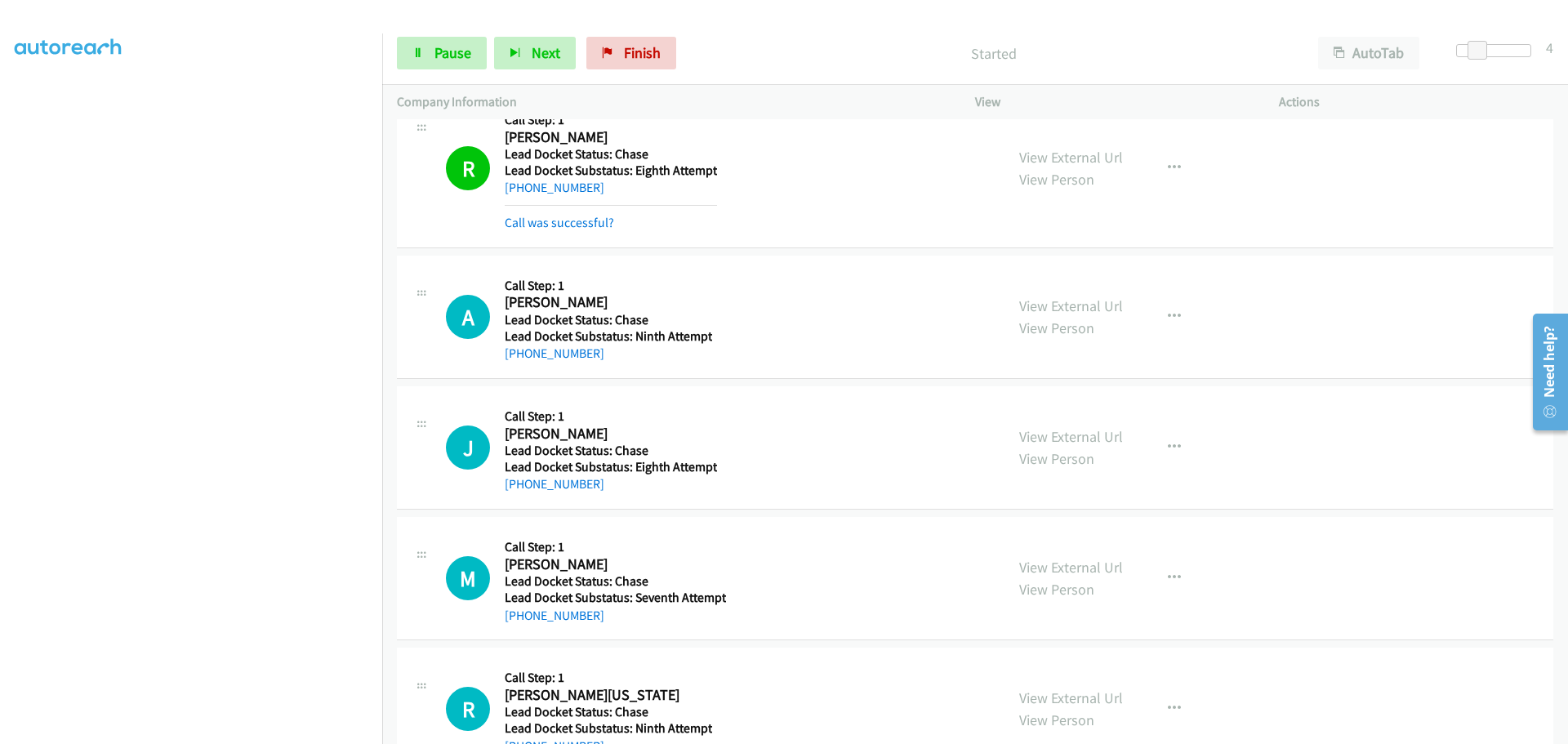
drag, startPoint x: 598, startPoint y: 356, endPoint x: 522, endPoint y: 363, distance: 76.3
click at [522, 363] on div "+1 347-415-2246" at bounding box center [608, 353] width 208 height 19
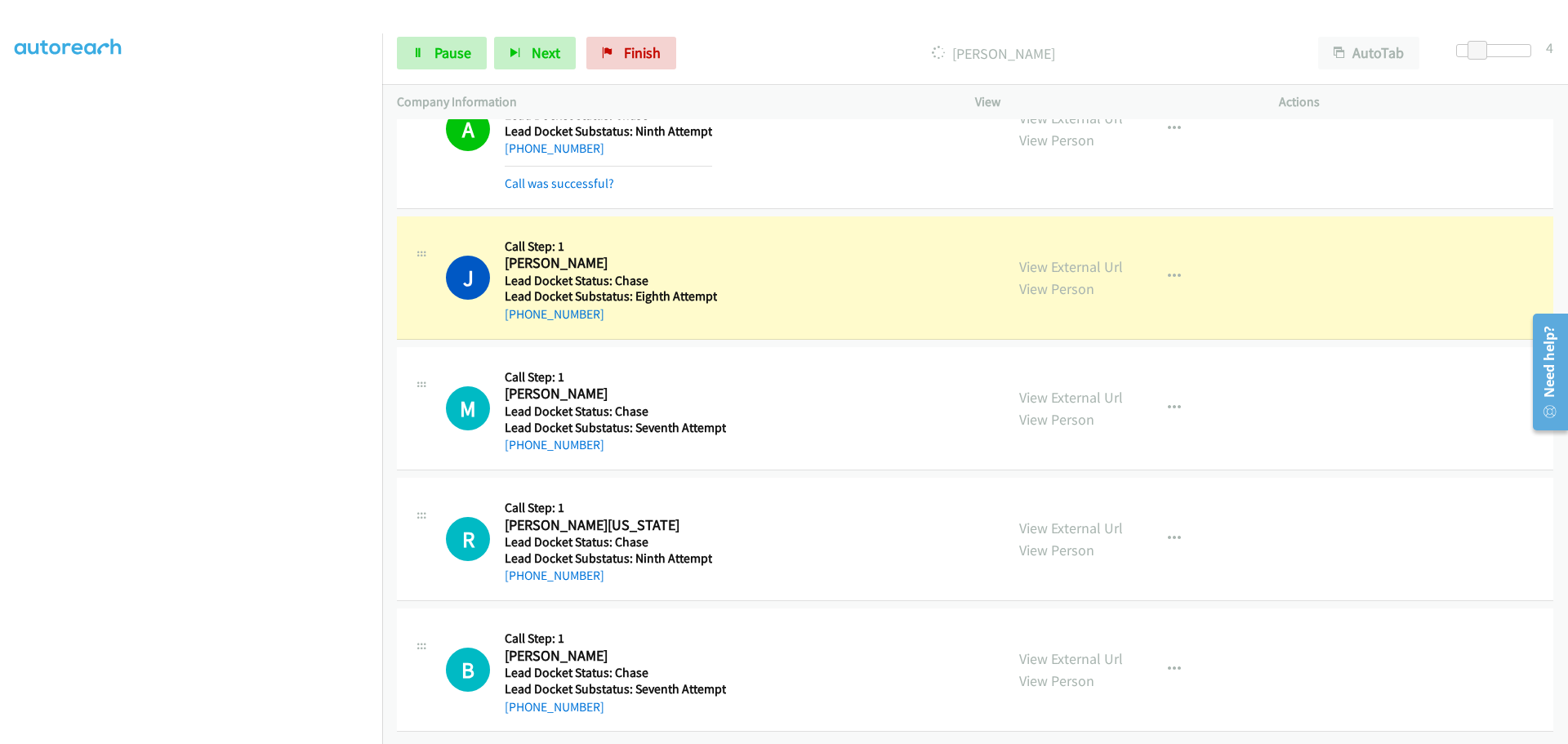
scroll to position [2569, 0]
drag, startPoint x: 607, startPoint y: 300, endPoint x: 522, endPoint y: 312, distance: 85.8
click at [522, 312] on div "J Callback Scheduled Call Step: 1 James Miller America/Chicago Lead Docket Stat…" at bounding box center [976, 278] width 1157 height 123
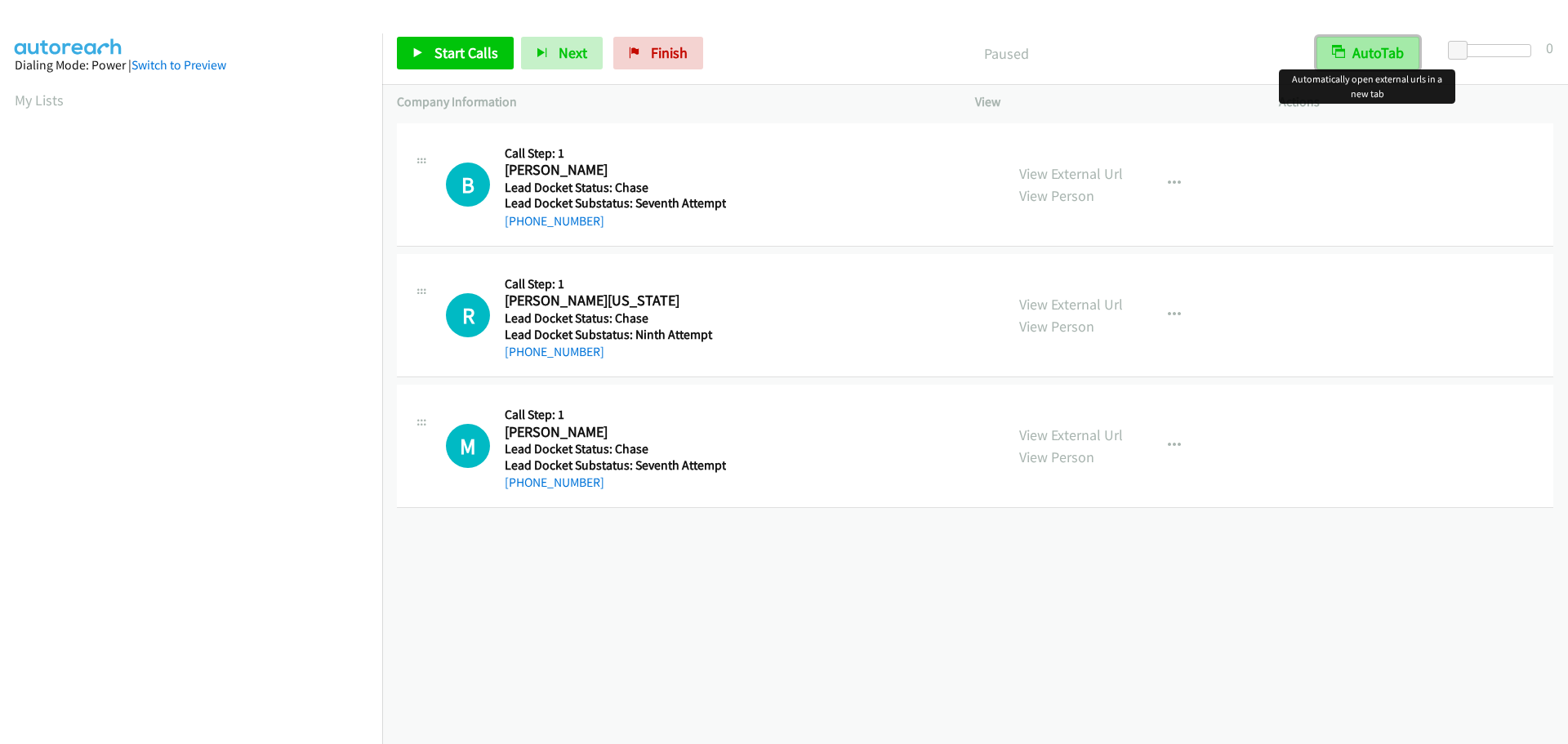
click at [1360, 63] on button "AutoTab" at bounding box center [1368, 53] width 103 height 33
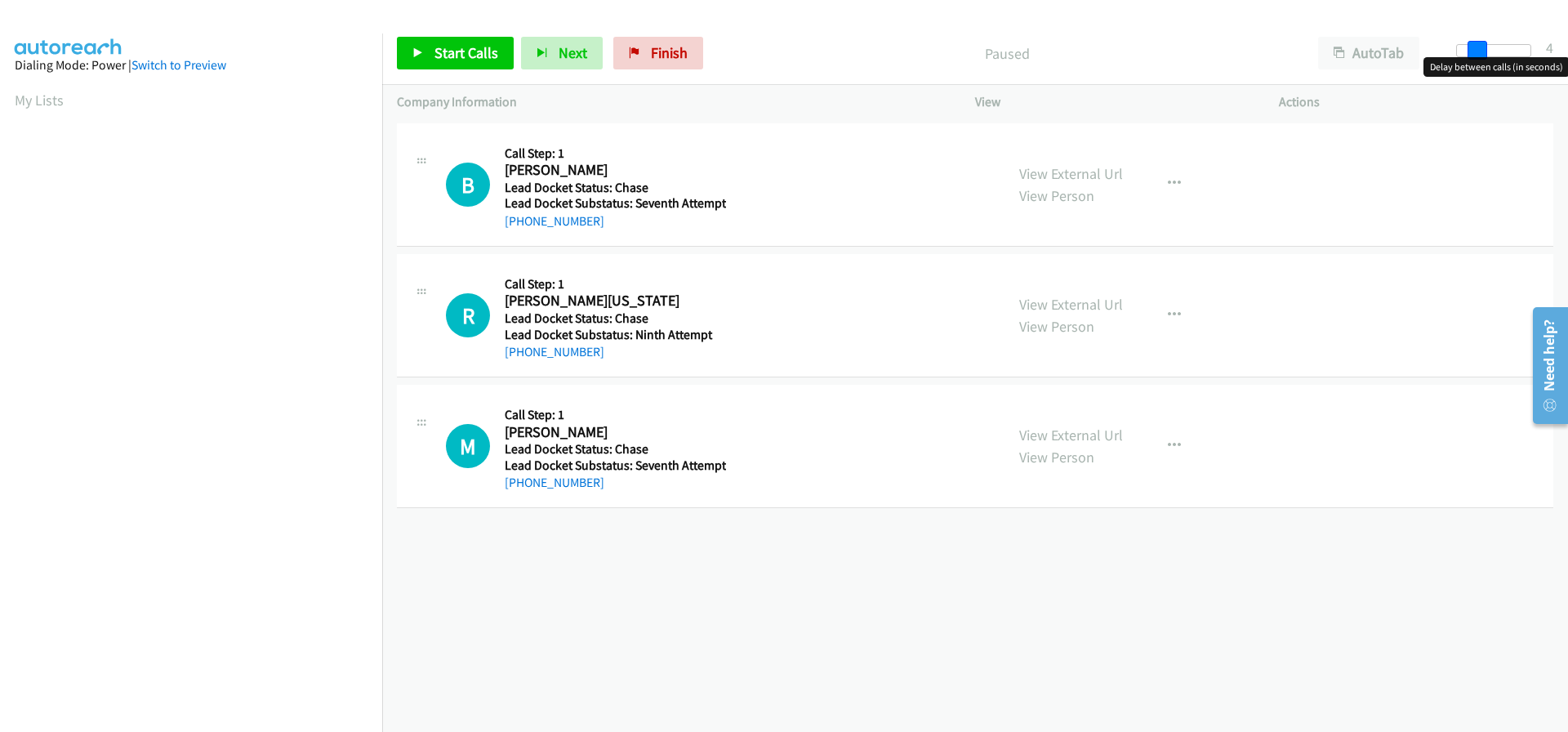
drag, startPoint x: 1458, startPoint y: 46, endPoint x: 1480, endPoint y: 48, distance: 22.1
click at [1480, 48] on span at bounding box center [1477, 50] width 19 height 19
click at [1474, 48] on span at bounding box center [1477, 50] width 19 height 19
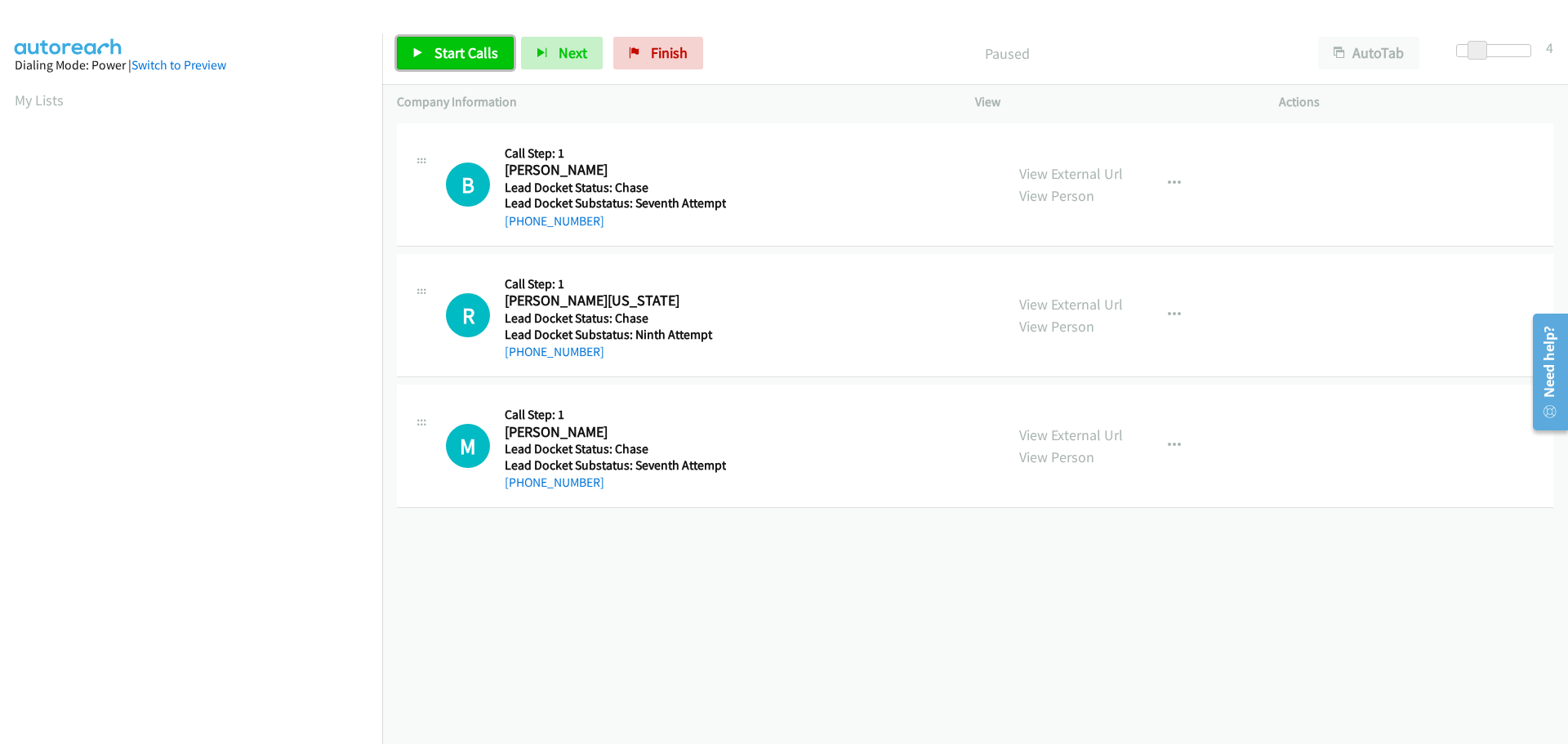
click at [484, 61] on span "Start Calls" at bounding box center [466, 53] width 63 height 19
drag, startPoint x: 592, startPoint y: 221, endPoint x: 522, endPoint y: 225, distance: 70.1
click at [522, 225] on div "[PHONE_NUMBER]" at bounding box center [615, 221] width 221 height 19
copy link "[PHONE_NUMBER]"
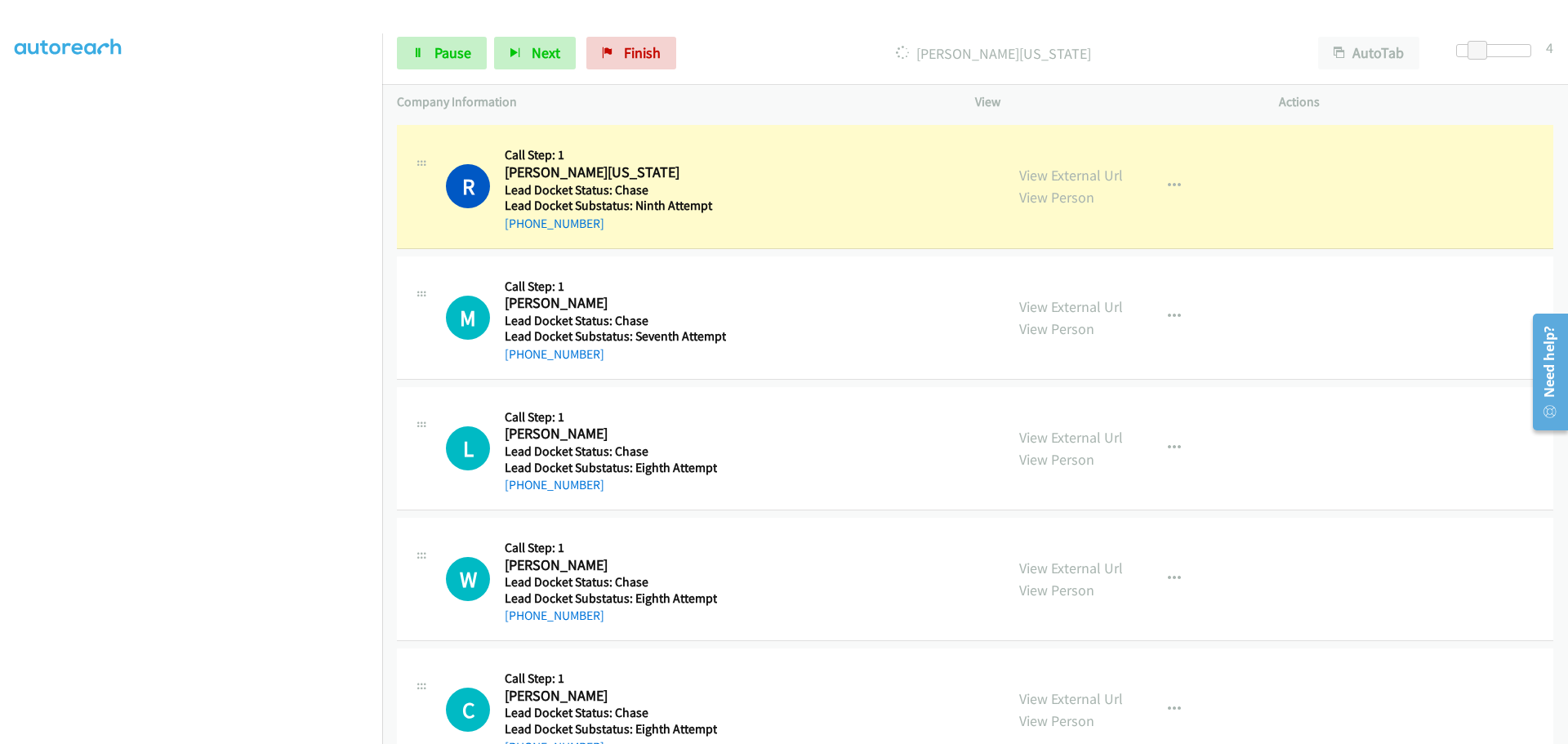
scroll to position [134, 0]
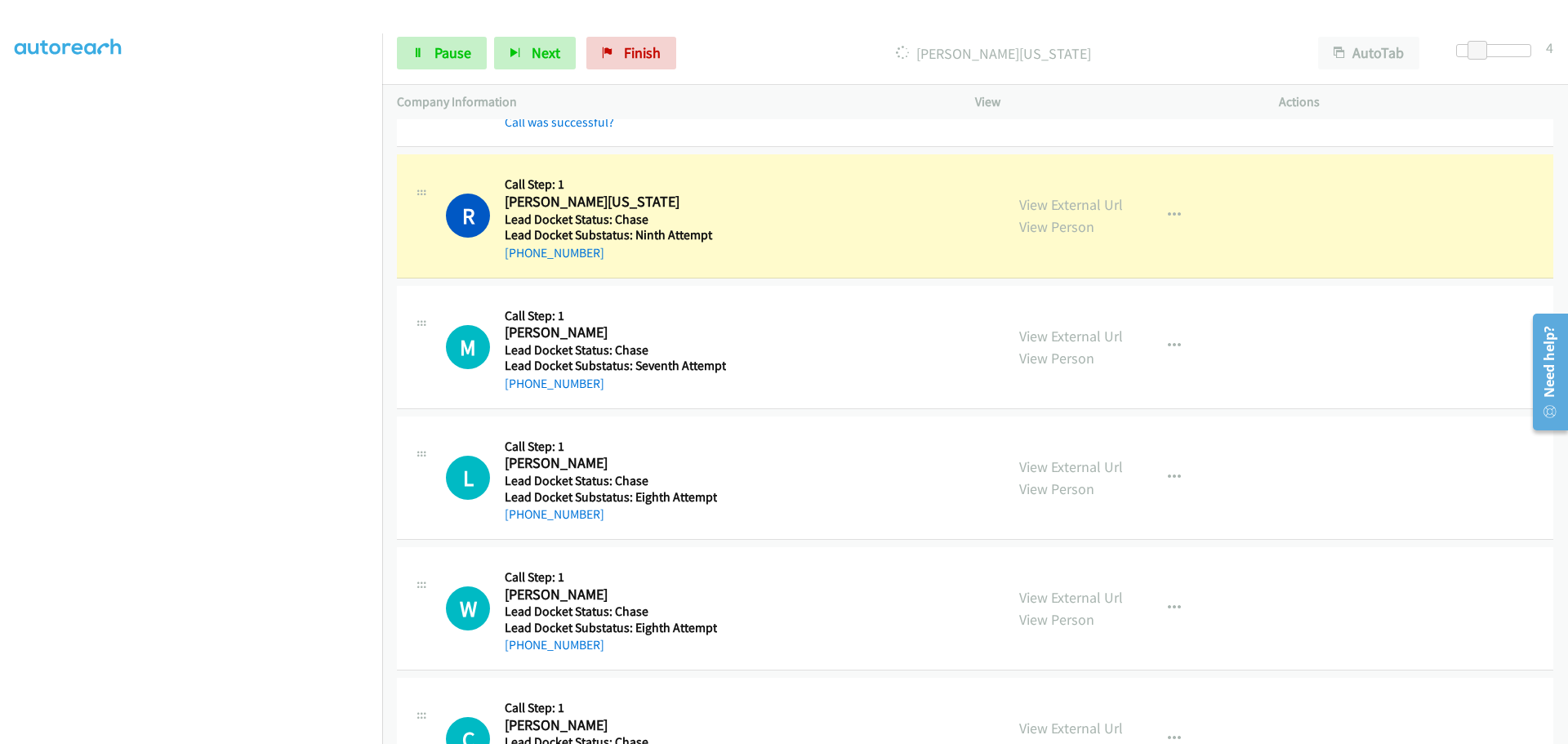
drag, startPoint x: 607, startPoint y: 261, endPoint x: 520, endPoint y: 263, distance: 87.0
click at [520, 263] on div "R Callback Scheduled Call Step: 1 [PERSON_NAME][US_STATE] [GEOGRAPHIC_DATA]/[GE…" at bounding box center [976, 216] width 1157 height 123
copy link "[PHONE_NUMBER]"
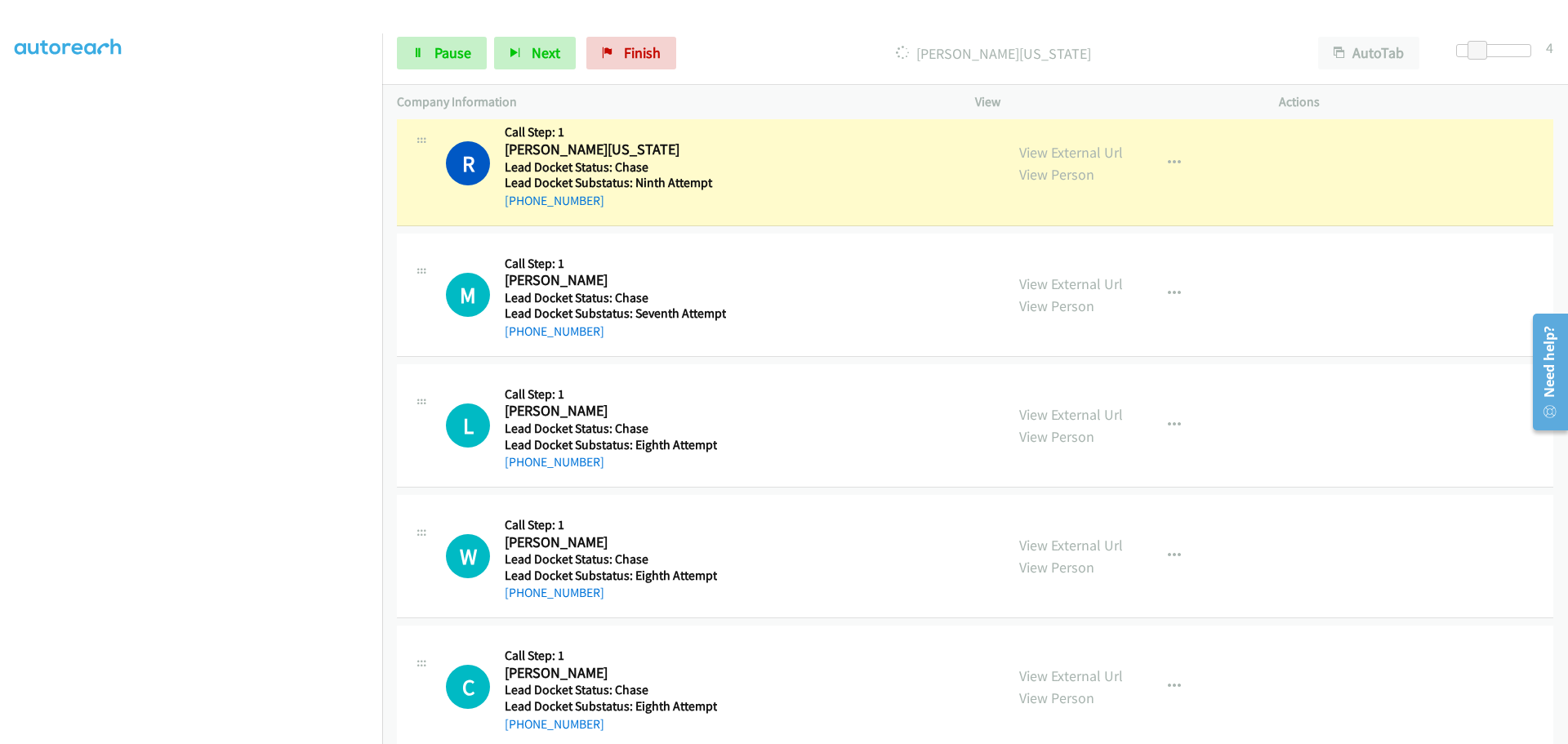
scroll to position [215, 0]
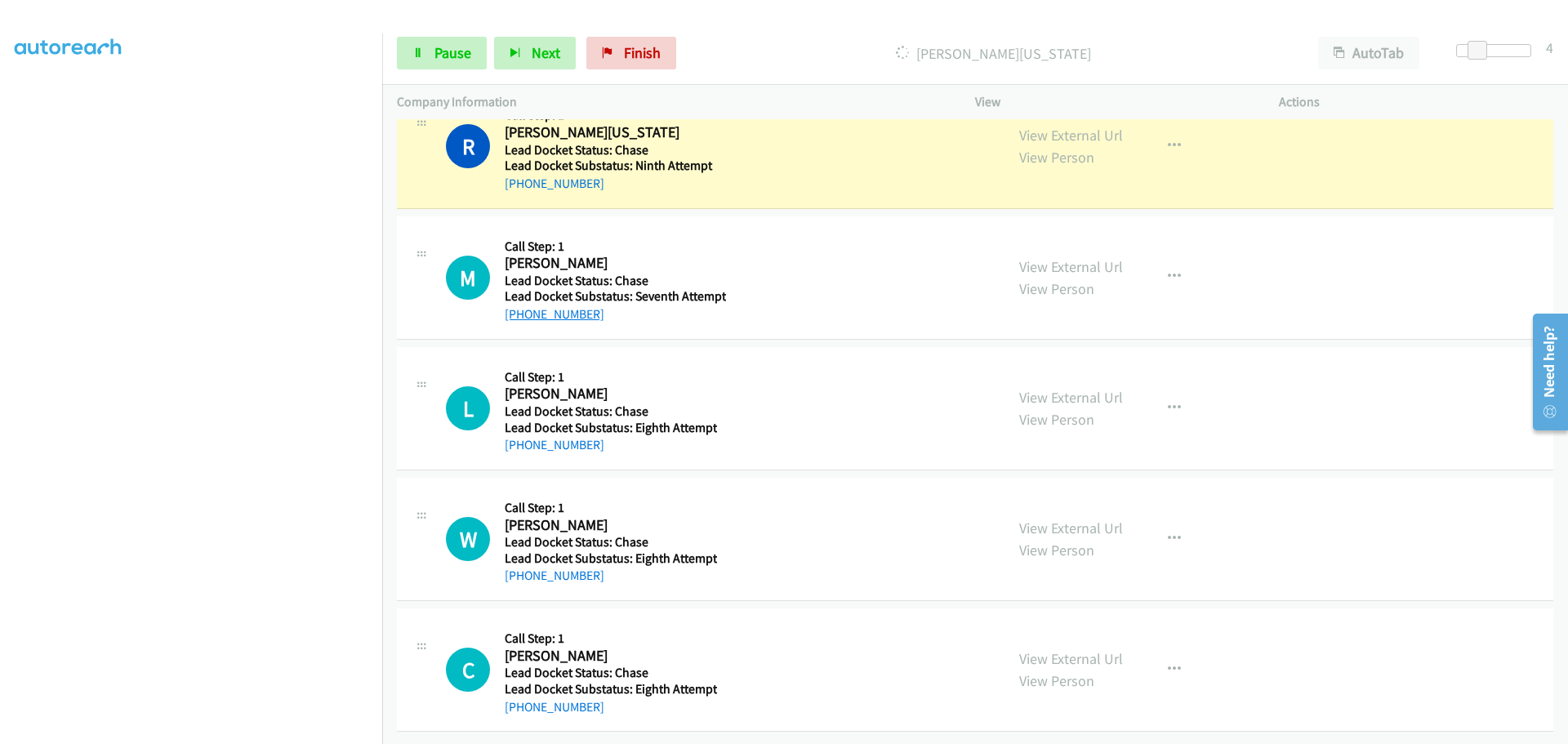
drag, startPoint x: 599, startPoint y: 304, endPoint x: 517, endPoint y: 308, distance: 82.1
click at [517, 308] on div "[PHONE_NUMBER]" at bounding box center [615, 314] width 221 height 19
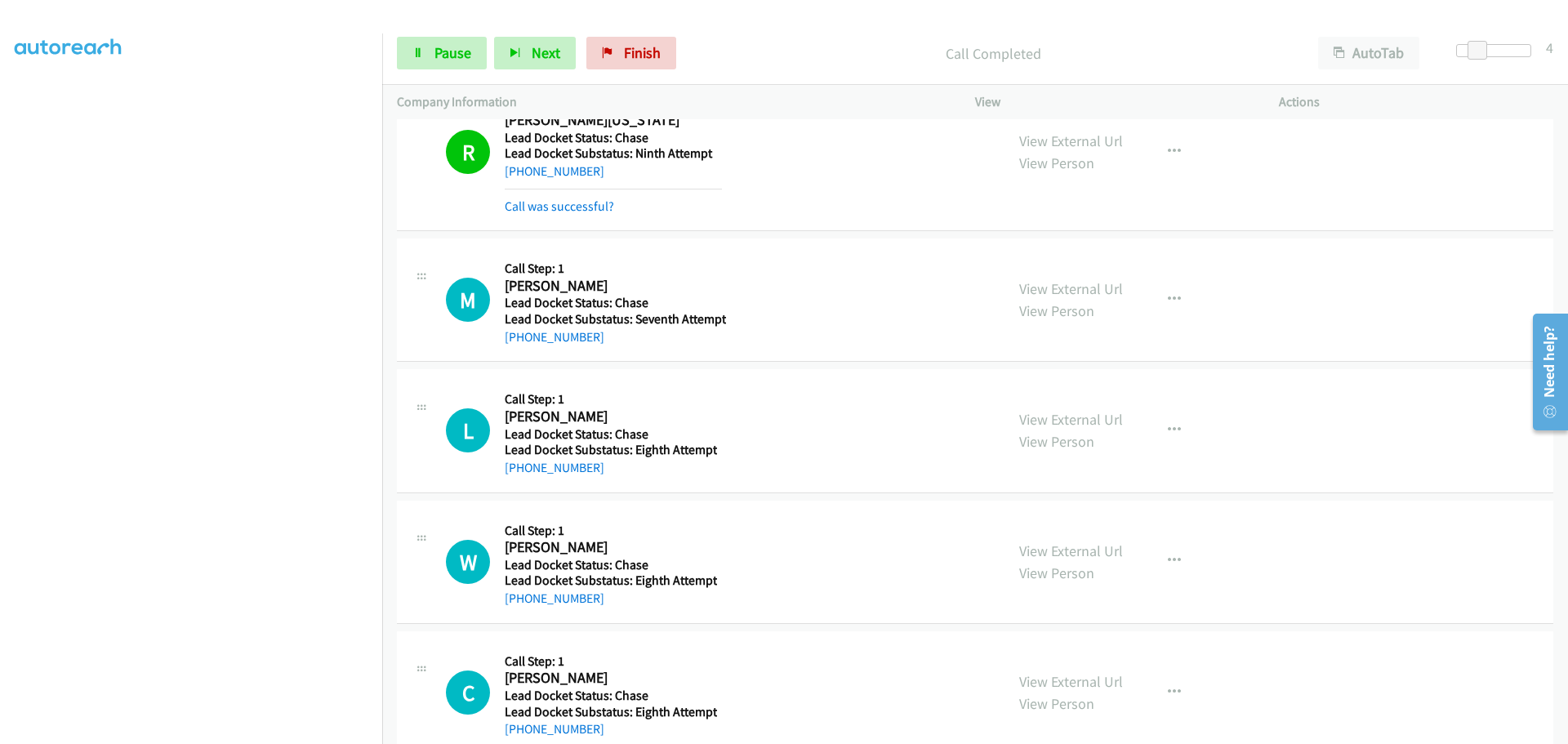
copy link "[PHONE_NUMBER]"
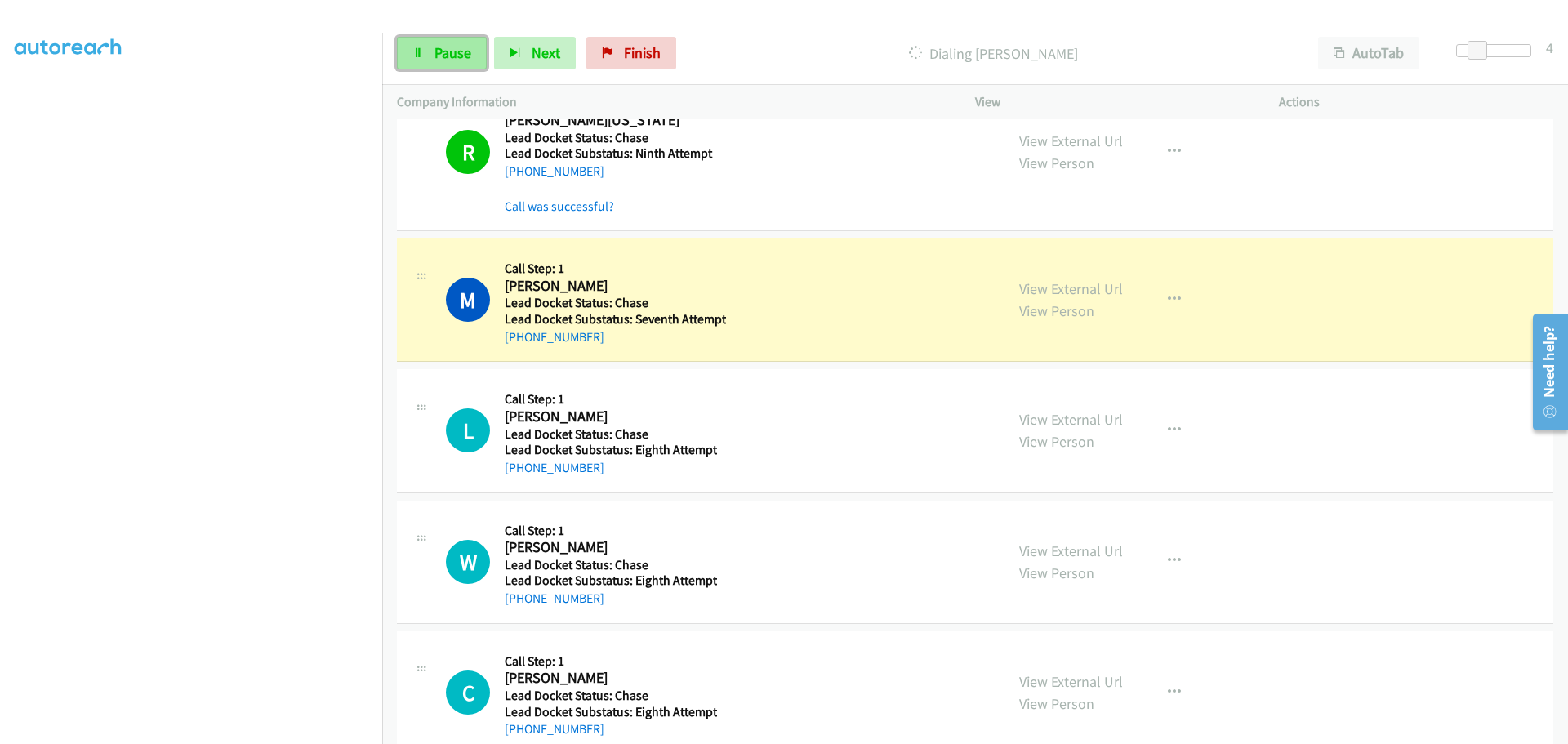
click at [445, 68] on link "Pause" at bounding box center [442, 53] width 90 height 33
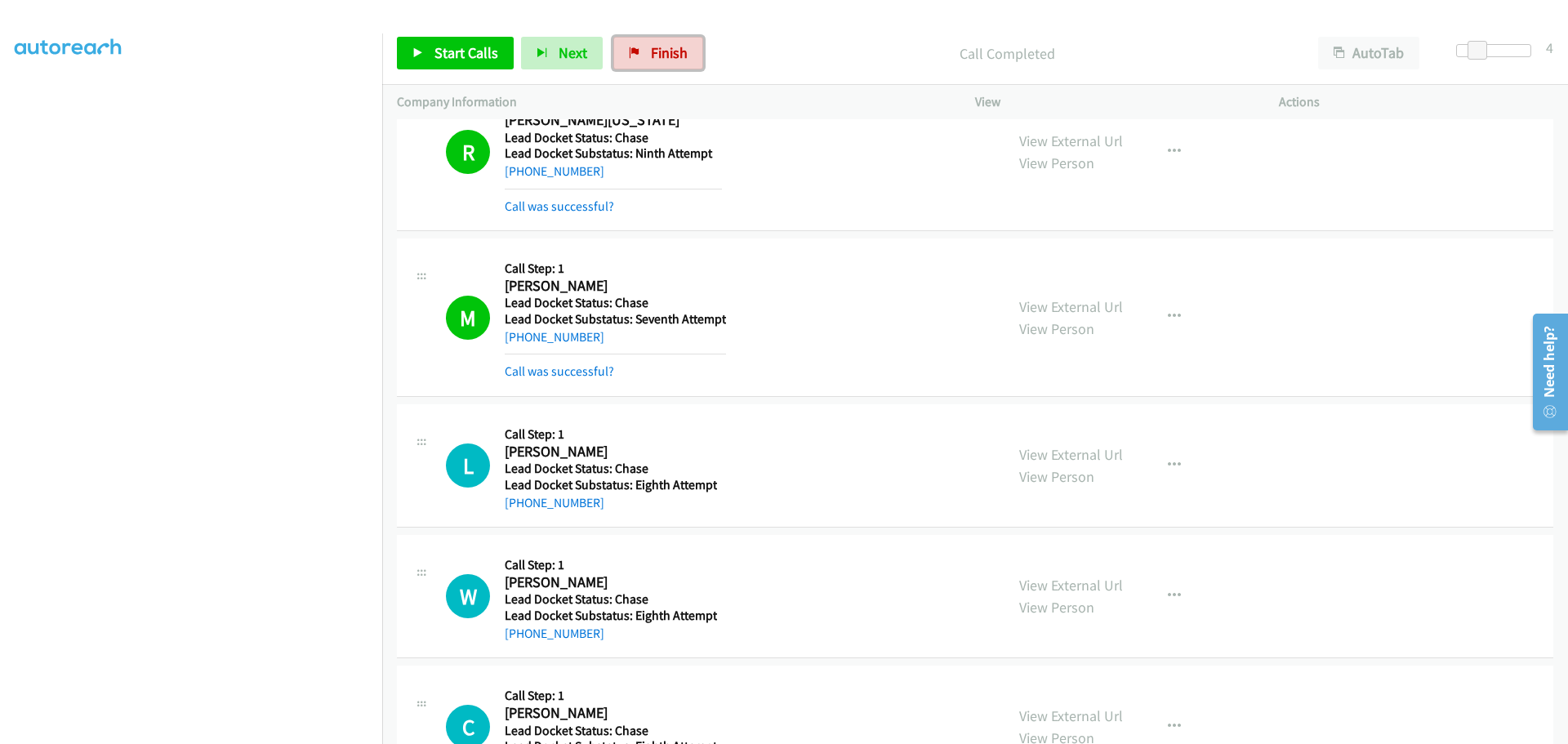
drag, startPoint x: 683, startPoint y: 53, endPoint x: 845, endPoint y: 58, distance: 162.1
click at [683, 55] on link "Finish" at bounding box center [658, 53] width 90 height 33
